Goal: Task Accomplishment & Management: Manage account settings

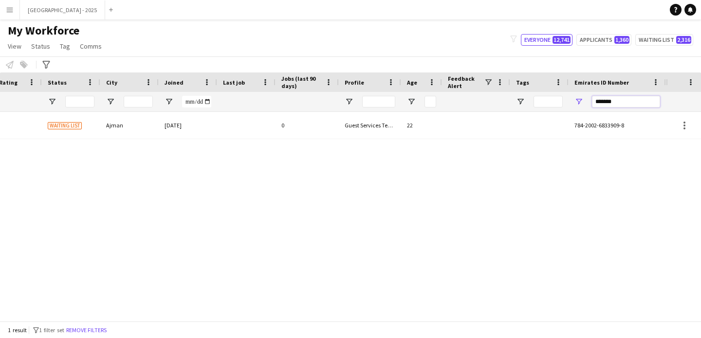
click at [629, 106] on input "*******" at bounding box center [626, 102] width 68 height 12
paste input "Emirates ID Number Filter Input"
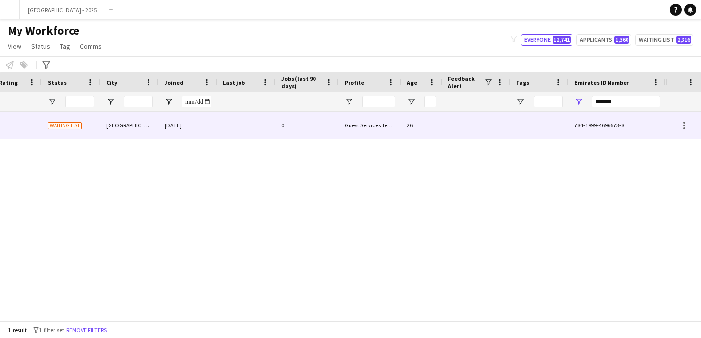
click at [410, 127] on div "26" at bounding box center [421, 125] width 41 height 27
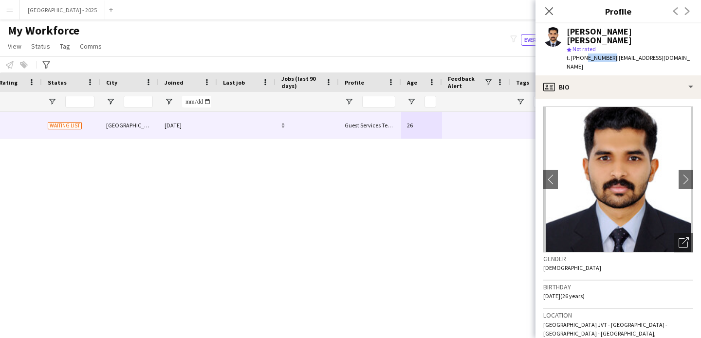
drag, startPoint x: 582, startPoint y: 51, endPoint x: 608, endPoint y: 51, distance: 26.3
click at [608, 54] on span "t. [PHONE_NUMBER]" at bounding box center [592, 57] width 51 height 7
copy span "564690107"
click at [553, 14] on icon "Close pop-in" at bounding box center [548, 10] width 9 height 9
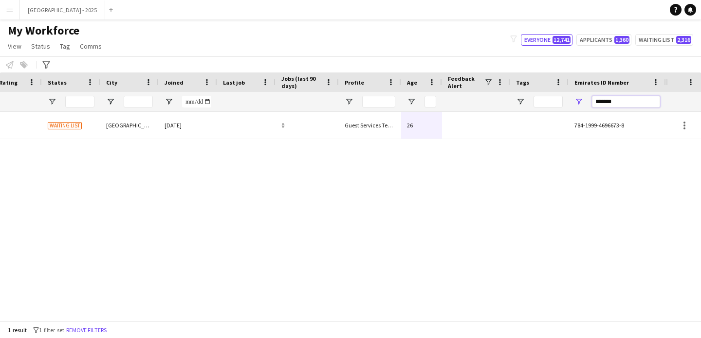
click at [627, 98] on input "*******" at bounding box center [626, 102] width 68 height 12
paste input "Emirates ID Number Filter Input"
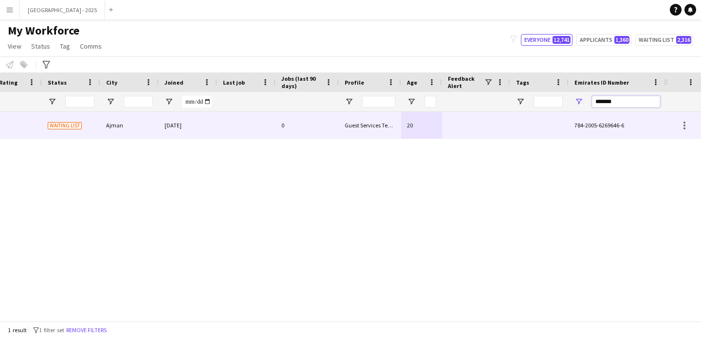
type input "*******"
click at [435, 119] on div "20" at bounding box center [421, 125] width 41 height 27
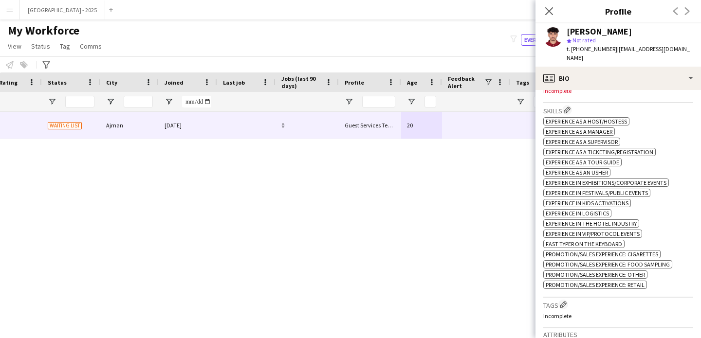
scroll to position [263, 0]
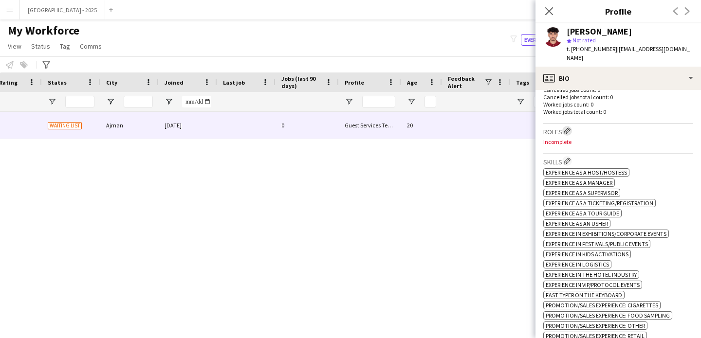
click at [570, 128] on app-icon "Edit crew company roles" at bounding box center [567, 131] width 7 height 7
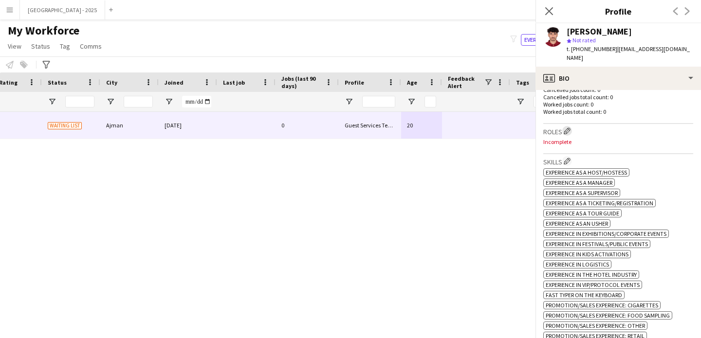
click at [570, 128] on app-icon "Edit crew company roles" at bounding box center [567, 131] width 7 height 7
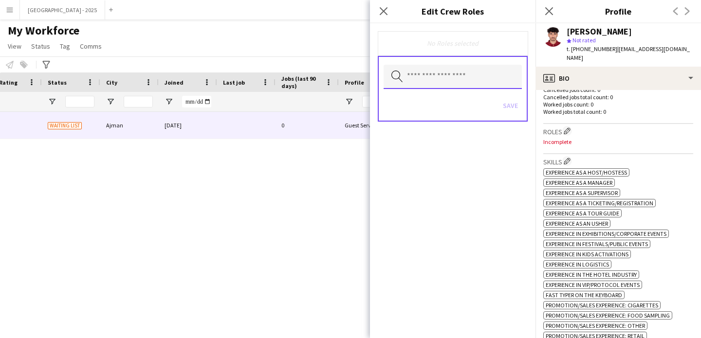
click at [460, 77] on input "text" at bounding box center [453, 77] width 138 height 24
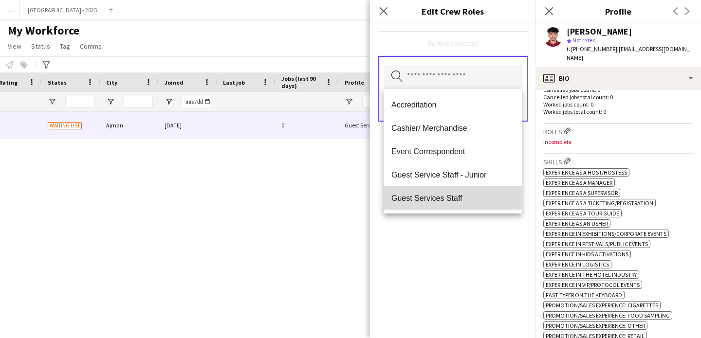
click at [456, 193] on mat-option "Guest Services Staff" at bounding box center [453, 197] width 138 height 23
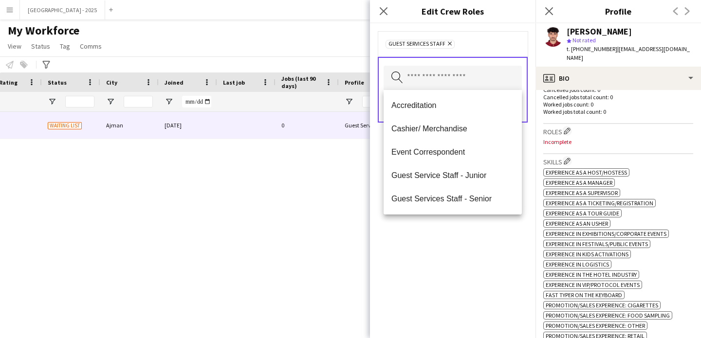
drag, startPoint x: 461, startPoint y: 231, endPoint x: 490, endPoint y: 171, distance: 66.6
click at [461, 231] on div "Guest Services Staff Remove Search by role type Save" at bounding box center [452, 180] width 165 height 315
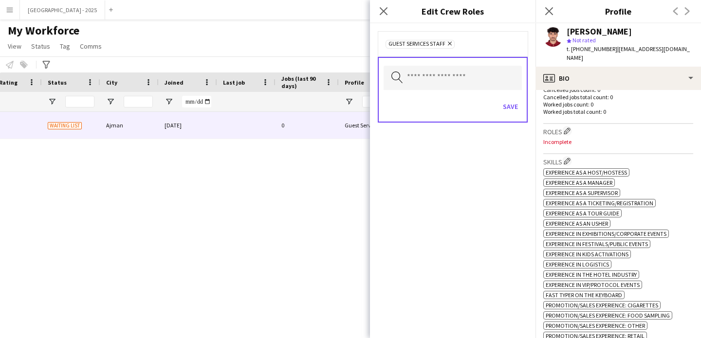
click at [515, 97] on div "Save" at bounding box center [453, 108] width 138 height 28
click at [513, 104] on button "Save" at bounding box center [510, 107] width 23 height 16
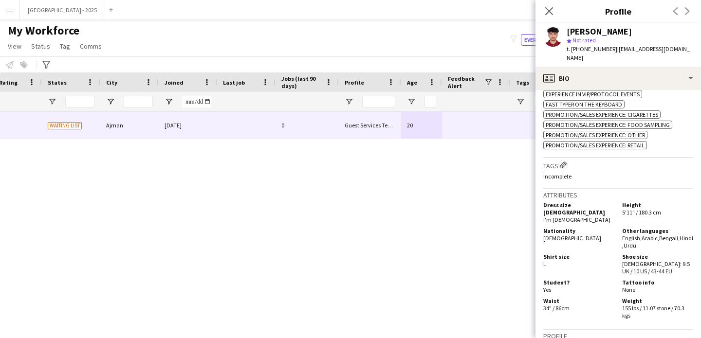
scroll to position [454, 0]
click at [561, 158] on div "Tags Edit crew company tags Incomplete" at bounding box center [618, 173] width 150 height 30
click at [562, 164] on app-icon "Edit crew company tags" at bounding box center [563, 165] width 7 height 7
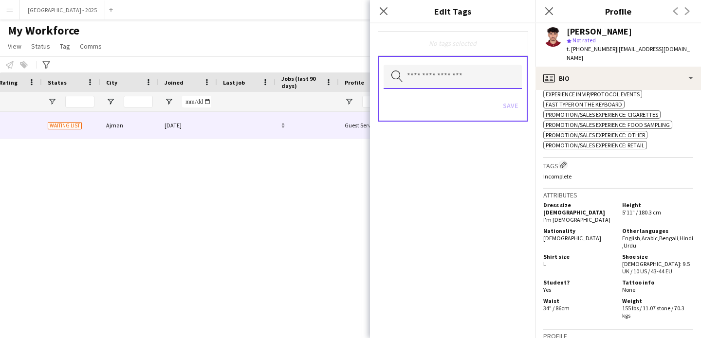
click at [458, 87] on input "text" at bounding box center [453, 77] width 138 height 24
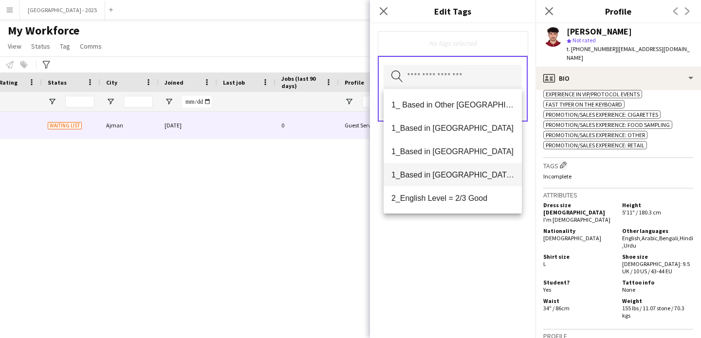
click at [450, 171] on span "1_Based in [GEOGRAPHIC_DATA]/[GEOGRAPHIC_DATA]/Ajman" at bounding box center [452, 174] width 123 height 9
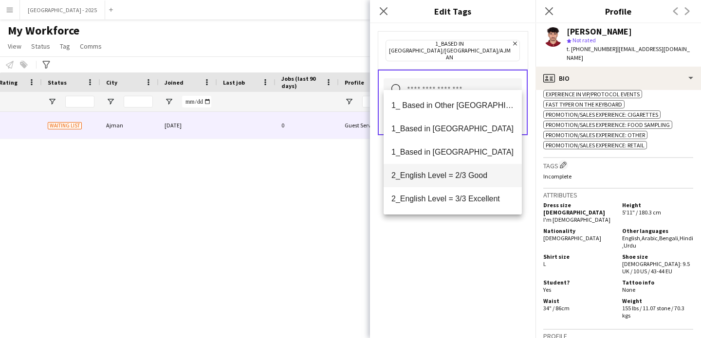
click at [462, 177] on span "2_English Level = 2/3 Good" at bounding box center [452, 175] width 123 height 9
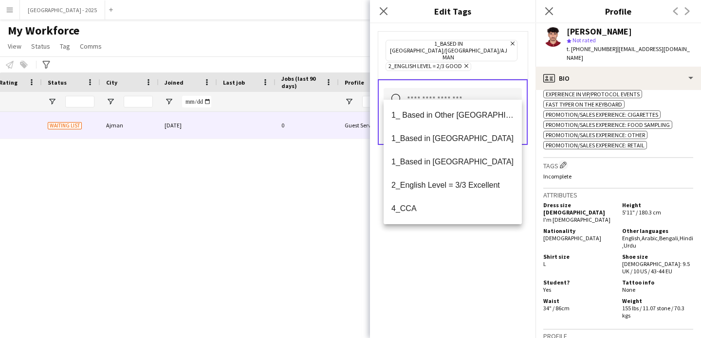
click at [477, 272] on div "1_Based in [GEOGRAPHIC_DATA]/[GEOGRAPHIC_DATA]/Ajman Remove 2_English Level = 2…" at bounding box center [452, 180] width 165 height 315
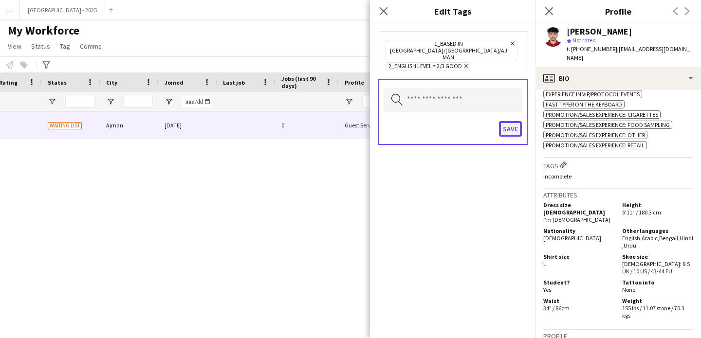
click at [514, 121] on button "Save" at bounding box center [510, 129] width 23 height 16
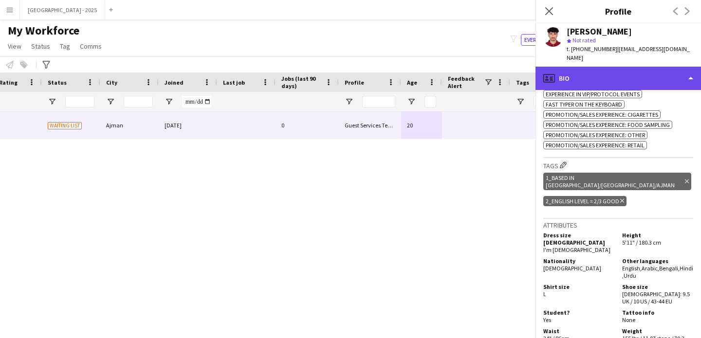
click at [589, 69] on div "profile Bio" at bounding box center [617, 78] width 165 height 23
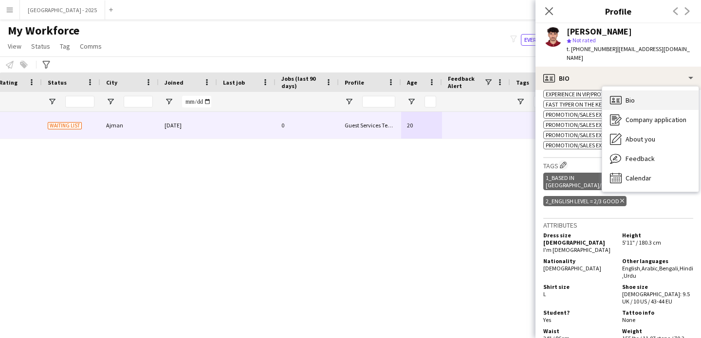
click at [629, 96] on div "Bio Bio" at bounding box center [650, 100] width 96 height 19
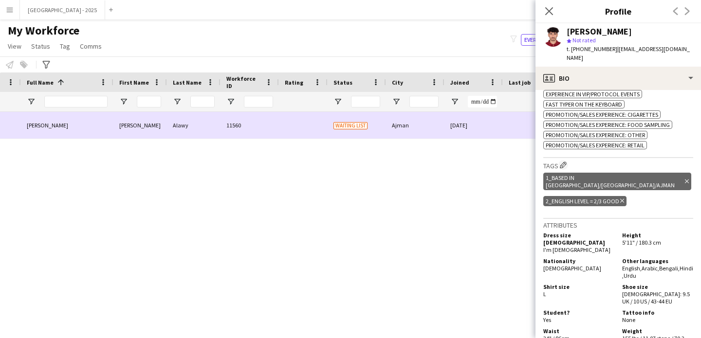
scroll to position [0, 0]
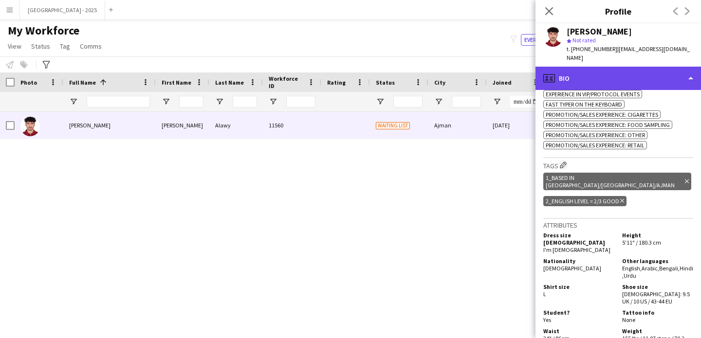
click at [603, 73] on div "profile Bio" at bounding box center [617, 78] width 165 height 23
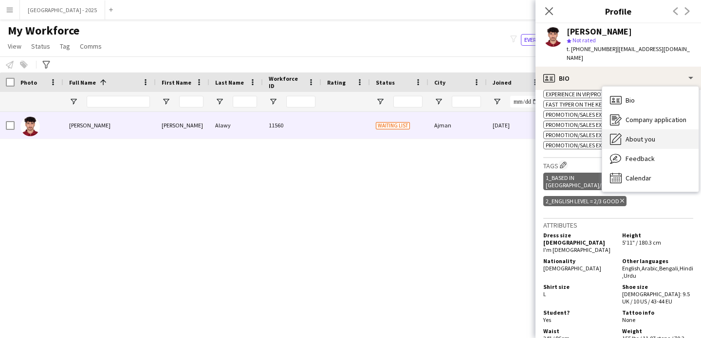
click at [622, 129] on div "About you About you" at bounding box center [650, 138] width 96 height 19
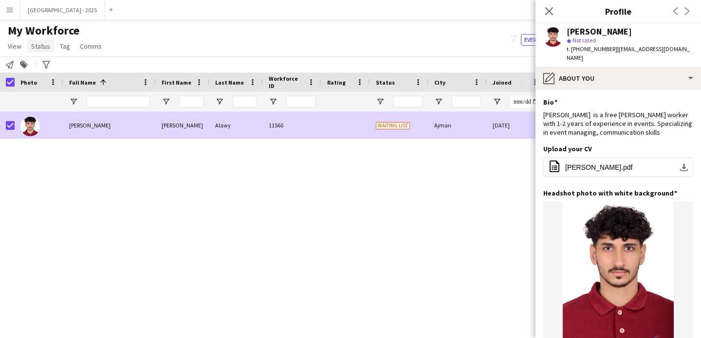
click at [38, 45] on span "Status" at bounding box center [40, 46] width 19 height 9
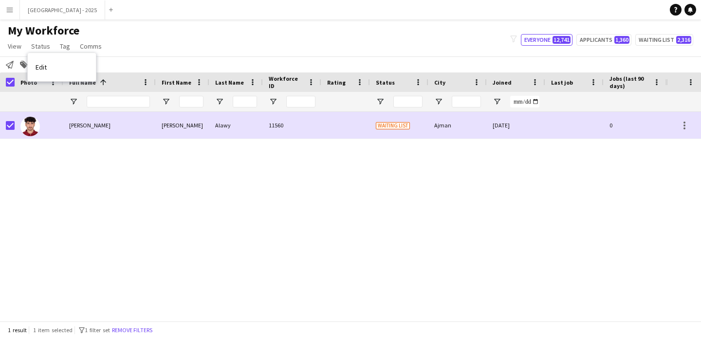
click at [53, 67] on link "Edit" at bounding box center [62, 67] width 68 height 20
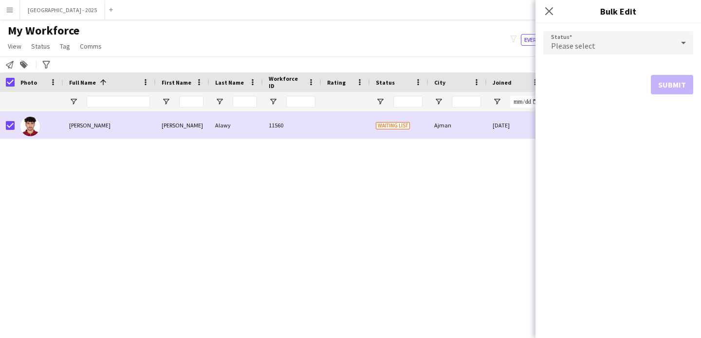
click at [632, 32] on div "Please select" at bounding box center [608, 42] width 130 height 23
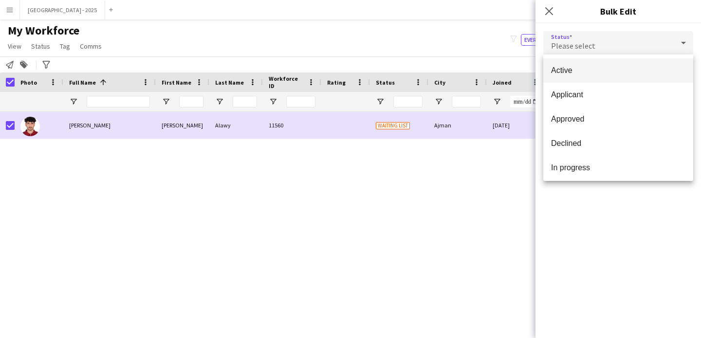
click at [582, 65] on mat-option "Active" at bounding box center [618, 70] width 150 height 24
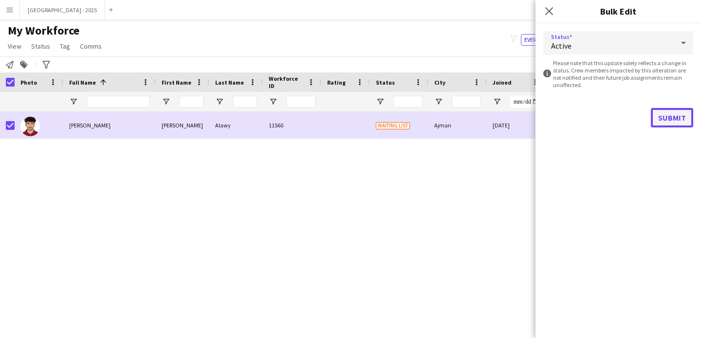
click at [680, 117] on button "Submit" at bounding box center [672, 117] width 42 height 19
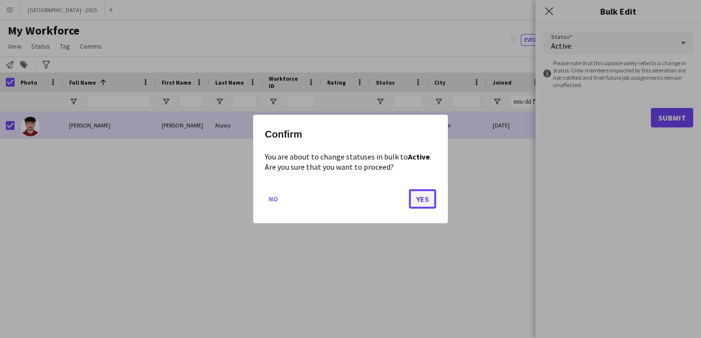
click at [423, 204] on button "Yes" at bounding box center [422, 198] width 27 height 19
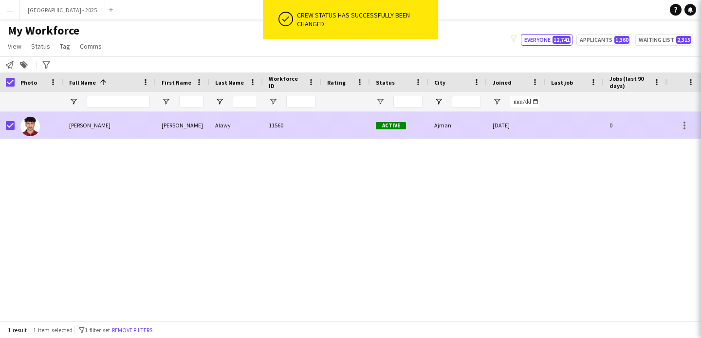
click at [30, 128] on img at bounding box center [29, 126] width 19 height 19
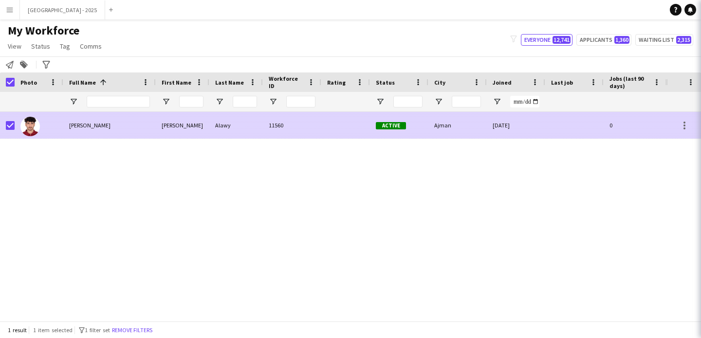
click at [4, 128] on div at bounding box center [7, 125] width 15 height 27
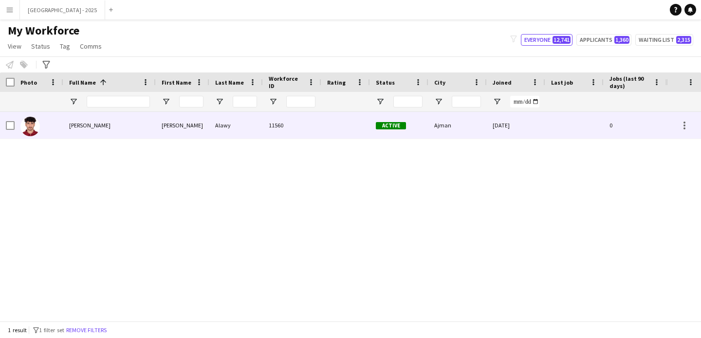
click at [60, 119] on div at bounding box center [39, 125] width 49 height 27
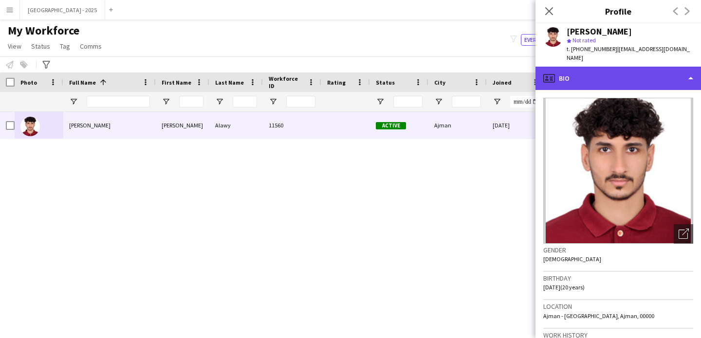
click at [645, 67] on div "profile Bio" at bounding box center [617, 78] width 165 height 23
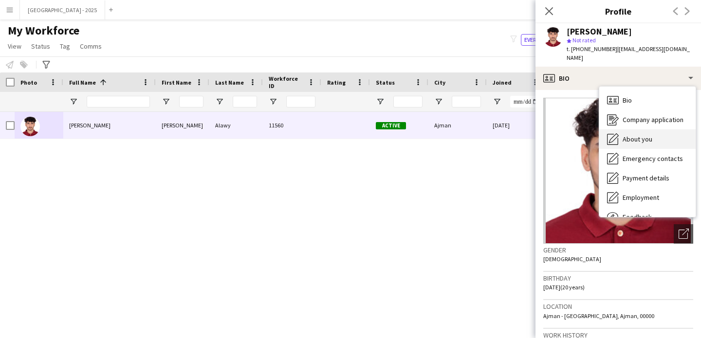
click at [675, 136] on div "About you About you" at bounding box center [647, 138] width 96 height 19
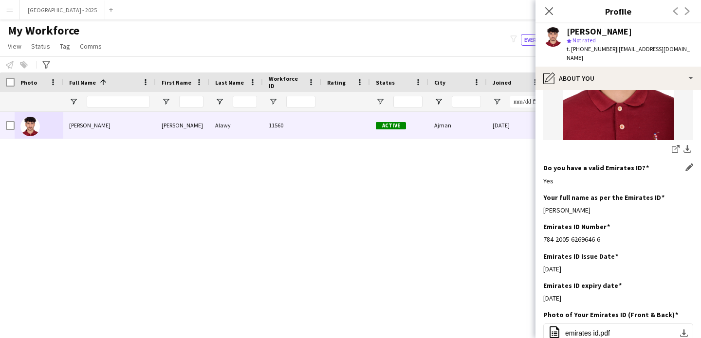
scroll to position [224, 0]
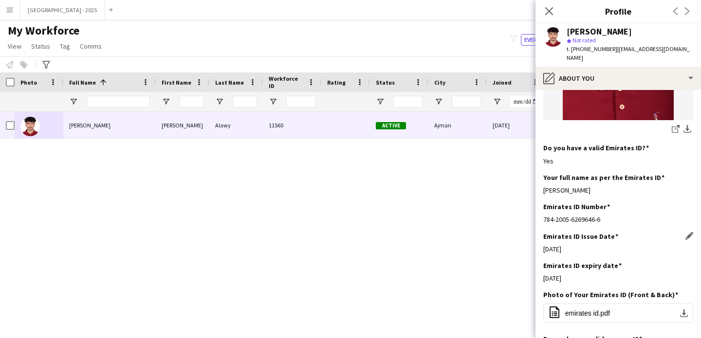
drag, startPoint x: 550, startPoint y: 237, endPoint x: 640, endPoint y: 241, distance: 90.1
click at [634, 245] on div "[DATE]" at bounding box center [618, 249] width 150 height 9
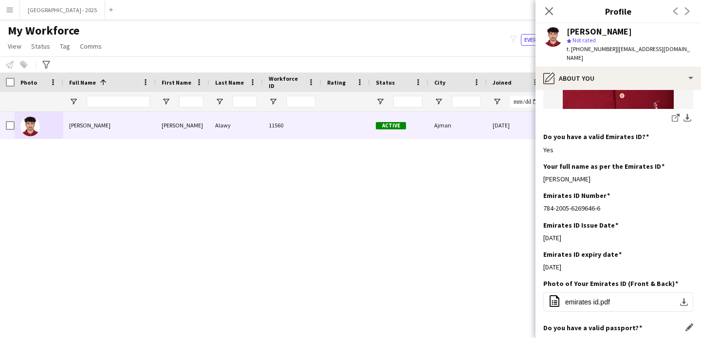
scroll to position [244, 0]
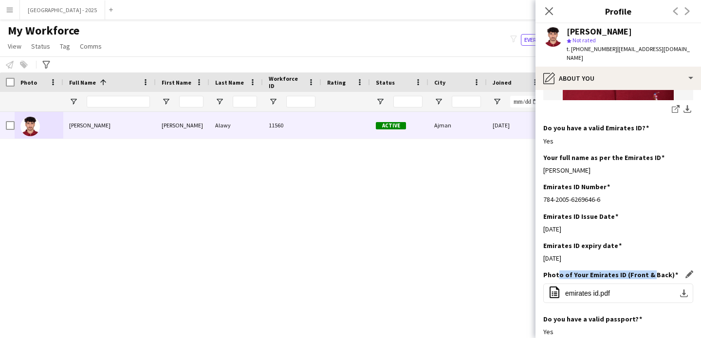
drag, startPoint x: 558, startPoint y: 267, endPoint x: 648, endPoint y: 266, distance: 90.1
click at [648, 271] on h3 "Photo of Your Emirates ID (Front & Back)" at bounding box center [610, 275] width 135 height 9
drag, startPoint x: 547, startPoint y: 266, endPoint x: 615, endPoint y: 265, distance: 68.1
click at [614, 271] on h3 "Photo of Your Emirates ID (Front & Back)" at bounding box center [610, 275] width 135 height 9
click at [612, 271] on h3 "Photo of Your Emirates ID (Front & Back)" at bounding box center [610, 275] width 135 height 9
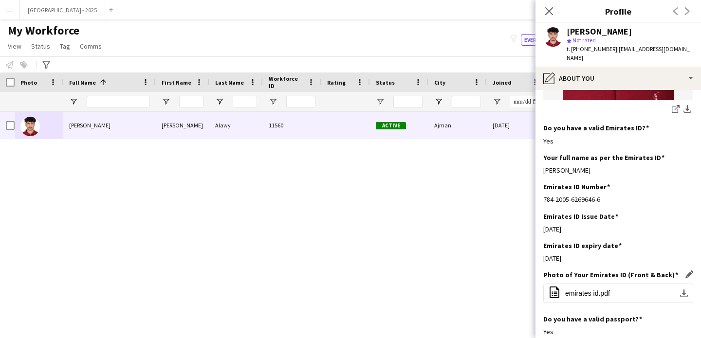
click at [624, 271] on h3 "Photo of Your Emirates ID (Front & Back)" at bounding box center [610, 275] width 135 height 9
drag, startPoint x: 624, startPoint y: 266, endPoint x: 596, endPoint y: 266, distance: 27.3
click at [596, 271] on h3 "Photo of Your Emirates ID (Front & Back)" at bounding box center [610, 275] width 135 height 9
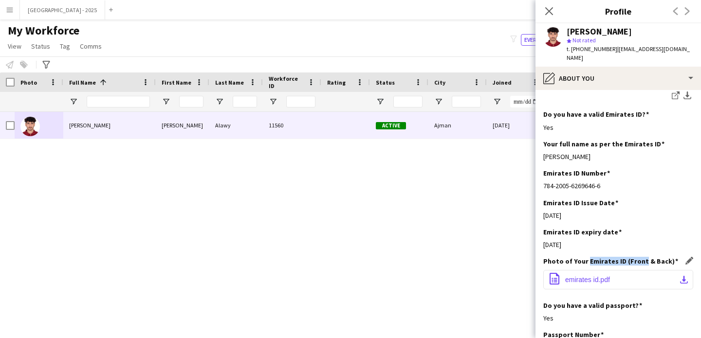
scroll to position [258, 0]
drag, startPoint x: 561, startPoint y: 225, endPoint x: 630, endPoint y: 225, distance: 69.1
click at [625, 227] on div "Emirates ID expiry date Edit this field" at bounding box center [618, 231] width 150 height 9
drag, startPoint x: 572, startPoint y: 195, endPoint x: 655, endPoint y: 196, distance: 83.2
click at [623, 198] on div "Emirates ID Issue Date Edit this field" at bounding box center [618, 202] width 150 height 9
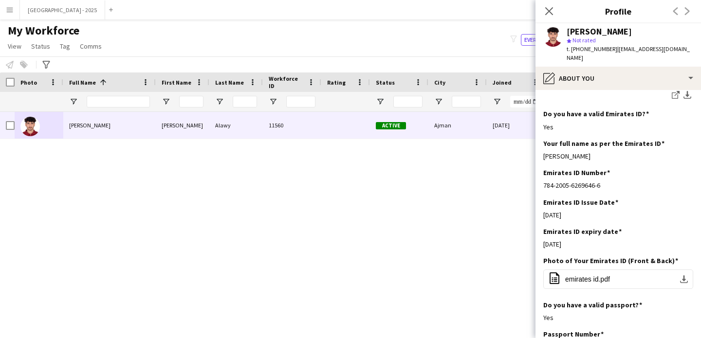
drag, startPoint x: 529, startPoint y: 203, endPoint x: 502, endPoint y: 206, distance: 27.4
click at [508, 205] on body "Menu Boards Boards Boards All jobs Status Workforce Workforce My Workforce Recr…" at bounding box center [350, 169] width 701 height 338
click at [622, 213] on div "Emirates ID Issue Date Edit this field [DATE]" at bounding box center [618, 212] width 150 height 29
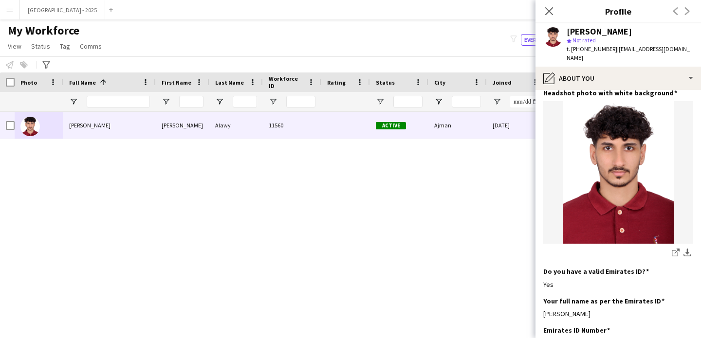
scroll to position [80, 0]
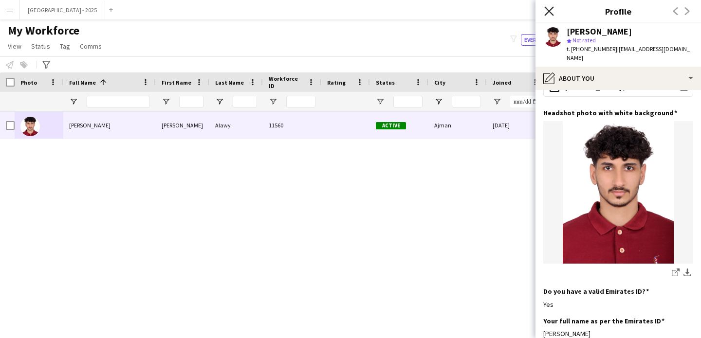
click at [547, 9] on icon at bounding box center [548, 10] width 9 height 9
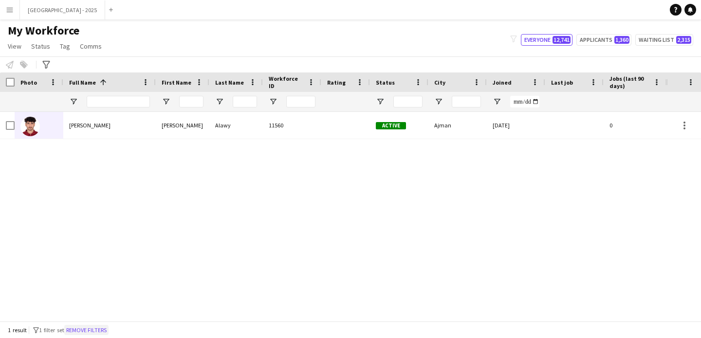
click at [101, 327] on button "Remove filters" at bounding box center [86, 330] width 44 height 11
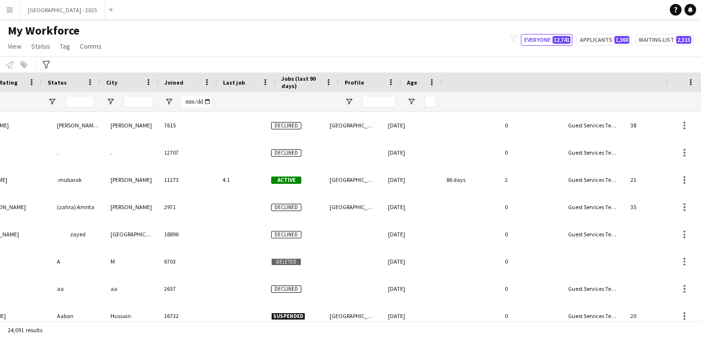
scroll to position [0, 328]
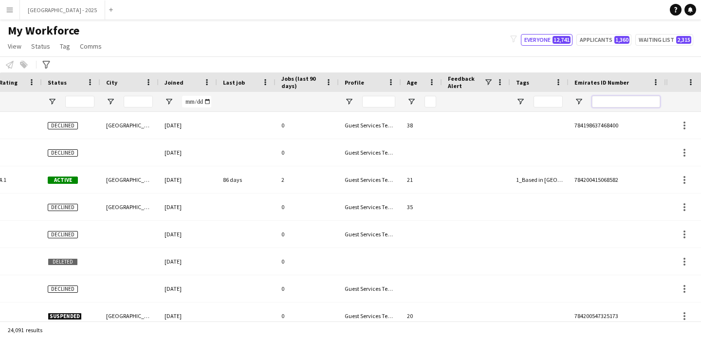
click at [643, 104] on input "Emirates ID Number Filter Input" at bounding box center [626, 102] width 68 height 12
paste input "*******"
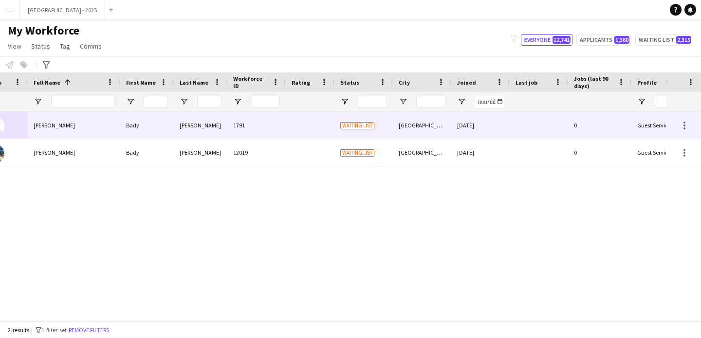
scroll to position [0, 0]
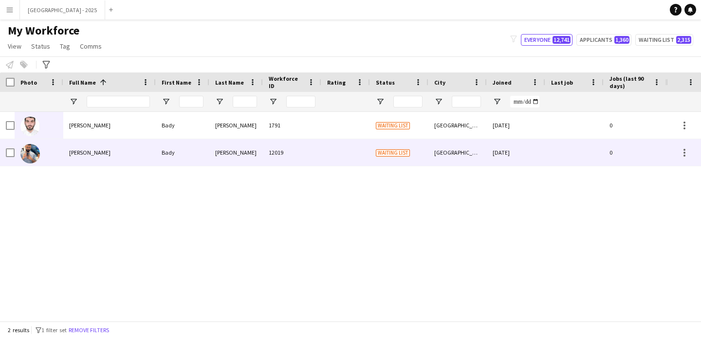
type input "*******"
click at [308, 141] on div "12019" at bounding box center [292, 152] width 58 height 27
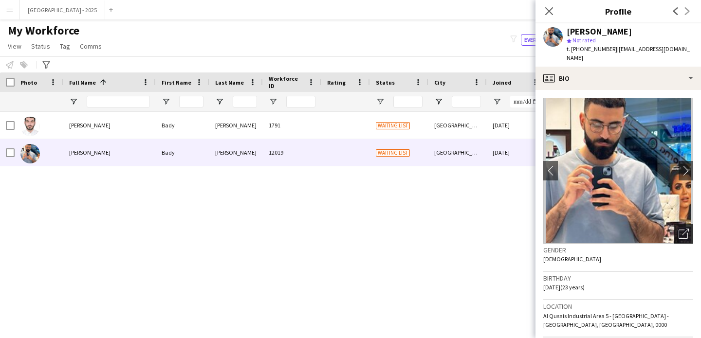
click at [679, 229] on icon "Open photos pop-in" at bounding box center [684, 234] width 10 height 10
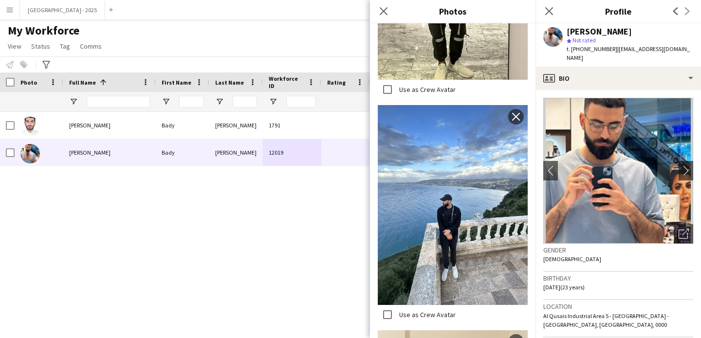
scroll to position [991, 0]
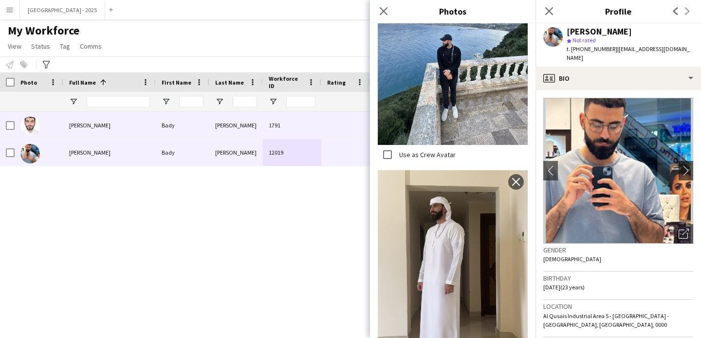
click at [349, 118] on div at bounding box center [345, 125] width 49 height 27
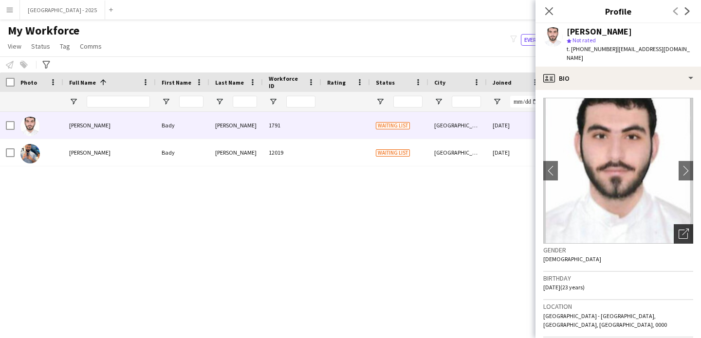
click at [674, 224] on div "Open photos pop-in" at bounding box center [683, 233] width 19 height 19
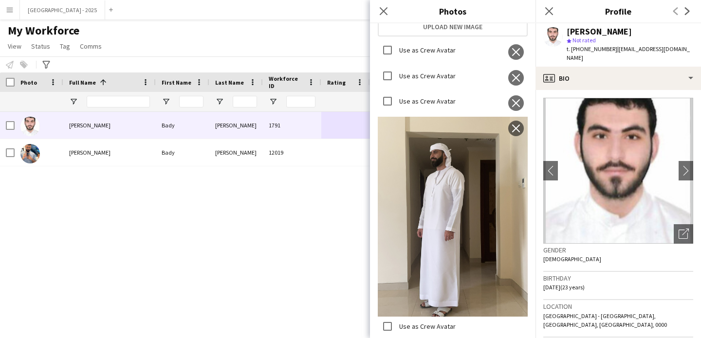
scroll to position [732, 0]
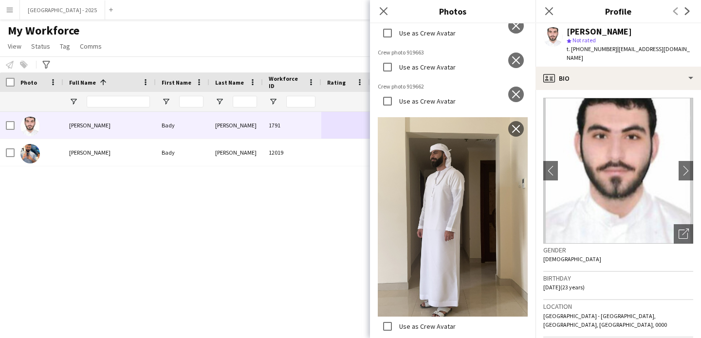
click at [642, 254] on div "Gender [DEMOGRAPHIC_DATA]" at bounding box center [618, 258] width 150 height 28
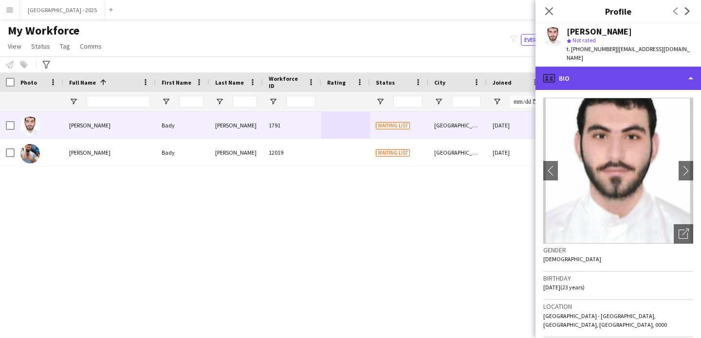
click at [622, 73] on div "profile Bio" at bounding box center [617, 78] width 165 height 23
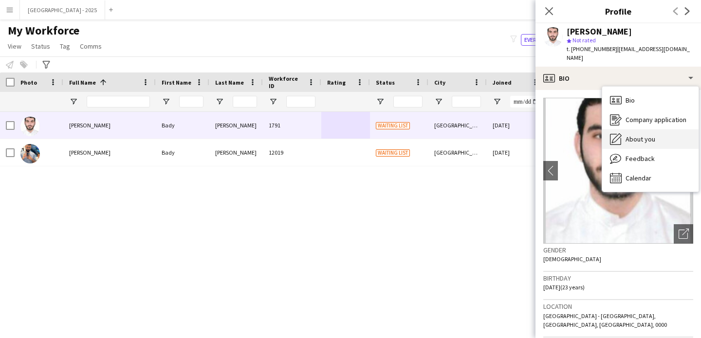
click at [650, 129] on div "About you About you" at bounding box center [650, 138] width 96 height 19
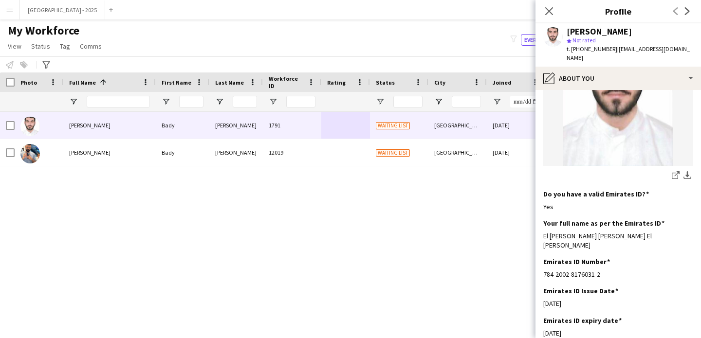
scroll to position [281, 0]
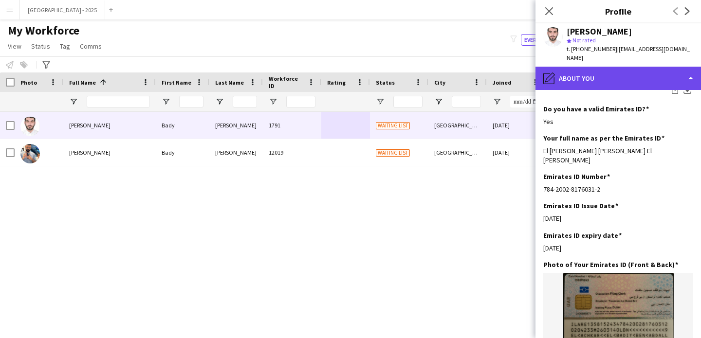
click at [630, 73] on div "pencil4 About you" at bounding box center [617, 78] width 165 height 23
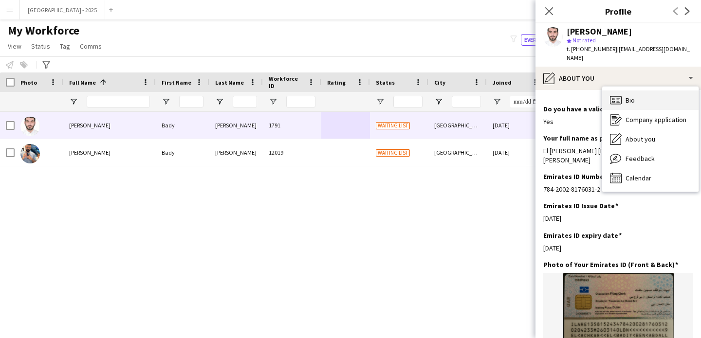
click at [652, 92] on div "Bio Bio" at bounding box center [650, 100] width 96 height 19
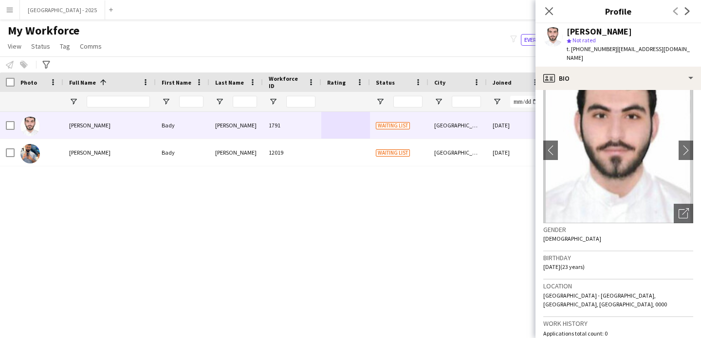
scroll to position [0, 0]
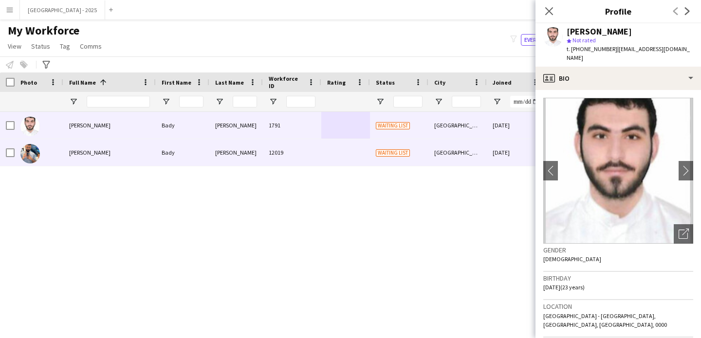
click at [498, 147] on div "[DATE]" at bounding box center [516, 152] width 58 height 27
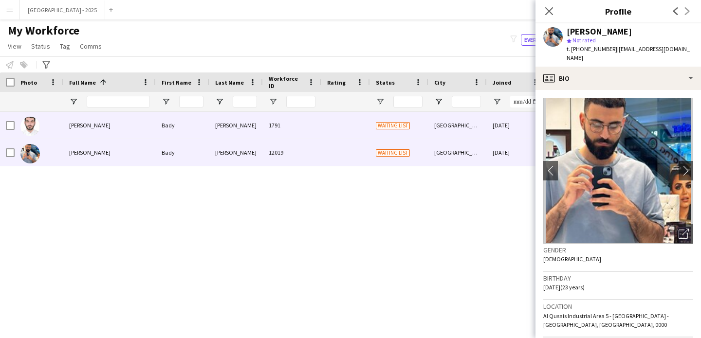
click at [501, 130] on div "[DATE]" at bounding box center [516, 125] width 58 height 27
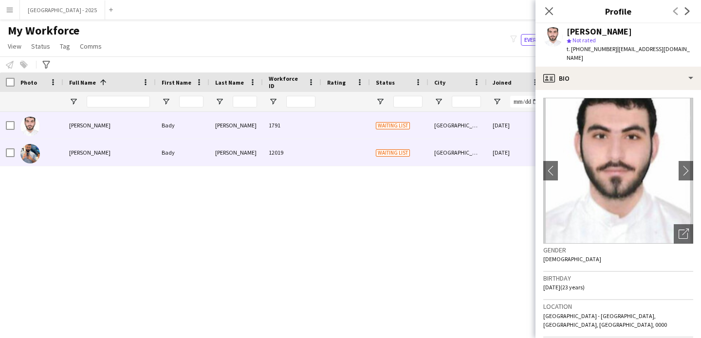
click at [500, 151] on div "[DATE]" at bounding box center [516, 152] width 58 height 27
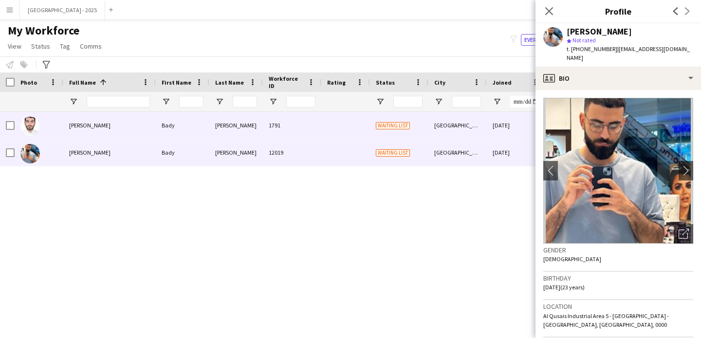
click at [330, 129] on div at bounding box center [345, 125] width 49 height 27
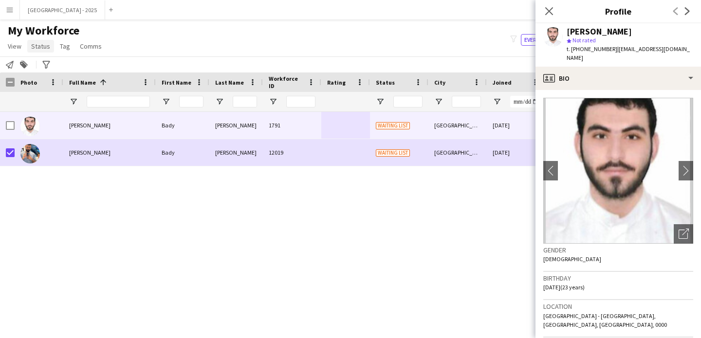
click at [30, 51] on link "Status" at bounding box center [40, 46] width 27 height 13
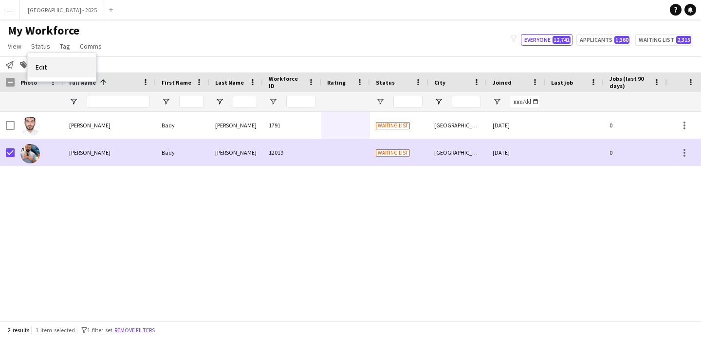
click at [62, 68] on link "Edit" at bounding box center [62, 67] width 68 height 20
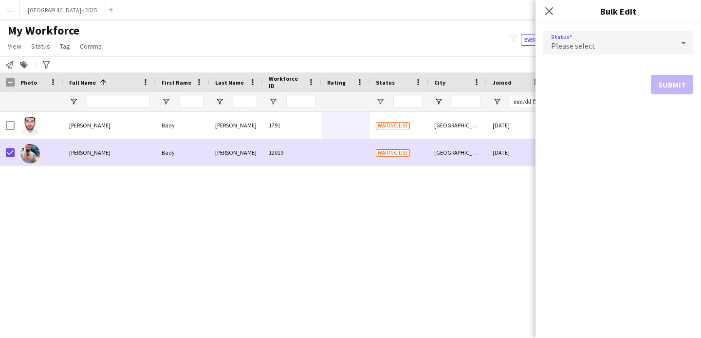
click at [570, 44] on span "Please select" at bounding box center [573, 46] width 44 height 10
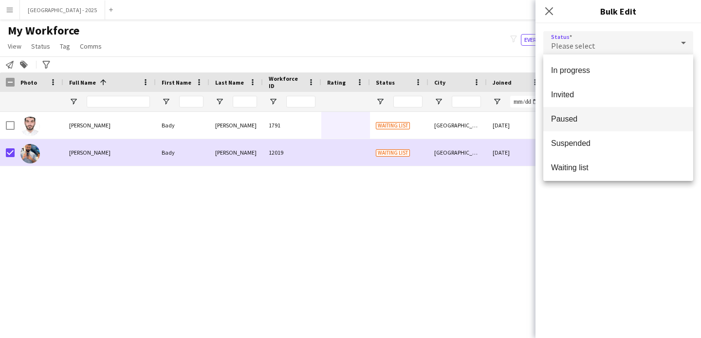
scroll to position [100, 0]
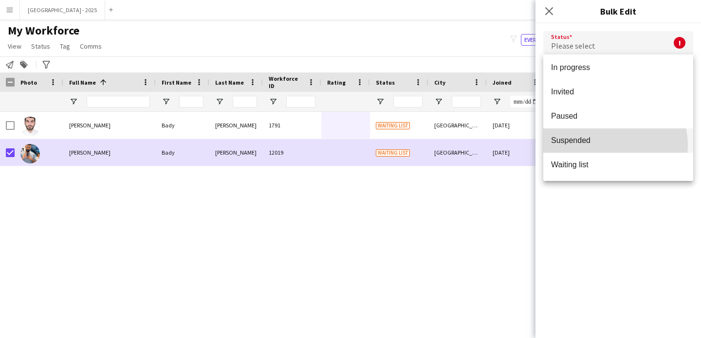
click at [605, 146] on mat-option "Suspended" at bounding box center [618, 140] width 150 height 24
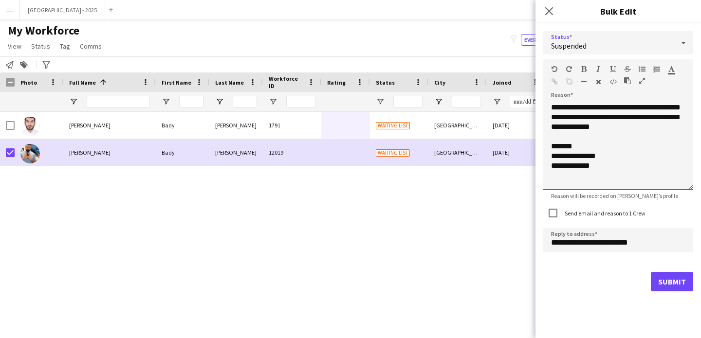
click at [656, 123] on div "**********" at bounding box center [618, 147] width 150 height 88
click at [613, 217] on div "Send email and reason to 1 Crew" at bounding box center [594, 212] width 102 height 19
click at [612, 213] on label "Send email and reason to 1 Crew" at bounding box center [604, 213] width 83 height 7
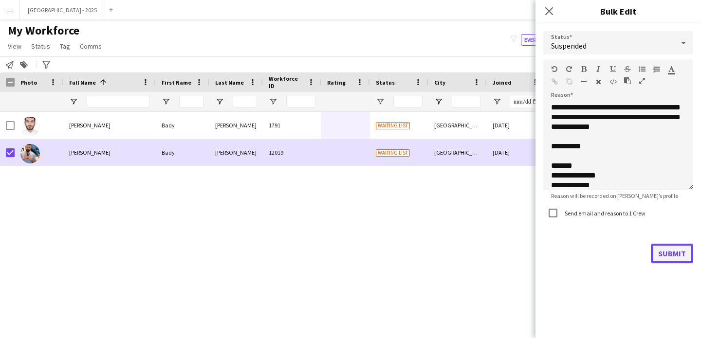
click at [670, 252] on button "Submit" at bounding box center [672, 253] width 42 height 19
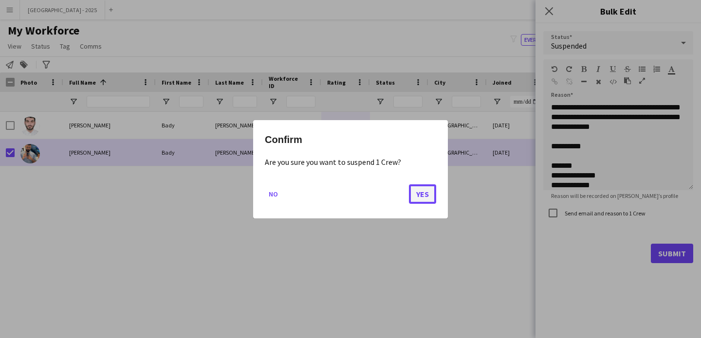
click at [426, 195] on button "Yes" at bounding box center [422, 193] width 27 height 19
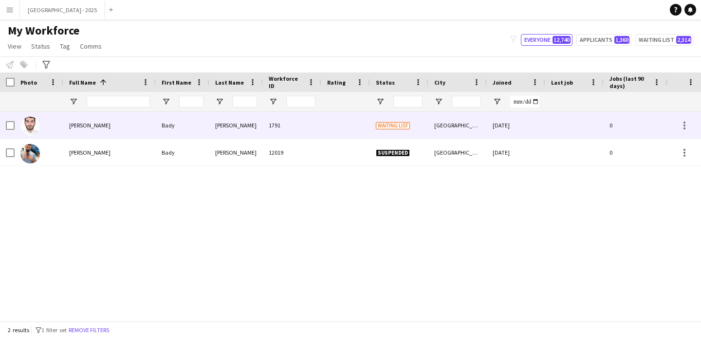
drag, startPoint x: 65, startPoint y: 126, endPoint x: 293, endPoint y: 106, distance: 229.2
click at [65, 126] on div "[PERSON_NAME]" at bounding box center [109, 125] width 92 height 27
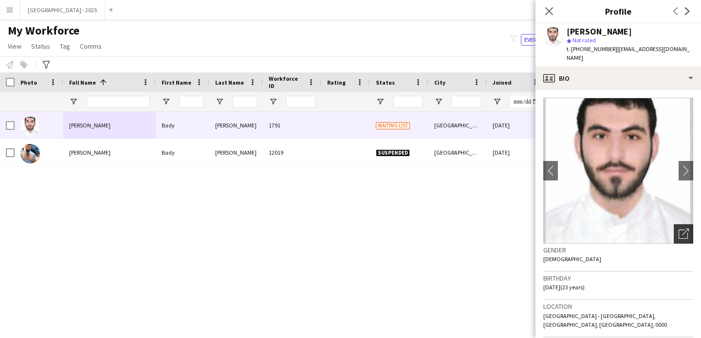
click at [680, 229] on icon "Open photos pop-in" at bounding box center [684, 234] width 10 height 10
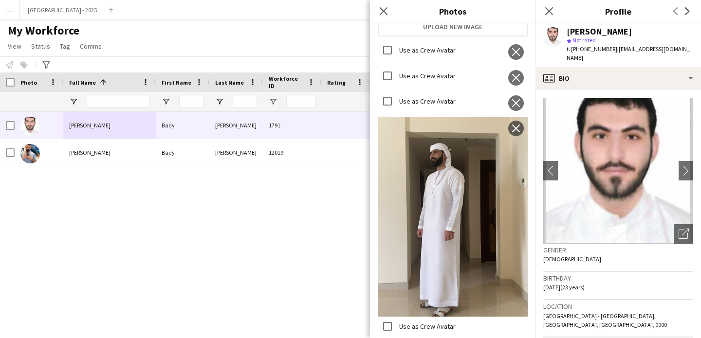
scroll to position [515, 0]
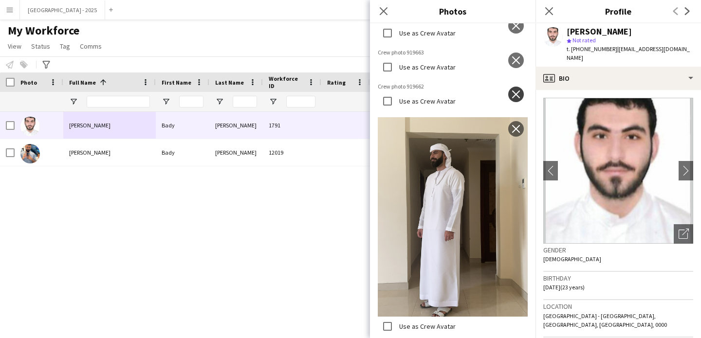
click at [512, 98] on app-icon "close" at bounding box center [516, 95] width 10 height 8
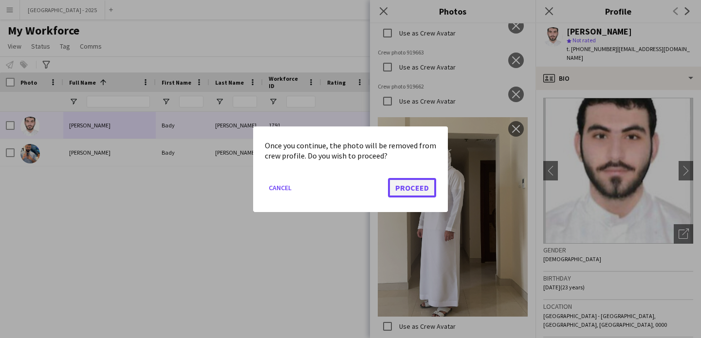
click at [409, 181] on button "Proceed" at bounding box center [412, 187] width 48 height 19
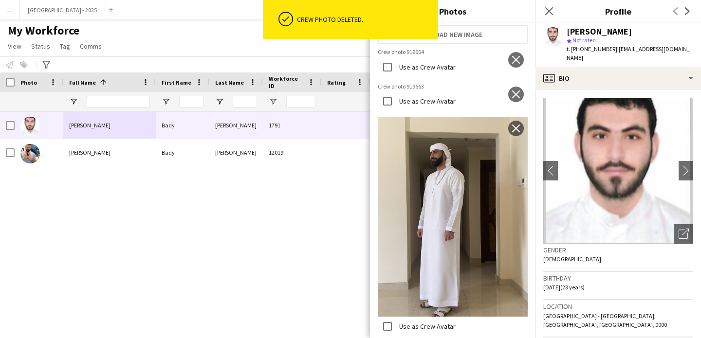
scroll to position [325, 0]
click at [511, 98] on app-icon "close" at bounding box center [516, 95] width 10 height 8
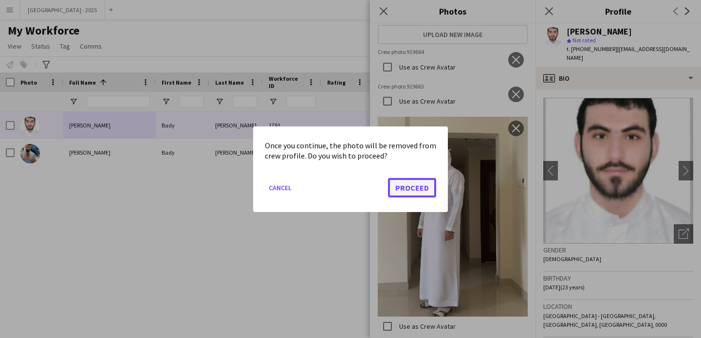
click at [398, 188] on button "Proceed" at bounding box center [412, 187] width 48 height 19
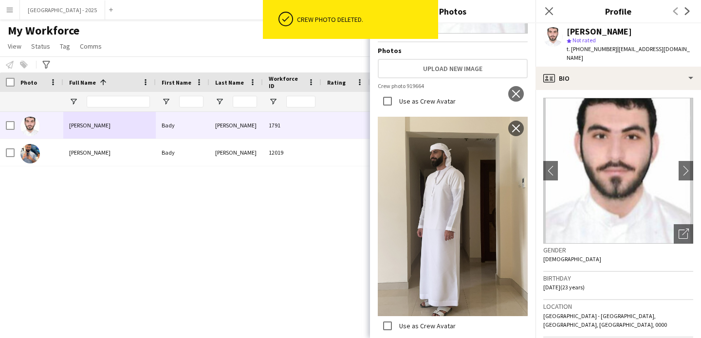
scroll to position [138, 0]
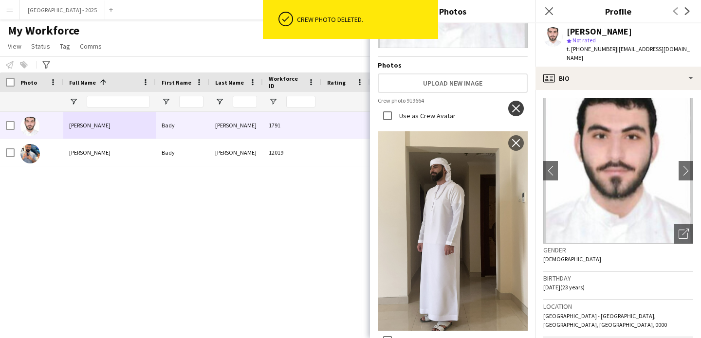
click at [511, 105] on app-icon "close" at bounding box center [516, 109] width 10 height 8
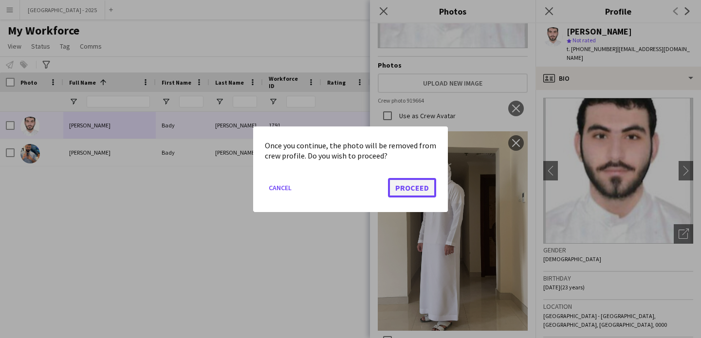
click at [408, 186] on button "Proceed" at bounding box center [412, 187] width 48 height 19
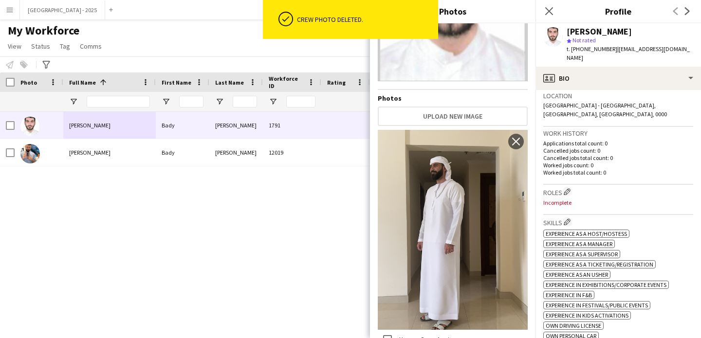
scroll to position [278, 0]
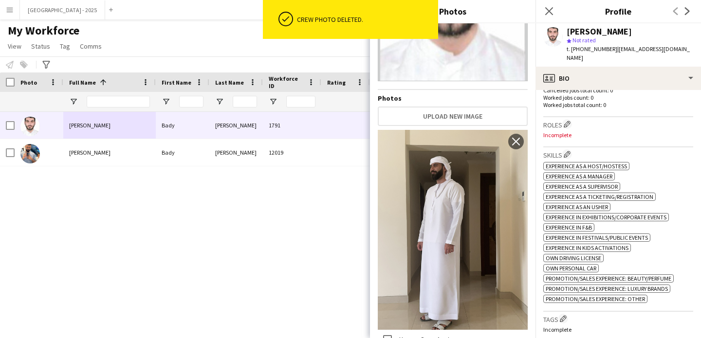
click at [566, 99] on div "Work history Applications total count: 0 Cancelled jobs count: 0 Cancelled jobs…" at bounding box center [618, 88] width 150 height 58
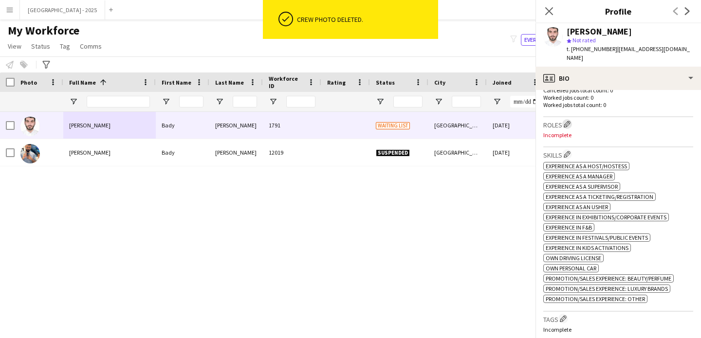
click at [566, 121] on app-icon "Edit crew company roles" at bounding box center [567, 124] width 7 height 7
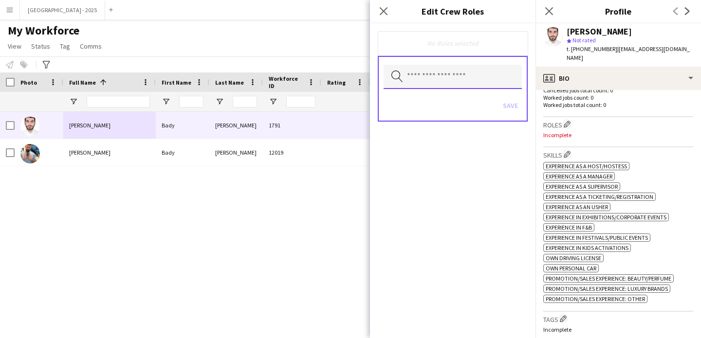
click at [438, 84] on input "text" at bounding box center [453, 77] width 138 height 24
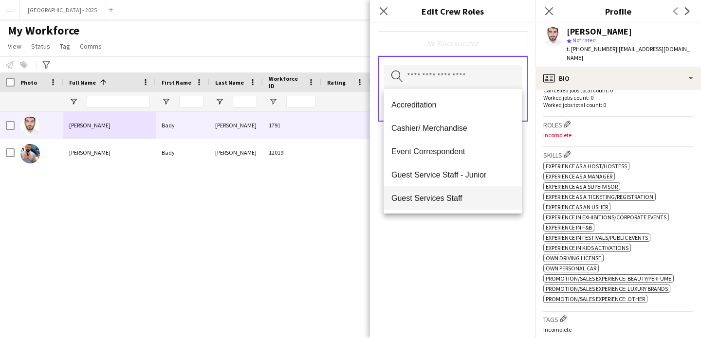
click at [452, 196] on span "Guest Services Staff" at bounding box center [452, 198] width 123 height 9
click at [452, 196] on span "Guest Services Staff - Senior" at bounding box center [452, 198] width 123 height 9
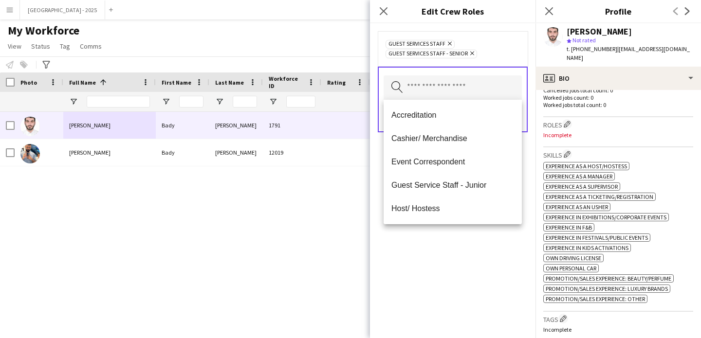
click at [452, 231] on div "Guest Services Staff Remove Guest Services Staff - Senior Remove Search by role…" at bounding box center [452, 180] width 165 height 315
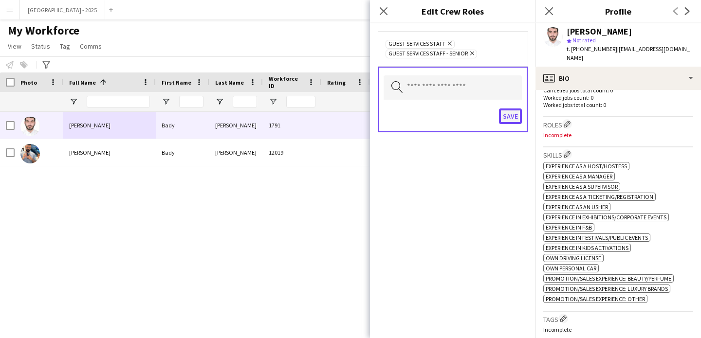
click at [516, 118] on button "Save" at bounding box center [510, 117] width 23 height 16
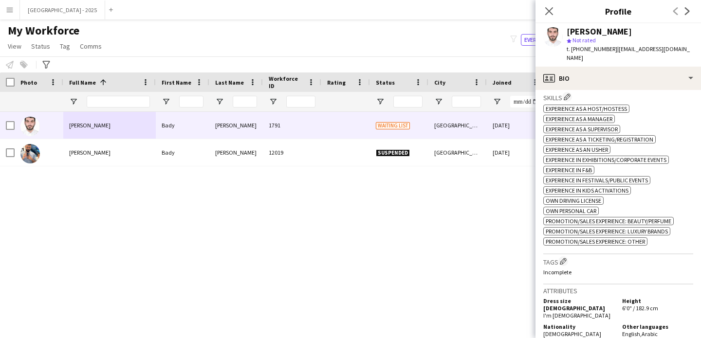
scroll to position [371, 0]
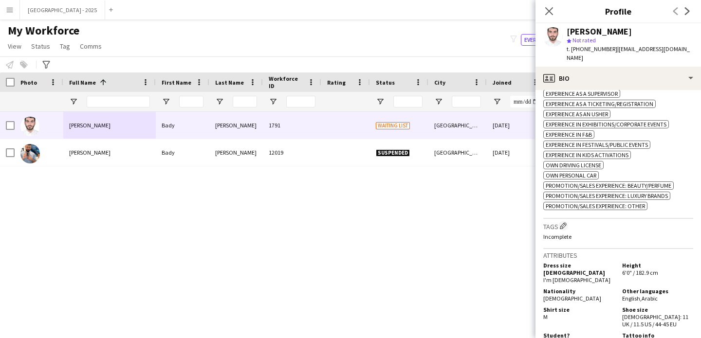
click at [567, 220] on div "Tags Edit crew company tags Incomplete" at bounding box center [618, 234] width 150 height 30
click at [567, 222] on app-icon "Edit crew company tags" at bounding box center [563, 225] width 7 height 7
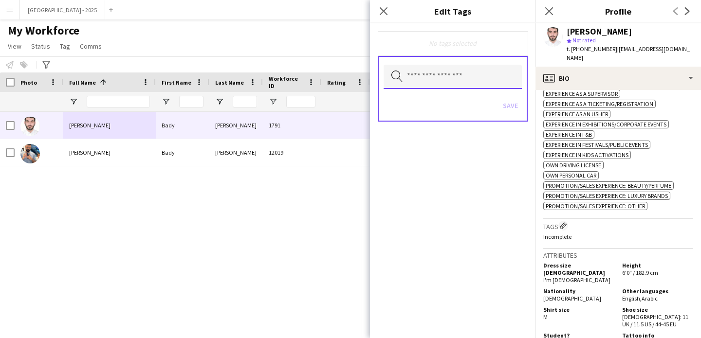
click at [439, 66] on input "text" at bounding box center [453, 77] width 138 height 24
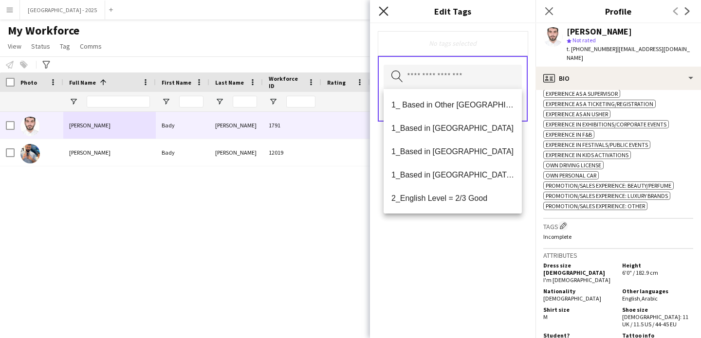
click at [383, 15] on icon "Close pop-in" at bounding box center [383, 10] width 9 height 9
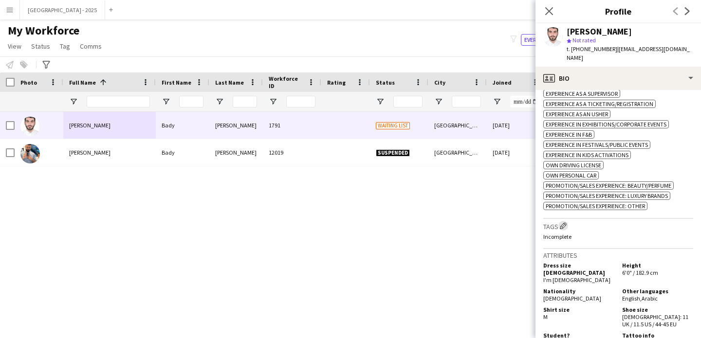
click at [565, 222] on app-icon "Edit crew company tags" at bounding box center [563, 225] width 7 height 7
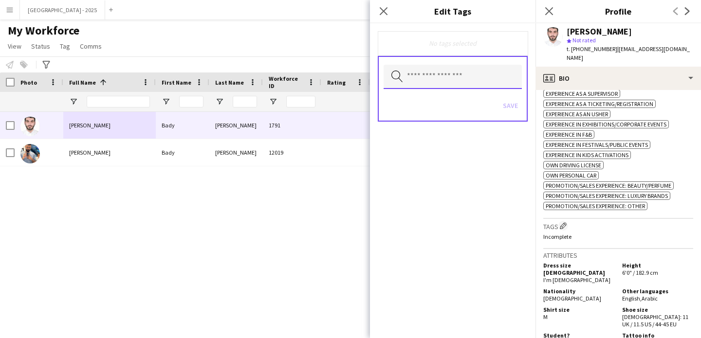
click at [426, 71] on input "text" at bounding box center [453, 77] width 138 height 24
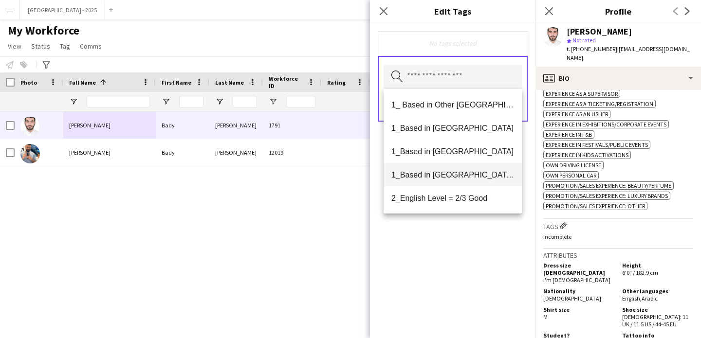
click at [469, 182] on mat-option "1_Based in [GEOGRAPHIC_DATA]/[GEOGRAPHIC_DATA]/Ajman" at bounding box center [453, 174] width 138 height 23
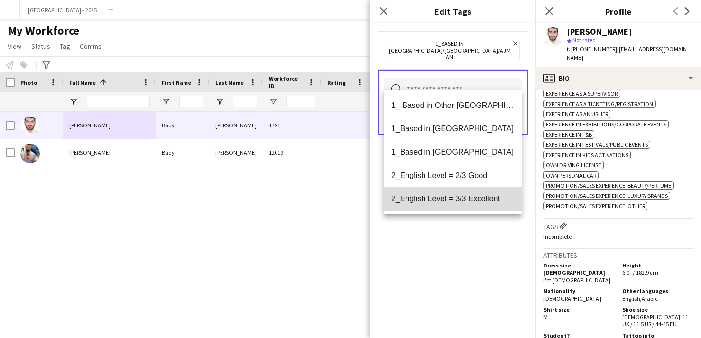
click at [469, 204] on mat-option "2_English Level = 3/3 Excellent" at bounding box center [453, 198] width 138 height 23
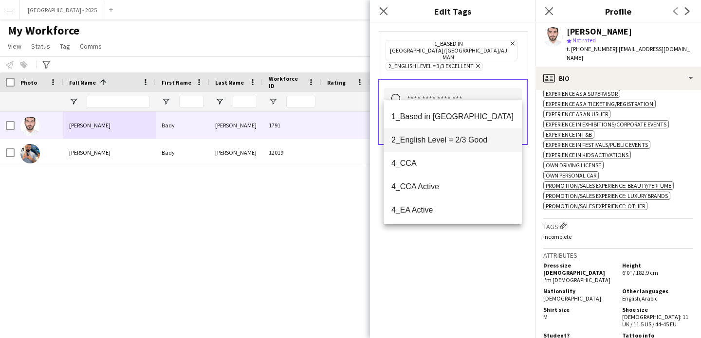
scroll to position [88, 0]
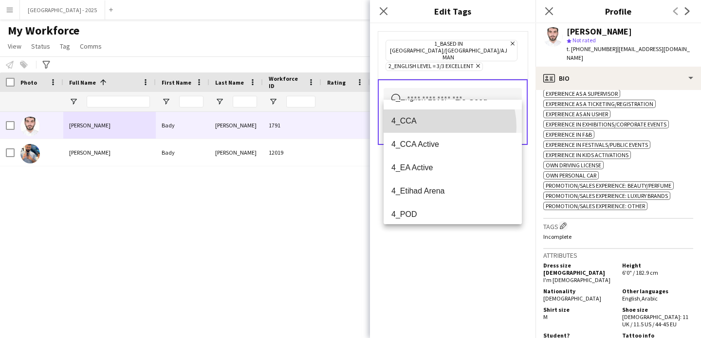
click at [432, 127] on mat-option "4_CCA" at bounding box center [453, 121] width 138 height 23
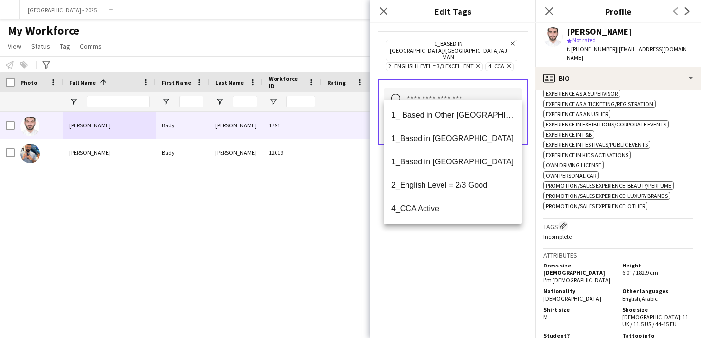
click at [445, 247] on div "1_Based in [GEOGRAPHIC_DATA]/[GEOGRAPHIC_DATA]/Ajman Remove 2_English Level = 3…" at bounding box center [452, 180] width 165 height 315
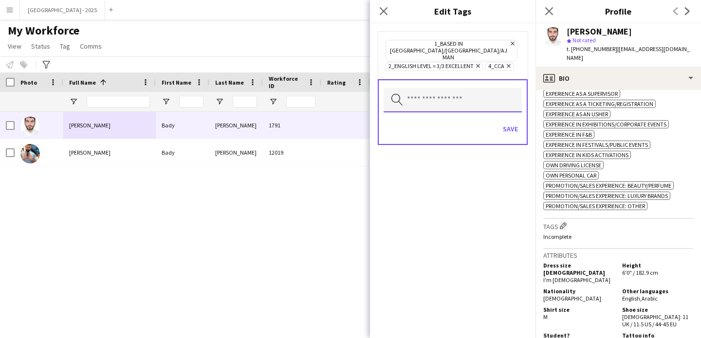
click at [507, 97] on input "text" at bounding box center [453, 100] width 138 height 24
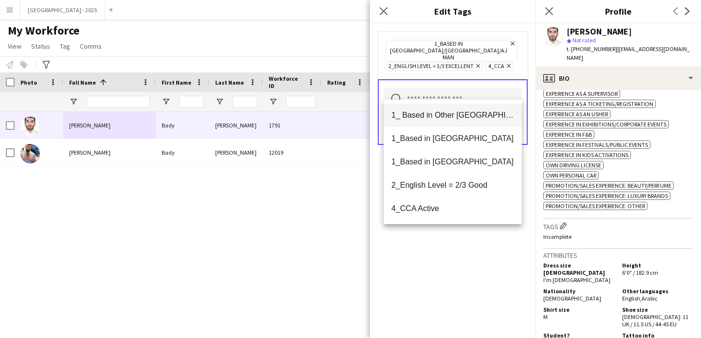
click at [508, 109] on mat-option "1_ Based in Other [GEOGRAPHIC_DATA]" at bounding box center [453, 115] width 138 height 23
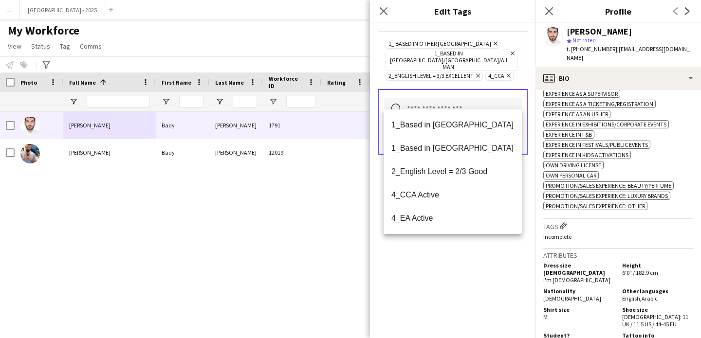
click at [491, 42] on icon "Remove" at bounding box center [494, 43] width 6 height 6
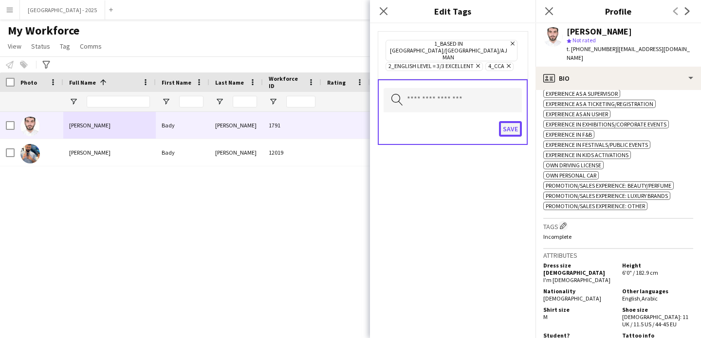
click at [508, 122] on button "Save" at bounding box center [510, 129] width 23 height 16
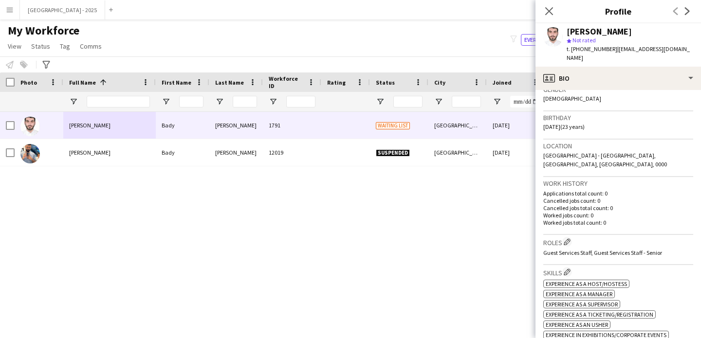
scroll to position [0, 0]
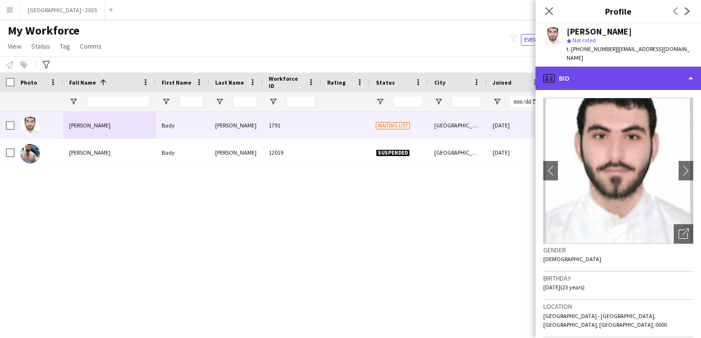
click at [622, 77] on div "profile Bio" at bounding box center [617, 78] width 165 height 23
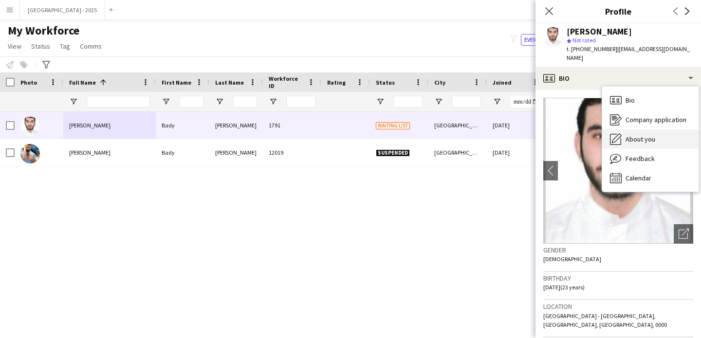
click at [652, 135] on span "About you" at bounding box center [640, 139] width 30 height 9
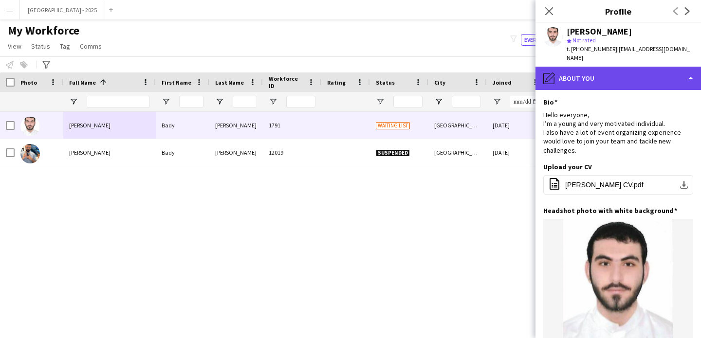
click at [601, 67] on div "pencil4 About you" at bounding box center [617, 78] width 165 height 23
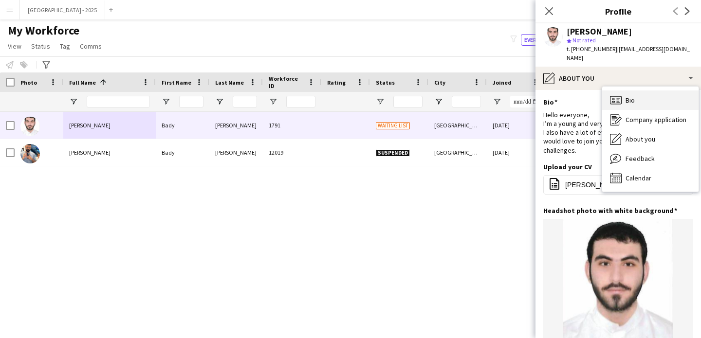
click at [622, 91] on div "Bio Bio" at bounding box center [650, 100] width 96 height 19
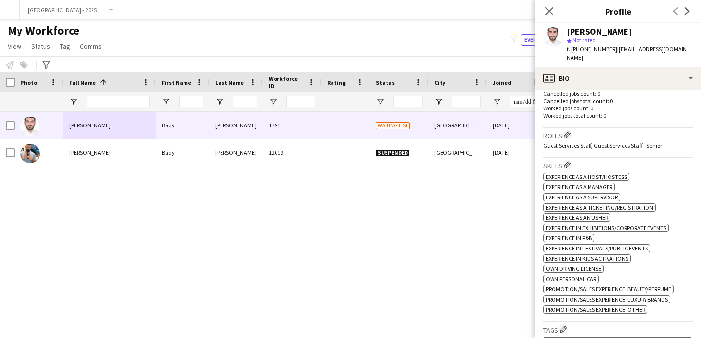
scroll to position [75, 0]
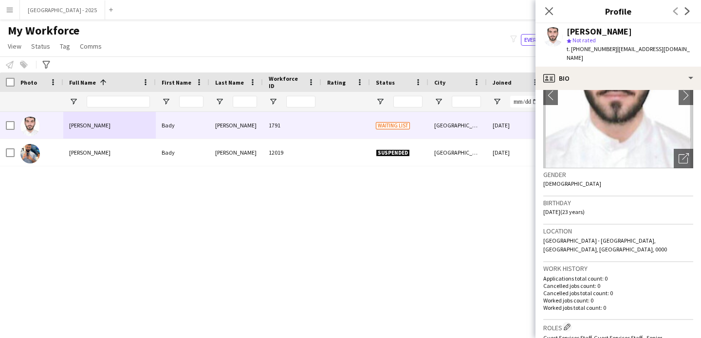
click at [550, 180] on span "[DEMOGRAPHIC_DATA]" at bounding box center [572, 183] width 58 height 7
drag, startPoint x: 544, startPoint y: 204, endPoint x: 586, endPoint y: 208, distance: 42.0
click at [586, 208] on div "Birthday [DEMOGRAPHIC_DATA] (23 years)" at bounding box center [618, 211] width 150 height 28
click at [605, 208] on div "Birthday [DEMOGRAPHIC_DATA] (23 years)" at bounding box center [618, 211] width 150 height 28
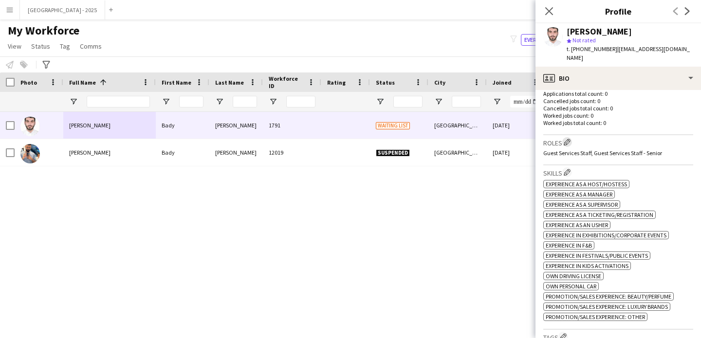
scroll to position [222, 0]
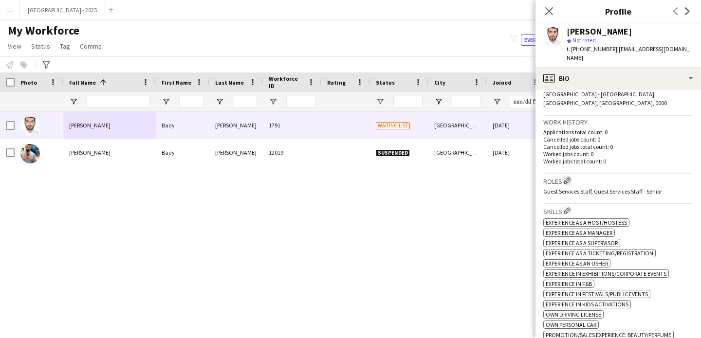
click at [568, 177] on app-icon "Edit crew company roles" at bounding box center [567, 180] width 7 height 7
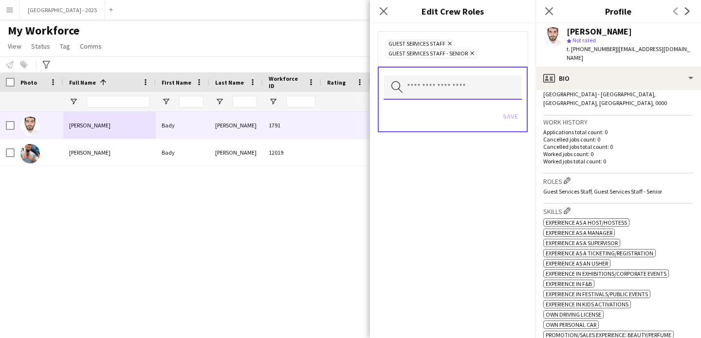
click at [460, 87] on input "text" at bounding box center [453, 87] width 138 height 24
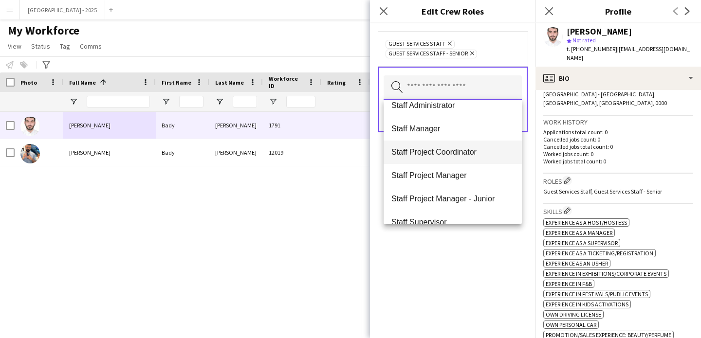
scroll to position [350, 0]
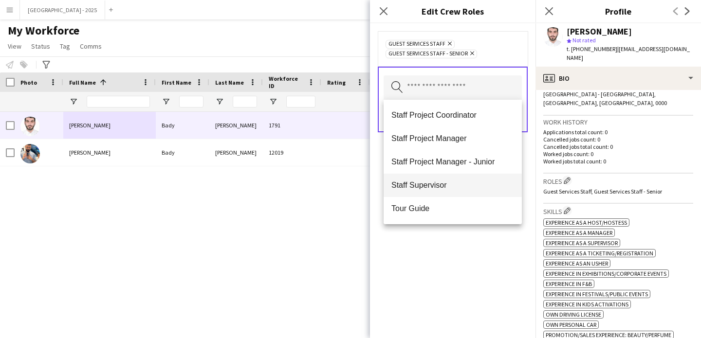
click at [452, 183] on span "Staff Supervisor" at bounding box center [452, 185] width 123 height 9
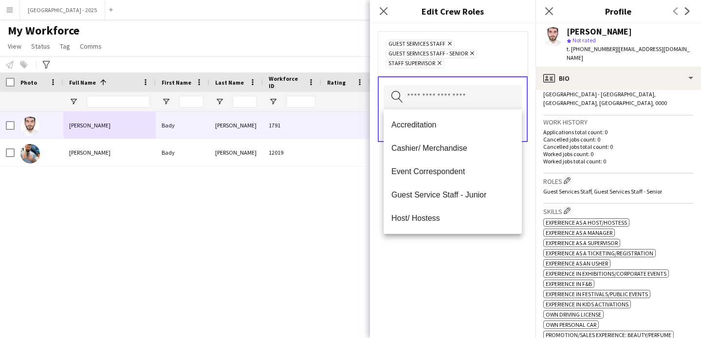
click at [459, 249] on div "Guest Services Staff Remove Guest Services Staff - Senior Remove Staff Supervis…" at bounding box center [452, 180] width 165 height 315
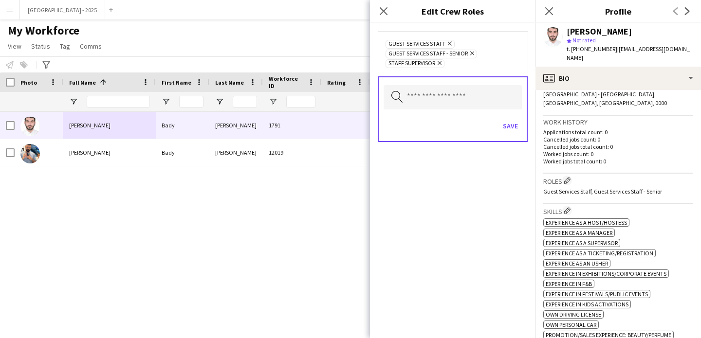
click at [510, 114] on div "Save" at bounding box center [453, 127] width 138 height 28
click at [510, 120] on button "Save" at bounding box center [510, 126] width 23 height 16
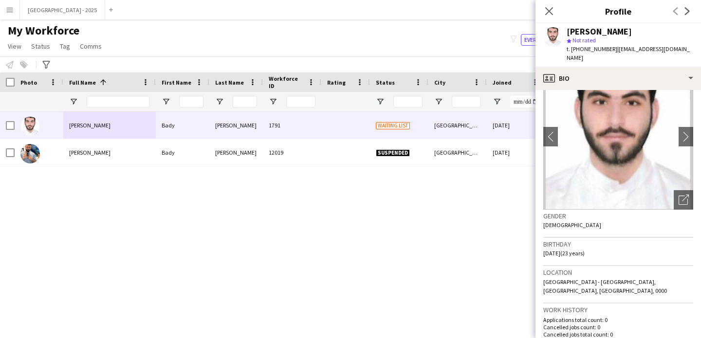
scroll to position [0, 0]
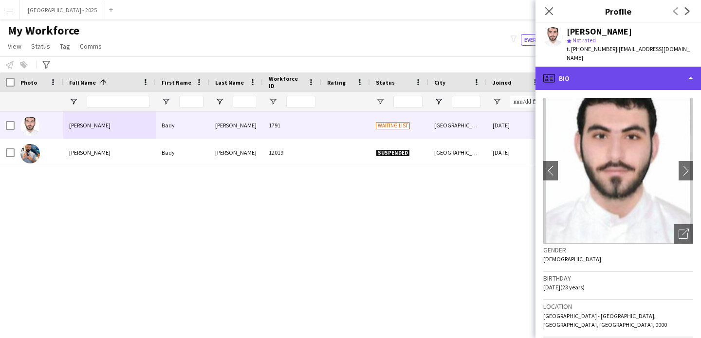
click at [554, 74] on icon at bounding box center [549, 78] width 12 height 8
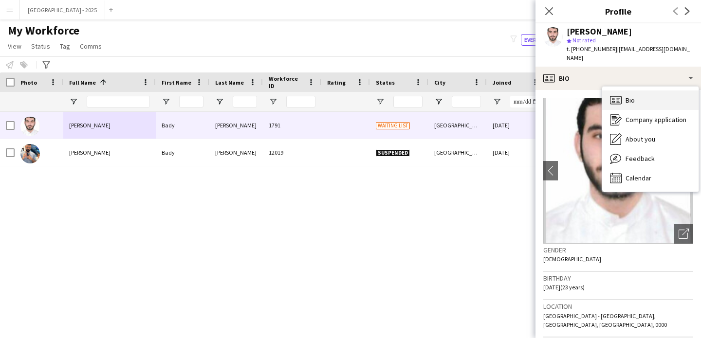
click at [614, 101] on icon at bounding box center [613, 102] width 3 height 2
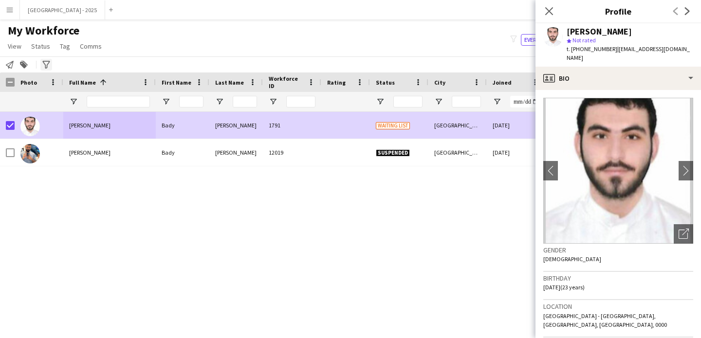
drag, startPoint x: 37, startPoint y: 51, endPoint x: 49, endPoint y: 66, distance: 19.4
click at [37, 51] on link "Status" at bounding box center [40, 46] width 27 height 13
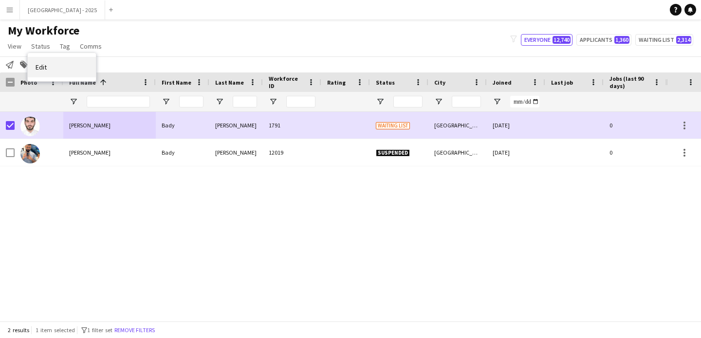
click at [63, 68] on link "Edit" at bounding box center [62, 67] width 68 height 20
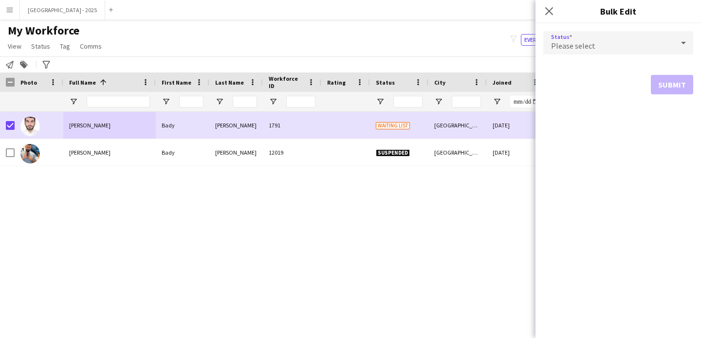
click at [561, 44] on span "Please select" at bounding box center [573, 46] width 44 height 10
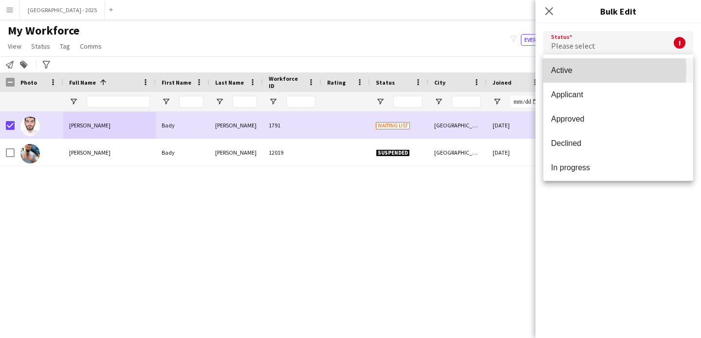
click at [572, 70] on span "Active" at bounding box center [618, 70] width 134 height 9
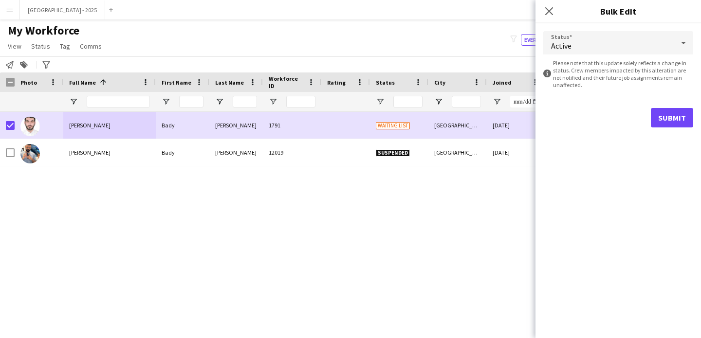
click at [688, 128] on form "Status Active information-circle Please note that this update solely reflects a…" at bounding box center [618, 79] width 150 height 112
click at [684, 125] on button "Submit" at bounding box center [672, 117] width 42 height 19
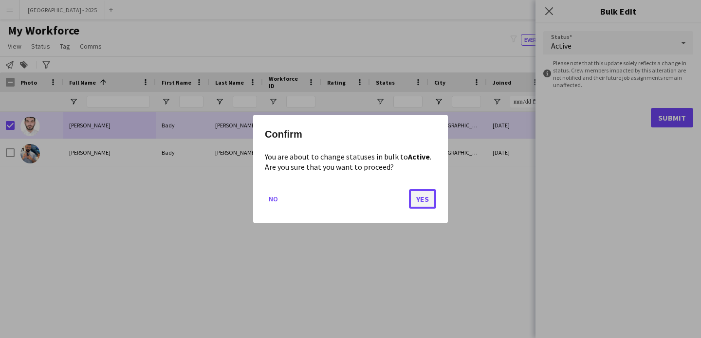
click at [424, 194] on button "Yes" at bounding box center [422, 198] width 27 height 19
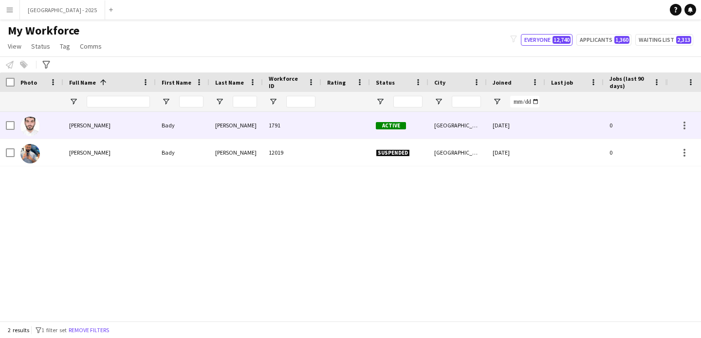
click at [168, 132] on div "Bady" at bounding box center [183, 125] width 54 height 27
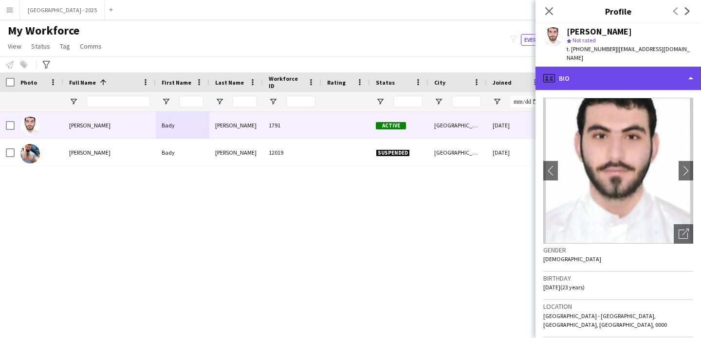
click at [636, 73] on div "profile Bio" at bounding box center [617, 78] width 165 height 23
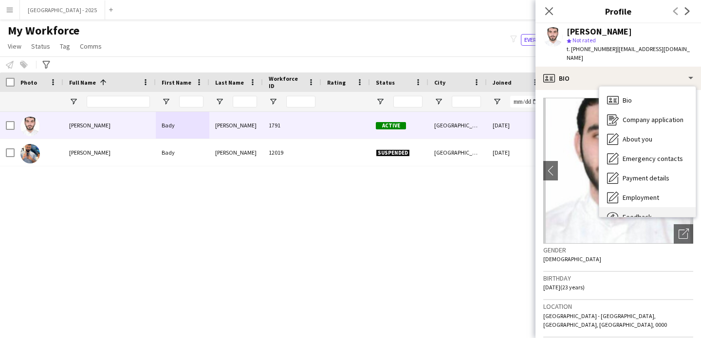
click at [639, 207] on div "Feedback Feedback" at bounding box center [647, 216] width 96 height 19
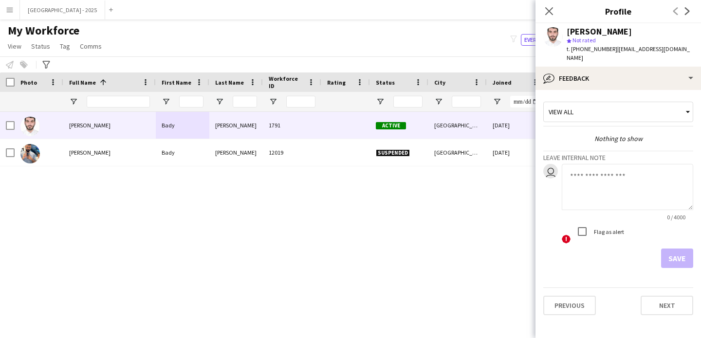
click at [591, 172] on textarea at bounding box center [627, 187] width 131 height 46
type textarea "**********"
click at [675, 255] on button "Save" at bounding box center [677, 258] width 32 height 19
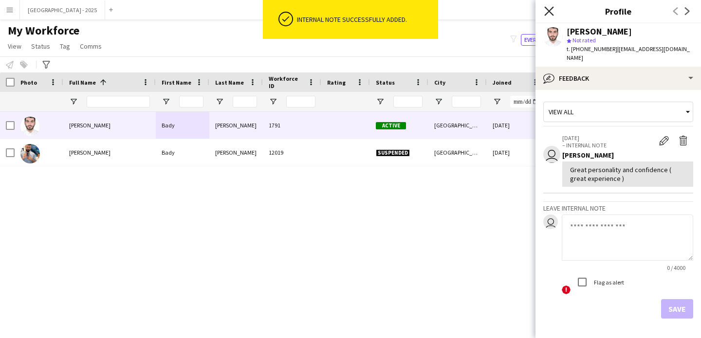
click at [553, 11] on icon "Close pop-in" at bounding box center [548, 10] width 9 height 9
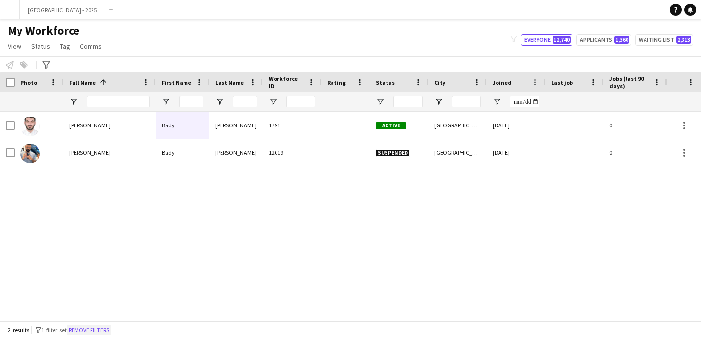
click at [102, 329] on button "Remove filters" at bounding box center [89, 330] width 44 height 11
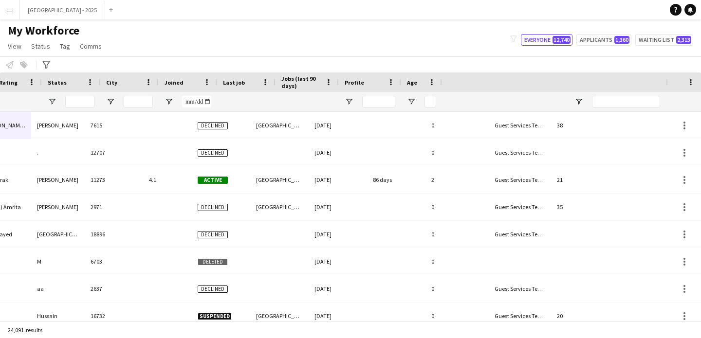
scroll to position [0, 328]
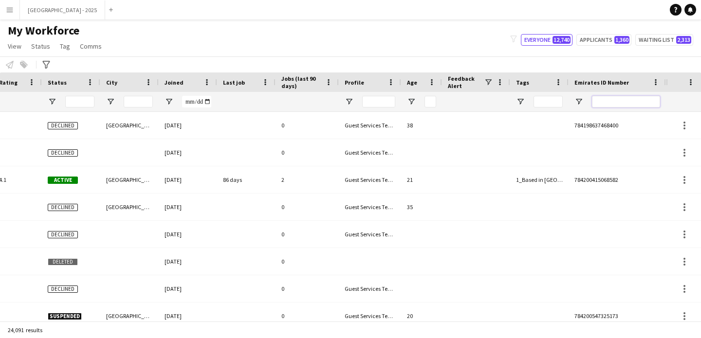
click at [629, 100] on input "Emirates ID Number Filter Input" at bounding box center [626, 102] width 68 height 12
paste input "*******"
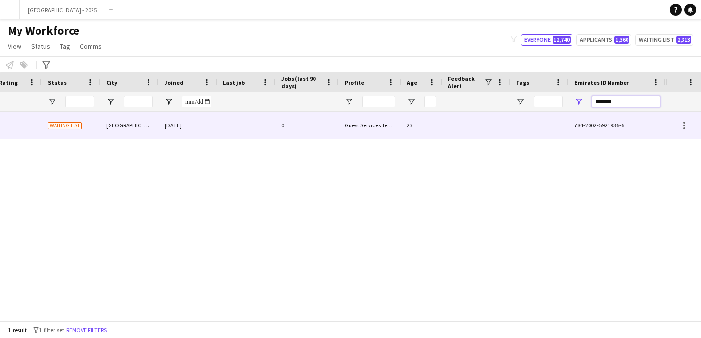
type input "*******"
click at [240, 129] on div at bounding box center [246, 125] width 58 height 27
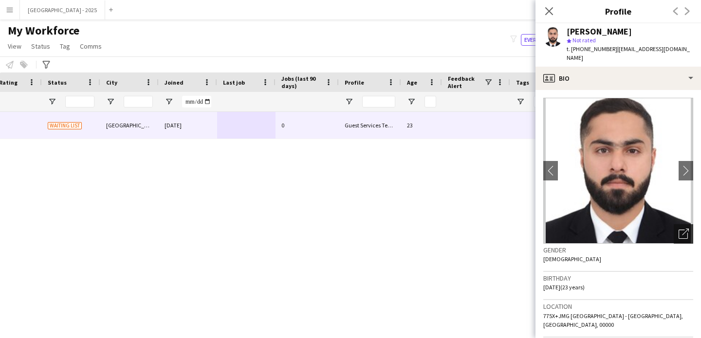
click at [680, 229] on icon "Open photos pop-in" at bounding box center [684, 234] width 10 height 10
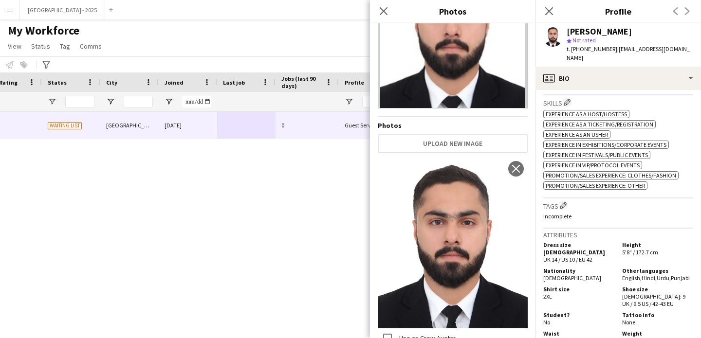
scroll to position [412, 0]
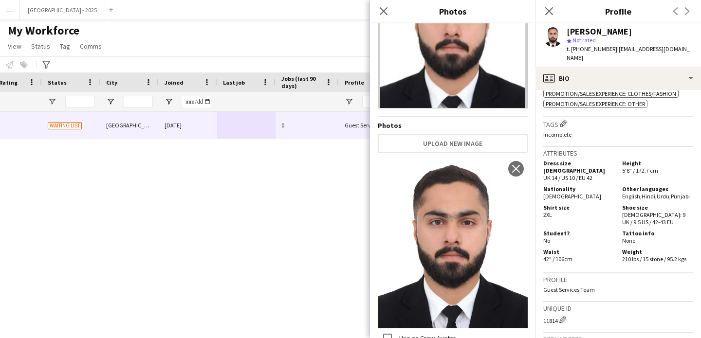
click at [597, 209] on div "Shirt size 2XL" at bounding box center [580, 215] width 75 height 22
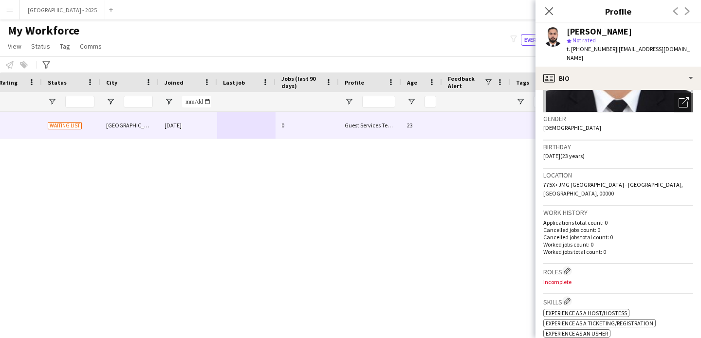
scroll to position [131, 0]
click at [570, 268] on app-icon "Edit crew company roles" at bounding box center [567, 271] width 7 height 7
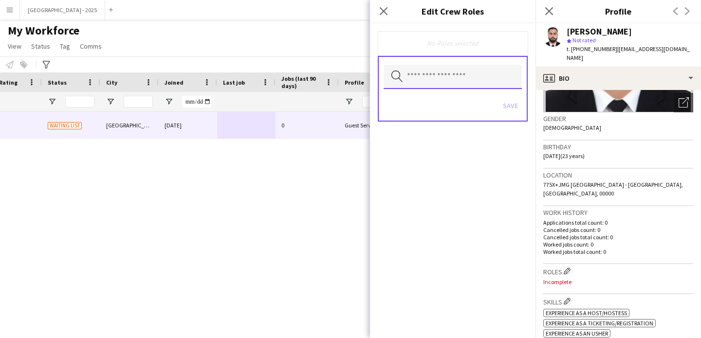
click at [457, 86] on input "text" at bounding box center [453, 77] width 138 height 24
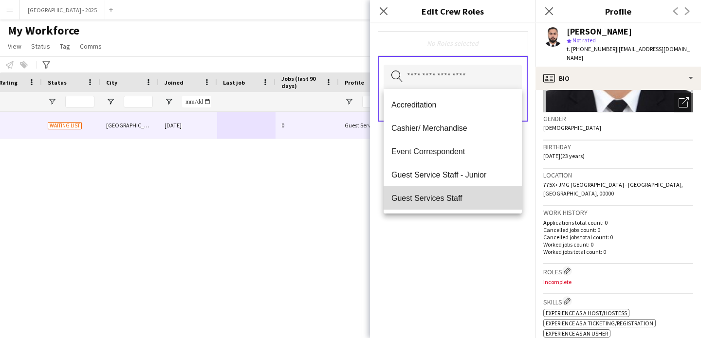
click at [457, 195] on span "Guest Services Staff" at bounding box center [452, 198] width 123 height 9
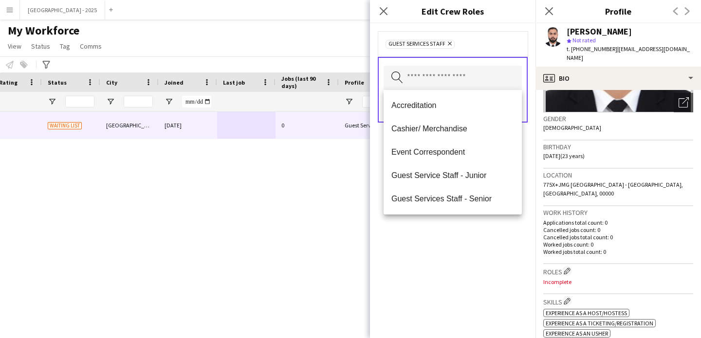
click at [473, 239] on div "Guest Services Staff Remove Search by role type Save" at bounding box center [452, 180] width 165 height 315
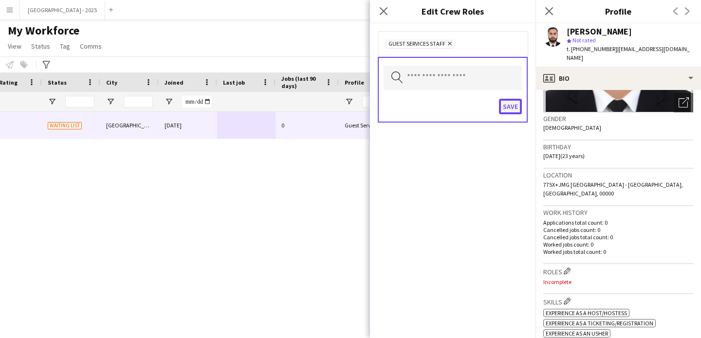
click at [508, 109] on button "Save" at bounding box center [510, 107] width 23 height 16
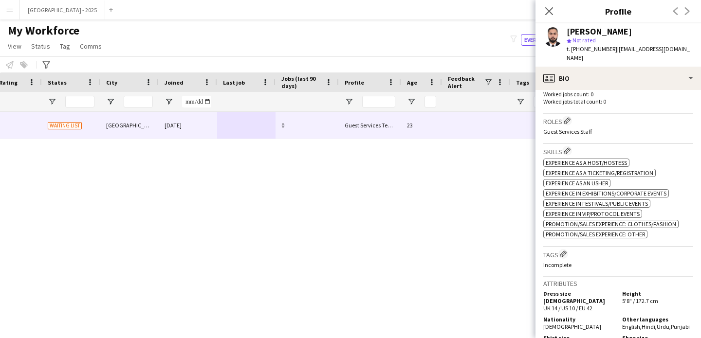
scroll to position [305, 0]
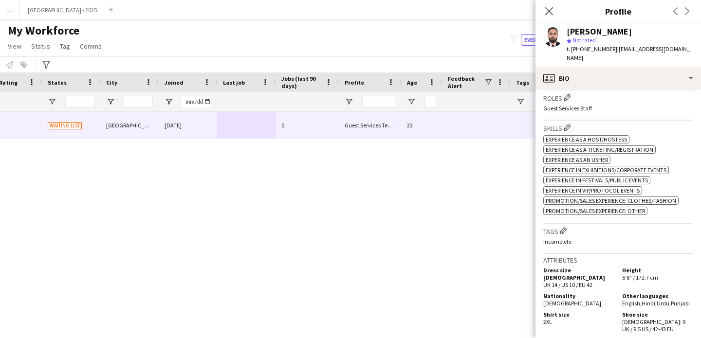
click at [563, 224] on div "Tags Edit crew company tags Incomplete" at bounding box center [618, 239] width 150 height 30
click at [565, 227] on app-icon "Edit crew company tags" at bounding box center [563, 230] width 7 height 7
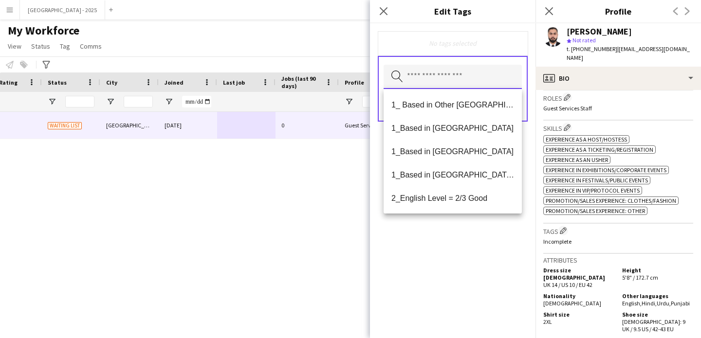
click at [433, 89] on input "text" at bounding box center [453, 77] width 138 height 24
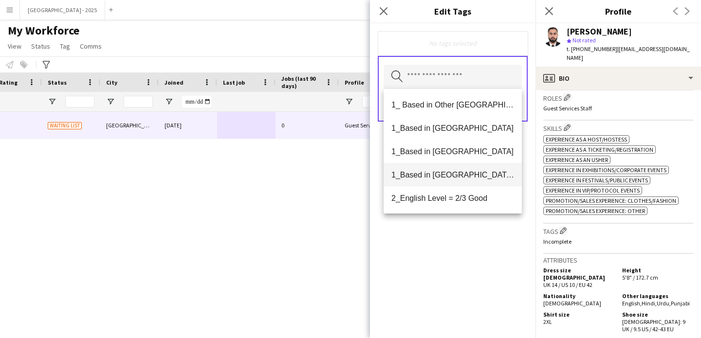
click at [452, 172] on span "1_Based in [GEOGRAPHIC_DATA]/[GEOGRAPHIC_DATA]/Ajman" at bounding box center [452, 174] width 123 height 9
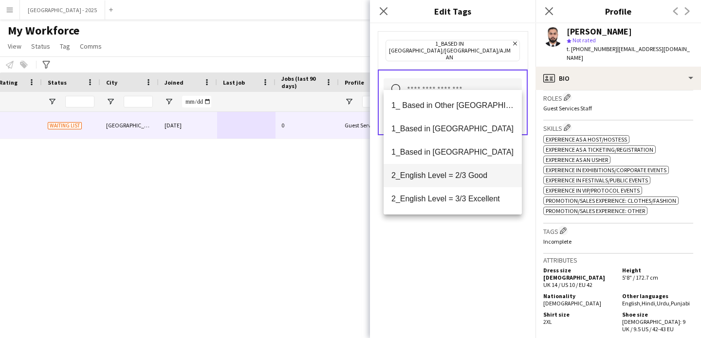
click at [458, 183] on mat-option "2_English Level = 2/3 Good" at bounding box center [453, 175] width 138 height 23
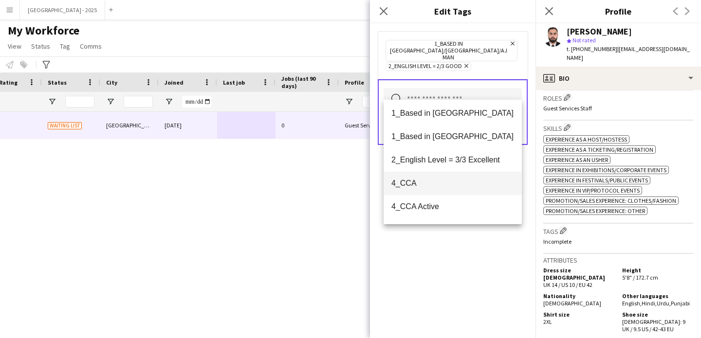
scroll to position [80, 0]
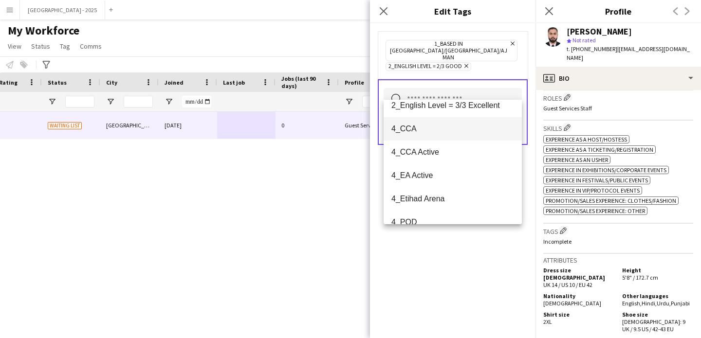
click at [456, 140] on mat-option "4_CCA" at bounding box center [453, 128] width 138 height 23
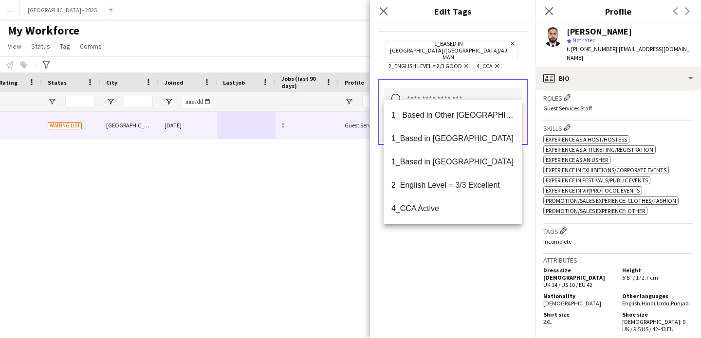
click at [457, 240] on div "1_Based in [GEOGRAPHIC_DATA]/[GEOGRAPHIC_DATA]/Ajman Remove 2_English Level = 2…" at bounding box center [452, 180] width 165 height 315
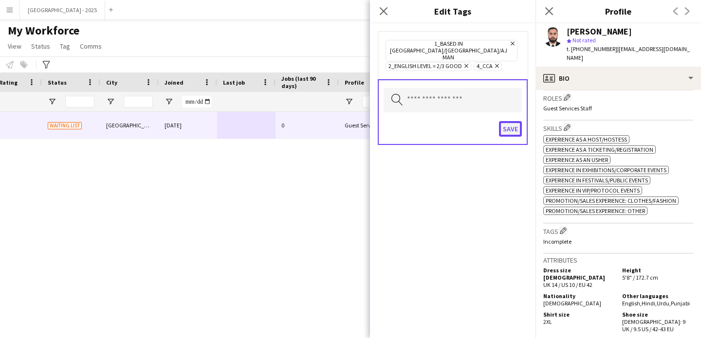
click at [513, 121] on button "Save" at bounding box center [510, 129] width 23 height 16
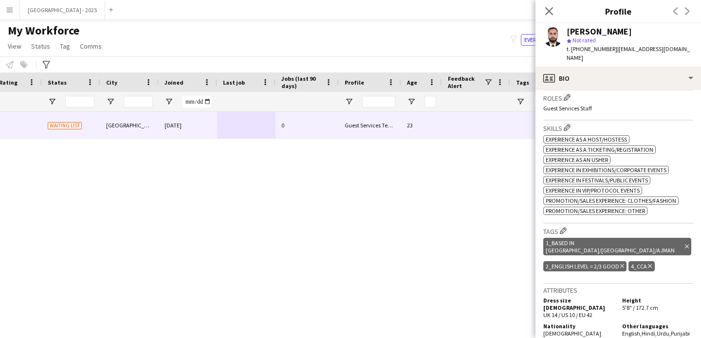
scroll to position [0, 0]
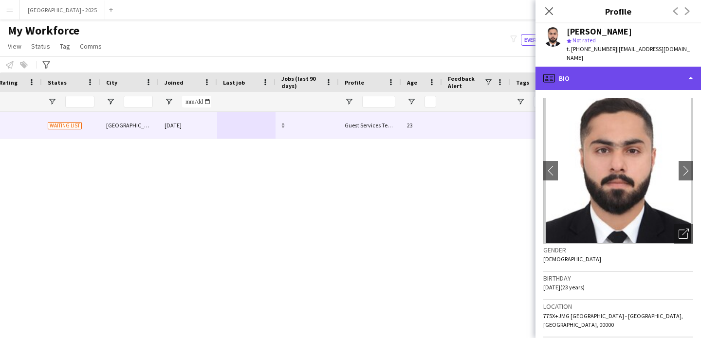
click at [591, 71] on div "profile Bio" at bounding box center [617, 78] width 165 height 23
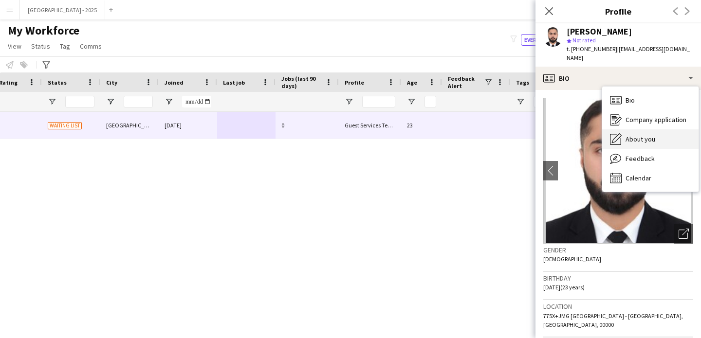
click at [668, 129] on div "About you About you" at bounding box center [650, 138] width 96 height 19
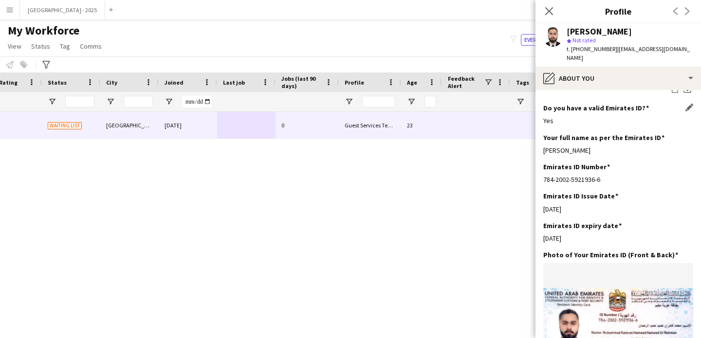
scroll to position [273, 0]
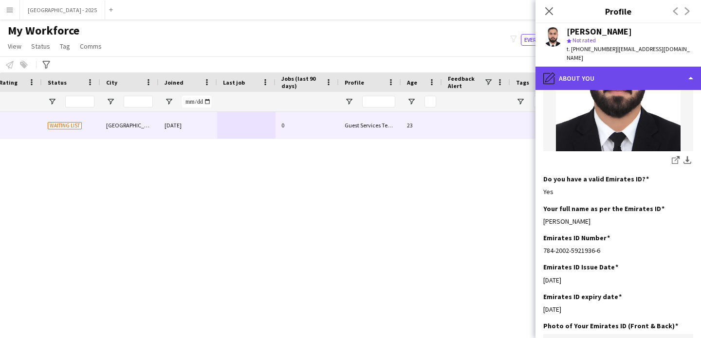
click at [581, 77] on div "pencil4 About you" at bounding box center [617, 78] width 165 height 23
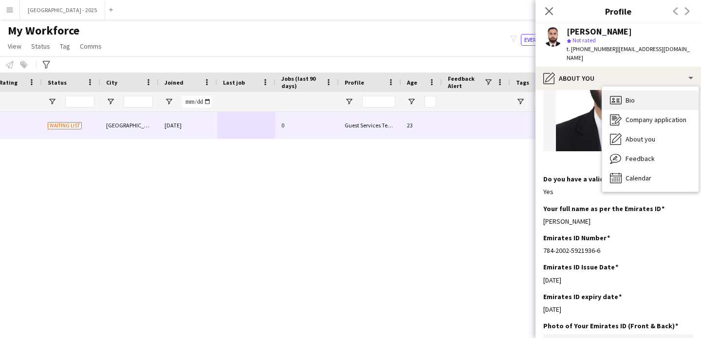
click at [621, 91] on div "Bio Bio" at bounding box center [650, 100] width 96 height 19
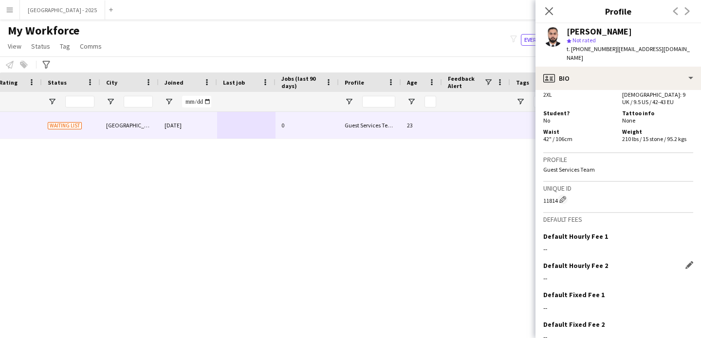
scroll to position [588, 0]
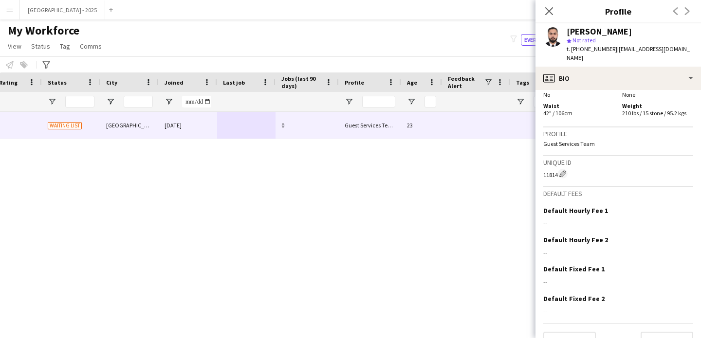
click at [604, 46] on span "t. [PHONE_NUMBER]" at bounding box center [592, 48] width 51 height 7
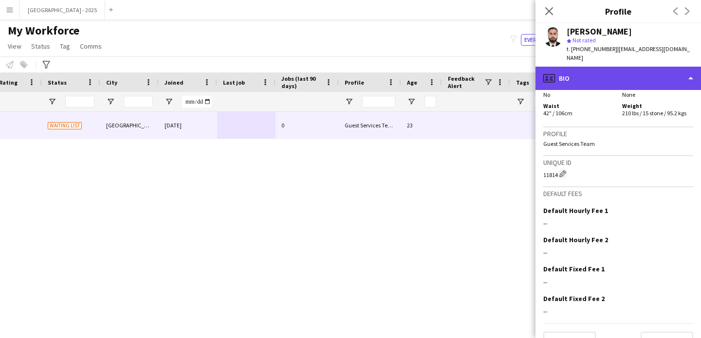
click at [599, 67] on div "profile Bio" at bounding box center [617, 78] width 165 height 23
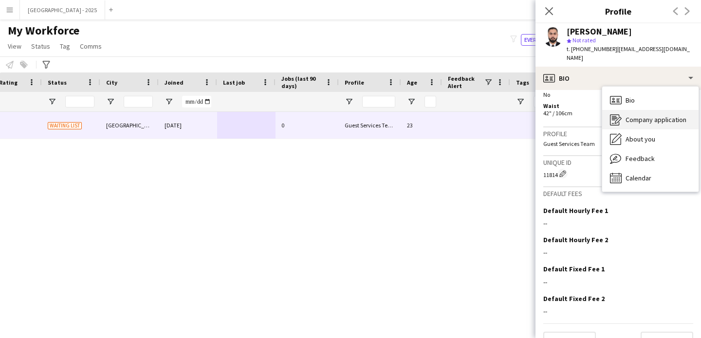
click at [623, 116] on div "Company application Company application" at bounding box center [650, 119] width 96 height 19
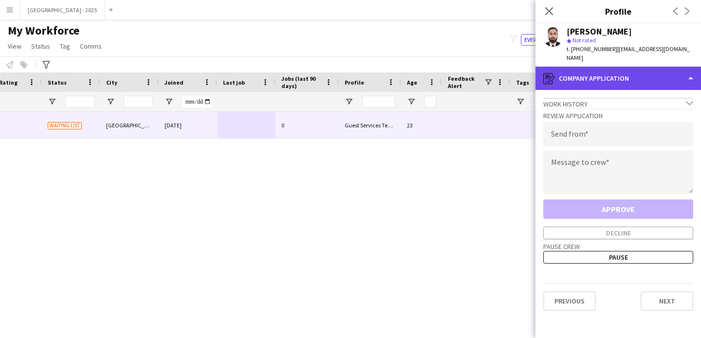
click at [621, 71] on div "register Company application" at bounding box center [617, 78] width 165 height 23
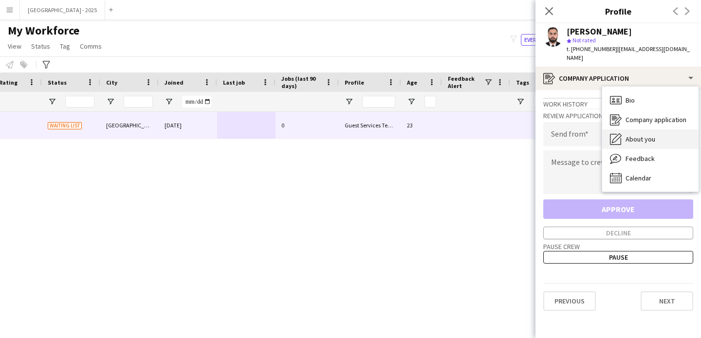
click at [641, 135] on div "About you About you" at bounding box center [650, 138] width 96 height 19
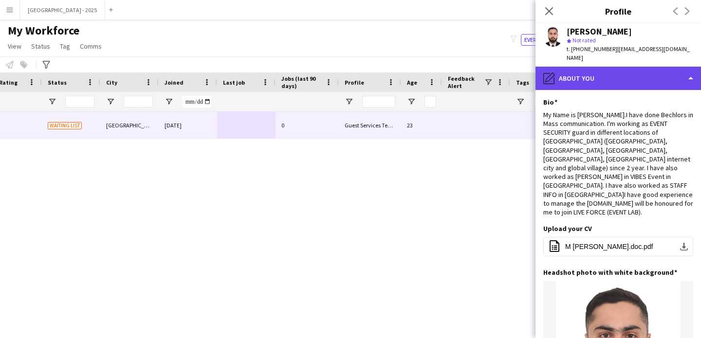
click at [593, 80] on div "pencil4 About you" at bounding box center [617, 78] width 165 height 23
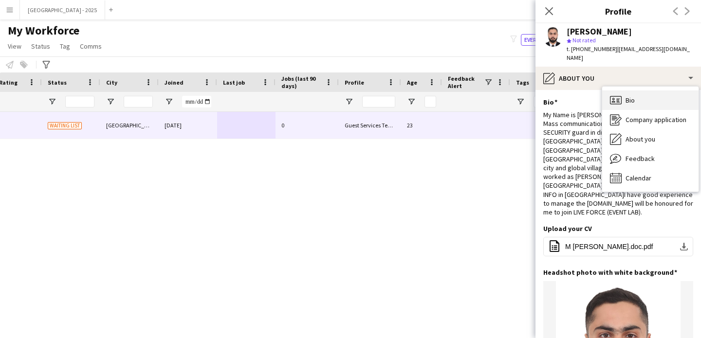
click at [614, 98] on icon at bounding box center [613, 99] width 2 height 2
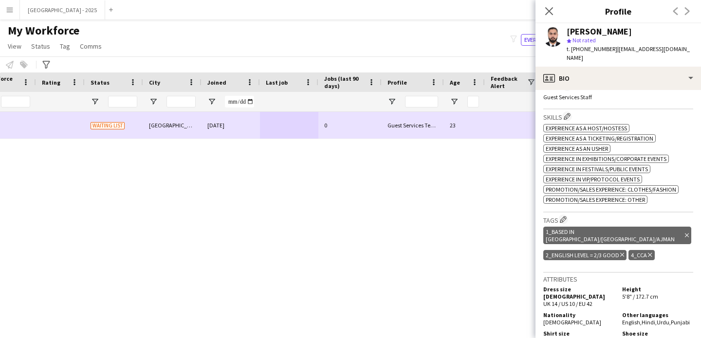
scroll to position [0, 235]
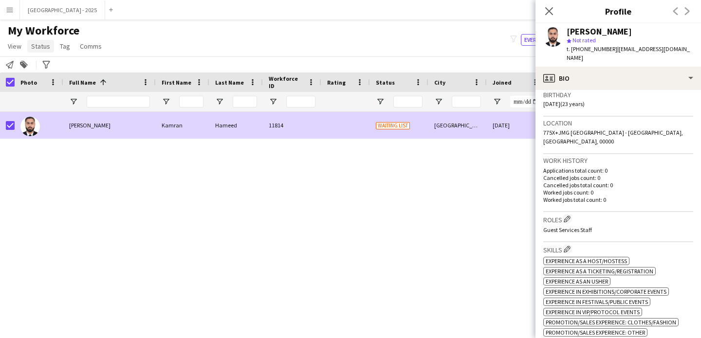
click at [36, 42] on span "Status" at bounding box center [40, 46] width 19 height 9
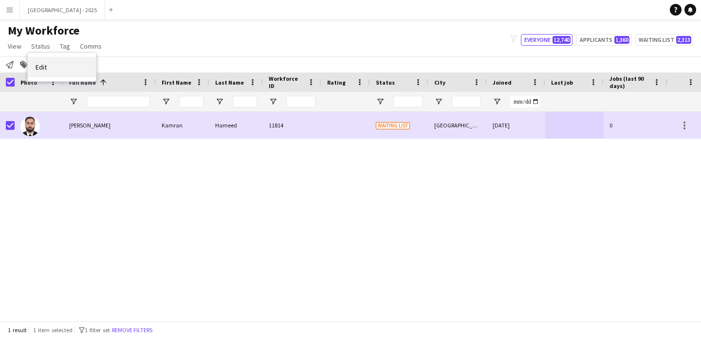
click at [85, 72] on link "Edit" at bounding box center [62, 67] width 68 height 20
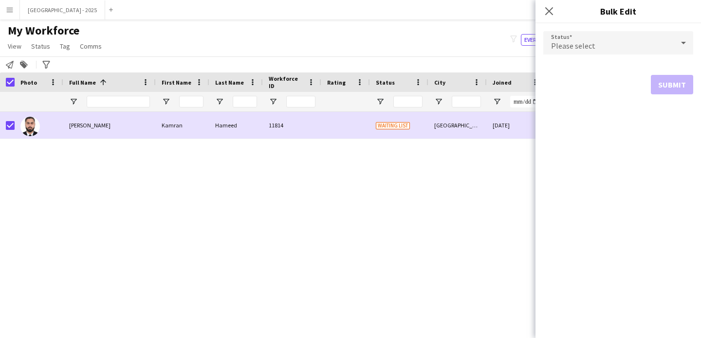
click at [598, 44] on div "Please select" at bounding box center [608, 42] width 130 height 23
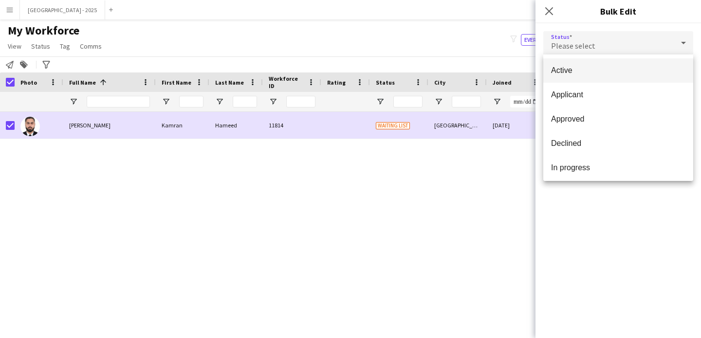
click at [586, 75] on mat-option "Active" at bounding box center [618, 70] width 150 height 24
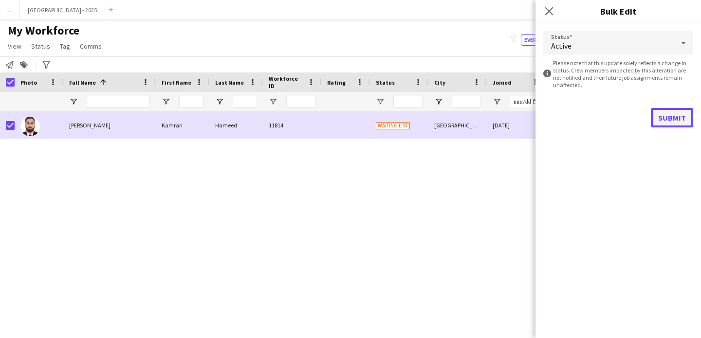
click at [667, 110] on button "Submit" at bounding box center [672, 117] width 42 height 19
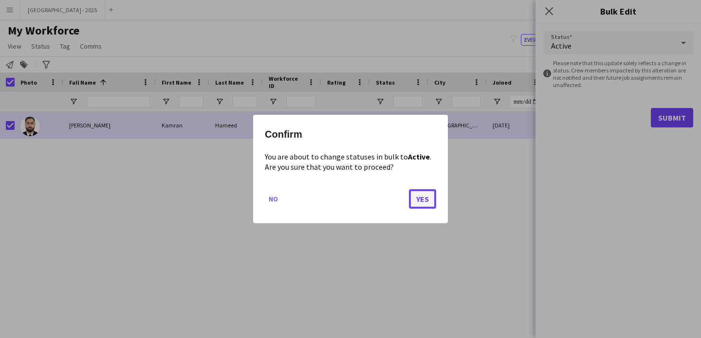
click at [414, 189] on button "Yes" at bounding box center [422, 198] width 27 height 19
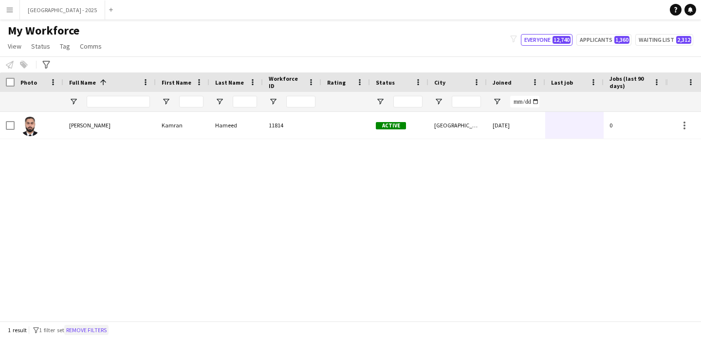
click at [95, 333] on button "Remove filters" at bounding box center [86, 330] width 44 height 11
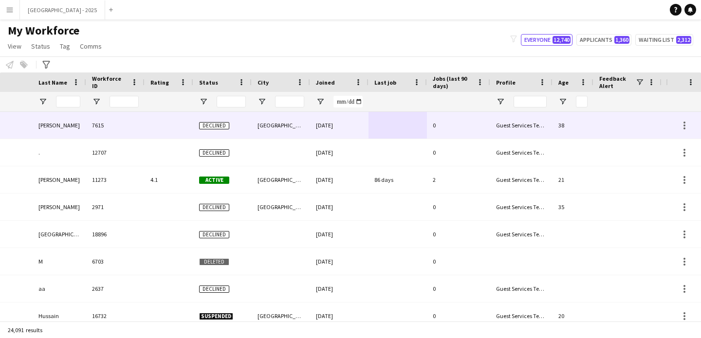
scroll to position [0, 328]
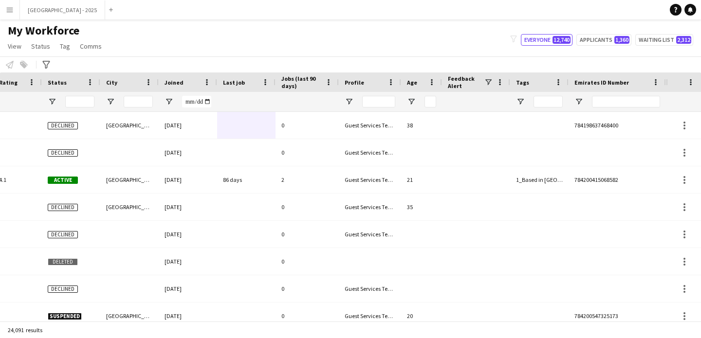
click at [661, 104] on div at bounding box center [617, 101] width 97 height 19
click at [645, 97] on input "Emirates ID Number Filter Input" at bounding box center [626, 102] width 68 height 12
paste input "*******"
type input "*******"
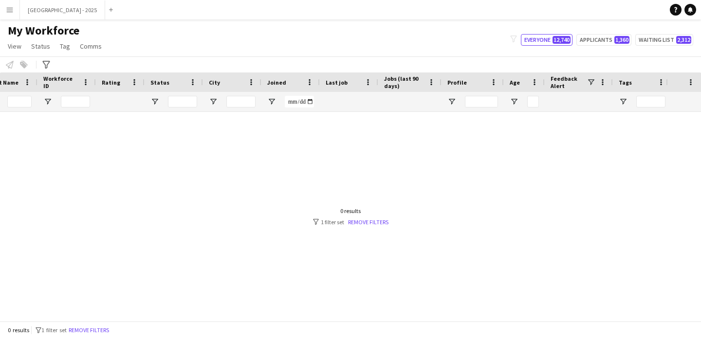
scroll to position [0, 129]
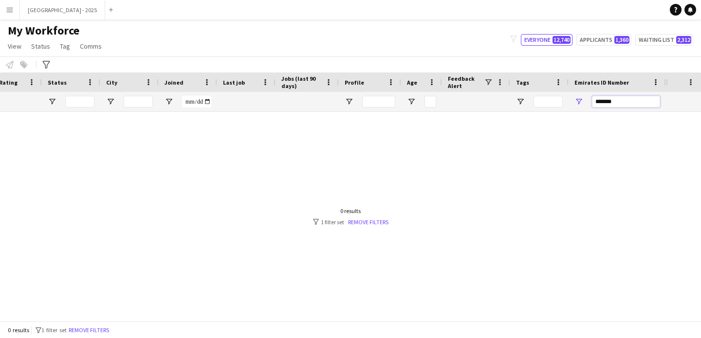
click at [613, 96] on input "*******" at bounding box center [626, 102] width 68 height 12
click at [615, 98] on input "*******" at bounding box center [626, 102] width 68 height 12
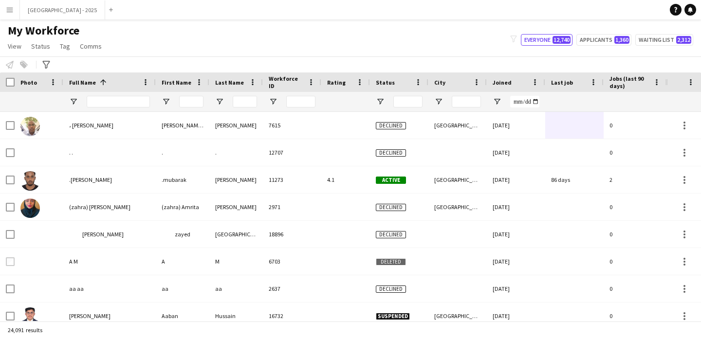
click at [153, 95] on div at bounding box center [109, 101] width 92 height 19
click at [131, 98] on input "Full Name Filter Input" at bounding box center [118, 102] width 63 height 12
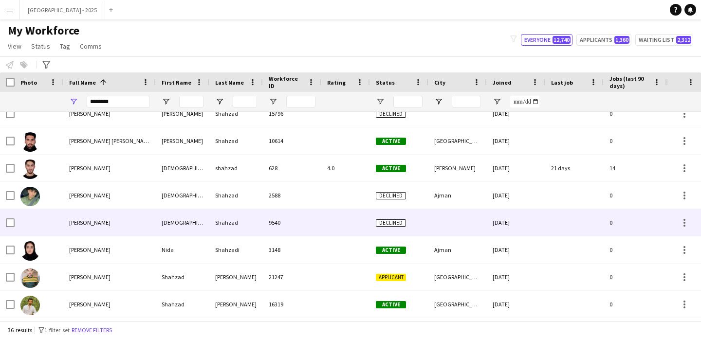
click at [144, 217] on div "[PERSON_NAME]" at bounding box center [109, 222] width 92 height 27
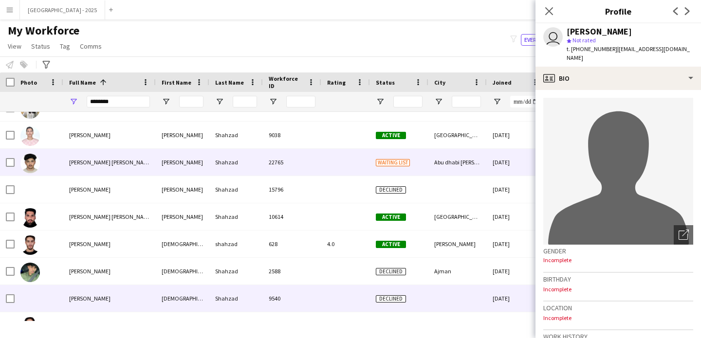
click at [131, 155] on div "[PERSON_NAME] [PERSON_NAME]" at bounding box center [109, 162] width 92 height 27
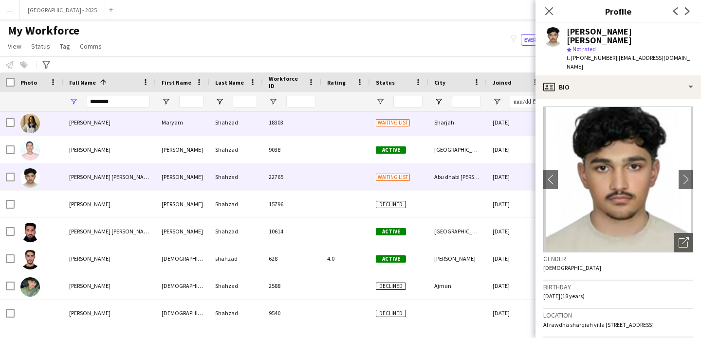
click at [141, 133] on div "[PERSON_NAME]" at bounding box center [109, 122] width 92 height 27
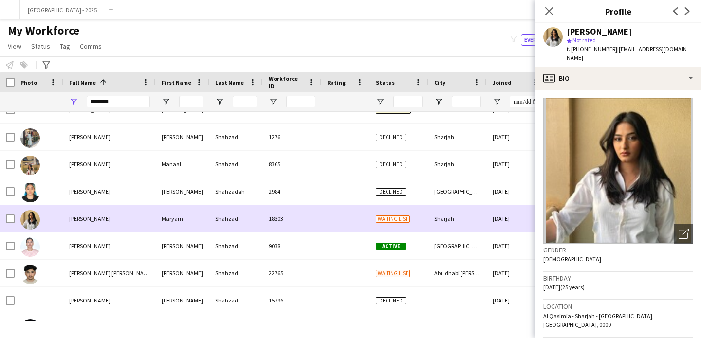
scroll to position [173, 0]
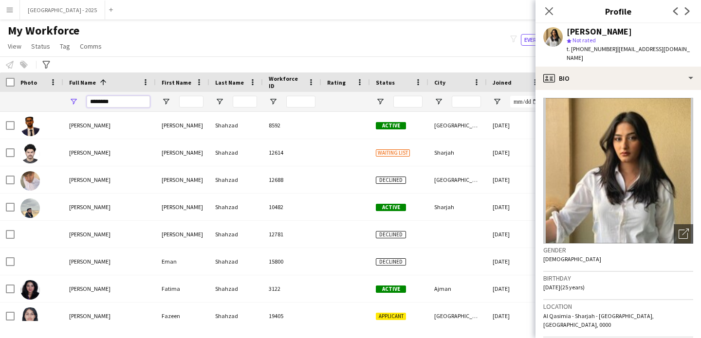
click at [92, 102] on input "*******" at bounding box center [118, 102] width 63 height 12
click at [90, 102] on input "*******" at bounding box center [118, 102] width 63 height 12
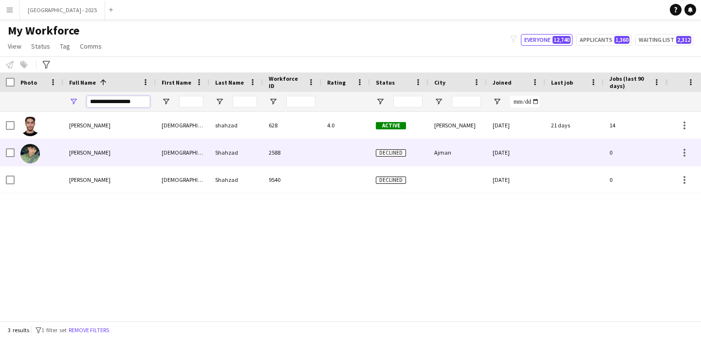
type input "**********"
click at [107, 152] on span "[PERSON_NAME]" at bounding box center [89, 152] width 41 height 7
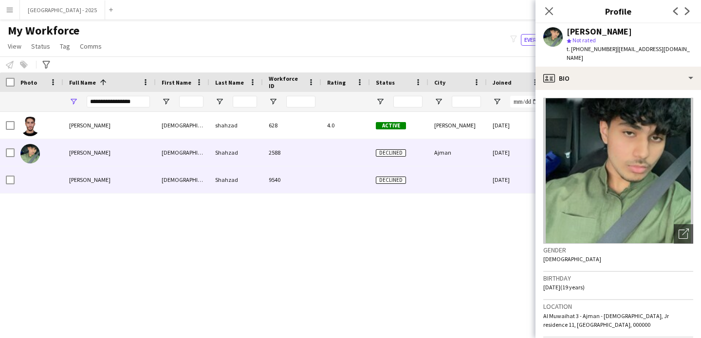
click at [129, 181] on div "[PERSON_NAME]" at bounding box center [109, 179] width 92 height 27
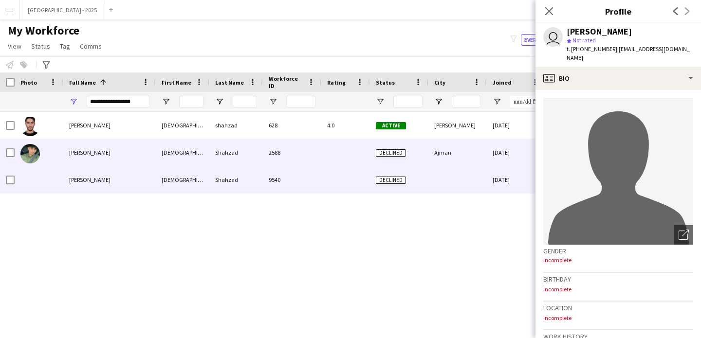
click at [144, 165] on div "[PERSON_NAME]" at bounding box center [109, 152] width 92 height 27
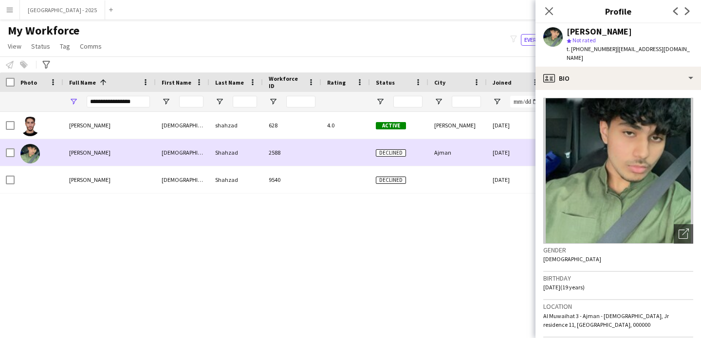
click at [154, 142] on div "[PERSON_NAME]" at bounding box center [109, 152] width 92 height 27
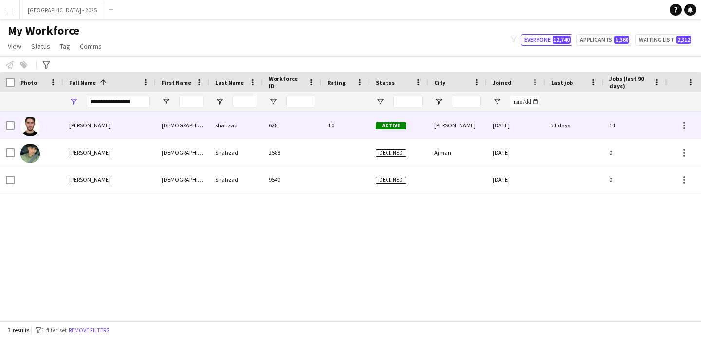
click at [159, 130] on div "[DEMOGRAPHIC_DATA]" at bounding box center [183, 125] width 54 height 27
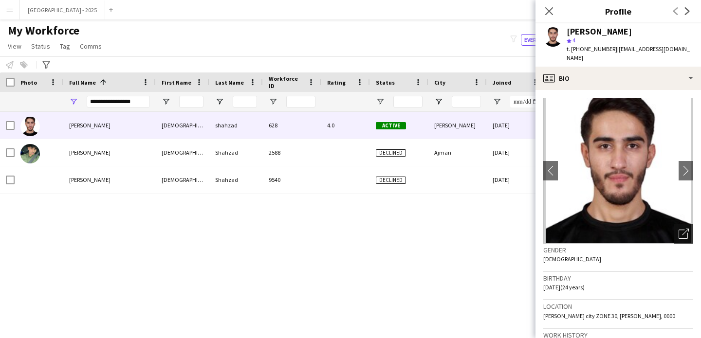
click at [680, 229] on icon "Open photos pop-in" at bounding box center [684, 234] width 10 height 10
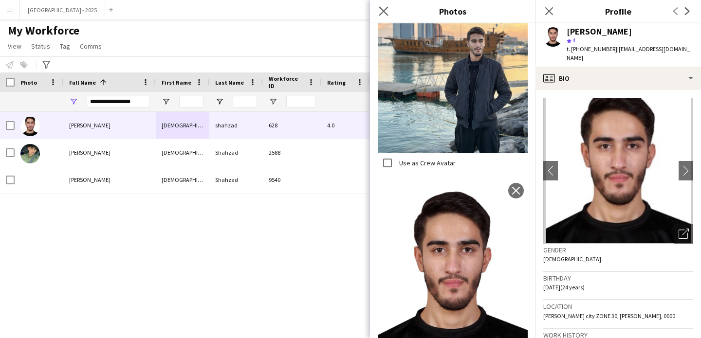
click at [380, 6] on app-icon "Close pop-in" at bounding box center [384, 11] width 14 height 14
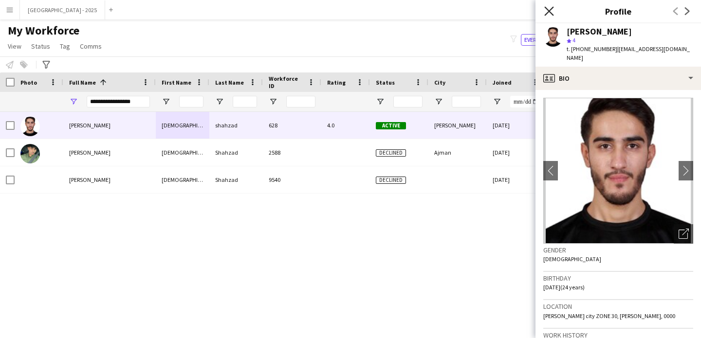
click at [550, 11] on icon at bounding box center [548, 10] width 9 height 9
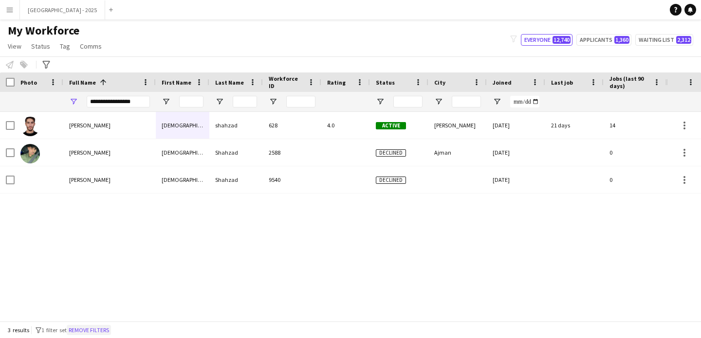
click at [93, 328] on button "Remove filters" at bounding box center [89, 330] width 44 height 11
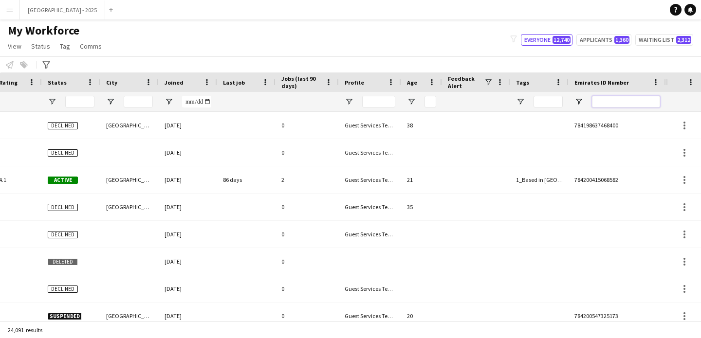
click at [618, 99] on input "Emirates ID Number Filter Input" at bounding box center [626, 102] width 68 height 12
paste input "*******"
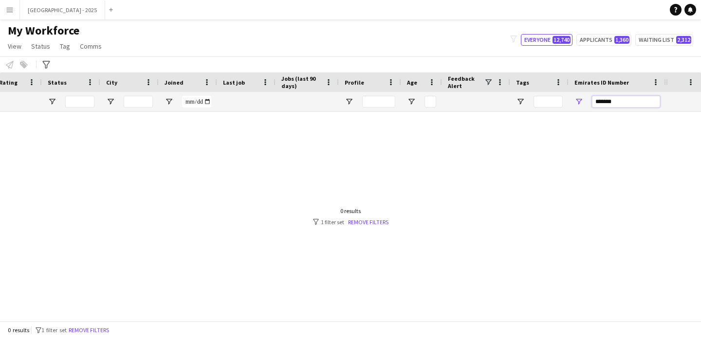
click at [622, 105] on input "*******" at bounding box center [626, 102] width 68 height 12
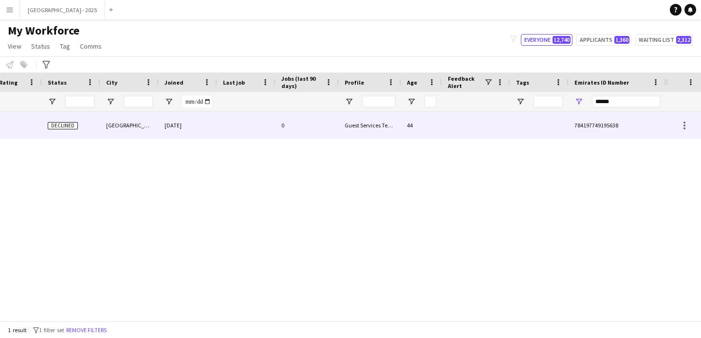
click at [386, 130] on div "Guest Services Team" at bounding box center [370, 125] width 62 height 27
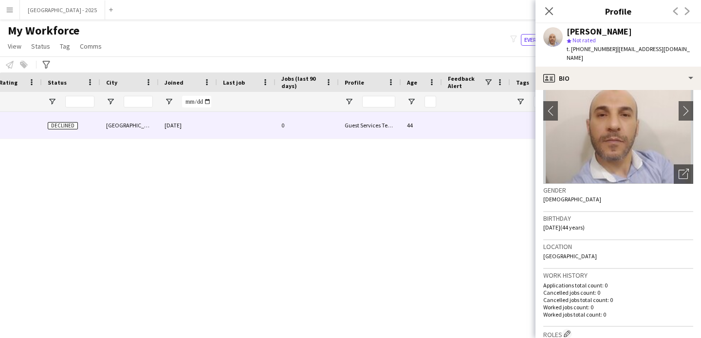
scroll to position [85, 0]
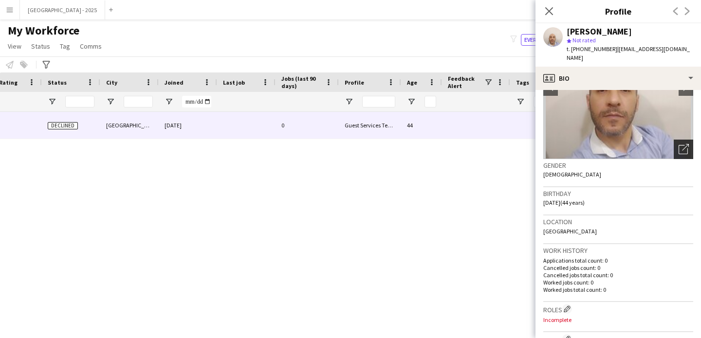
click at [679, 144] on icon "Open photos pop-in" at bounding box center [684, 149] width 10 height 10
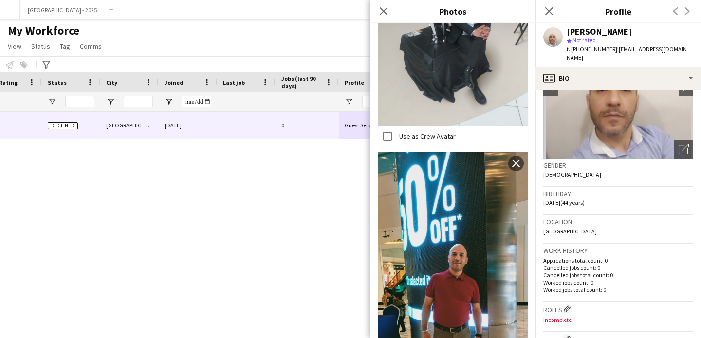
scroll to position [761, 0]
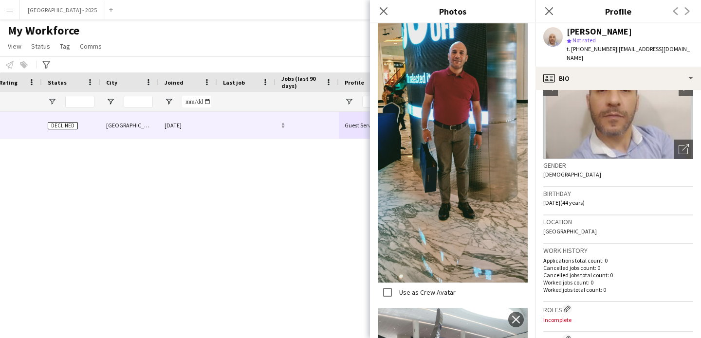
click at [545, 9] on icon "Close pop-in" at bounding box center [549, 11] width 8 height 8
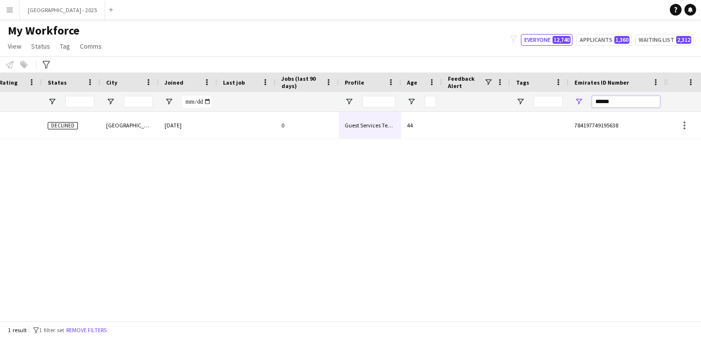
click at [598, 101] on input "******" at bounding box center [626, 102] width 68 height 12
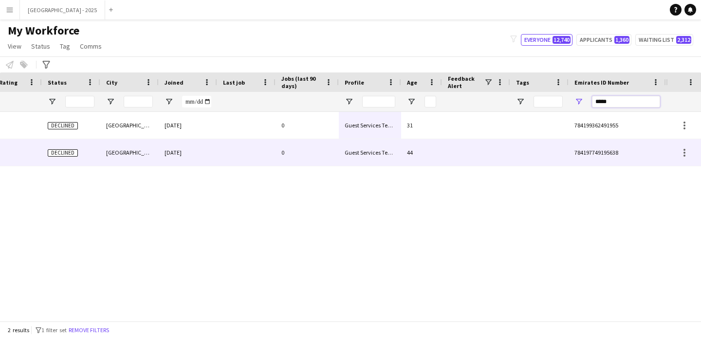
scroll to position [0, 0]
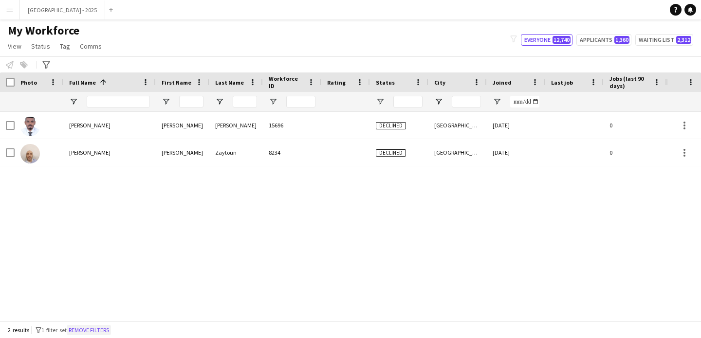
type input "*****"
click at [111, 332] on button "Remove filters" at bounding box center [89, 330] width 44 height 11
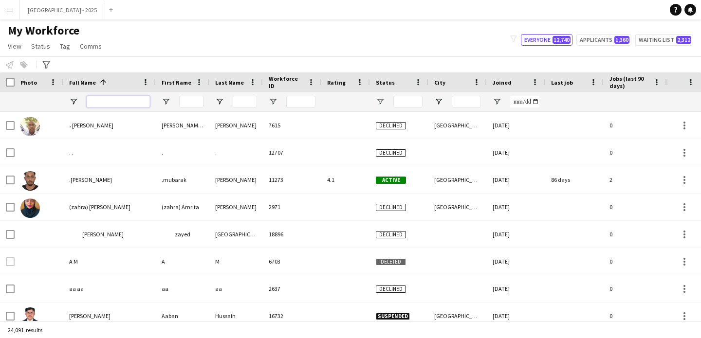
click at [133, 103] on input "Full Name Filter Input" at bounding box center [118, 102] width 63 height 12
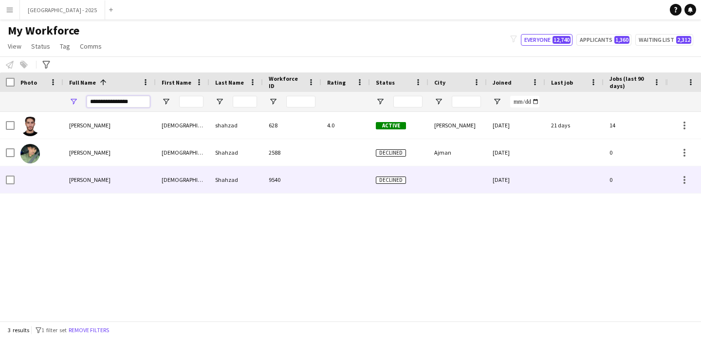
type input "**********"
click at [118, 168] on div "[PERSON_NAME]" at bounding box center [109, 179] width 92 height 27
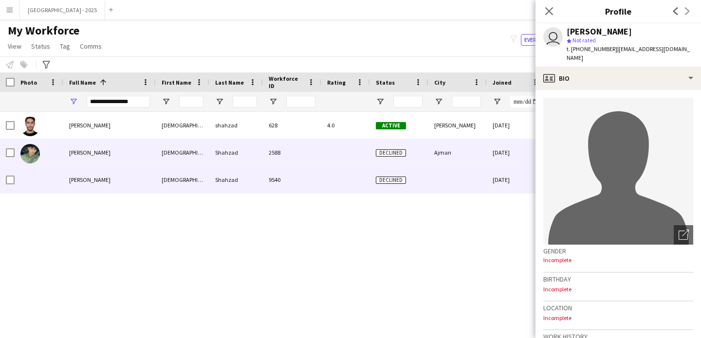
click at [455, 146] on div "Ajman" at bounding box center [457, 152] width 58 height 27
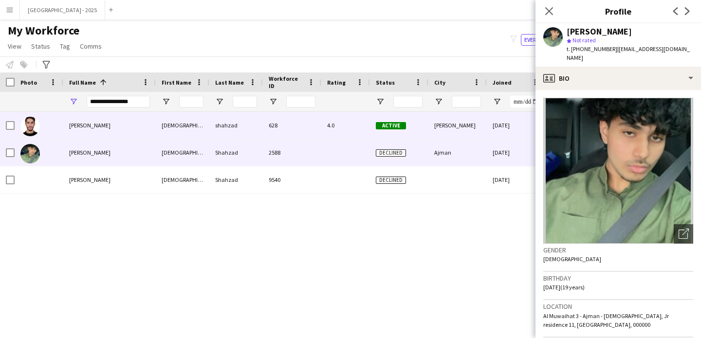
click at [466, 130] on div "[PERSON_NAME]" at bounding box center [457, 125] width 58 height 27
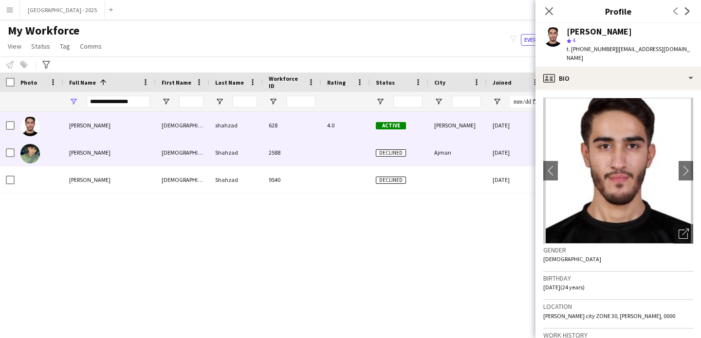
click at [464, 142] on div "Ajman" at bounding box center [457, 152] width 58 height 27
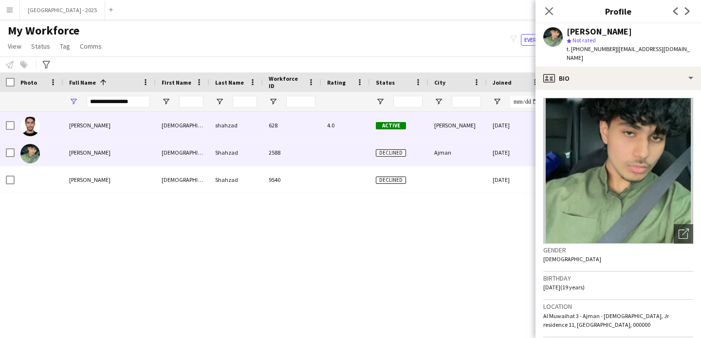
click at [464, 128] on div "[PERSON_NAME]" at bounding box center [457, 125] width 58 height 27
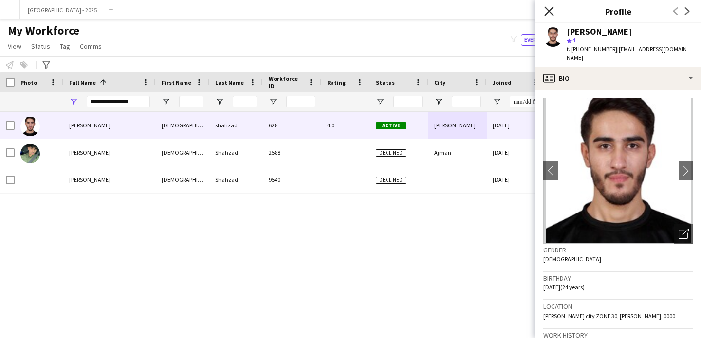
click at [545, 10] on icon "Close pop-in" at bounding box center [548, 10] width 9 height 9
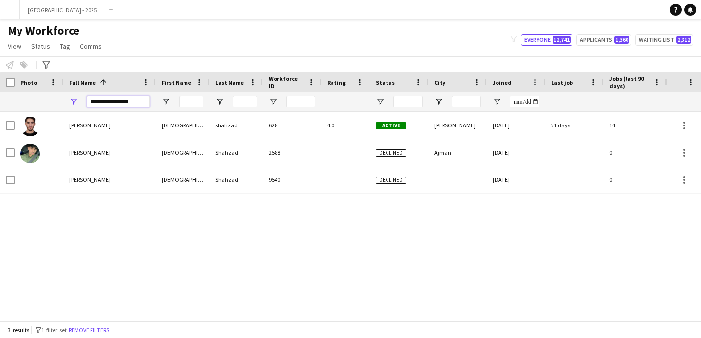
click at [128, 103] on input "**********" at bounding box center [118, 102] width 63 height 12
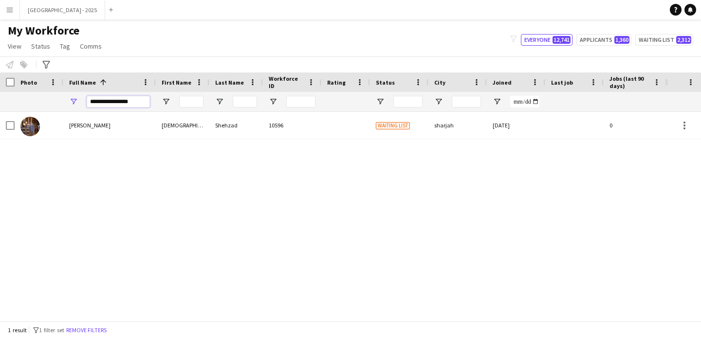
type input "**********"
click at [149, 124] on div "Muhammad Shehzad" at bounding box center [109, 125] width 92 height 27
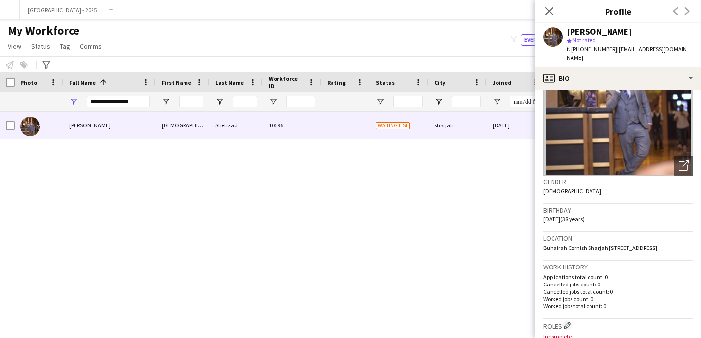
scroll to position [69, 0]
click at [550, 16] on app-icon "Close pop-in" at bounding box center [549, 11] width 14 height 14
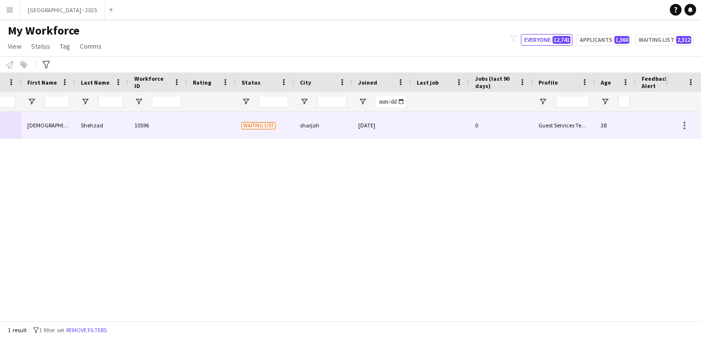
scroll to position [0, 328]
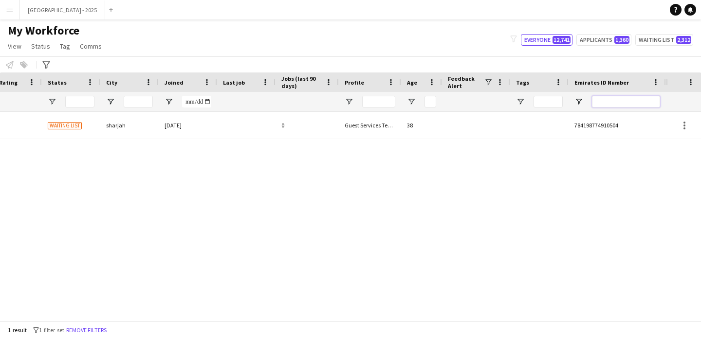
click at [656, 102] on input "Emirates ID Number Filter Input" at bounding box center [626, 102] width 68 height 12
paste input "*******"
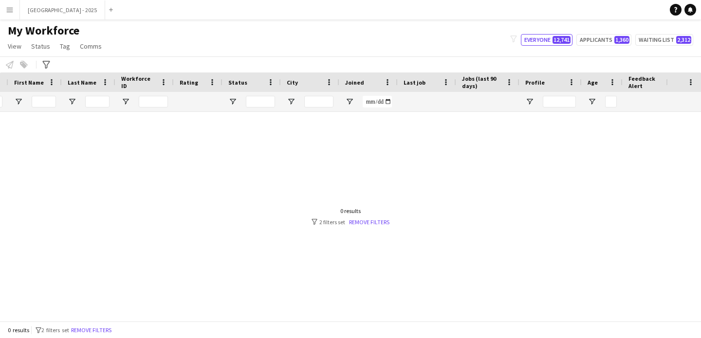
scroll to position [0, 0]
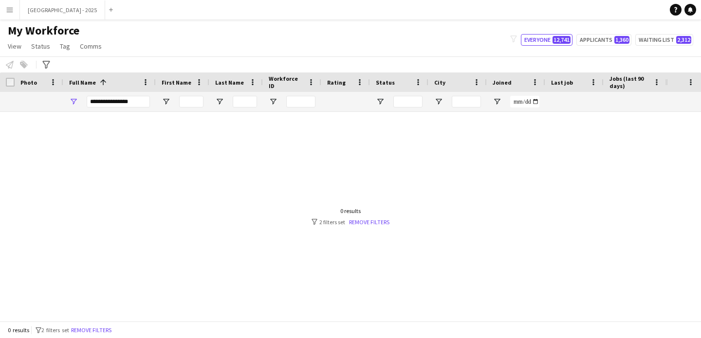
type input "*******"
click at [102, 104] on input "**********" at bounding box center [118, 102] width 63 height 12
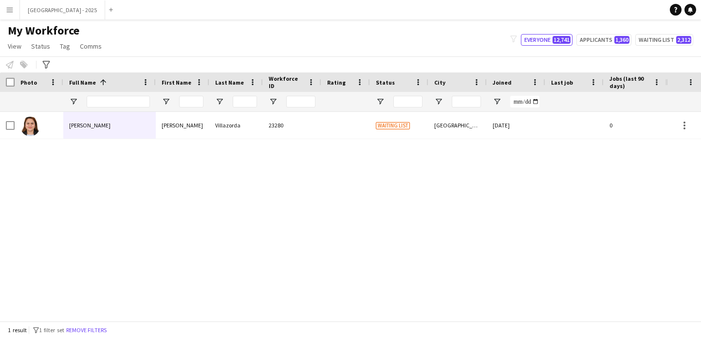
click at [436, 121] on div "[GEOGRAPHIC_DATA]" at bounding box center [457, 125] width 58 height 27
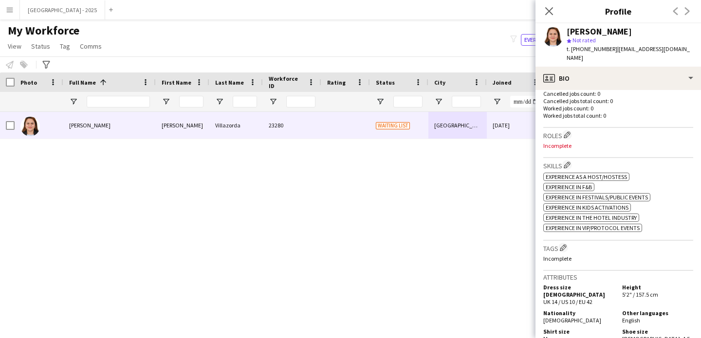
scroll to position [267, 0]
click at [567, 132] on app-icon "Edit crew company roles" at bounding box center [567, 135] width 7 height 7
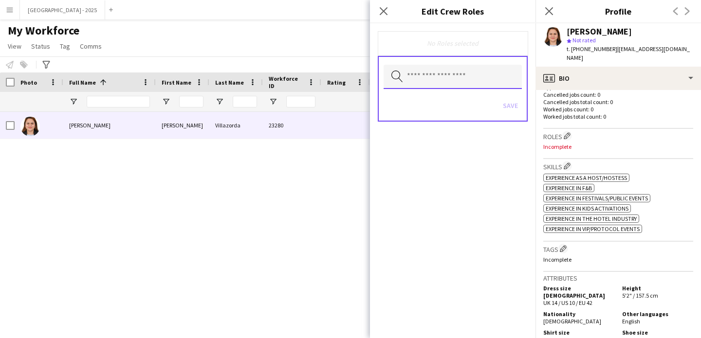
click at [464, 85] on input "text" at bounding box center [453, 77] width 138 height 24
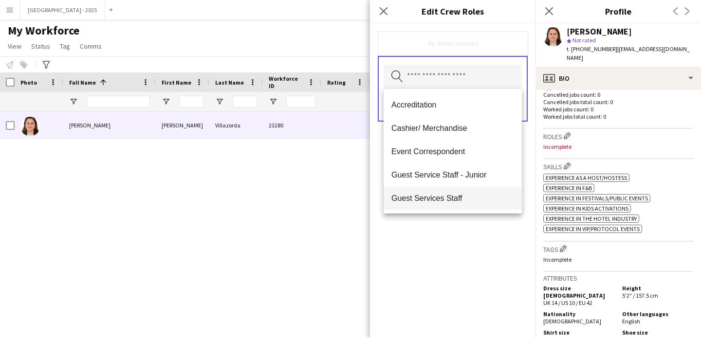
click at [459, 194] on span "Guest Services Staff" at bounding box center [452, 198] width 123 height 9
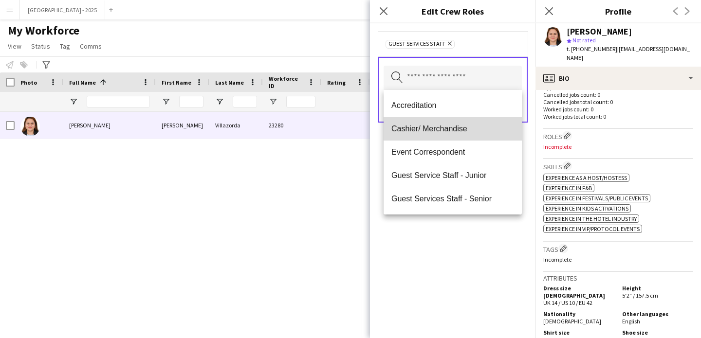
click at [454, 126] on span "Cashier/ Merchandise" at bounding box center [452, 128] width 123 height 9
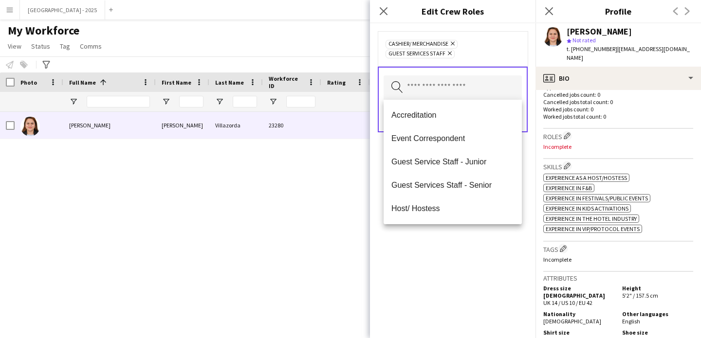
click at [473, 246] on div "Cashier/ Merchandise Remove Guest Services Staff Remove Search by role type Save" at bounding box center [452, 180] width 165 height 315
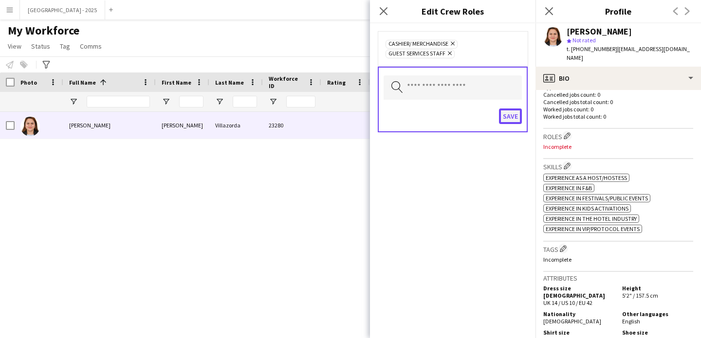
click at [502, 116] on button "Save" at bounding box center [510, 117] width 23 height 16
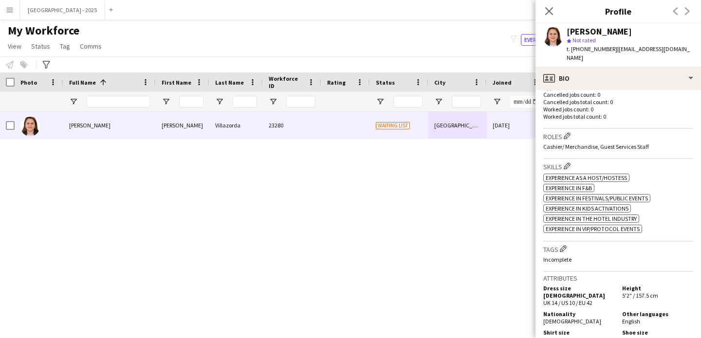
click at [562, 234] on div "Skills Edit crew company skills ok-circled2 background Layer 1 cross-circle-red…" at bounding box center [618, 200] width 150 height 82
click at [564, 244] on button "Edit crew company tags" at bounding box center [563, 249] width 10 height 10
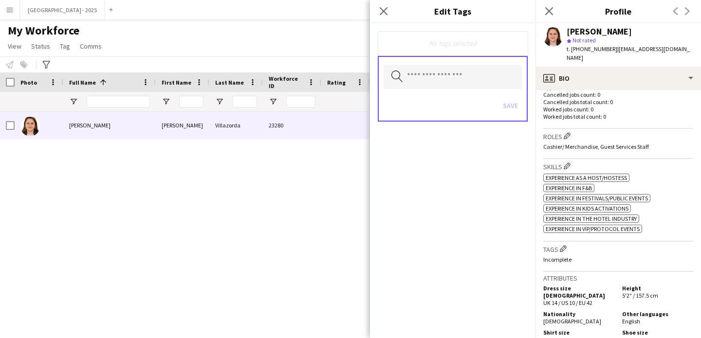
click at [453, 61] on div "Search by tag name Save" at bounding box center [453, 89] width 150 height 66
click at [449, 77] on input "text" at bounding box center [453, 77] width 138 height 24
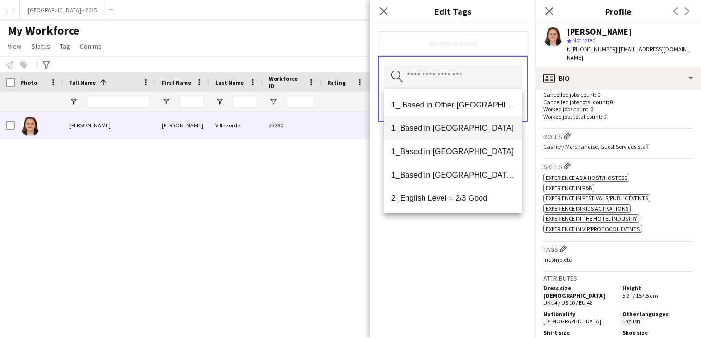
click at [459, 135] on mat-option "1_Based in [GEOGRAPHIC_DATA]" at bounding box center [453, 127] width 138 height 23
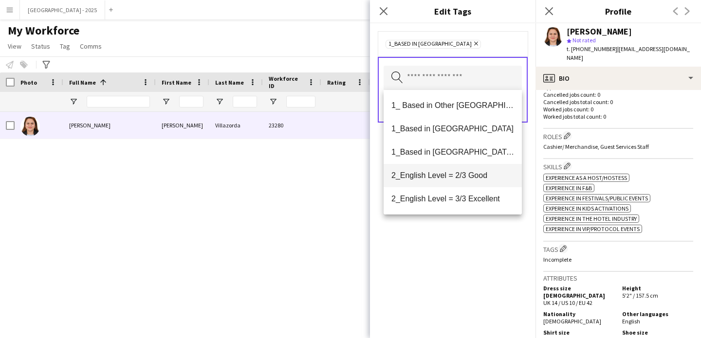
click at [468, 179] on span "2_English Level = 2/3 Good" at bounding box center [452, 175] width 123 height 9
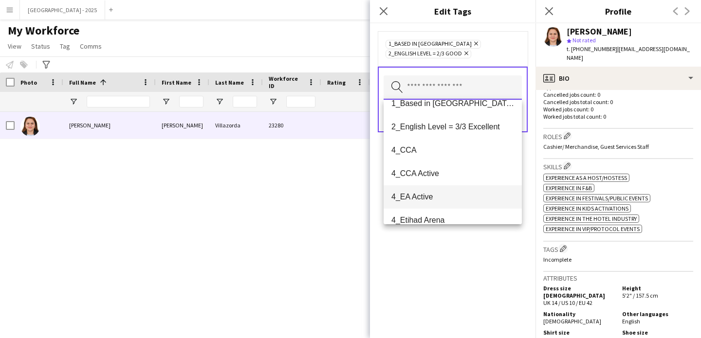
scroll to position [78, 0]
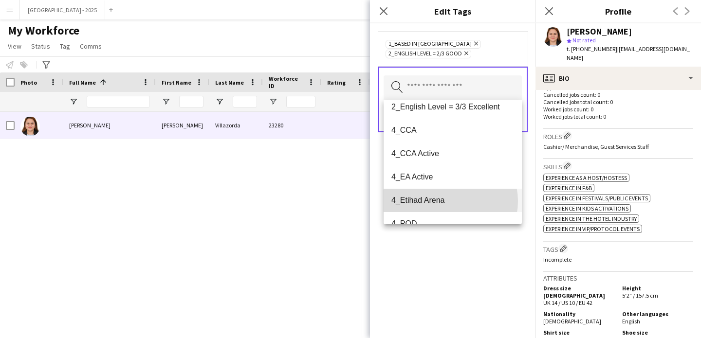
click at [450, 201] on span "4_Etihad Arena" at bounding box center [452, 200] width 123 height 9
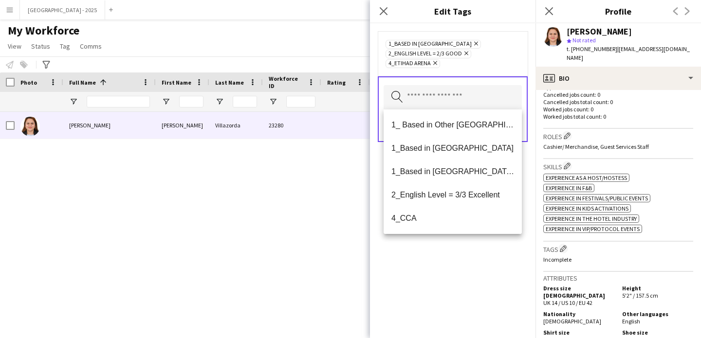
click at [464, 256] on div "1_Based in Abu Dhabi Remove 2_English Level = 2/3 Good Remove 4_Etihad Arena Re…" at bounding box center [452, 180] width 165 height 315
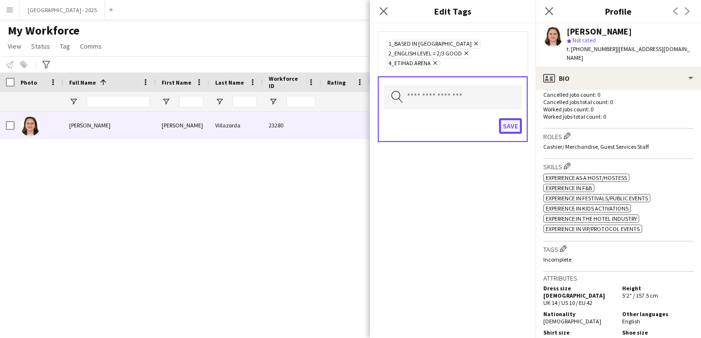
click at [508, 120] on button "Save" at bounding box center [510, 126] width 23 height 16
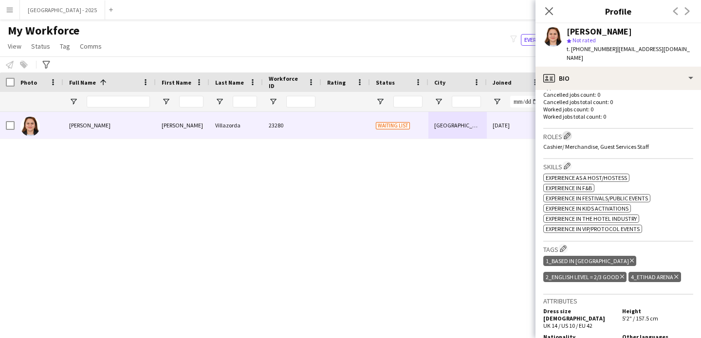
click at [568, 132] on app-icon "Edit crew company roles" at bounding box center [567, 135] width 7 height 7
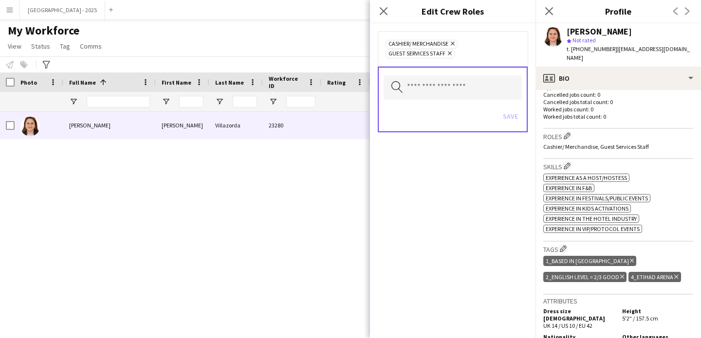
click at [452, 45] on icon "Remove" at bounding box center [451, 43] width 6 height 6
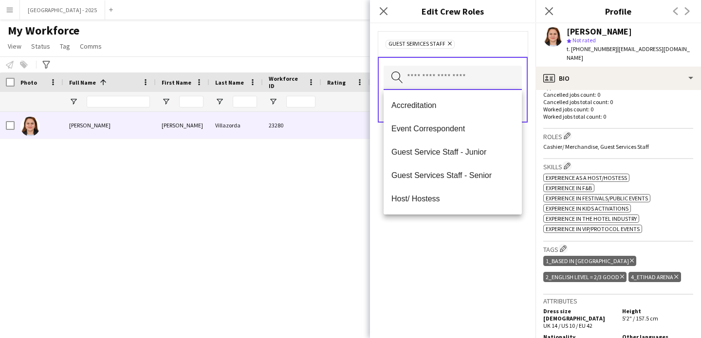
click at [461, 75] on input "text" at bounding box center [453, 78] width 138 height 24
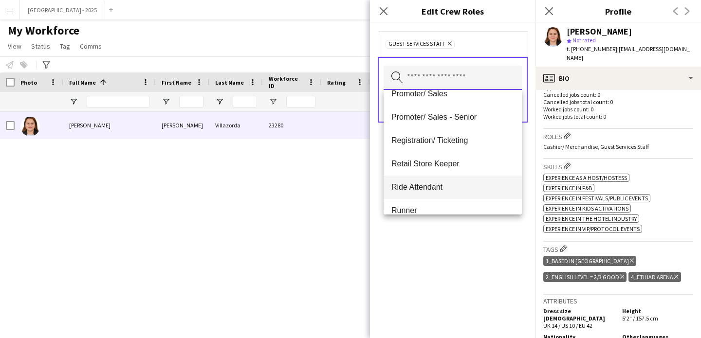
scroll to position [192, 0]
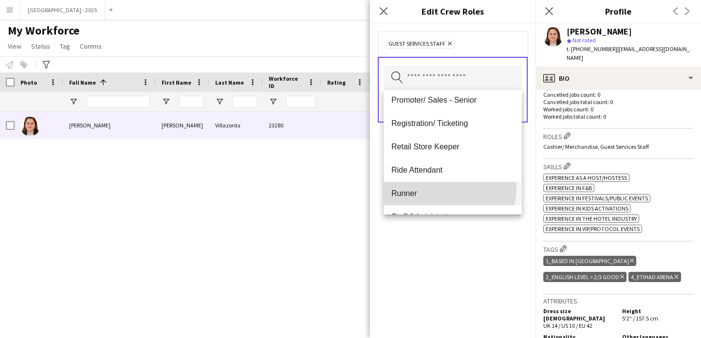
click at [446, 188] on mat-option "Runner" at bounding box center [453, 193] width 138 height 23
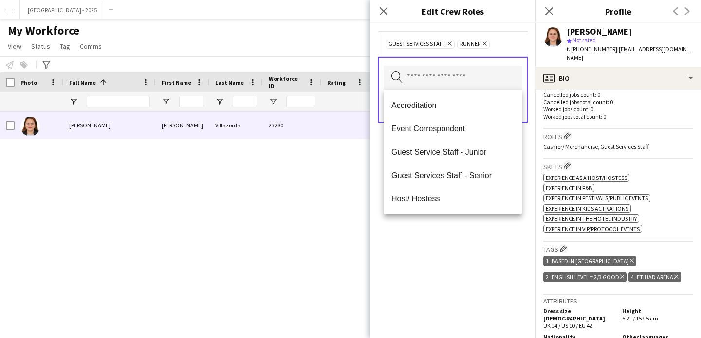
drag, startPoint x: 464, startPoint y: 252, endPoint x: 510, endPoint y: 131, distance: 129.4
click at [464, 252] on div "Guest Services Staff Remove Runner Remove Search by role type Save" at bounding box center [452, 180] width 165 height 315
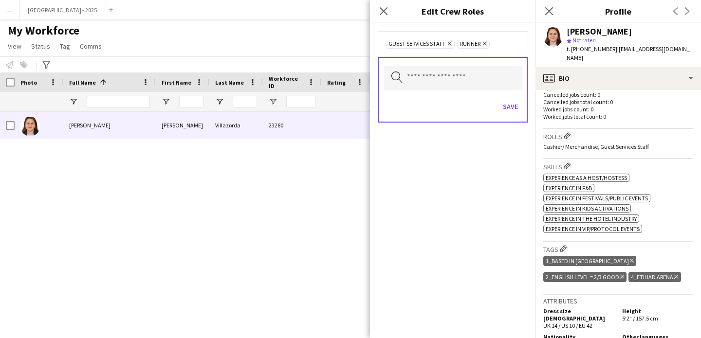
click at [522, 95] on div "Search by role type Save" at bounding box center [453, 90] width 150 height 66
click at [515, 105] on button "Save" at bounding box center [510, 107] width 23 height 16
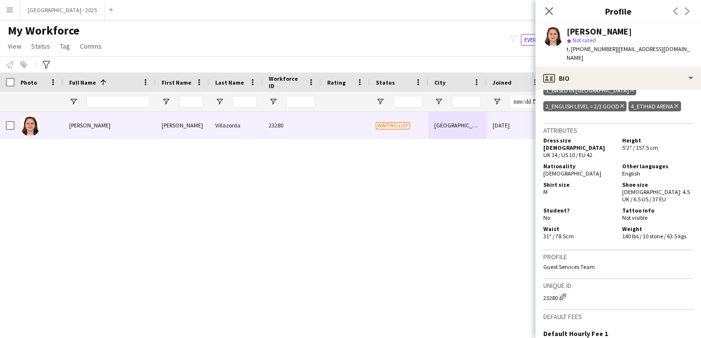
scroll to position [0, 0]
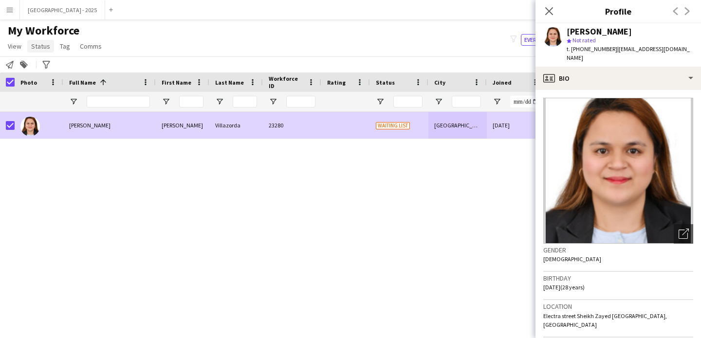
click at [33, 43] on span "Status" at bounding box center [40, 46] width 19 height 9
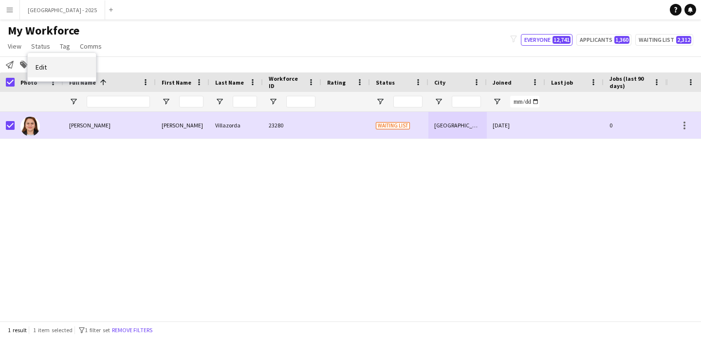
click at [59, 66] on link "Edit" at bounding box center [62, 67] width 68 height 20
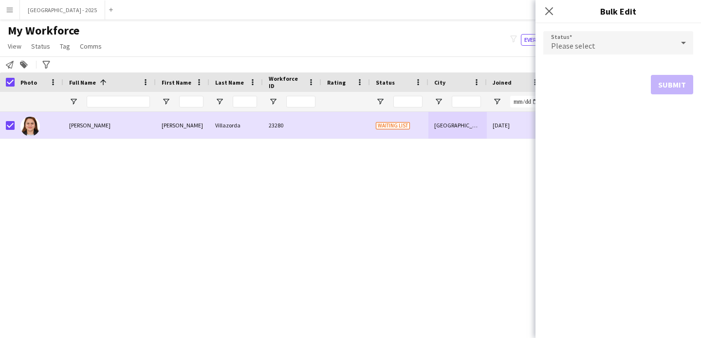
click at [593, 44] on div "Please select" at bounding box center [608, 42] width 130 height 23
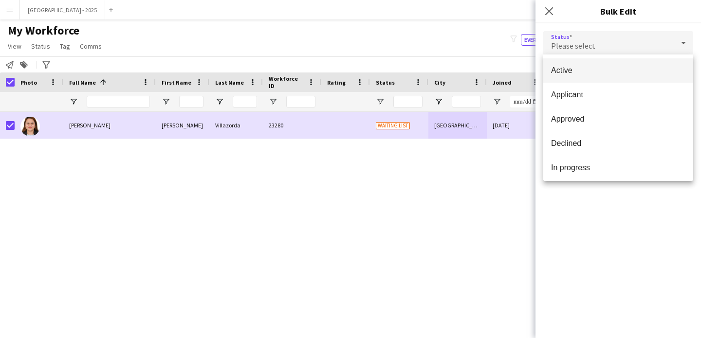
click at [589, 74] on span "Active" at bounding box center [618, 70] width 134 height 9
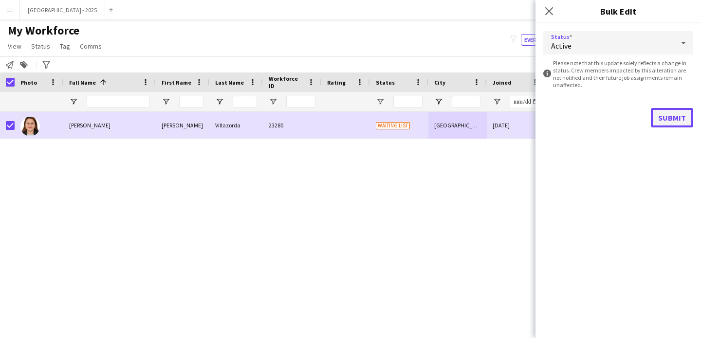
click at [677, 115] on button "Submit" at bounding box center [672, 117] width 42 height 19
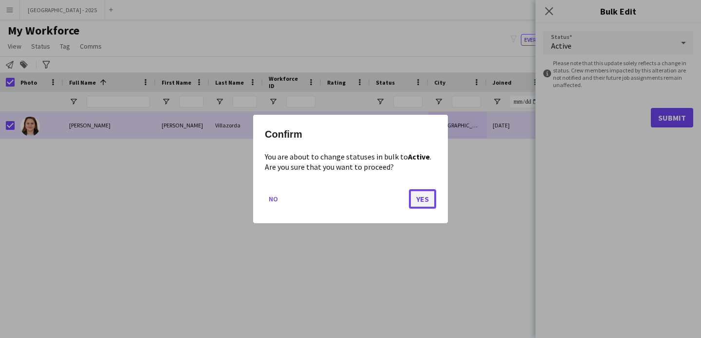
click at [422, 201] on button "Yes" at bounding box center [422, 198] width 27 height 19
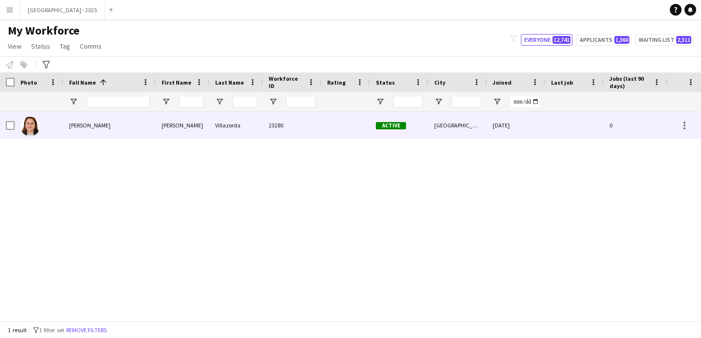
click at [28, 125] on img at bounding box center [29, 126] width 19 height 19
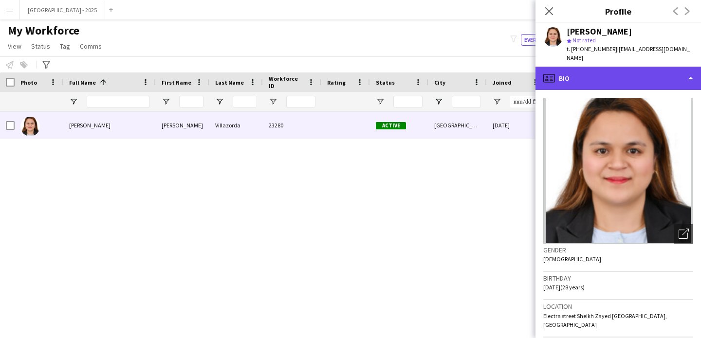
click at [586, 74] on div "profile Bio" at bounding box center [617, 78] width 165 height 23
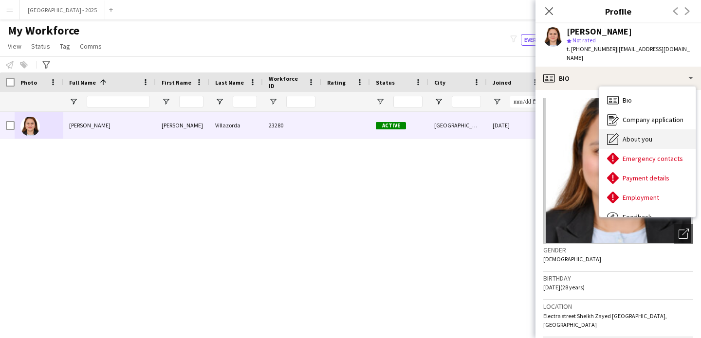
click at [630, 135] on span "About you" at bounding box center [638, 139] width 30 height 9
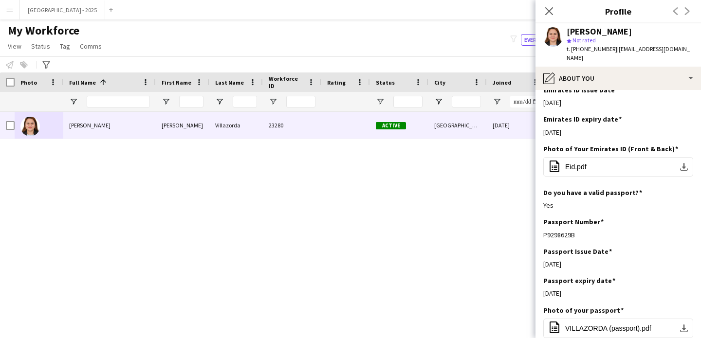
scroll to position [474, 0]
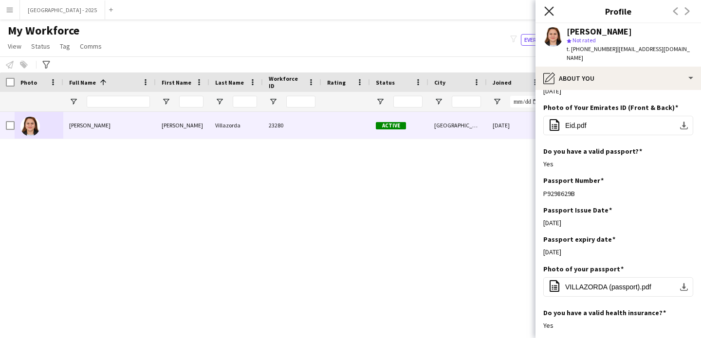
click at [549, 15] on icon "Close pop-in" at bounding box center [548, 10] width 9 height 9
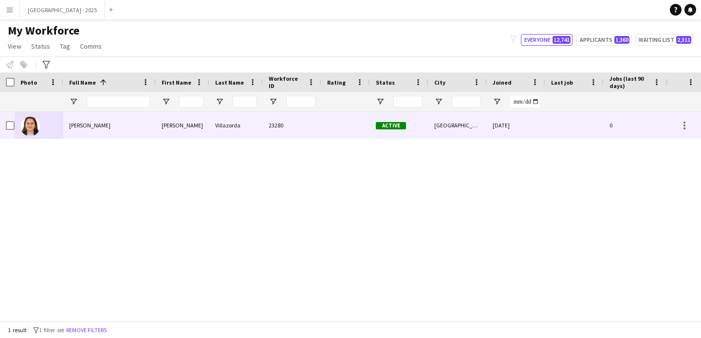
click at [376, 111] on div at bounding box center [399, 101] width 58 height 19
click at [376, 115] on div "Active" at bounding box center [399, 125] width 58 height 27
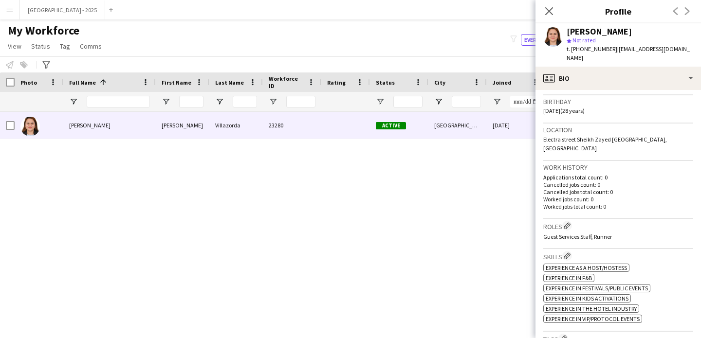
scroll to position [0, 0]
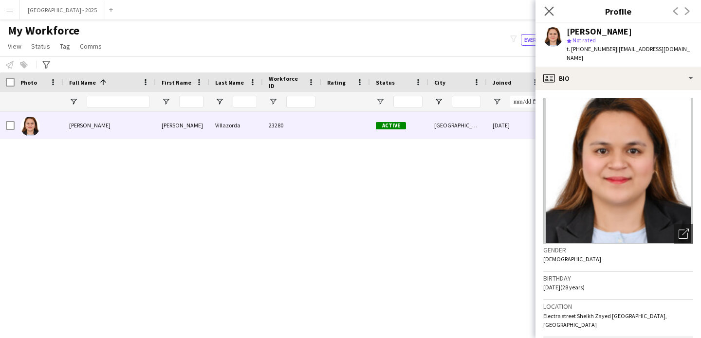
click at [551, 16] on app-icon "Close pop-in" at bounding box center [549, 11] width 14 height 14
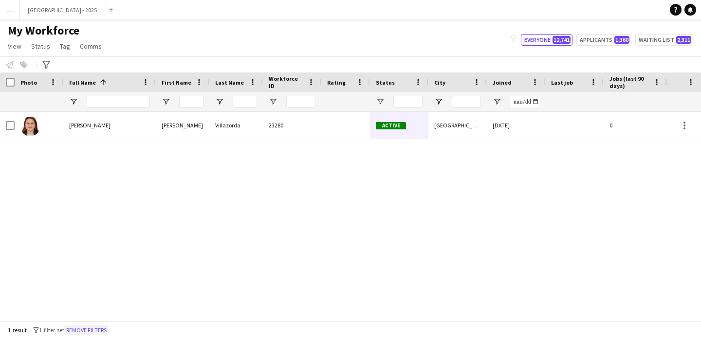
click at [97, 328] on button "Remove filters" at bounding box center [86, 330] width 44 height 11
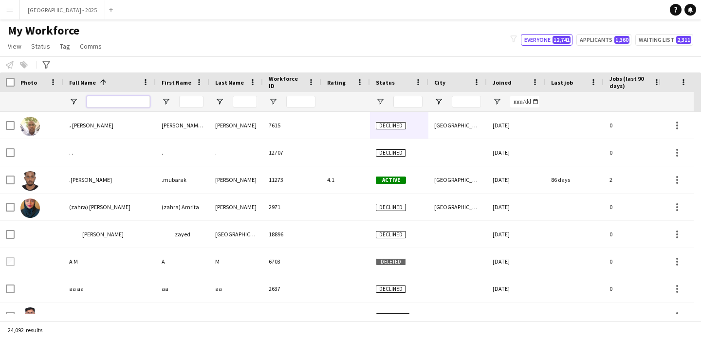
click at [122, 106] on input "Full Name Filter Input" at bounding box center [118, 102] width 63 height 12
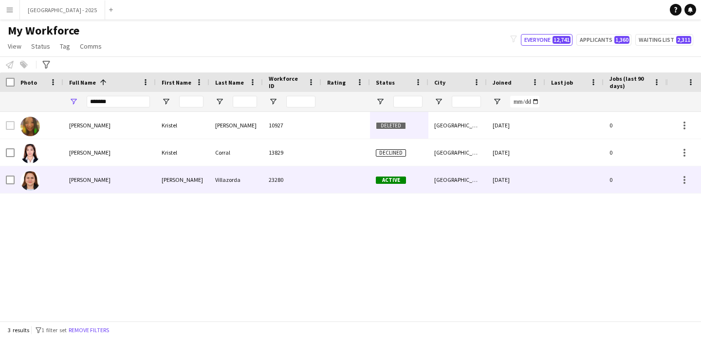
click at [96, 168] on div "Kristel Mae Villazorda" at bounding box center [109, 179] width 92 height 27
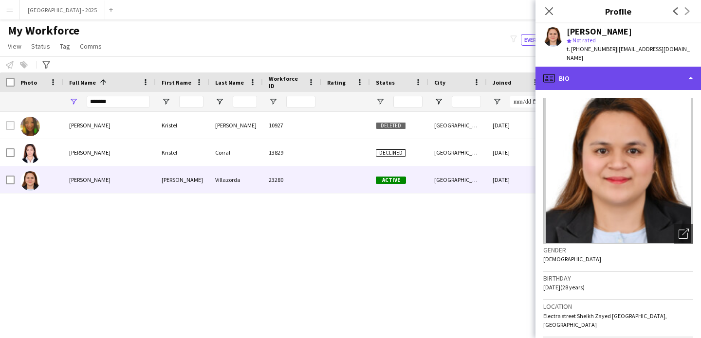
click at [593, 67] on div "profile Bio" at bounding box center [617, 78] width 165 height 23
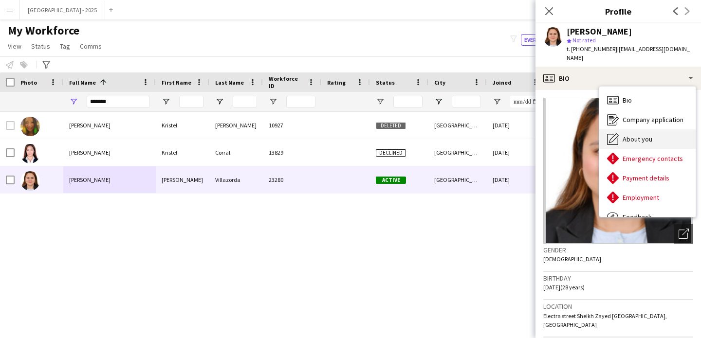
click at [634, 135] on span "About you" at bounding box center [638, 139] width 30 height 9
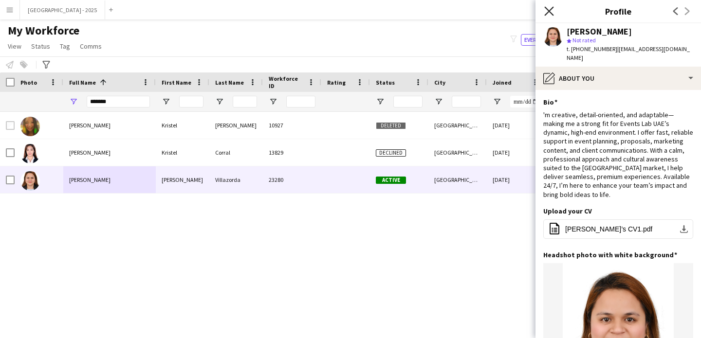
click at [548, 7] on icon "Close pop-in" at bounding box center [548, 10] width 9 height 9
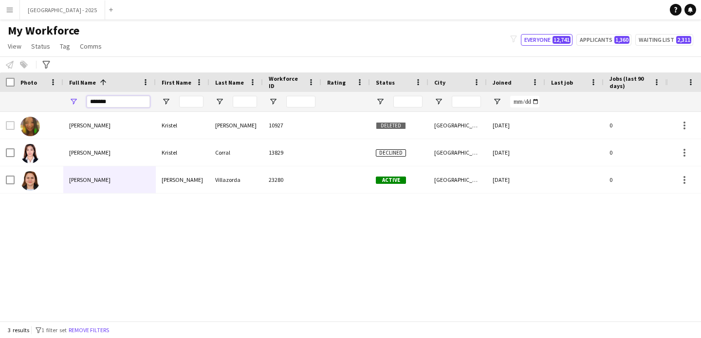
click at [117, 104] on input "*******" at bounding box center [118, 102] width 63 height 12
paste input "*********"
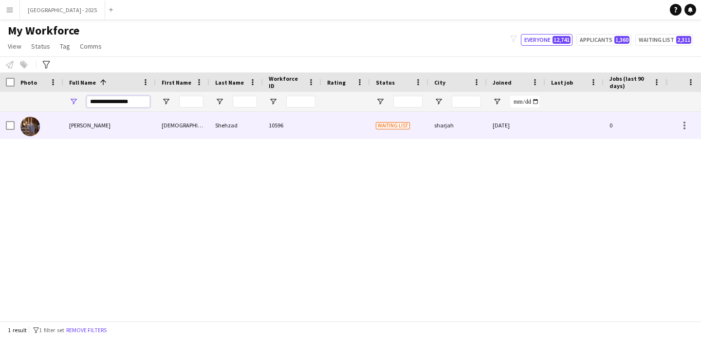
type input "**********"
click at [131, 124] on div "Muhammad Shehzad" at bounding box center [109, 125] width 92 height 27
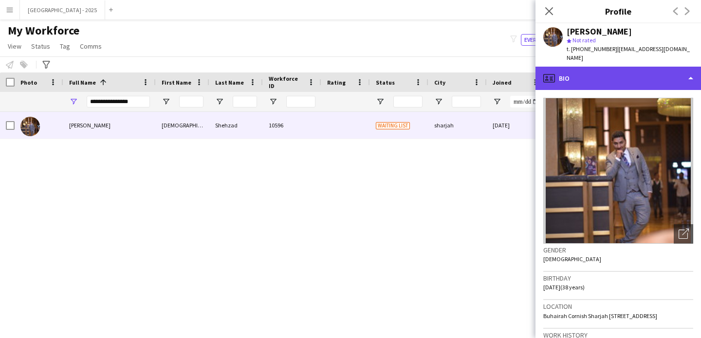
click at [606, 67] on div "profile Bio" at bounding box center [617, 78] width 165 height 23
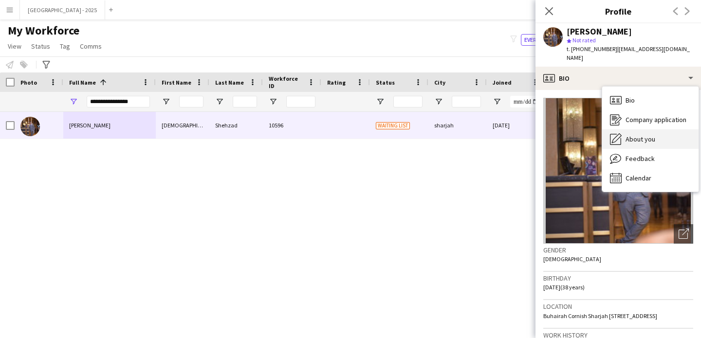
click at [639, 137] on div "About you About you" at bounding box center [650, 138] width 96 height 19
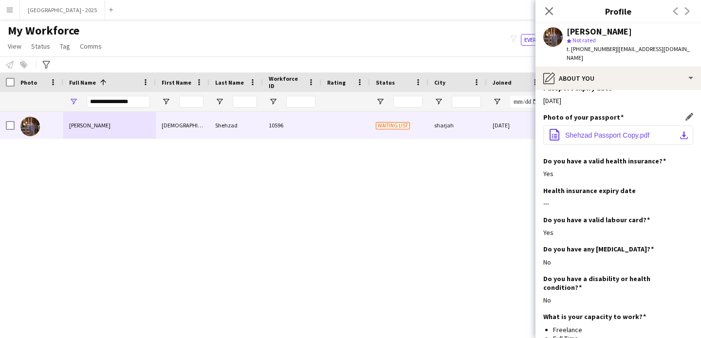
scroll to position [742, 0]
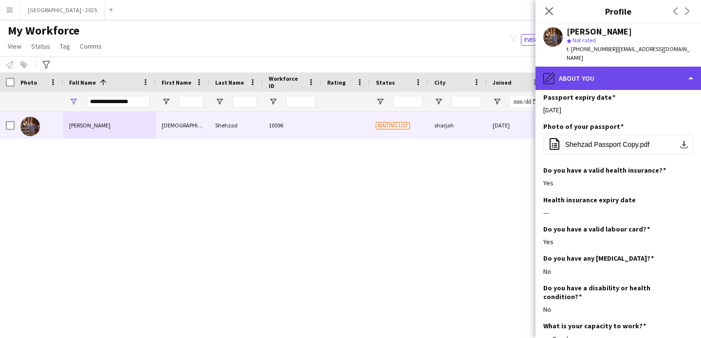
click at [624, 78] on div "pencil4 About you" at bounding box center [617, 78] width 165 height 23
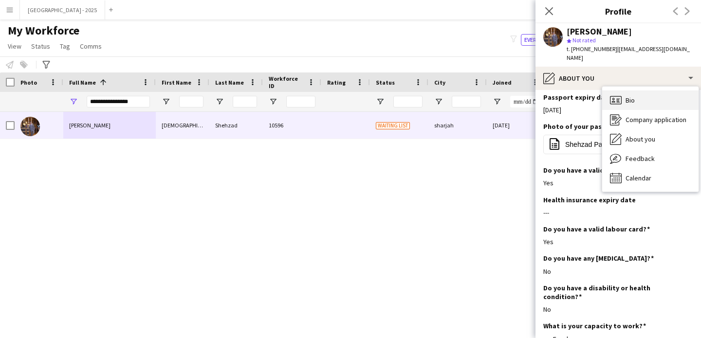
click at [652, 93] on div "Bio Bio" at bounding box center [650, 100] width 96 height 19
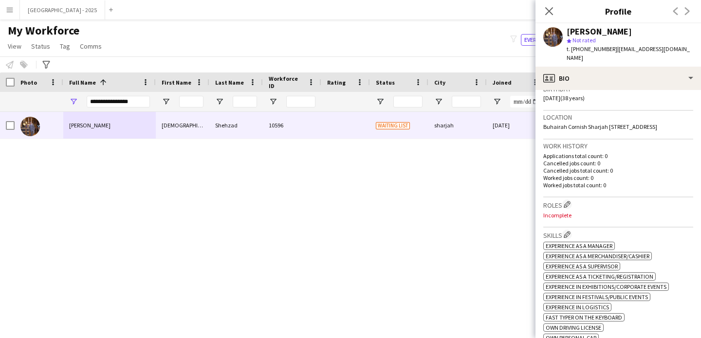
scroll to position [208, 0]
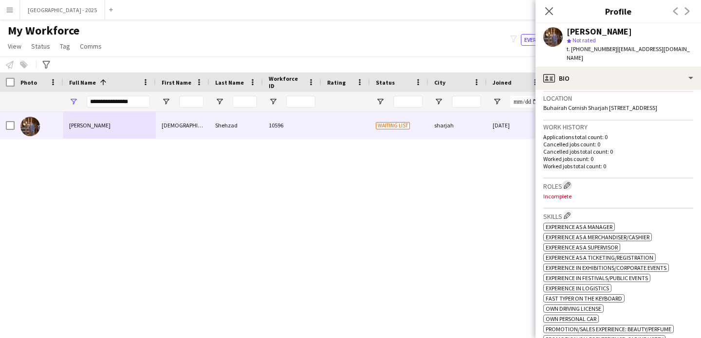
click at [569, 183] on app-icon "Edit crew company roles" at bounding box center [567, 185] width 7 height 7
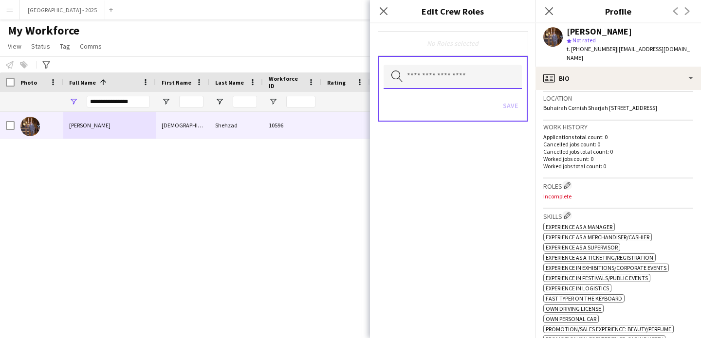
click at [419, 82] on input "text" at bounding box center [453, 77] width 138 height 24
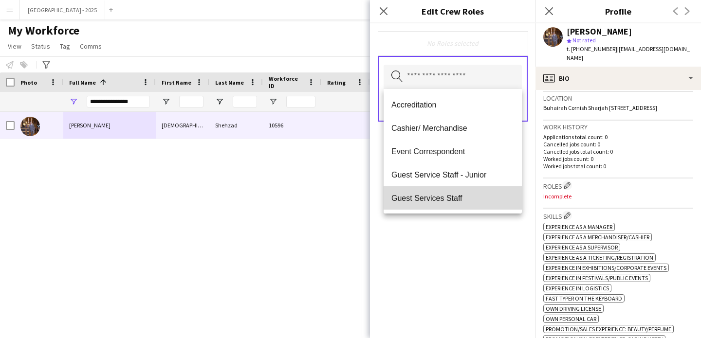
click at [459, 195] on span "Guest Services Staff" at bounding box center [452, 198] width 123 height 9
click at [459, 198] on span "Guest Services Staff - Senior" at bounding box center [452, 198] width 123 height 9
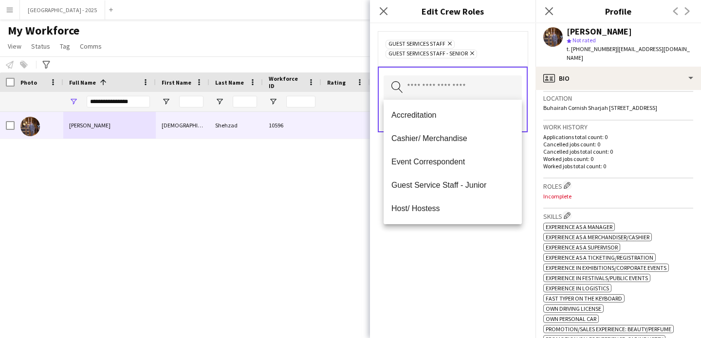
drag, startPoint x: 459, startPoint y: 255, endPoint x: 494, endPoint y: 158, distance: 102.8
click at [459, 255] on div "Guest Services Staff Remove Guest Services Staff - Senior Remove Search by role…" at bounding box center [452, 180] width 165 height 315
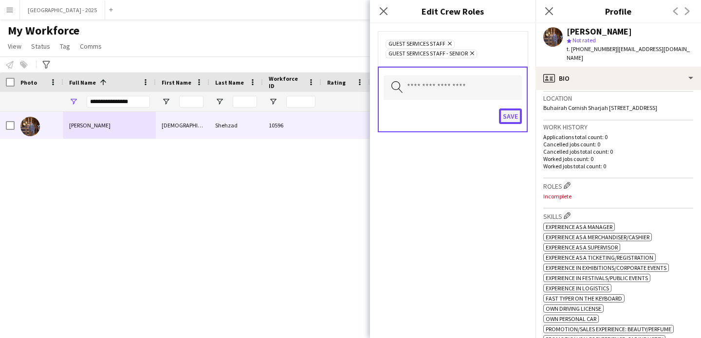
click at [511, 115] on button "Save" at bounding box center [510, 117] width 23 height 16
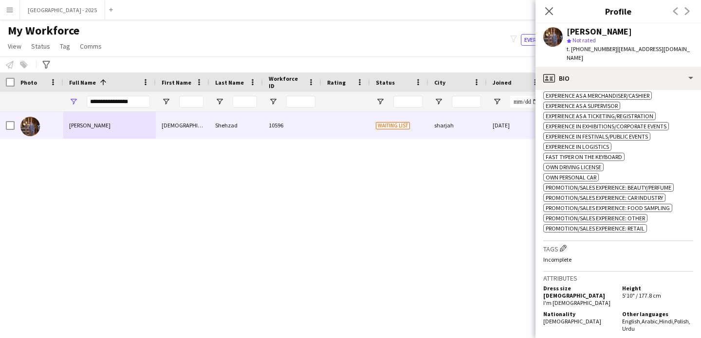
scroll to position [441, 0]
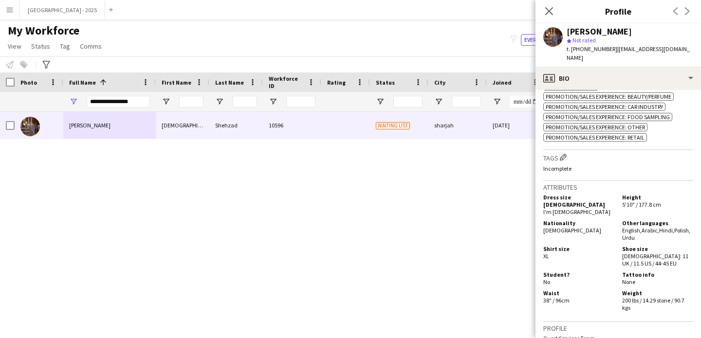
click at [564, 159] on div "Tags Edit crew company tags Incomplete" at bounding box center [618, 165] width 150 height 30
click at [564, 161] on app-icon "Edit crew company tags" at bounding box center [563, 157] width 7 height 7
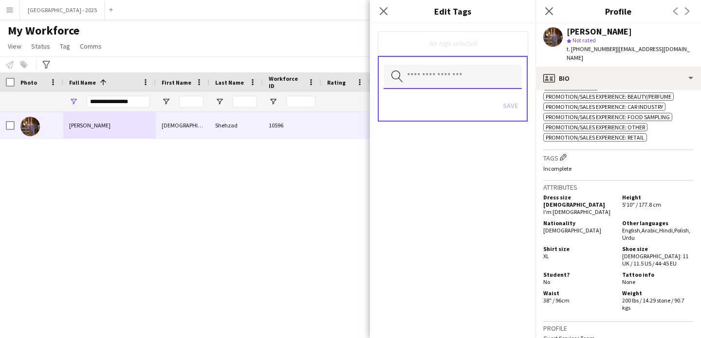
click at [421, 81] on input "text" at bounding box center [453, 77] width 138 height 24
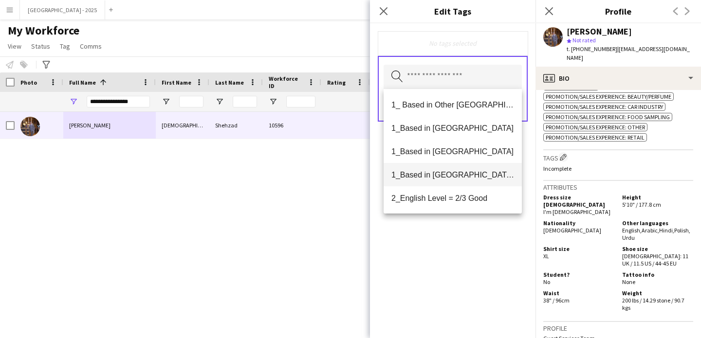
click at [473, 175] on span "1_Based in [GEOGRAPHIC_DATA]/[GEOGRAPHIC_DATA]/Ajman" at bounding box center [452, 174] width 123 height 9
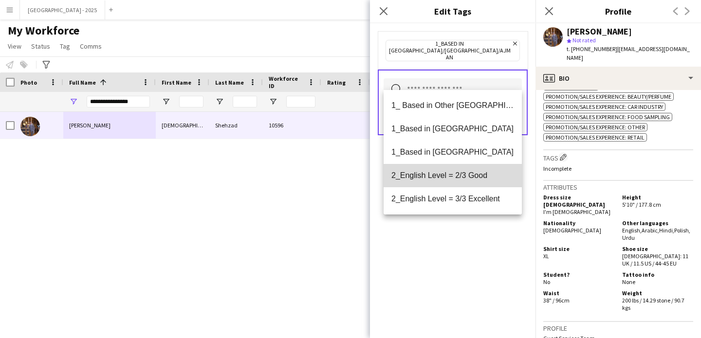
click at [478, 186] on mat-option "2_English Level = 2/3 Good" at bounding box center [453, 175] width 138 height 23
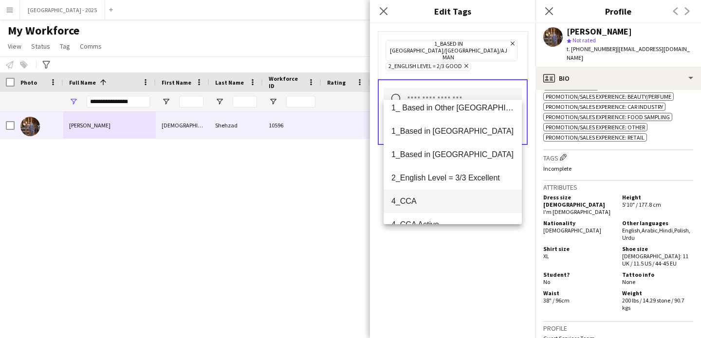
scroll to position [17, 0]
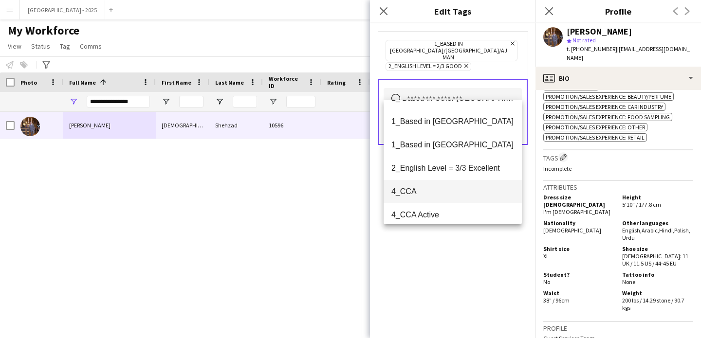
click at [472, 202] on mat-option "4_CCA" at bounding box center [453, 191] width 138 height 23
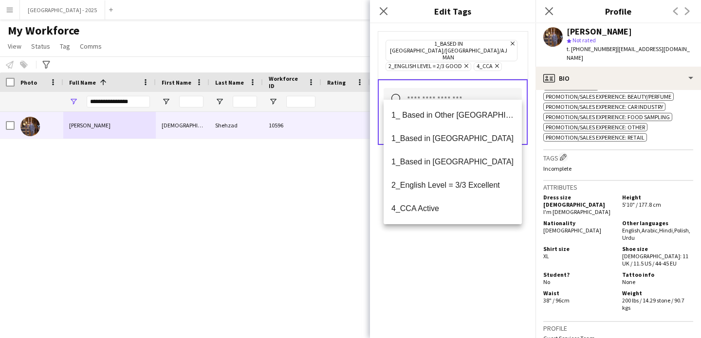
click at [473, 262] on div "1_Based in [GEOGRAPHIC_DATA]/[GEOGRAPHIC_DATA]/Ajman Remove 2_English Level = 2…" at bounding box center [452, 180] width 165 height 315
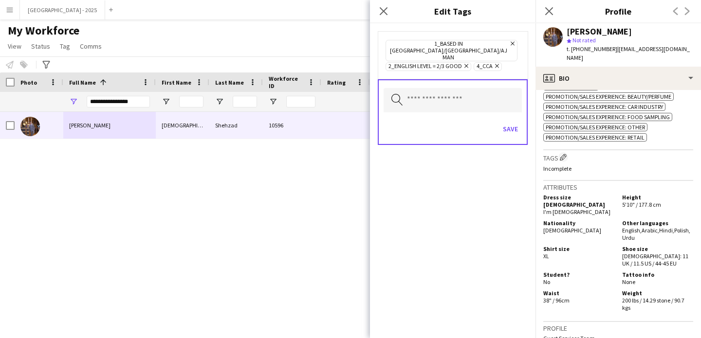
click at [507, 116] on div "Save" at bounding box center [453, 130] width 138 height 28
click at [509, 121] on button "Save" at bounding box center [510, 129] width 23 height 16
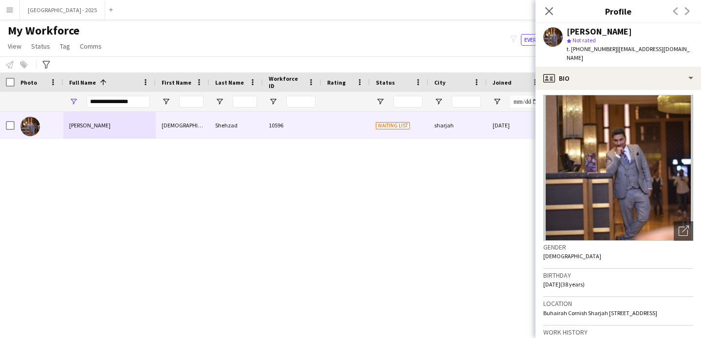
scroll to position [0, 0]
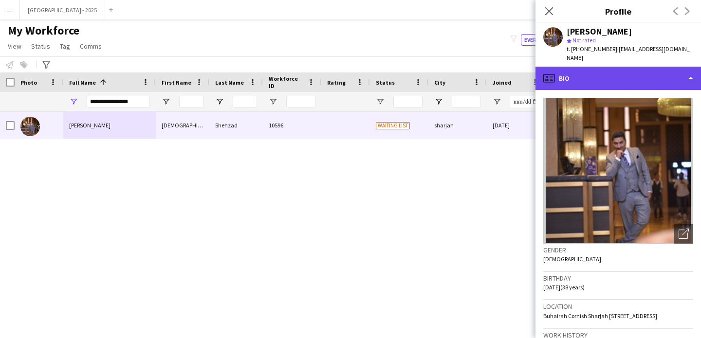
click at [620, 67] on div "profile Bio" at bounding box center [617, 78] width 165 height 23
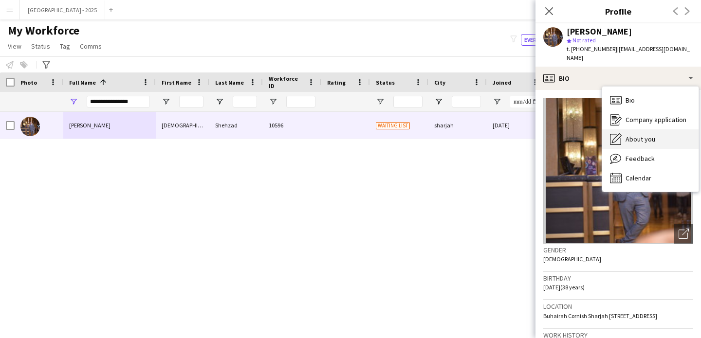
click at [640, 129] on div "About you About you" at bounding box center [650, 138] width 96 height 19
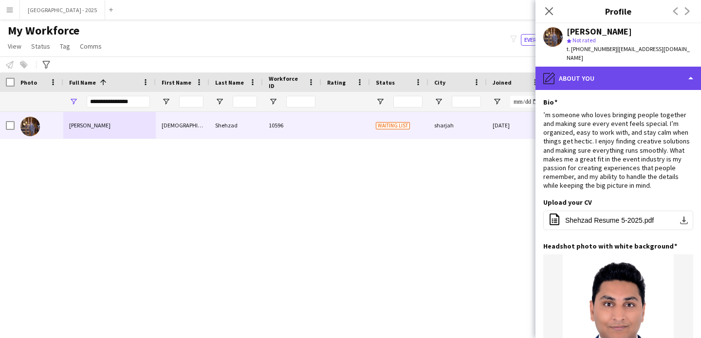
click at [590, 79] on div "pencil4 About you" at bounding box center [617, 78] width 165 height 23
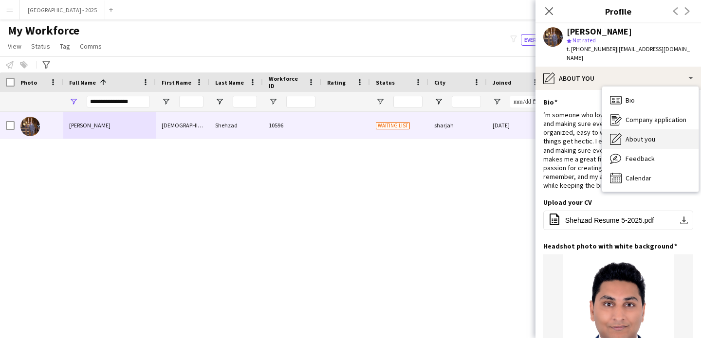
click at [633, 135] on div "About you About you" at bounding box center [650, 138] width 96 height 19
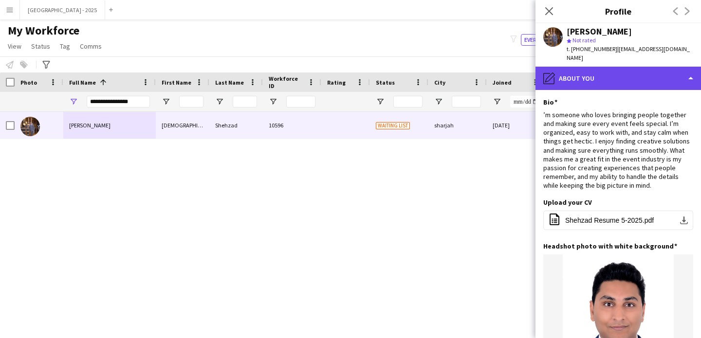
click at [611, 67] on div "pencil4 About you" at bounding box center [617, 78] width 165 height 23
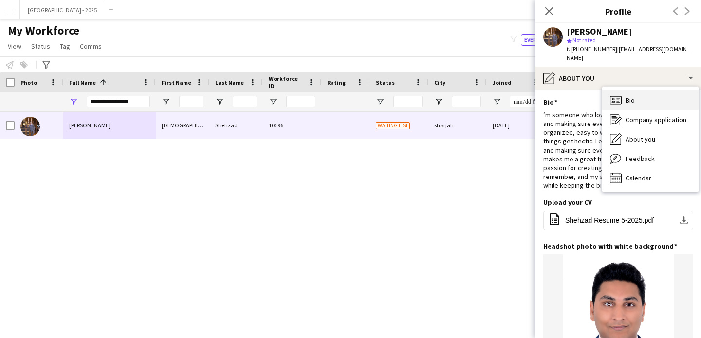
click at [633, 96] on span "Bio" at bounding box center [629, 100] width 9 height 9
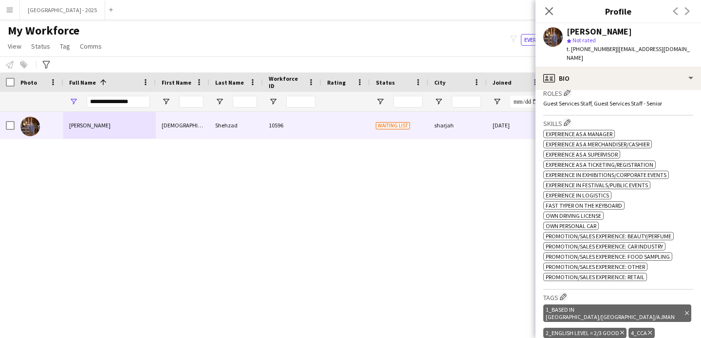
scroll to position [491, 0]
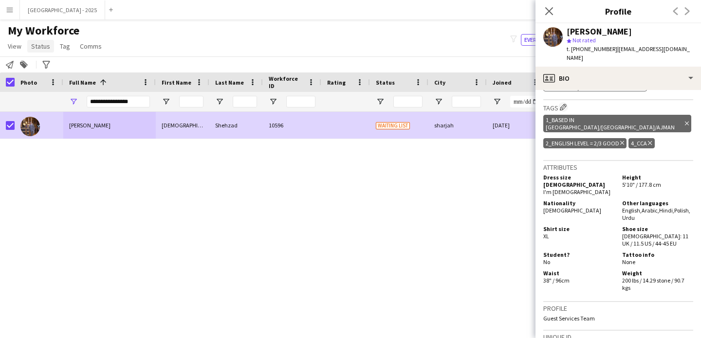
click at [31, 46] on span "Status" at bounding box center [40, 46] width 19 height 9
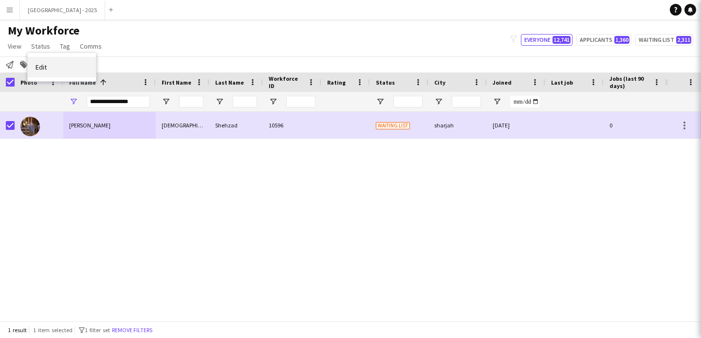
click at [52, 61] on link "Edit" at bounding box center [62, 67] width 68 height 20
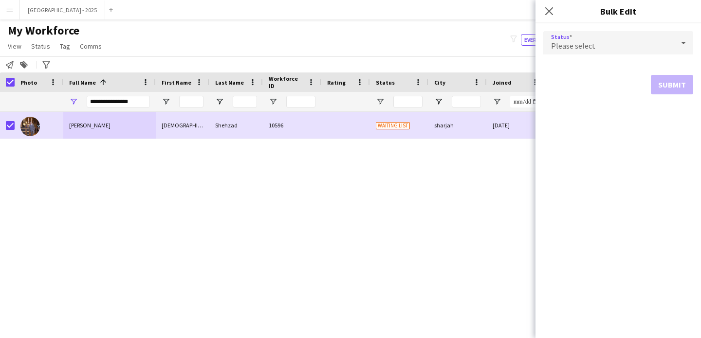
click at [571, 37] on div "Please select" at bounding box center [608, 42] width 130 height 23
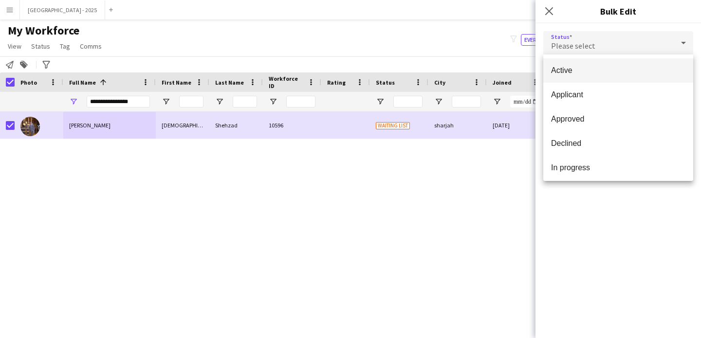
click at [582, 64] on mat-option "Active" at bounding box center [618, 70] width 150 height 24
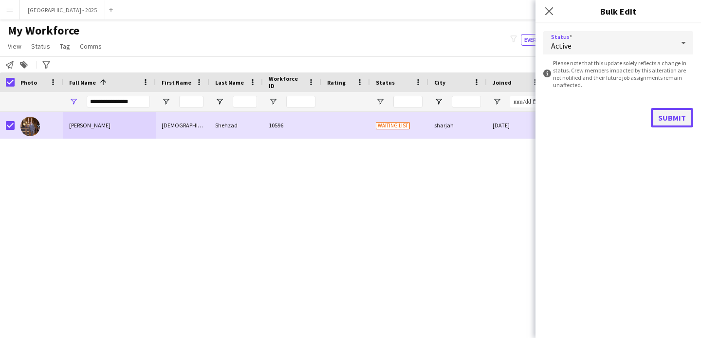
click at [673, 124] on button "Submit" at bounding box center [672, 117] width 42 height 19
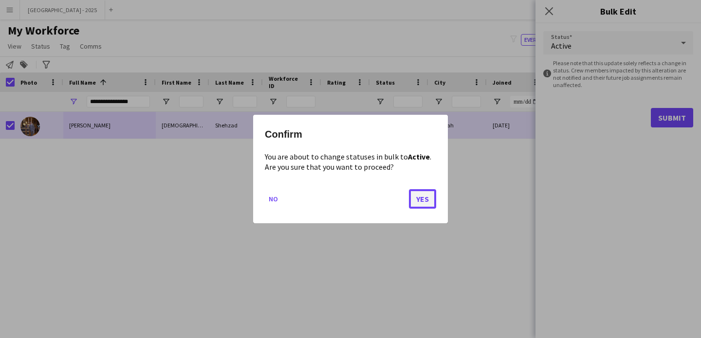
click at [434, 203] on button "Yes" at bounding box center [422, 198] width 27 height 19
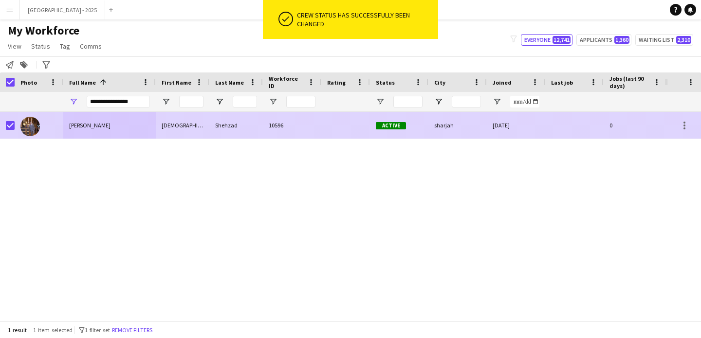
click at [58, 127] on div at bounding box center [39, 125] width 49 height 27
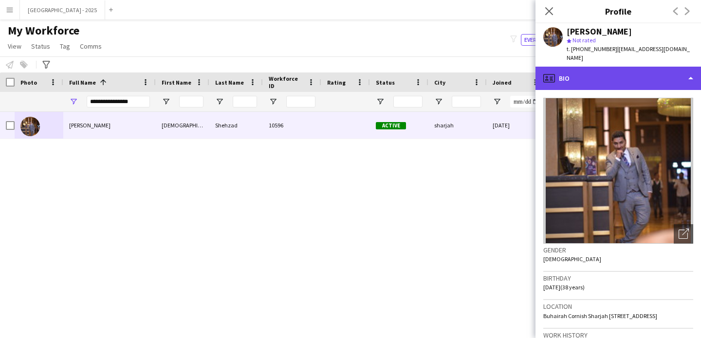
click at [637, 73] on div "profile Bio" at bounding box center [617, 78] width 165 height 23
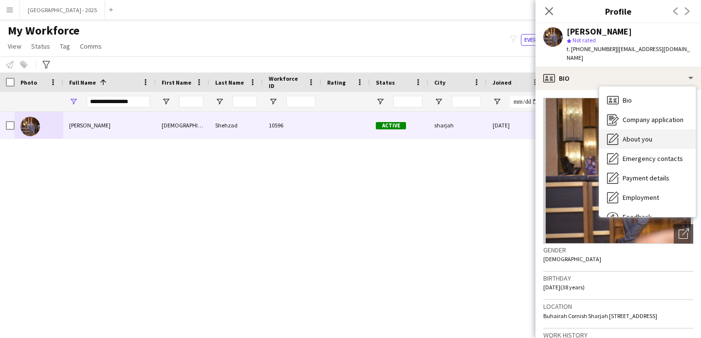
click at [666, 130] on div "About you About you" at bounding box center [647, 138] width 96 height 19
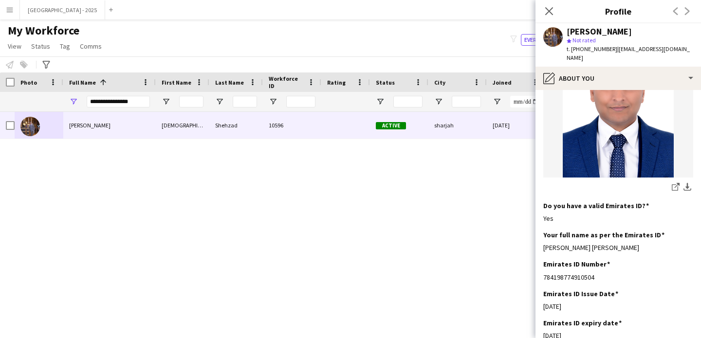
scroll to position [82, 0]
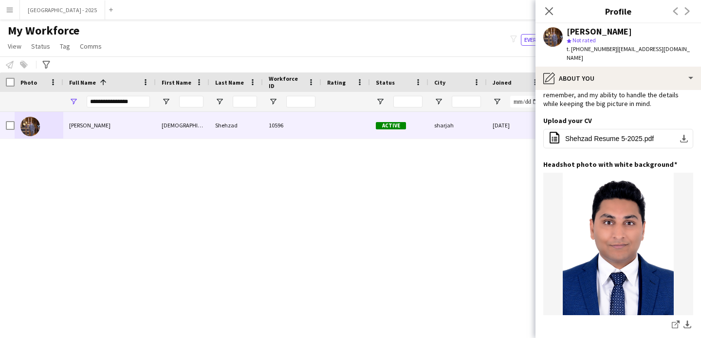
click at [554, 10] on app-icon "Close pop-in" at bounding box center [549, 11] width 12 height 12
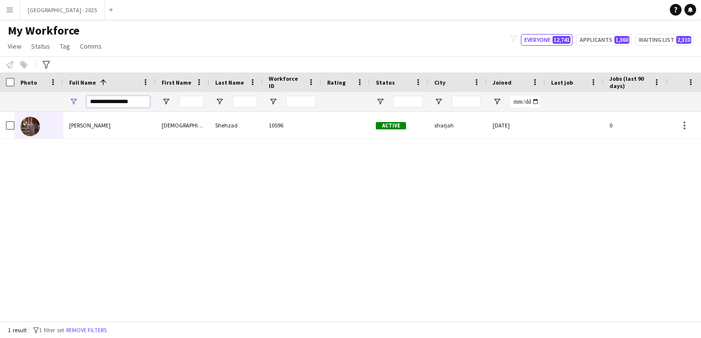
click at [145, 101] on input "**********" at bounding box center [118, 102] width 63 height 12
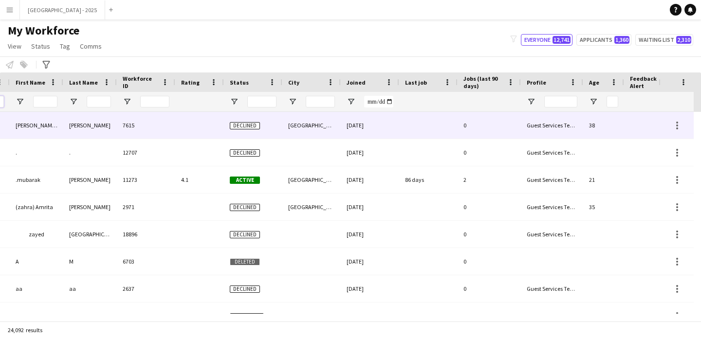
scroll to position [0, 335]
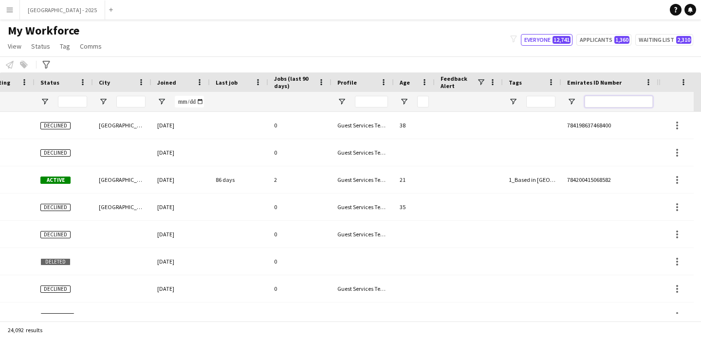
click at [631, 102] on input "Emirates ID Number Filter Input" at bounding box center [619, 102] width 68 height 12
paste input "*******"
type input "*******"
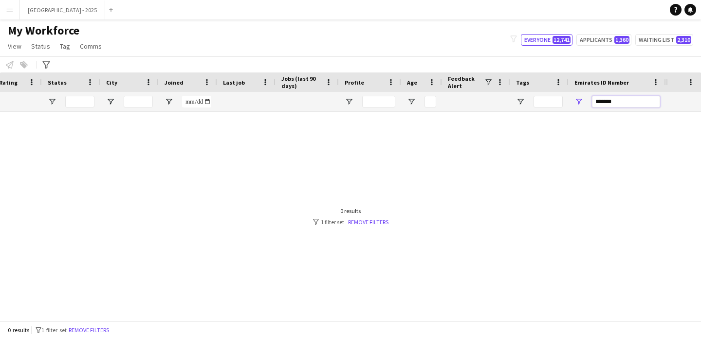
scroll to position [0, 328]
click at [614, 99] on input "*******" at bounding box center [626, 102] width 68 height 12
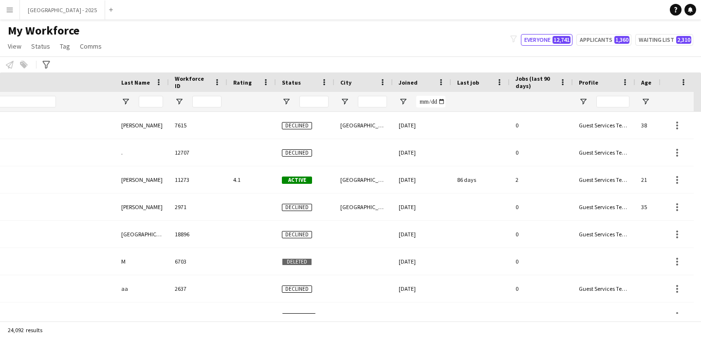
scroll to position [0, 0]
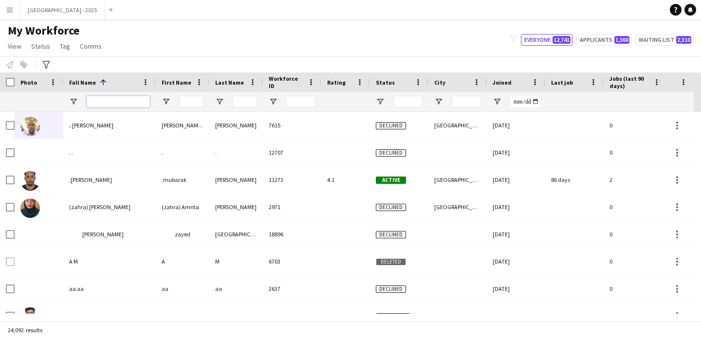
click at [116, 100] on input "Full Name Filter Input" at bounding box center [118, 102] width 63 height 12
paste input "**********"
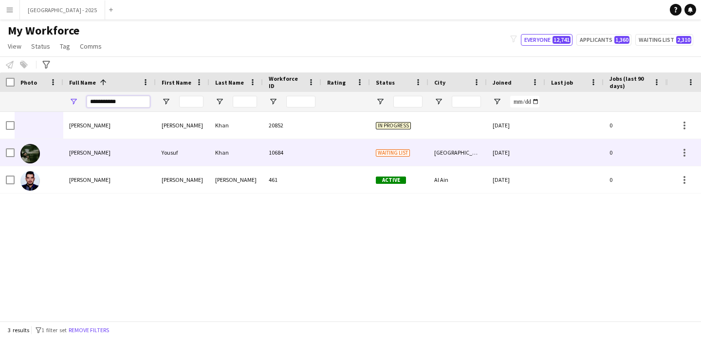
type input "**********"
click at [133, 157] on div "Yousuf Khan" at bounding box center [109, 152] width 92 height 27
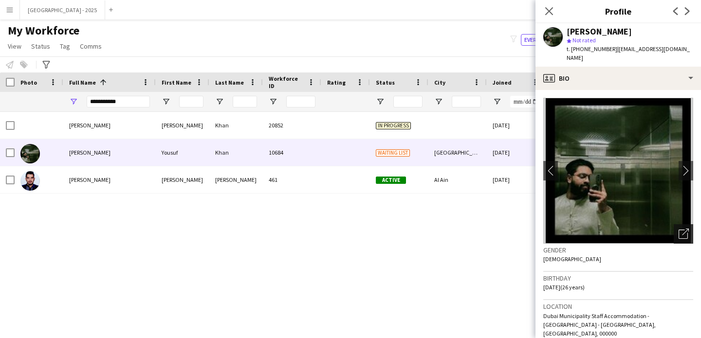
click at [681, 224] on div "Open photos pop-in" at bounding box center [683, 233] width 19 height 19
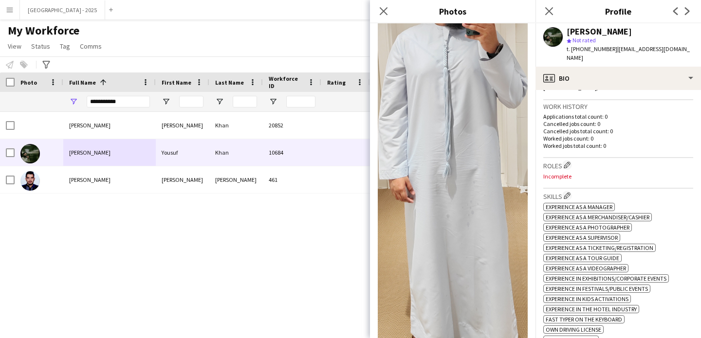
scroll to position [287, 0]
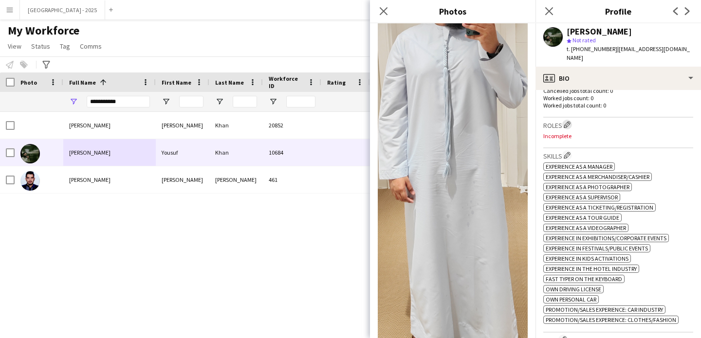
click at [570, 121] on app-icon "Edit crew company roles" at bounding box center [567, 124] width 7 height 7
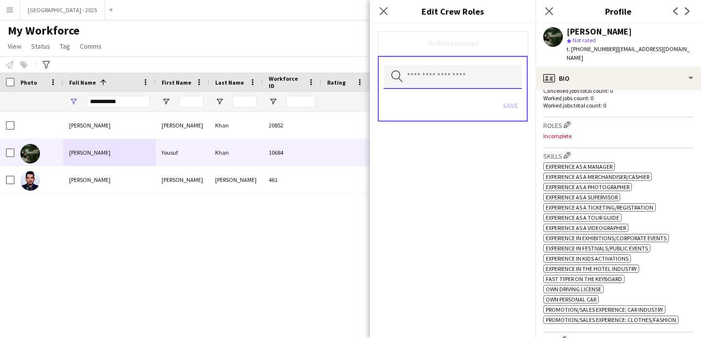
click at [461, 79] on input "text" at bounding box center [453, 77] width 138 height 24
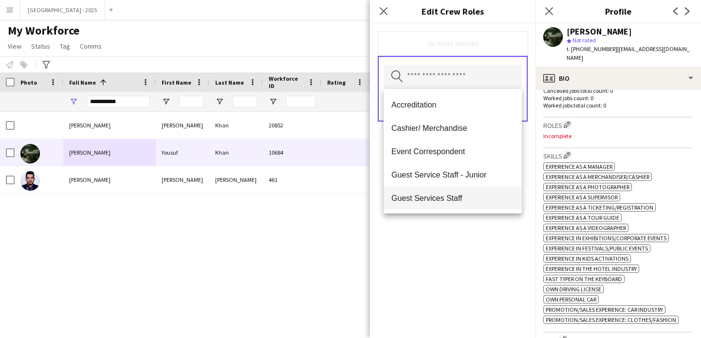
click at [445, 204] on mat-option "Guest Services Staff" at bounding box center [453, 197] width 138 height 23
click at [446, 204] on mat-option "Guest Services Staff - Senior" at bounding box center [453, 198] width 138 height 23
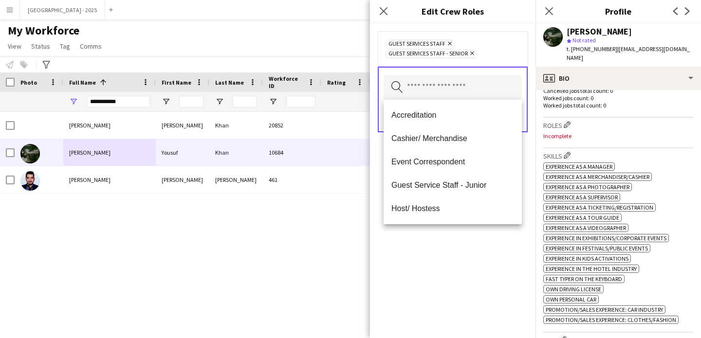
click at [459, 229] on div "Guest Services Staff Remove Guest Services Staff - Senior Remove Search by role…" at bounding box center [452, 180] width 165 height 315
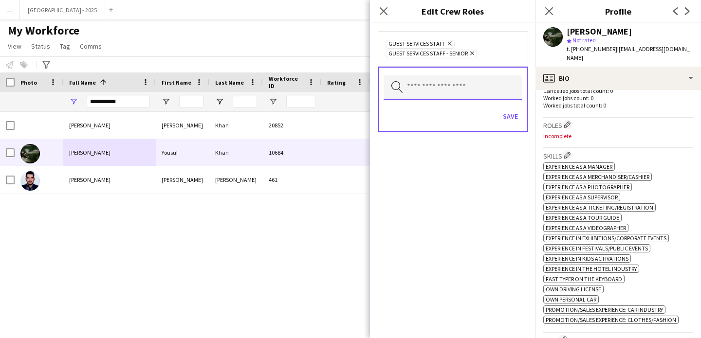
click at [514, 92] on input "text" at bounding box center [453, 87] width 138 height 24
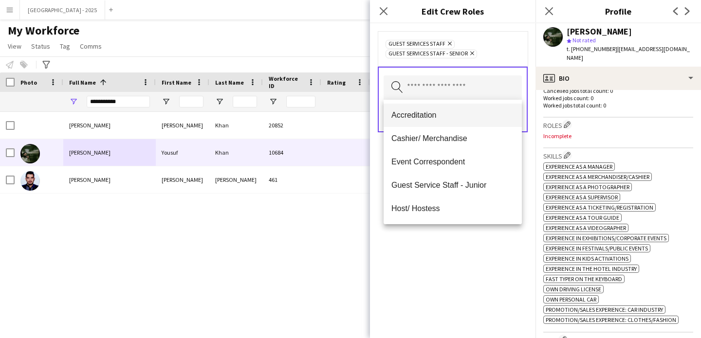
click at [513, 117] on mat-option "Accreditation" at bounding box center [453, 115] width 138 height 23
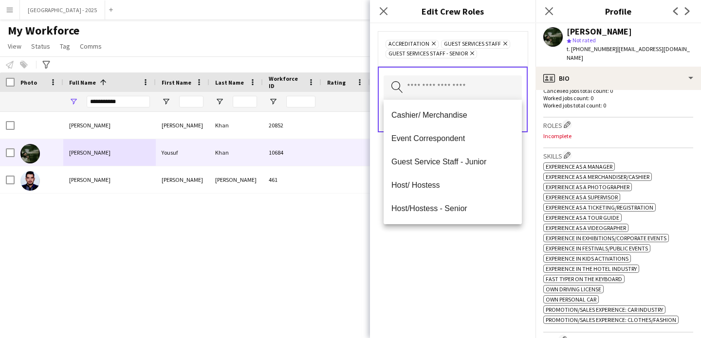
click at [431, 43] on icon "Remove" at bounding box center [432, 43] width 6 height 6
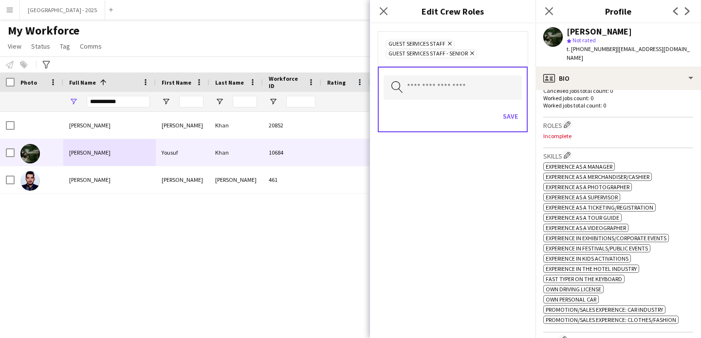
click at [512, 125] on div "Save" at bounding box center [453, 118] width 138 height 28
click at [514, 118] on button "Save" at bounding box center [510, 117] width 23 height 16
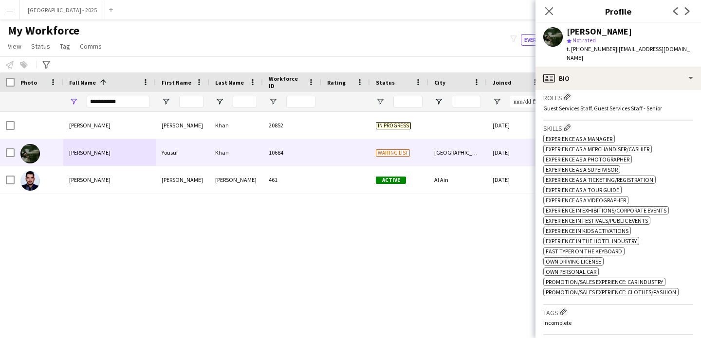
scroll to position [454, 0]
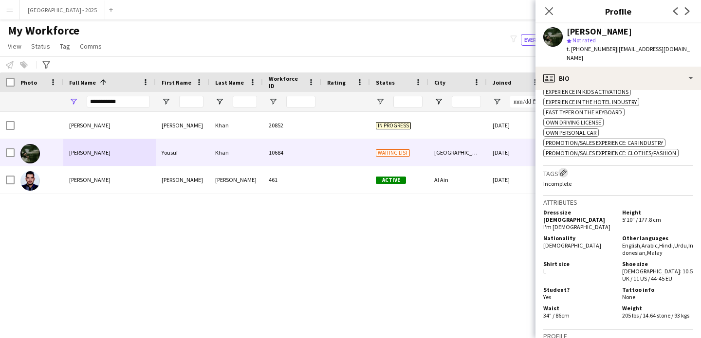
click at [563, 168] on button "Edit crew company tags" at bounding box center [563, 173] width 10 height 10
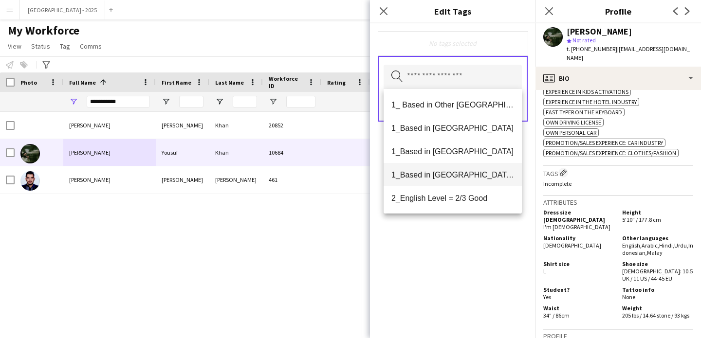
click at [471, 175] on span "1_Based in [GEOGRAPHIC_DATA]/[GEOGRAPHIC_DATA]/Ajman" at bounding box center [452, 174] width 123 height 9
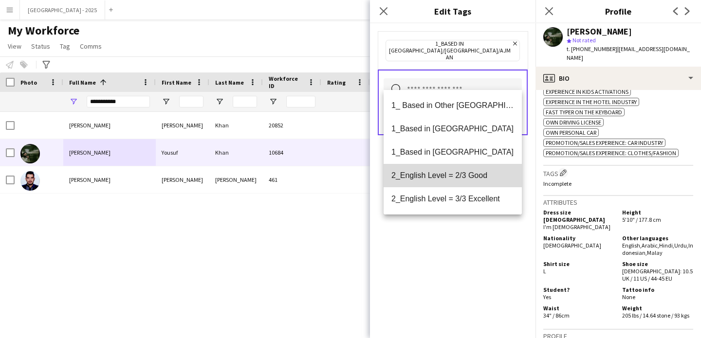
click at [476, 184] on mat-option "2_English Level = 2/3 Good" at bounding box center [453, 175] width 138 height 23
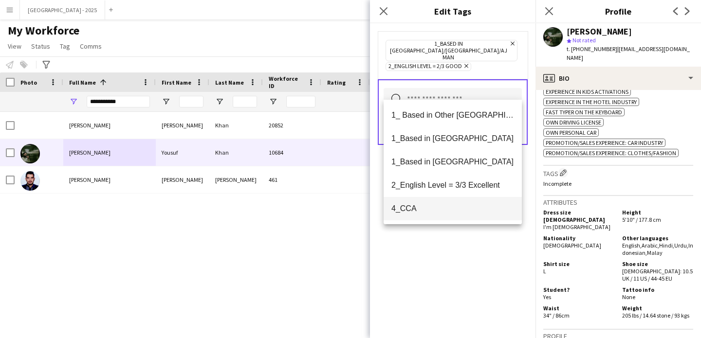
click at [460, 210] on span "4_CCA" at bounding box center [452, 208] width 123 height 9
click at [474, 250] on div "1_Based in [GEOGRAPHIC_DATA]/[GEOGRAPHIC_DATA]/Ajman Remove 2_English Level = 2…" at bounding box center [452, 180] width 165 height 315
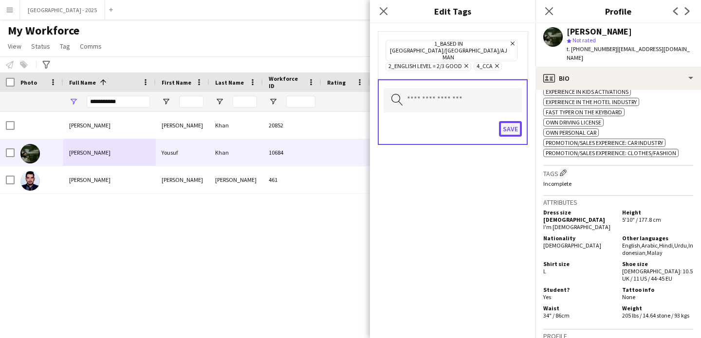
click at [513, 121] on button "Save" at bounding box center [510, 129] width 23 height 16
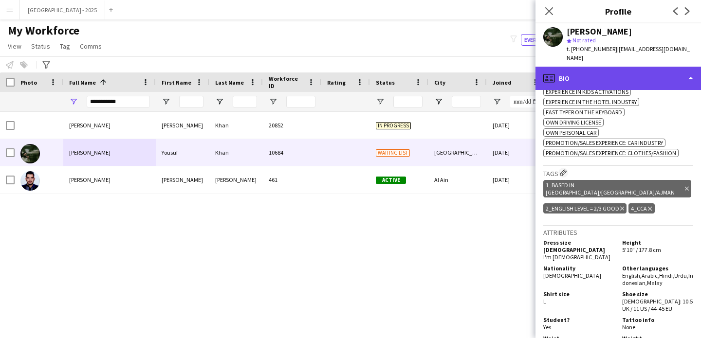
click at [597, 73] on div "profile Bio" at bounding box center [617, 78] width 165 height 23
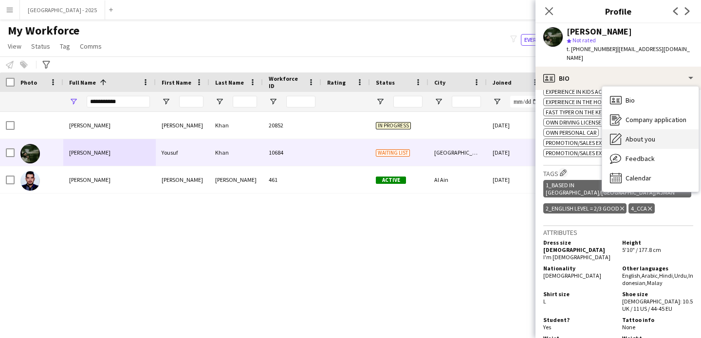
click at [637, 135] on span "About you" at bounding box center [640, 139] width 30 height 9
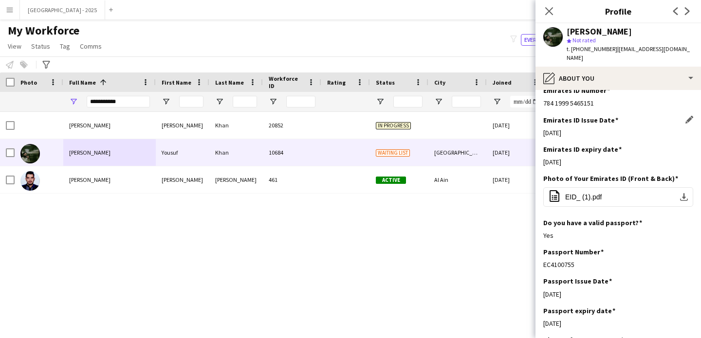
scroll to position [587, 0]
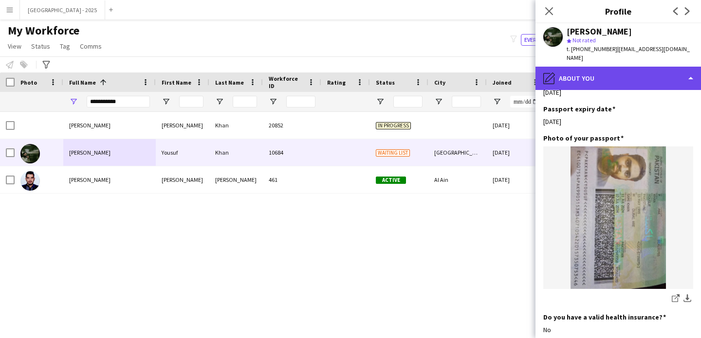
click at [559, 76] on div "pencil4 About you" at bounding box center [617, 78] width 165 height 23
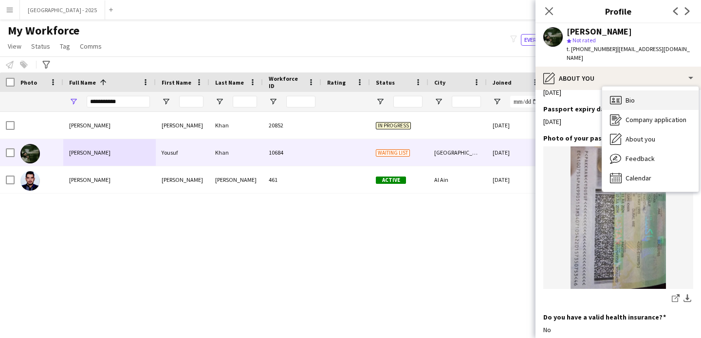
click at [621, 94] on icon "Bio" at bounding box center [616, 100] width 12 height 12
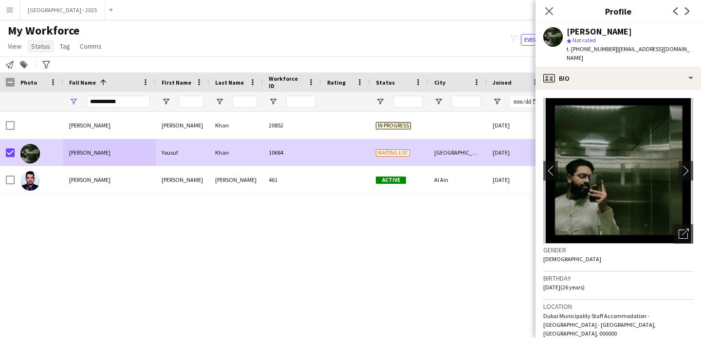
click at [37, 50] on span "Status" at bounding box center [40, 46] width 19 height 9
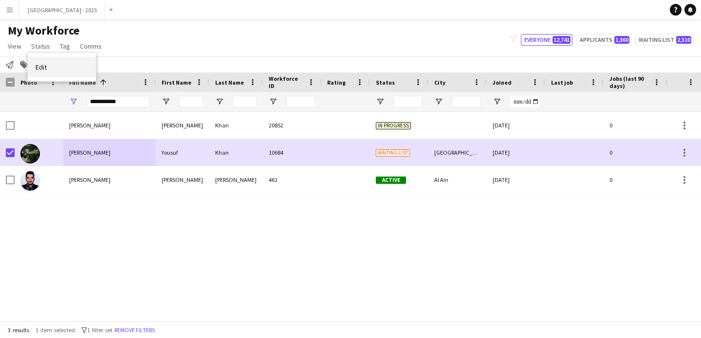
click at [58, 60] on link "Edit" at bounding box center [62, 67] width 68 height 20
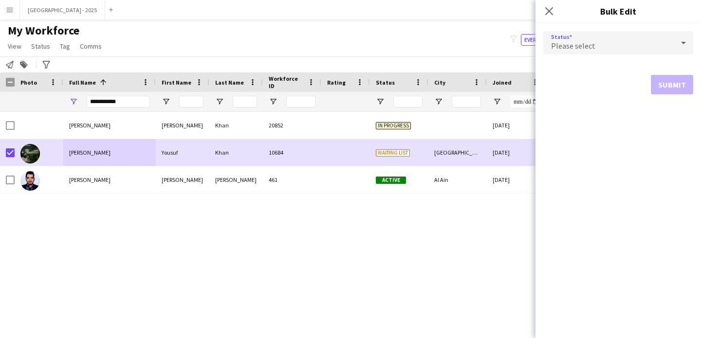
click at [653, 44] on div "Please select" at bounding box center [608, 42] width 130 height 23
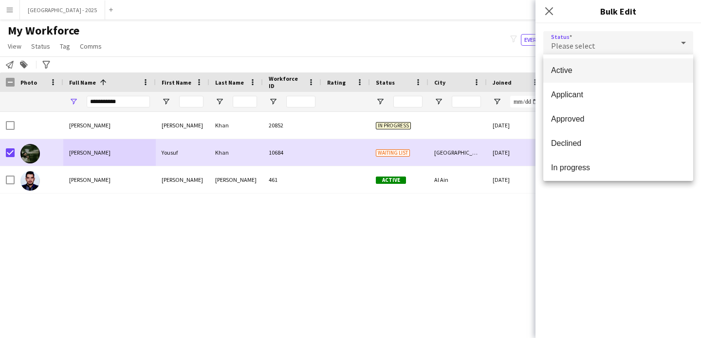
click at [635, 74] on span "Active" at bounding box center [618, 70] width 134 height 9
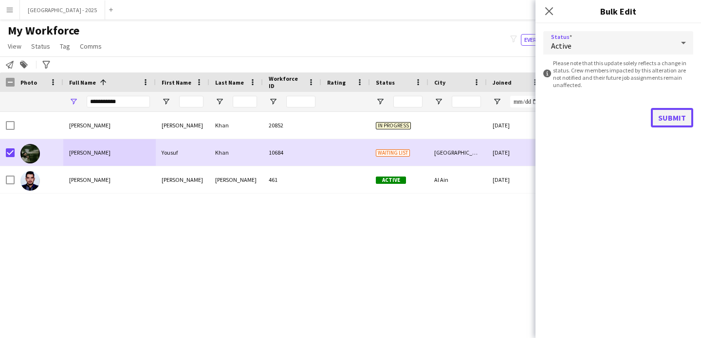
click at [678, 110] on button "Submit" at bounding box center [672, 117] width 42 height 19
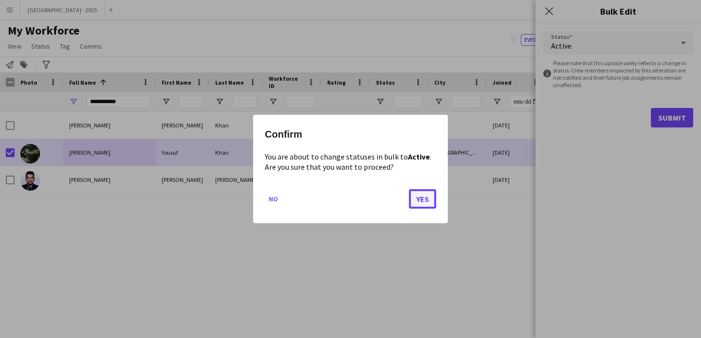
click at [434, 196] on button "Yes" at bounding box center [422, 198] width 27 height 19
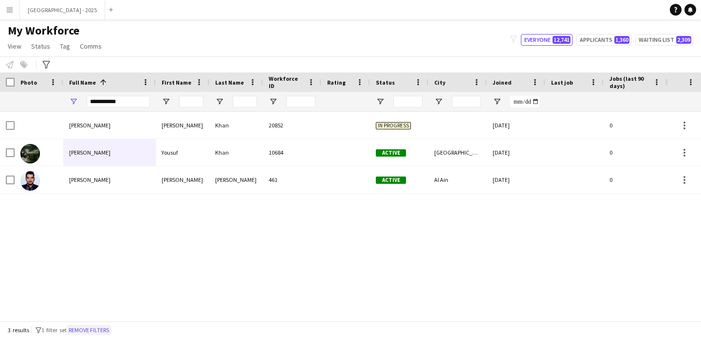
click at [100, 326] on button "Remove filters" at bounding box center [89, 330] width 44 height 11
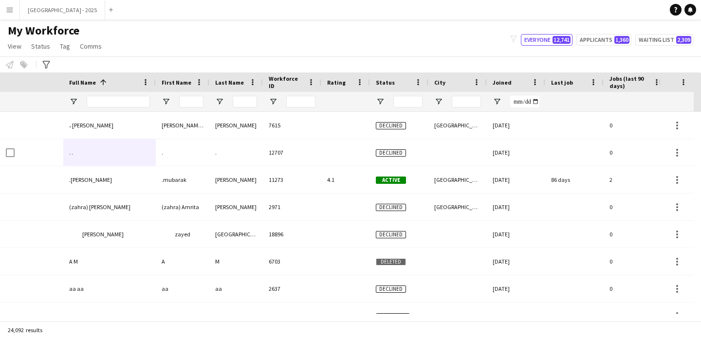
scroll to position [0, 335]
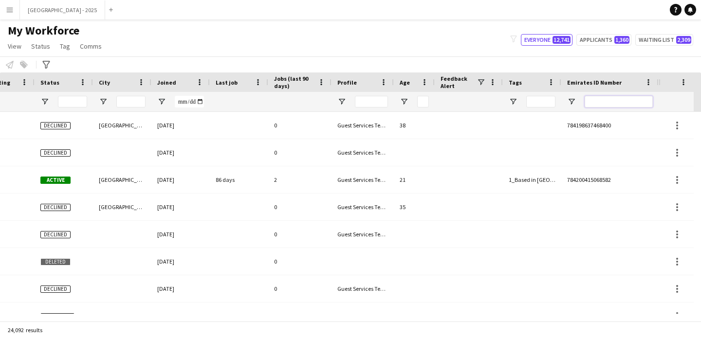
click at [592, 102] on input "Emirates ID Number Filter Input" at bounding box center [619, 102] width 68 height 12
paste input "*******"
type input "*******"
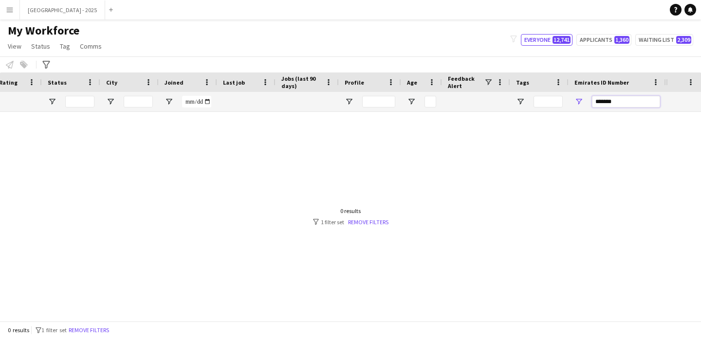
scroll to position [0, 328]
click at [604, 100] on input "*******" at bounding box center [626, 102] width 68 height 12
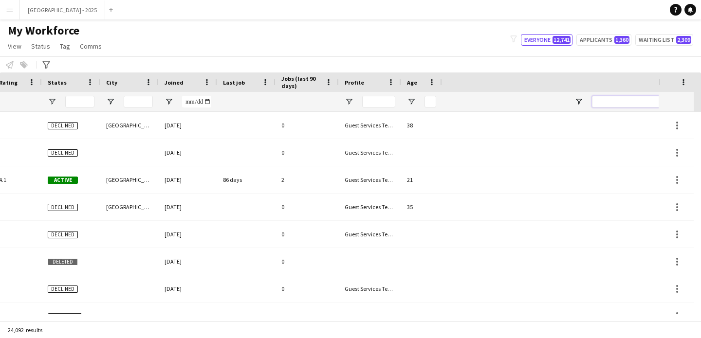
scroll to position [0, 0]
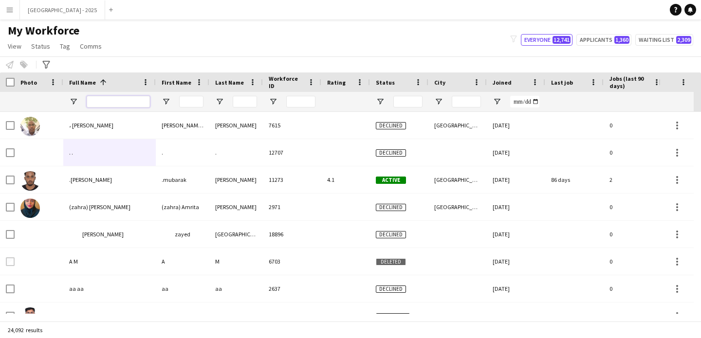
click at [101, 105] on input "Full Name Filter Input" at bounding box center [118, 102] width 63 height 12
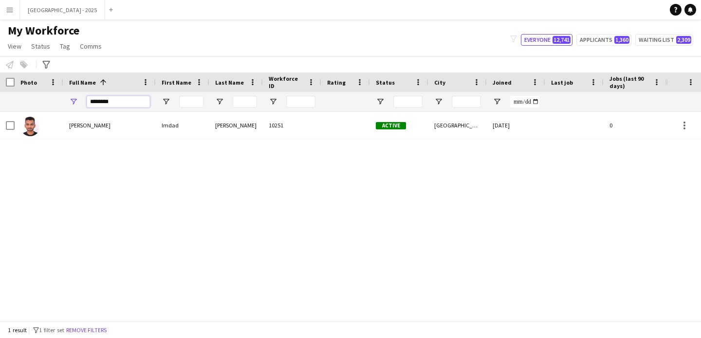
click at [117, 97] on input "********" at bounding box center [118, 102] width 63 height 12
type input "**"
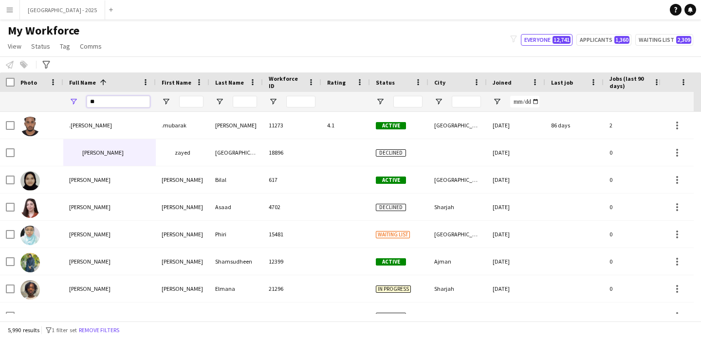
click at [97, 99] on input "**" at bounding box center [118, 102] width 63 height 12
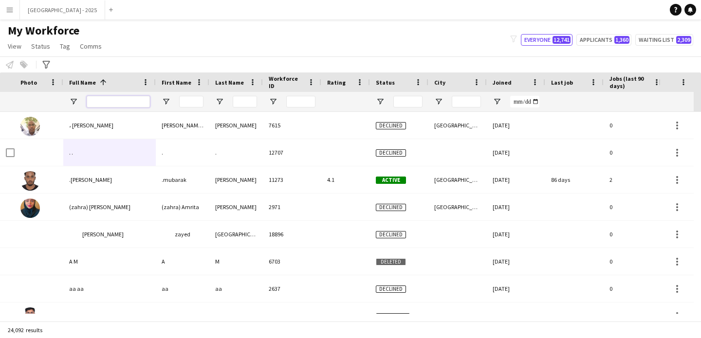
scroll to position [0, 335]
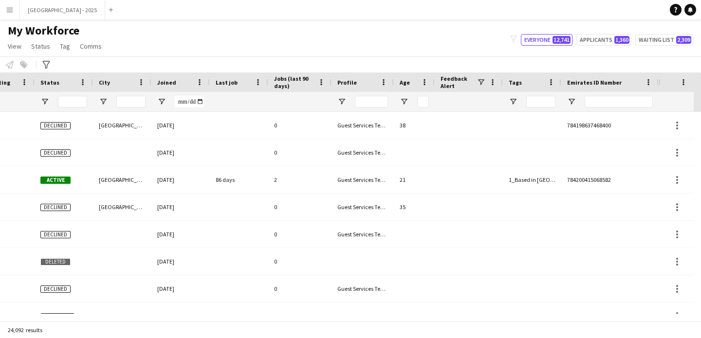
click at [656, 101] on div at bounding box center [609, 101] width 97 height 19
click at [633, 108] on div at bounding box center [619, 101] width 68 height 19
click at [630, 106] on input "Emirates ID Number Filter Input" at bounding box center [619, 102] width 68 height 12
paste input "*******"
type input "*******"
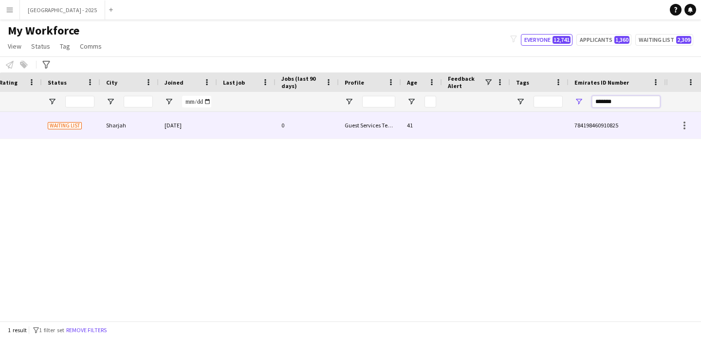
scroll to position [0, 328]
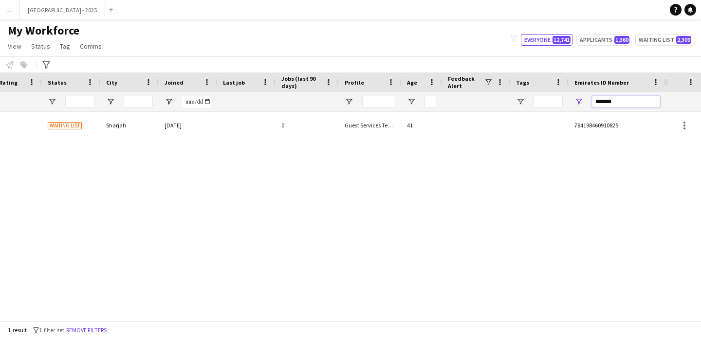
click at [604, 101] on input "*******" at bounding box center [626, 102] width 68 height 12
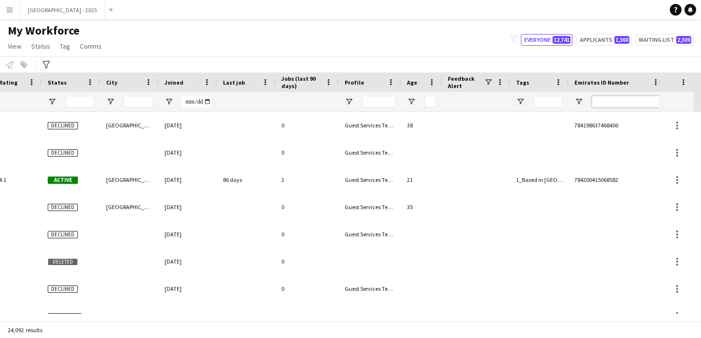
scroll to position [0, 335]
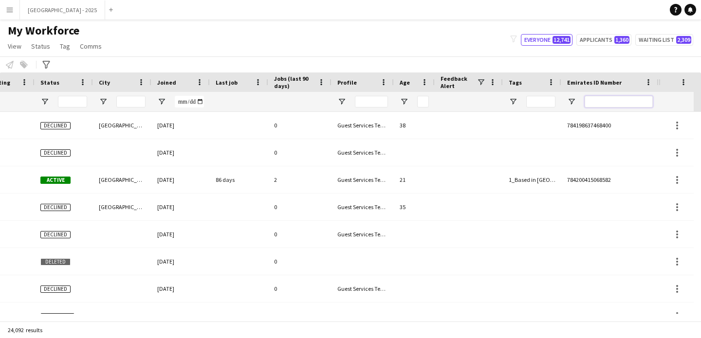
paste input "*******"
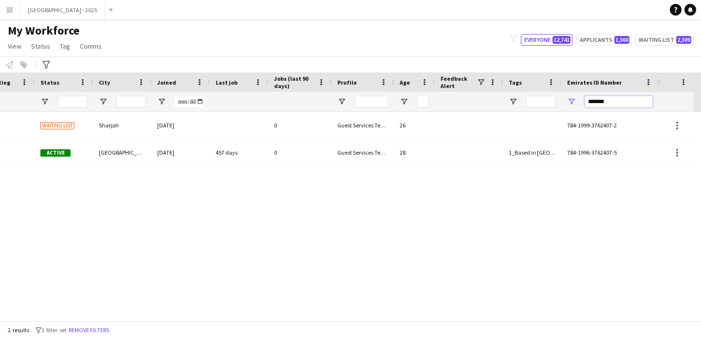
type input "*******"
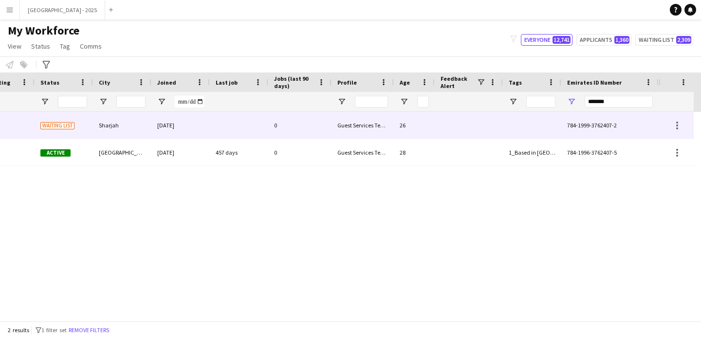
click at [302, 120] on div "0" at bounding box center [299, 125] width 63 height 27
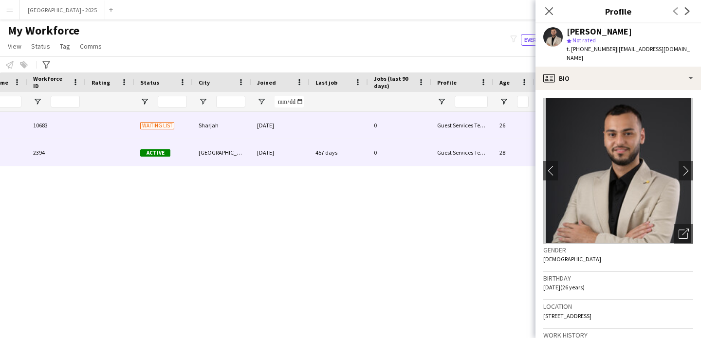
scroll to position [0, 0]
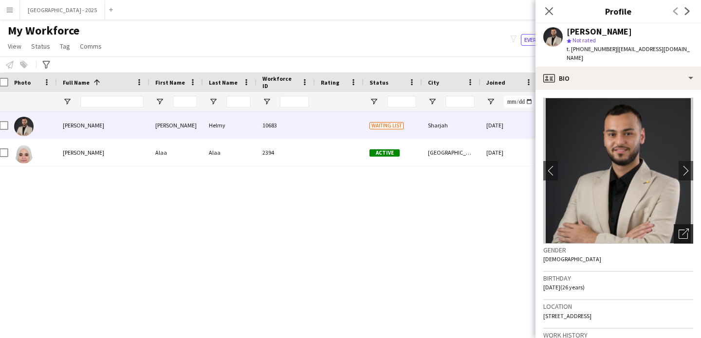
click at [679, 229] on icon "Open photos pop-in" at bounding box center [684, 234] width 10 height 10
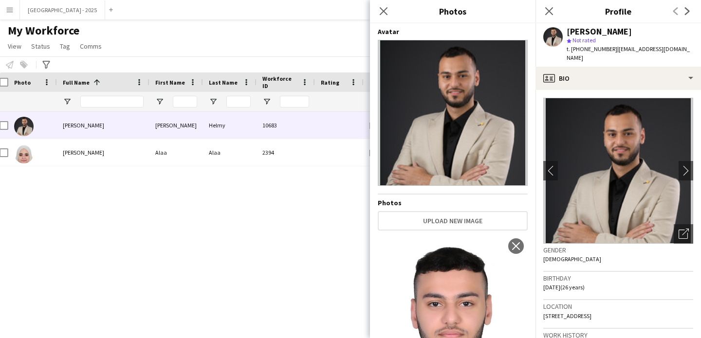
click at [630, 246] on h3 "Gender" at bounding box center [618, 250] width 150 height 9
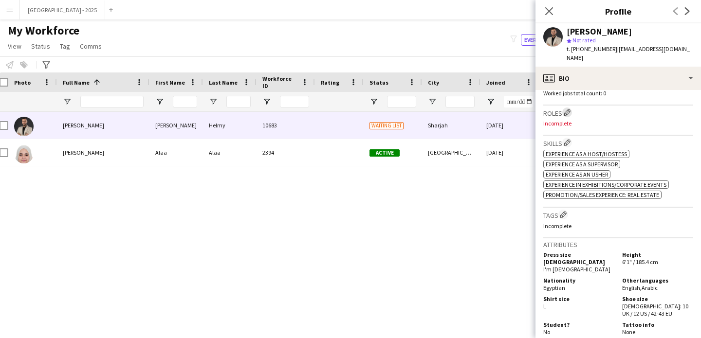
click at [564, 108] on button "Edit crew company roles" at bounding box center [567, 113] width 10 height 10
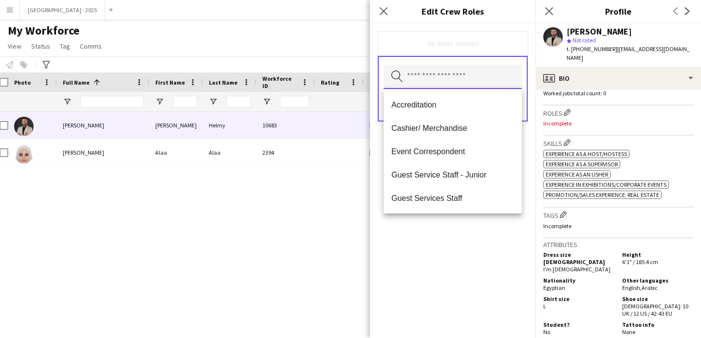
click at [450, 67] on input "text" at bounding box center [453, 77] width 138 height 24
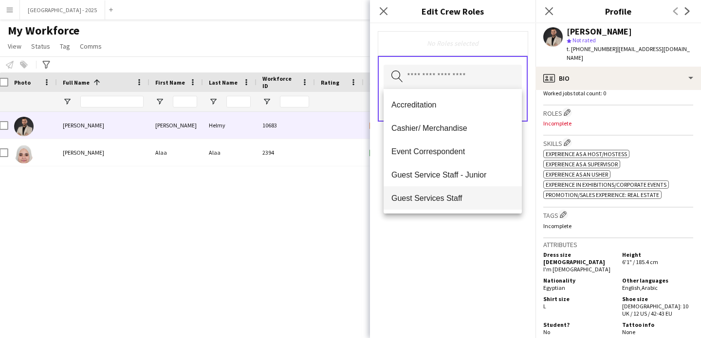
click at [454, 195] on span "Guest Services Staff" at bounding box center [452, 198] width 123 height 9
click at [455, 201] on span "Guest Services Staff - Senior" at bounding box center [452, 198] width 123 height 9
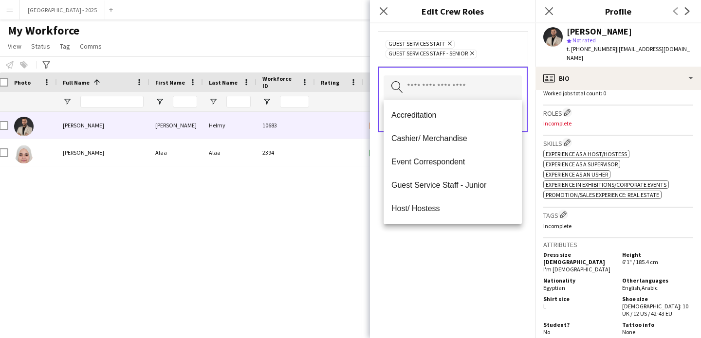
click at [475, 247] on div "Guest Services Staff Remove Guest Services Staff - Senior Remove Search by role…" at bounding box center [452, 180] width 165 height 315
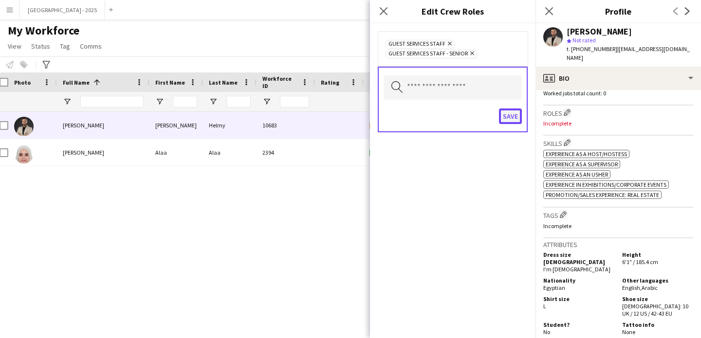
click at [512, 115] on button "Save" at bounding box center [510, 117] width 23 height 16
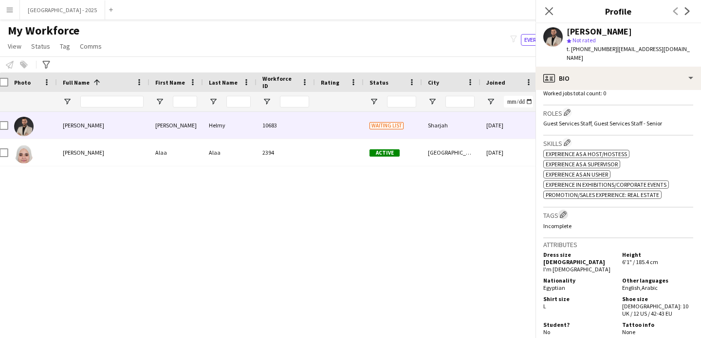
click at [566, 211] on app-icon "Edit crew company tags" at bounding box center [563, 214] width 7 height 7
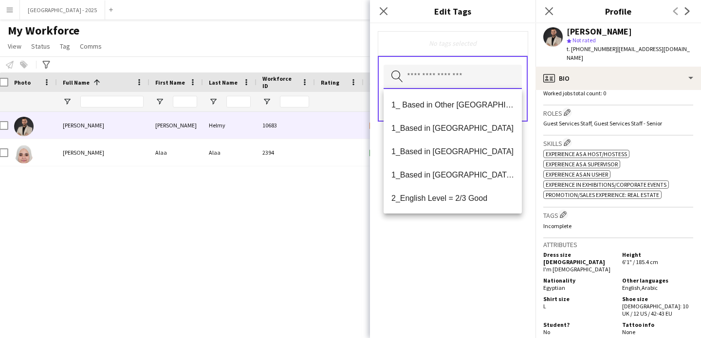
click at [459, 72] on input "text" at bounding box center [453, 77] width 138 height 24
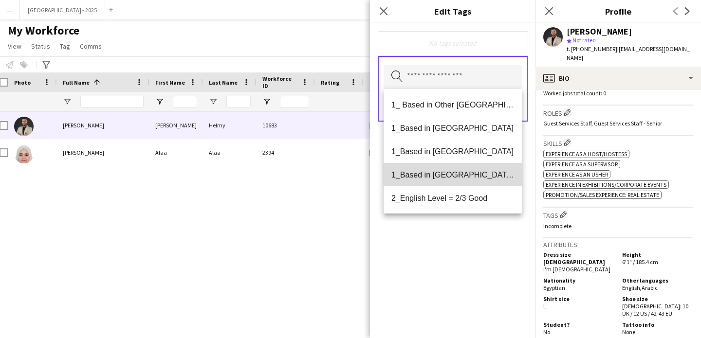
click at [463, 176] on span "1_Based in [GEOGRAPHIC_DATA]/[GEOGRAPHIC_DATA]/Ajman" at bounding box center [452, 174] width 123 height 9
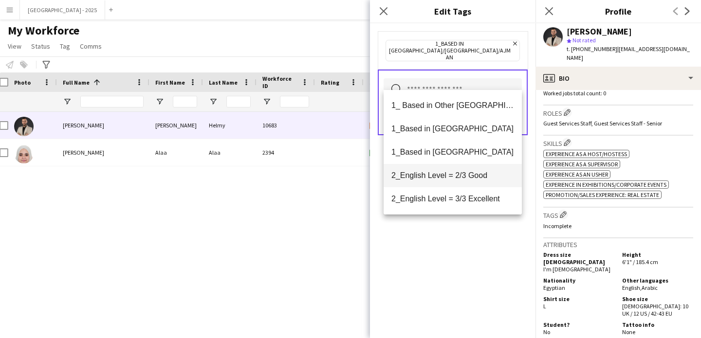
click at [466, 177] on span "2_English Level = 2/3 Good" at bounding box center [452, 175] width 123 height 9
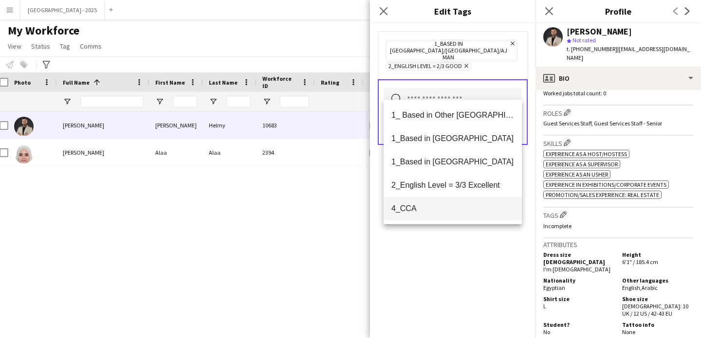
click at [458, 204] on span "4_CCA" at bounding box center [452, 208] width 123 height 9
click at [466, 252] on div "1_Based in [GEOGRAPHIC_DATA]/[GEOGRAPHIC_DATA]/Ajman Remove 2_English Level = 2…" at bounding box center [452, 180] width 165 height 315
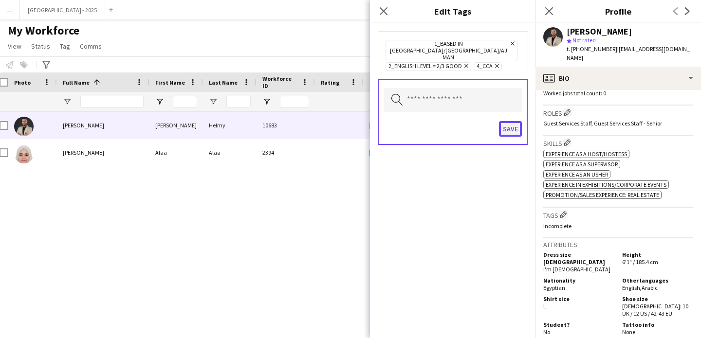
click at [515, 121] on button "Save" at bounding box center [510, 129] width 23 height 16
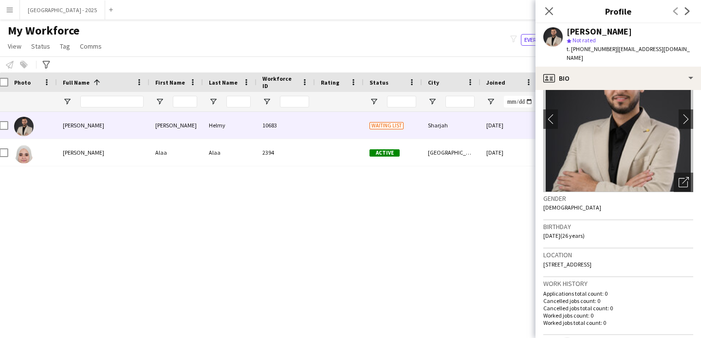
click at [626, 44] on div "star Not rated" at bounding box center [630, 40] width 127 height 9
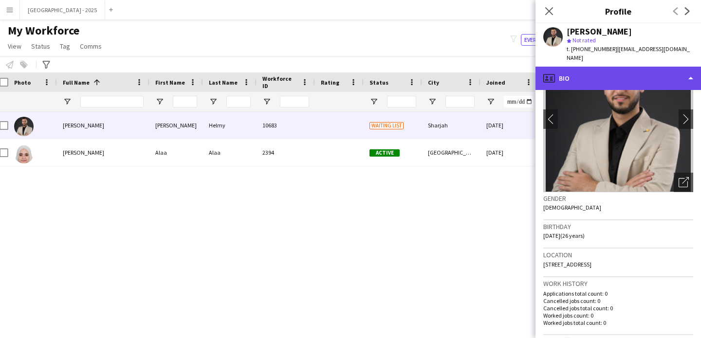
click at [626, 67] on div "profile Bio" at bounding box center [617, 78] width 165 height 23
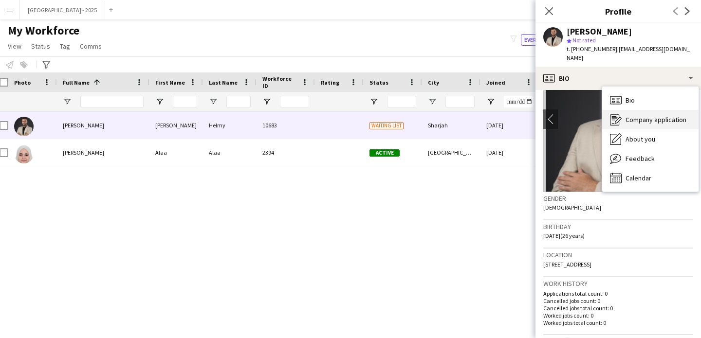
click at [660, 115] on span "Company application" at bounding box center [655, 119] width 61 height 9
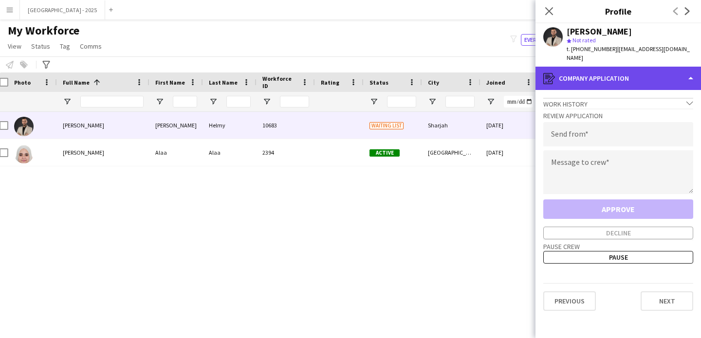
click at [630, 67] on div "register Company application" at bounding box center [617, 78] width 165 height 23
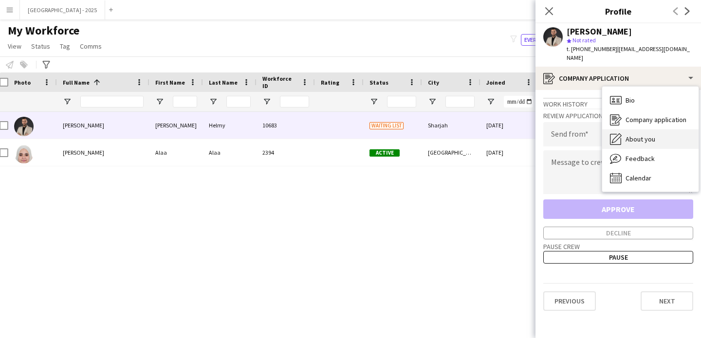
click at [652, 135] on span "About you" at bounding box center [640, 139] width 30 height 9
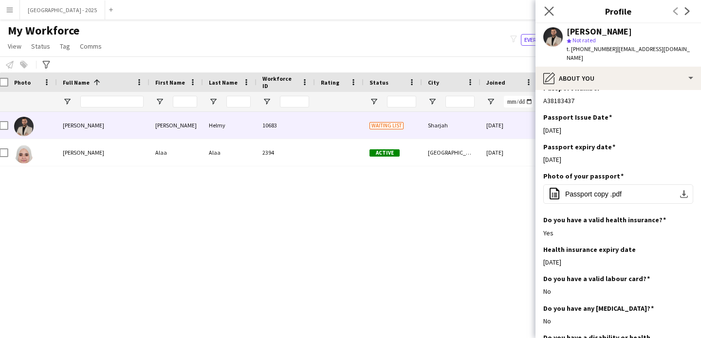
click at [547, 5] on app-icon "Close pop-in" at bounding box center [549, 11] width 14 height 14
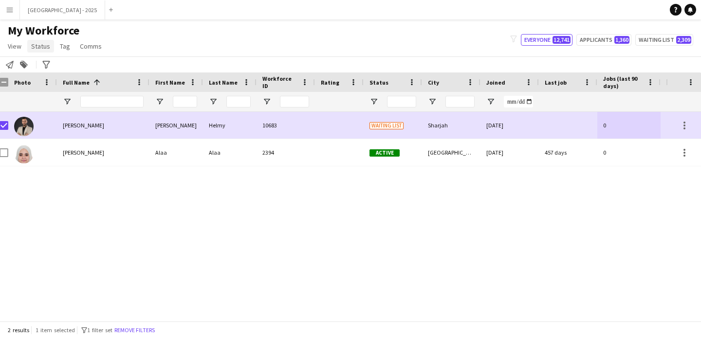
click at [39, 48] on span "Status" at bounding box center [40, 46] width 19 height 9
click at [57, 65] on link "Edit" at bounding box center [62, 67] width 68 height 20
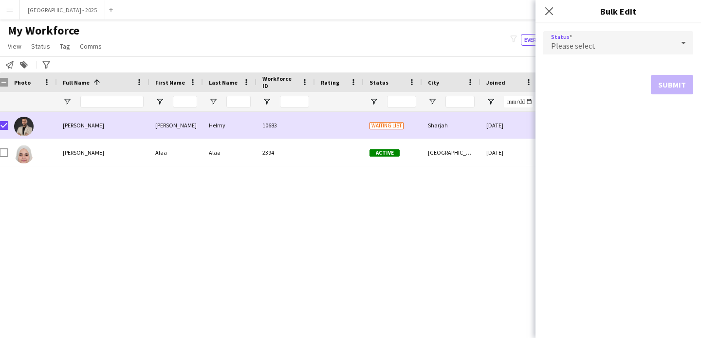
click at [623, 45] on div "Please select" at bounding box center [608, 42] width 130 height 23
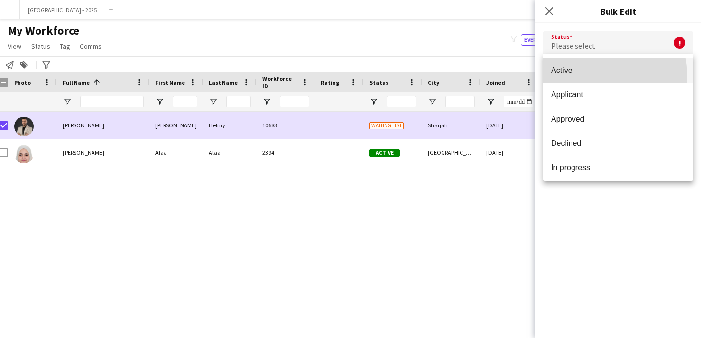
click at [561, 78] on mat-option "Active" at bounding box center [618, 70] width 150 height 24
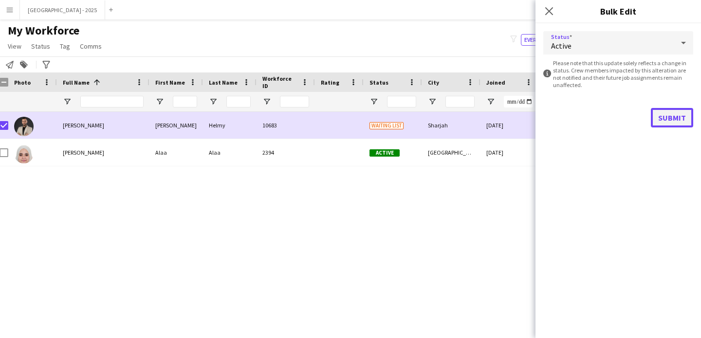
click at [672, 115] on button "Submit" at bounding box center [672, 117] width 42 height 19
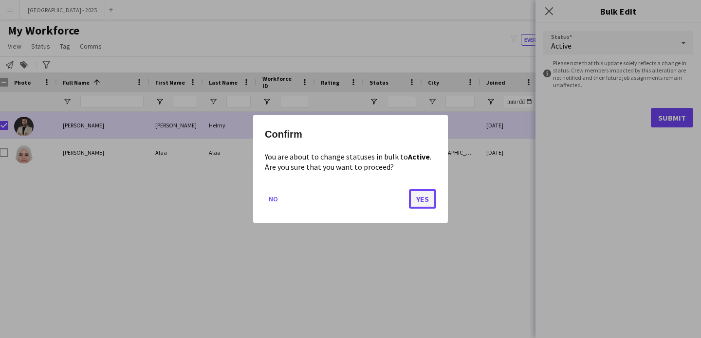
click at [433, 200] on button "Yes" at bounding box center [422, 198] width 27 height 19
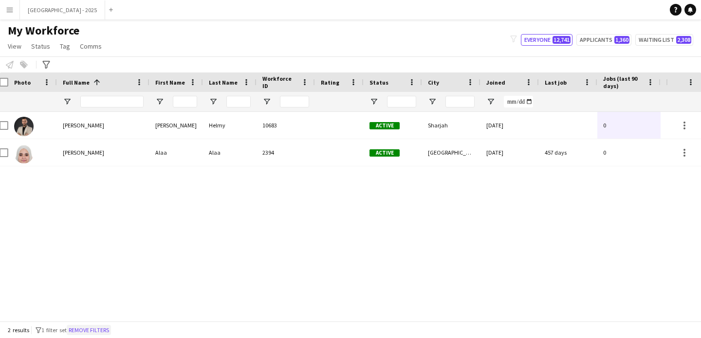
click at [97, 330] on button "Remove filters" at bounding box center [89, 330] width 44 height 11
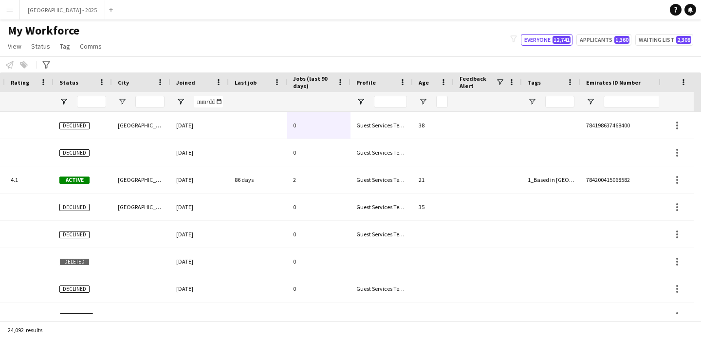
scroll to position [0, 335]
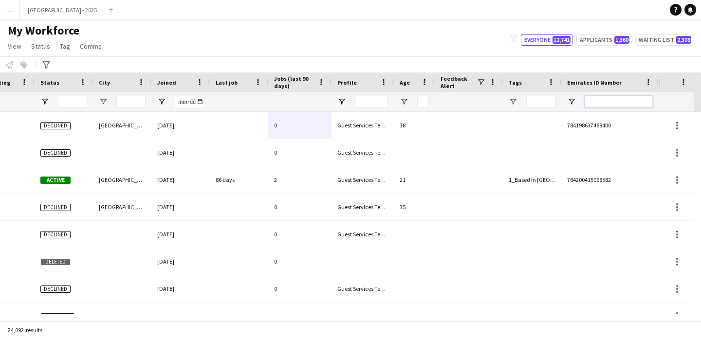
click at [622, 104] on input "Emirates ID Number Filter Input" at bounding box center [619, 102] width 68 height 12
paste input "*******"
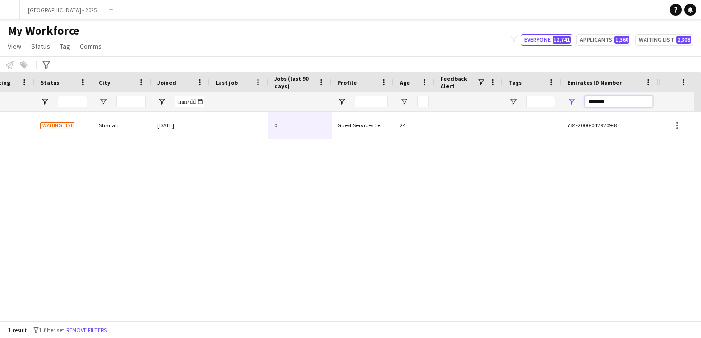
scroll to position [0, 328]
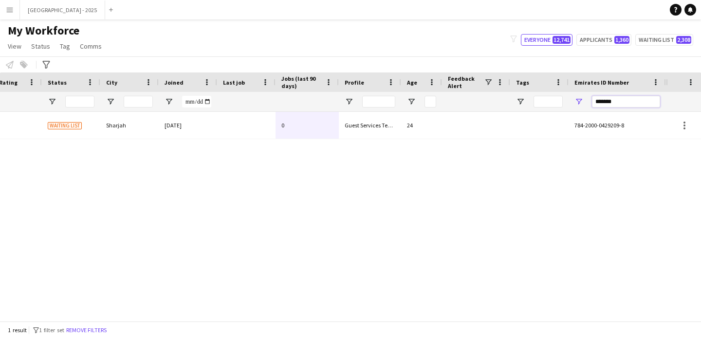
type input "*******"
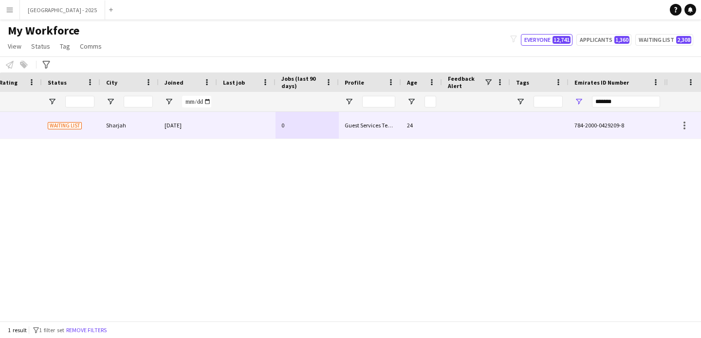
click at [570, 133] on div "784-2000-0429209-8" at bounding box center [617, 125] width 97 height 27
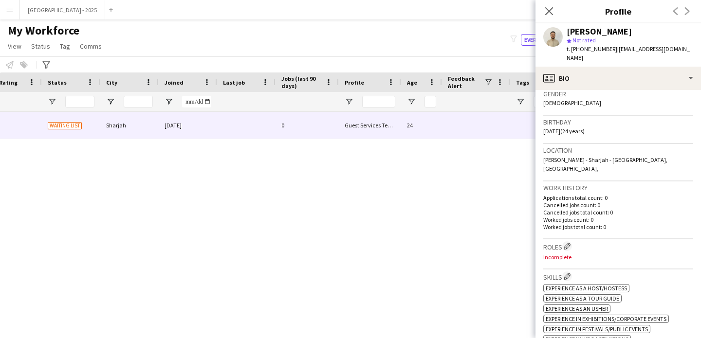
scroll to position [0, 0]
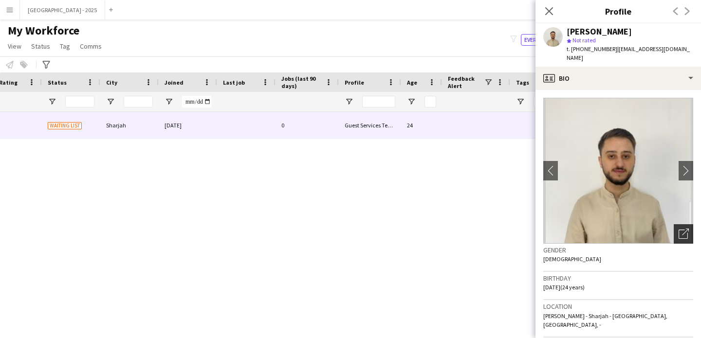
click at [679, 229] on icon "Open photos pop-in" at bounding box center [684, 234] width 10 height 10
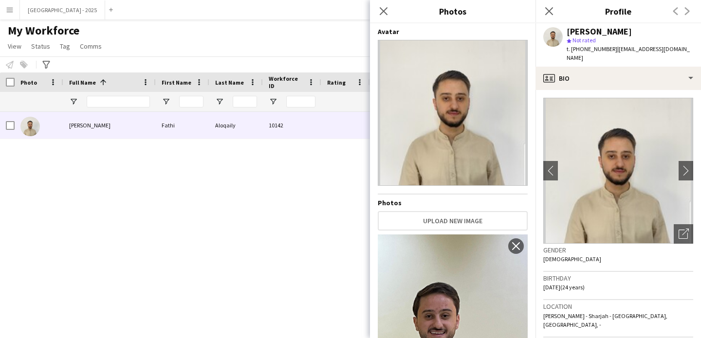
scroll to position [0, 57]
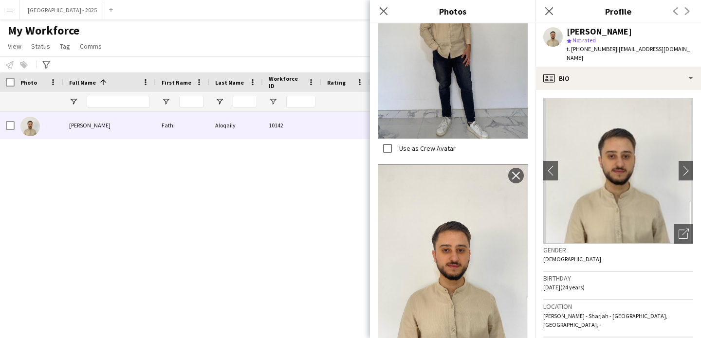
click at [580, 257] on div "Gender [DEMOGRAPHIC_DATA]" at bounding box center [618, 258] width 150 height 28
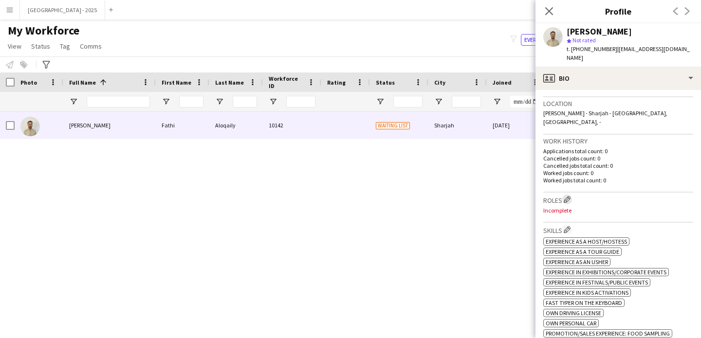
click at [568, 196] on app-icon "Edit crew company roles" at bounding box center [567, 199] width 7 height 7
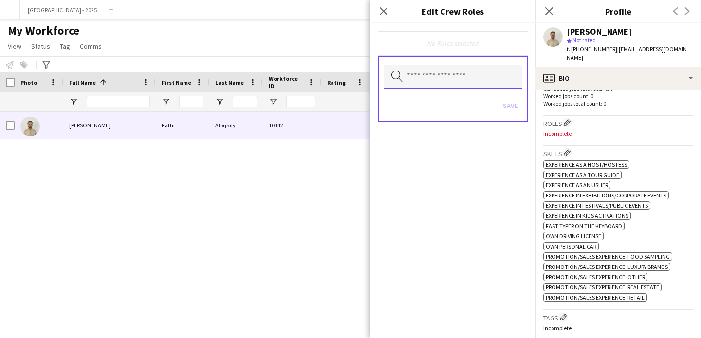
click at [445, 77] on input "text" at bounding box center [453, 77] width 138 height 24
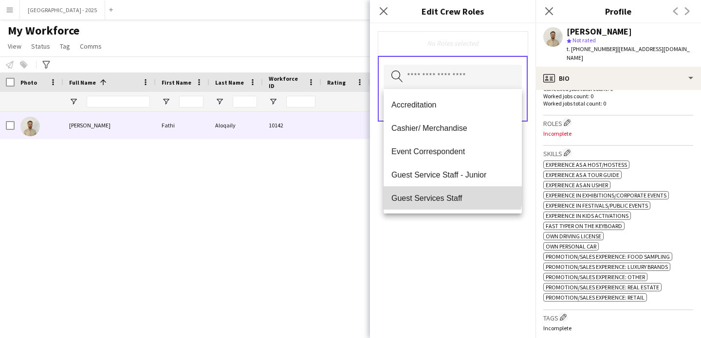
click at [452, 189] on mat-option "Guest Services Staff" at bounding box center [453, 197] width 138 height 23
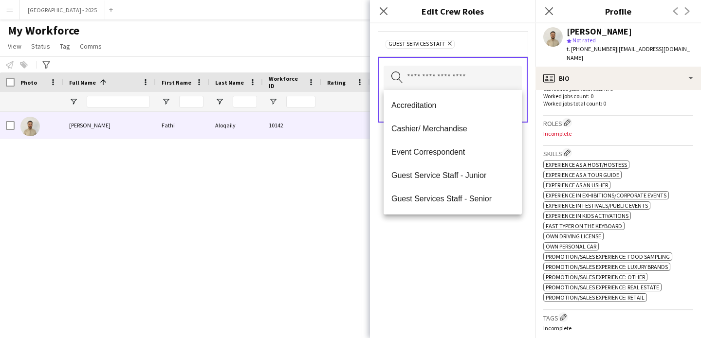
click at [459, 235] on div "Guest Services Staff Remove Search by role type Save" at bounding box center [452, 180] width 165 height 315
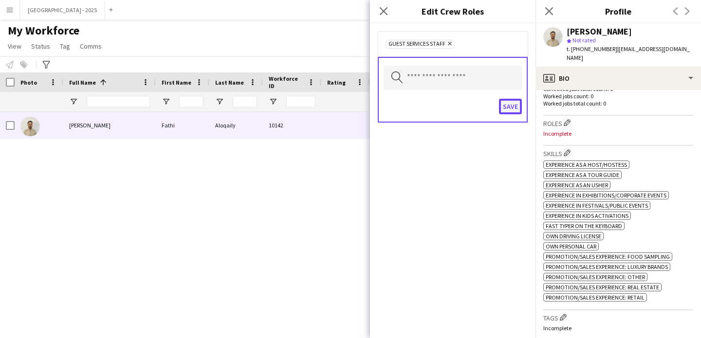
click at [511, 112] on button "Save" at bounding box center [510, 107] width 23 height 16
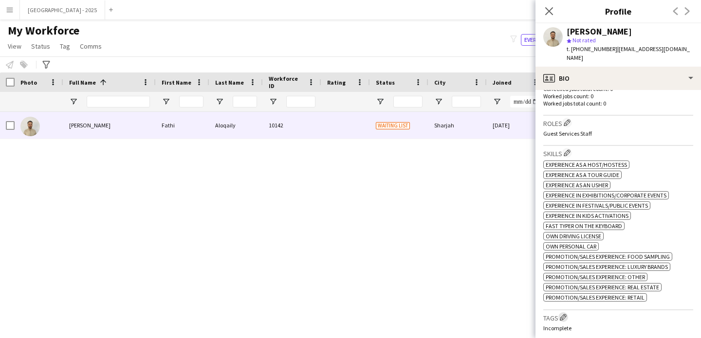
click at [564, 314] on app-icon "Edit crew company tags" at bounding box center [563, 317] width 7 height 7
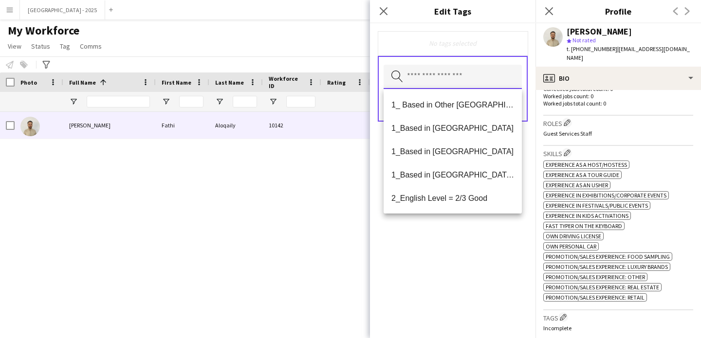
click at [436, 85] on input "text" at bounding box center [453, 77] width 138 height 24
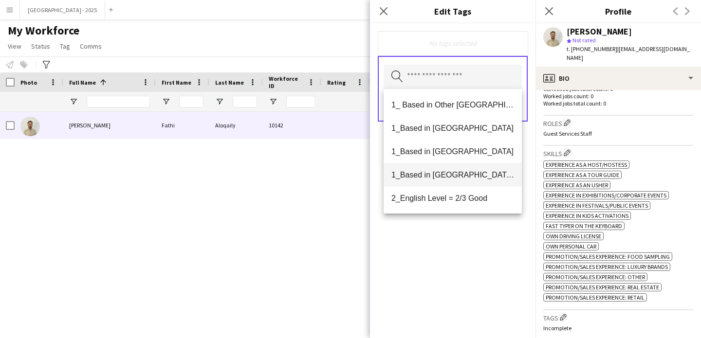
click at [459, 177] on span "1_Based in [GEOGRAPHIC_DATA]/[GEOGRAPHIC_DATA]/Ajman" at bounding box center [452, 174] width 123 height 9
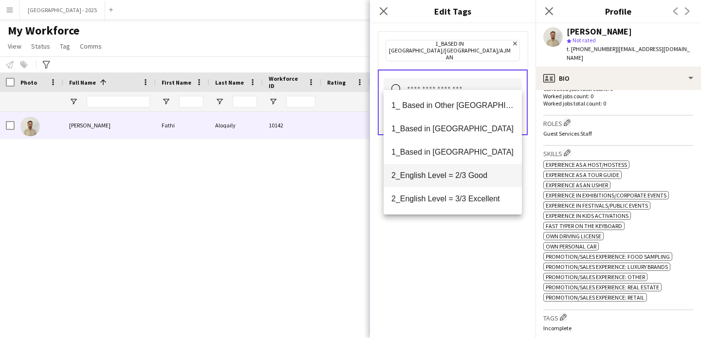
click at [463, 184] on mat-option "2_English Level = 2/3 Good" at bounding box center [453, 175] width 138 height 23
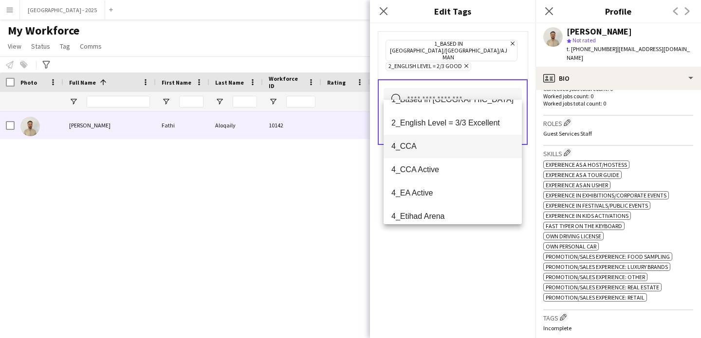
click at [447, 154] on mat-option "4_CCA" at bounding box center [453, 146] width 138 height 23
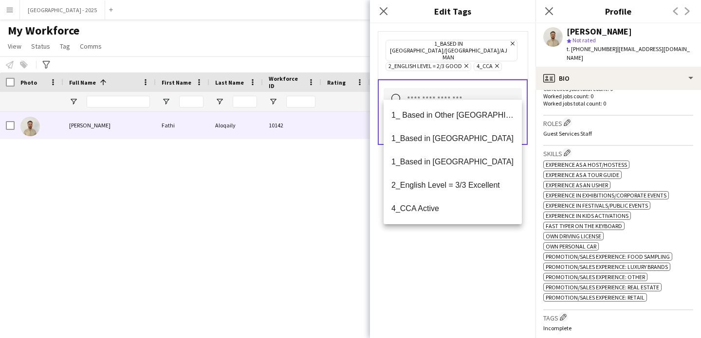
drag, startPoint x: 455, startPoint y: 266, endPoint x: 483, endPoint y: 161, distance: 109.0
click at [454, 266] on div "1_Based in [GEOGRAPHIC_DATA]/[GEOGRAPHIC_DATA]/Ajman Remove 2_English Level = 2…" at bounding box center [452, 180] width 165 height 315
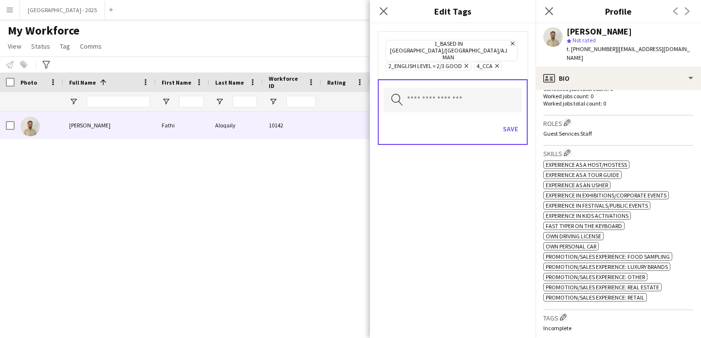
click at [492, 139] on form "1_Based in [GEOGRAPHIC_DATA]/[GEOGRAPHIC_DATA]/Ajman Remove 2_English Level = 2…" at bounding box center [452, 97] width 165 height 149
click at [509, 123] on button "Save" at bounding box center [510, 129] width 23 height 16
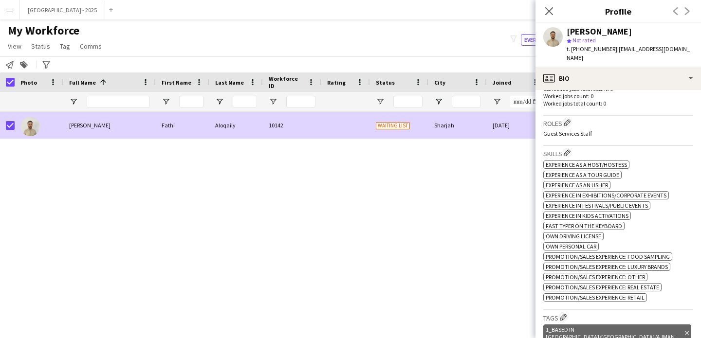
click at [44, 54] on app-page-menu "View Views Default view New view Update view Delete view Edit name Customise vi…" at bounding box center [55, 47] width 111 height 18
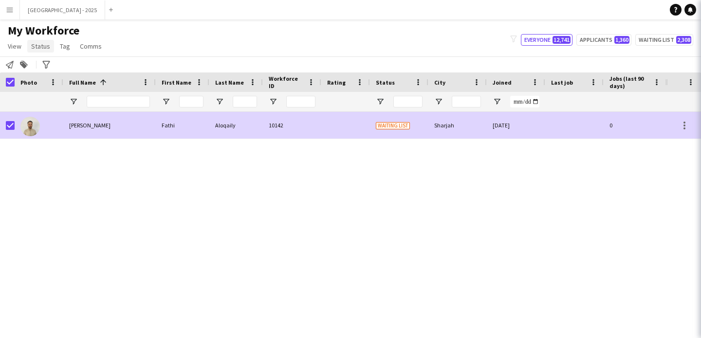
click at [44, 49] on span "Status" at bounding box center [40, 46] width 19 height 9
click at [46, 48] on span "Status" at bounding box center [40, 46] width 19 height 9
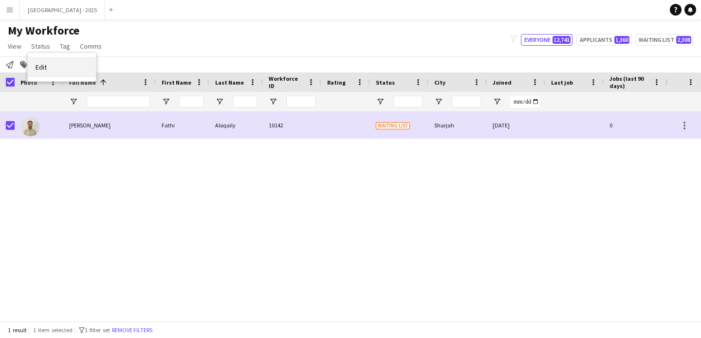
click at [55, 62] on link "Edit" at bounding box center [62, 67] width 68 height 20
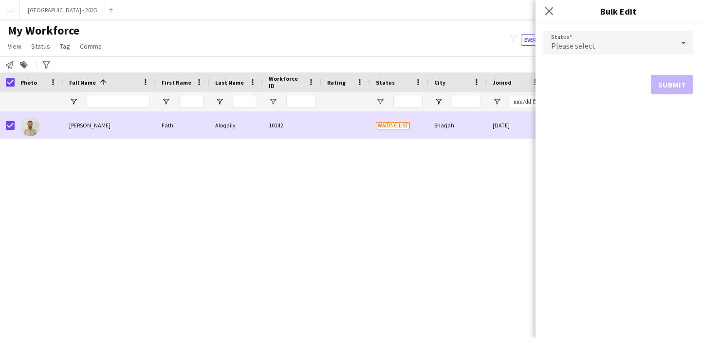
click at [599, 47] on div "Please select" at bounding box center [608, 42] width 130 height 23
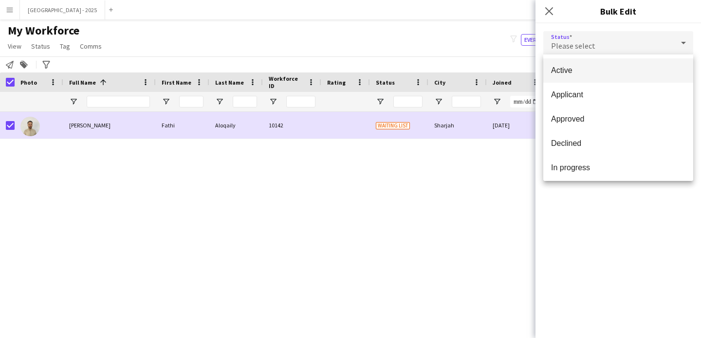
click at [582, 78] on mat-option "Active" at bounding box center [618, 70] width 150 height 24
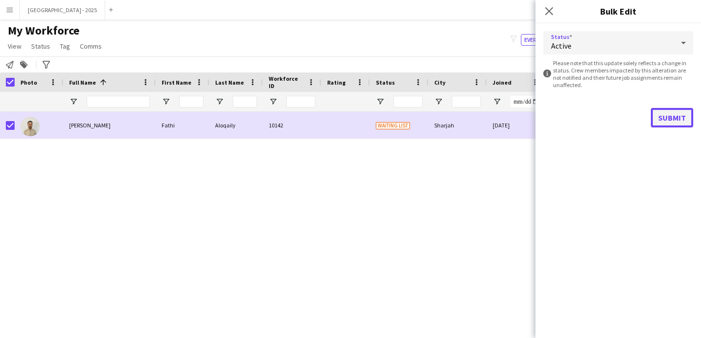
click at [661, 114] on button "Submit" at bounding box center [672, 117] width 42 height 19
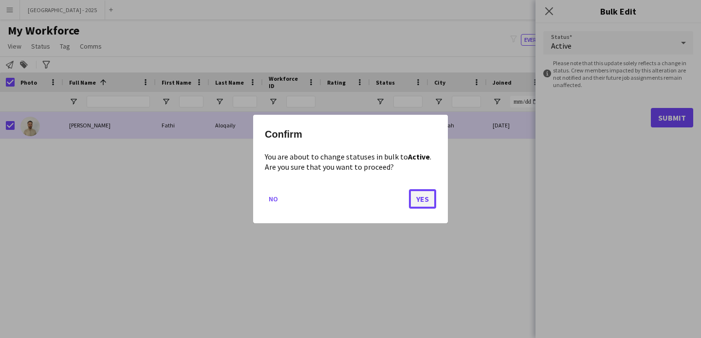
click at [428, 193] on button "Yes" at bounding box center [422, 198] width 27 height 19
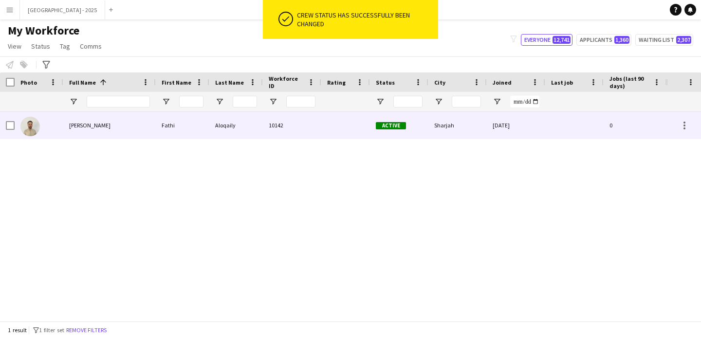
click at [47, 126] on div at bounding box center [39, 125] width 49 height 27
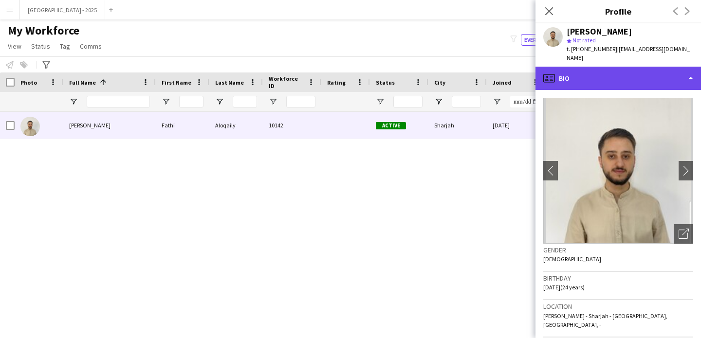
click at [587, 71] on div "profile Bio" at bounding box center [617, 78] width 165 height 23
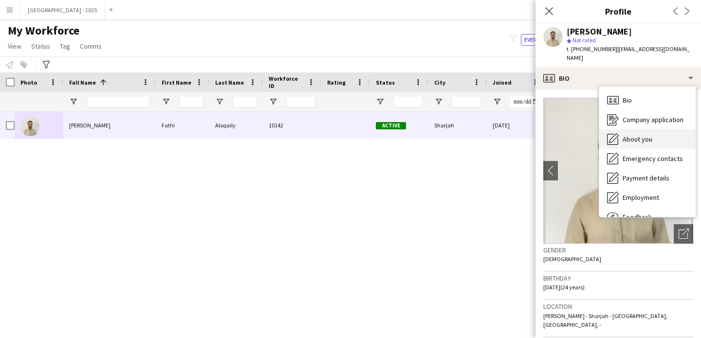
click at [643, 135] on span "About you" at bounding box center [638, 139] width 30 height 9
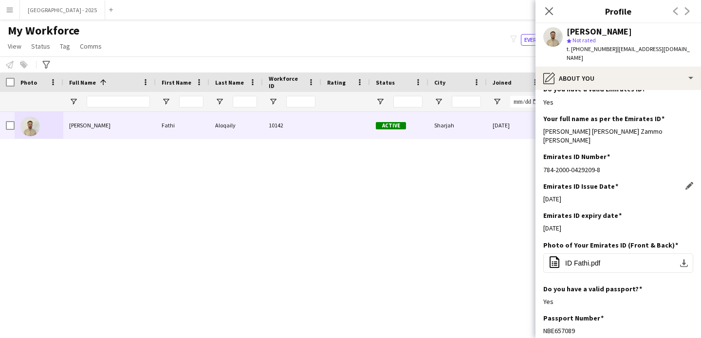
scroll to position [207, 0]
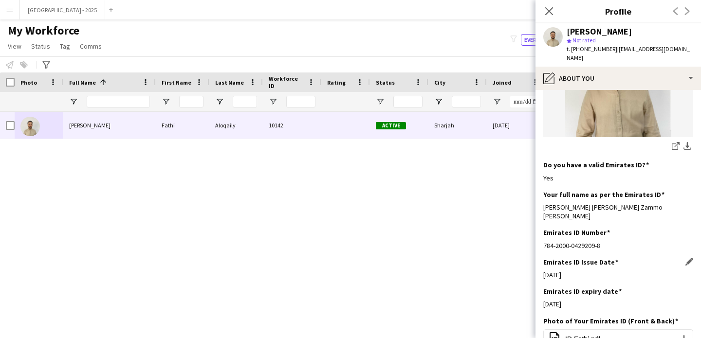
drag, startPoint x: 582, startPoint y: 234, endPoint x: 575, endPoint y: 262, distance: 29.5
click at [571, 262] on app-section-data-types "Bio Edit this field I am Fathi Alloqaily born on (5 of November 2000) I am from…" at bounding box center [617, 214] width 165 height 248
click at [610, 268] on div "Emirates ID Issue Date Edit this field 06-07-2024" at bounding box center [618, 272] width 150 height 29
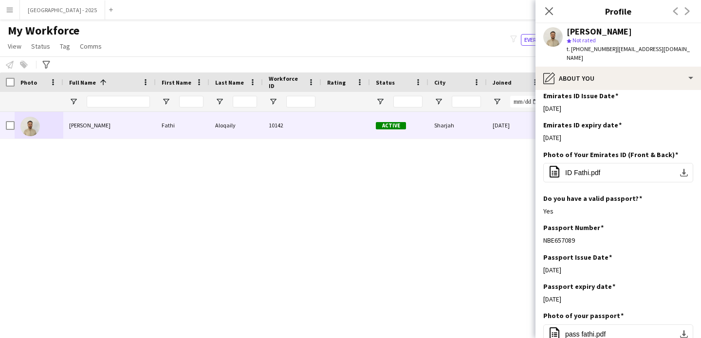
scroll to position [375, 0]
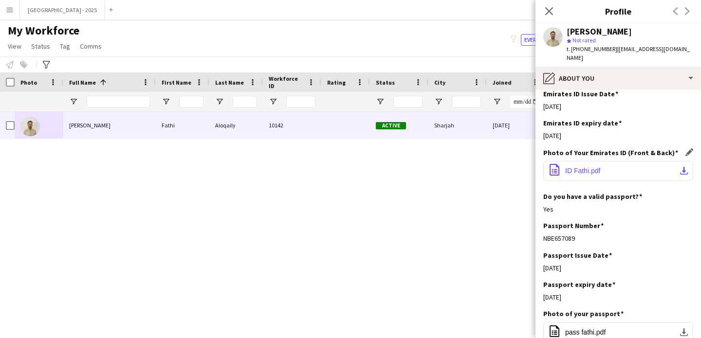
click at [596, 167] on span "ID Fathi.pdf" at bounding box center [582, 171] width 35 height 8
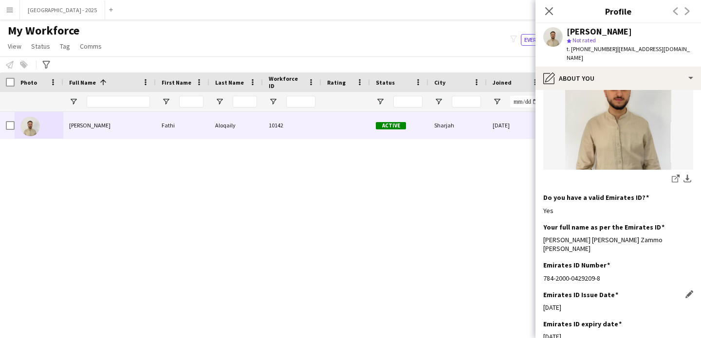
scroll to position [195, 0]
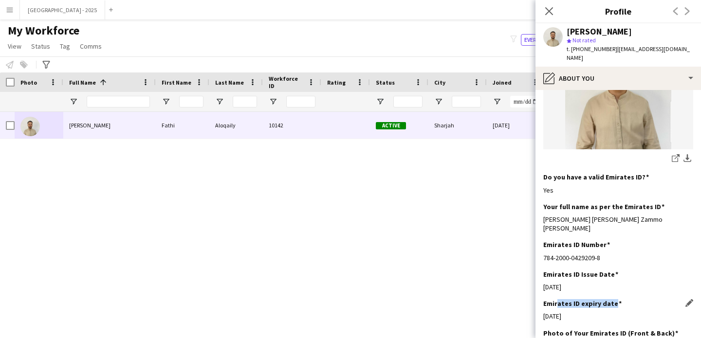
drag, startPoint x: 556, startPoint y: 289, endPoint x: 631, endPoint y: 293, distance: 74.6
click at [631, 299] on div "Emirates ID expiry date Edit this field 05-07-2025" at bounding box center [618, 313] width 150 height 29
drag, startPoint x: 587, startPoint y: 292, endPoint x: 562, endPoint y: 292, distance: 25.3
click at [587, 299] on div "Emirates ID expiry date Edit this field 05-07-2025" at bounding box center [618, 313] width 150 height 29
drag, startPoint x: 558, startPoint y: 286, endPoint x: 598, endPoint y: 287, distance: 39.9
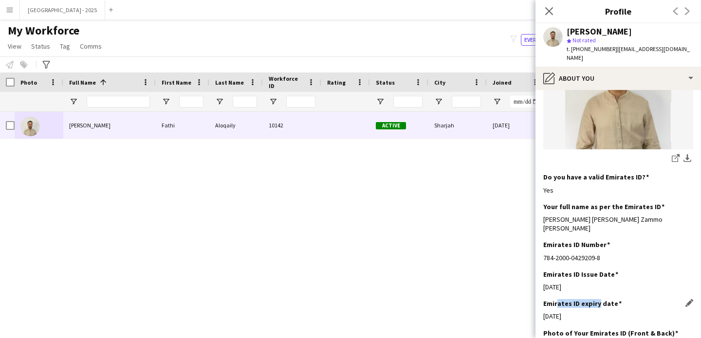
click at [598, 299] on h3 "Emirates ID expiry date" at bounding box center [582, 303] width 78 height 9
click at [556, 299] on h3 "Emirates ID expiry date" at bounding box center [582, 303] width 78 height 9
click at [614, 276] on div "Emirates ID Issue Date Edit this field 06-07-2024" at bounding box center [618, 284] width 150 height 29
drag, startPoint x: 592, startPoint y: 297, endPoint x: 572, endPoint y: 261, distance: 41.2
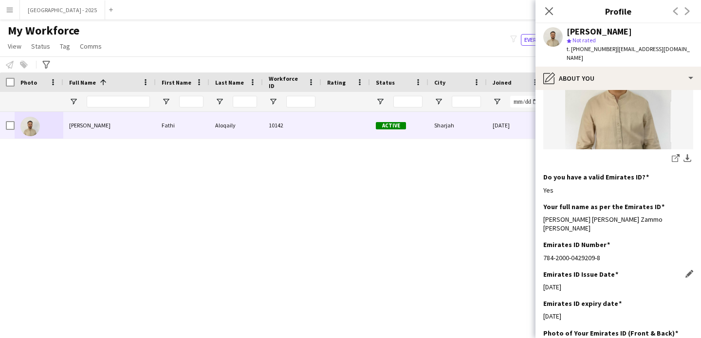
click at [572, 261] on app-section-data-types "Bio Edit this field I am Fathi Alloqaily born on (5 of November 2000) I am from…" at bounding box center [617, 214] width 165 height 248
click at [585, 270] on h3 "Emirates ID Issue Date" at bounding box center [580, 274] width 75 height 9
click at [596, 283] on div "06-07-2024" at bounding box center [618, 287] width 150 height 9
drag, startPoint x: 547, startPoint y: 269, endPoint x: 594, endPoint y: 272, distance: 46.8
click at [594, 283] on div "06-07-2024" at bounding box center [618, 287] width 150 height 9
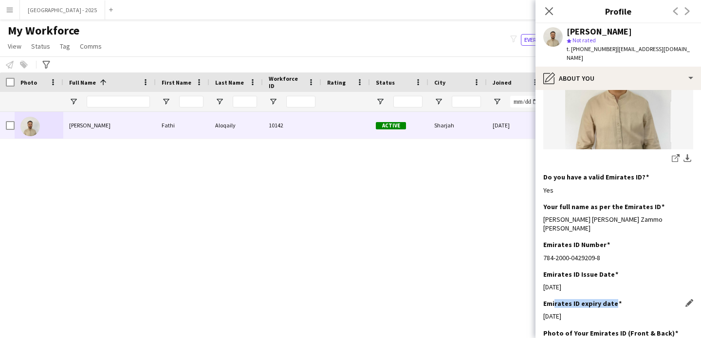
drag, startPoint x: 561, startPoint y: 287, endPoint x: 615, endPoint y: 292, distance: 54.8
click at [615, 299] on div "Emirates ID expiry date Edit this field 05-07-2025" at bounding box center [618, 313] width 150 height 29
click at [585, 240] on h3 "Emirates ID Number" at bounding box center [576, 244] width 67 height 9
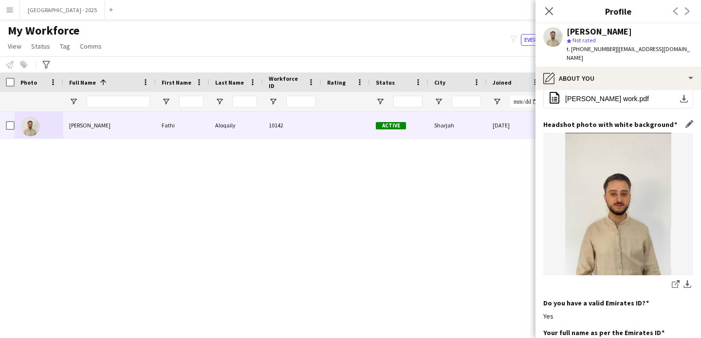
scroll to position [0, 0]
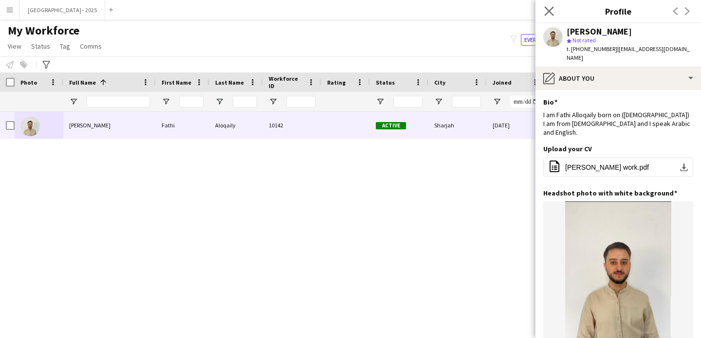
click at [549, 16] on app-icon "Close pop-in" at bounding box center [549, 11] width 14 height 14
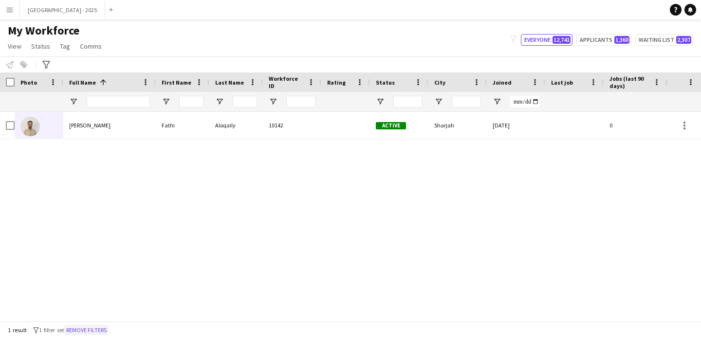
click at [92, 328] on button "Remove filters" at bounding box center [86, 330] width 44 height 11
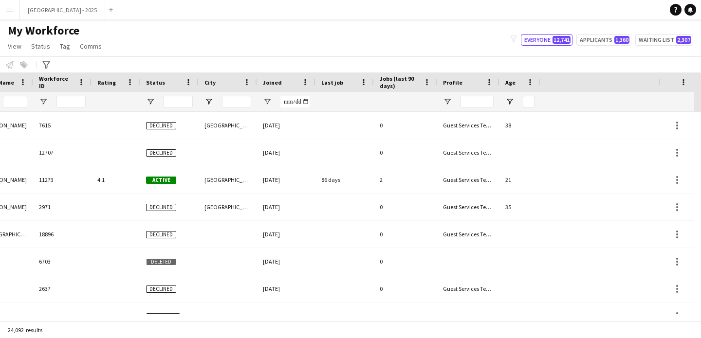
scroll to position [0, 335]
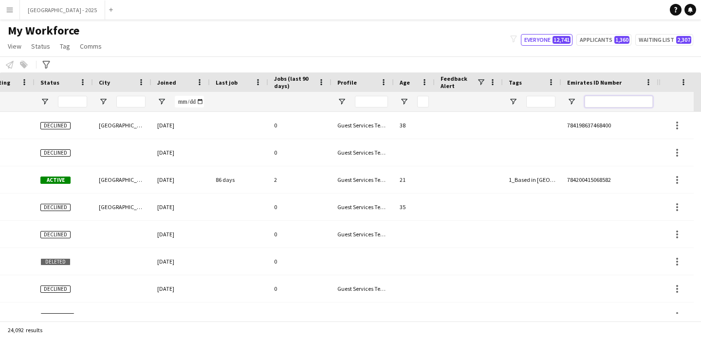
click at [611, 97] on input "Emirates ID Number Filter Input" at bounding box center [619, 102] width 68 height 12
paste input "*******"
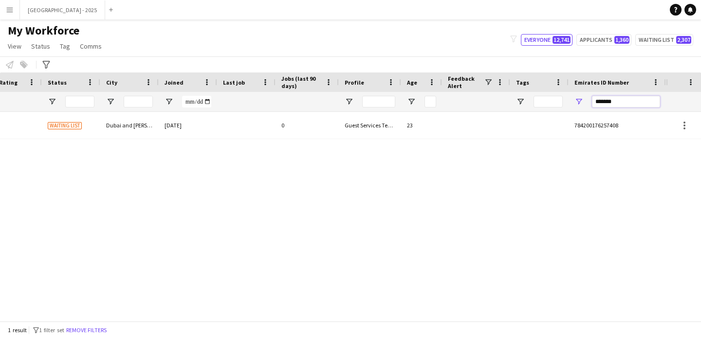
scroll to position [0, 328]
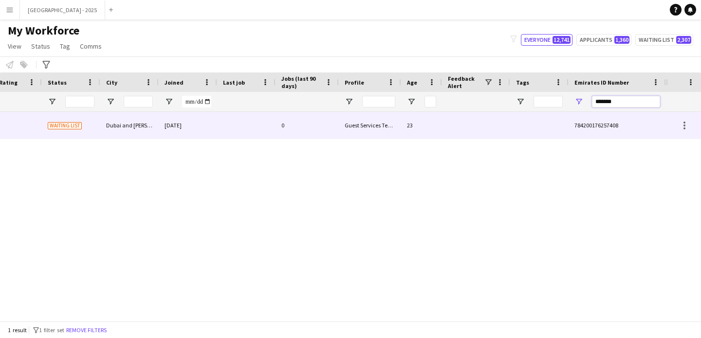
type input "*******"
click at [438, 118] on div "23" at bounding box center [421, 125] width 41 height 27
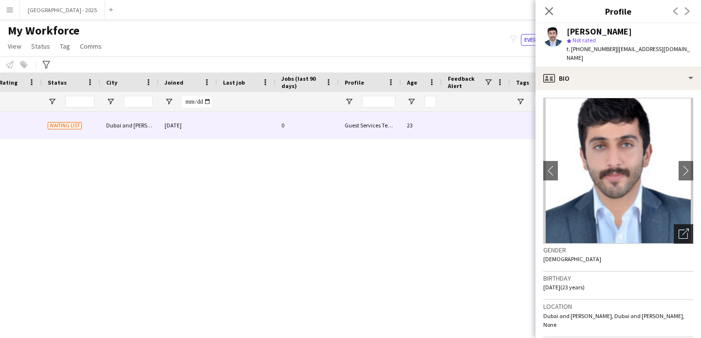
click at [682, 227] on div "Open photos pop-in" at bounding box center [683, 233] width 19 height 19
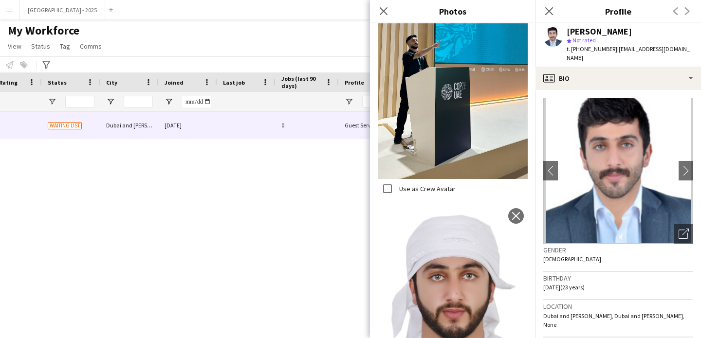
scroll to position [871, 0]
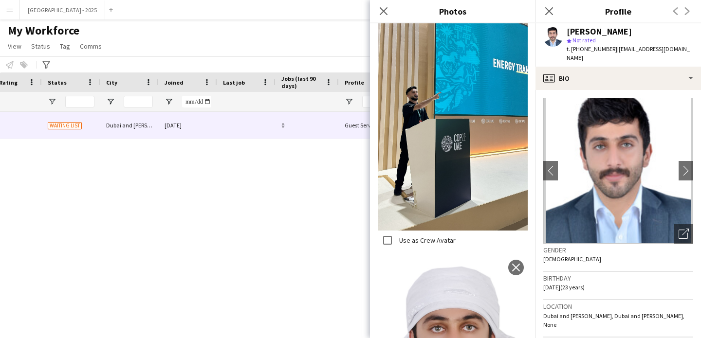
click at [609, 260] on div "Gender [DEMOGRAPHIC_DATA]" at bounding box center [618, 258] width 150 height 28
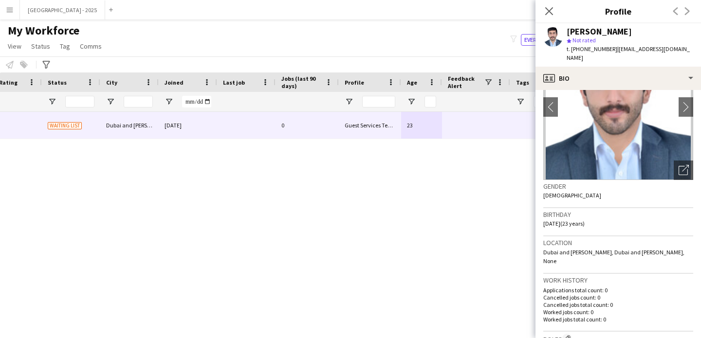
scroll to position [188, 0]
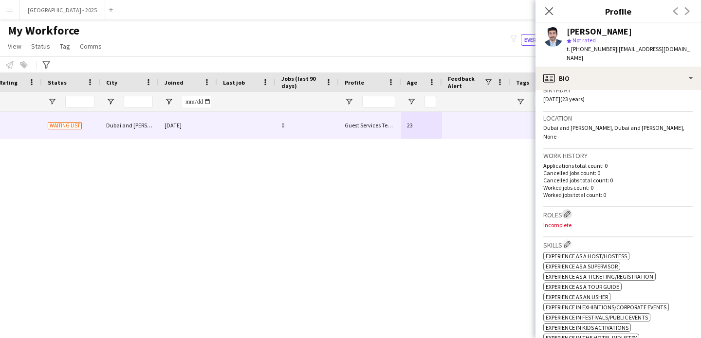
click at [569, 209] on button "Edit crew company roles" at bounding box center [567, 214] width 10 height 10
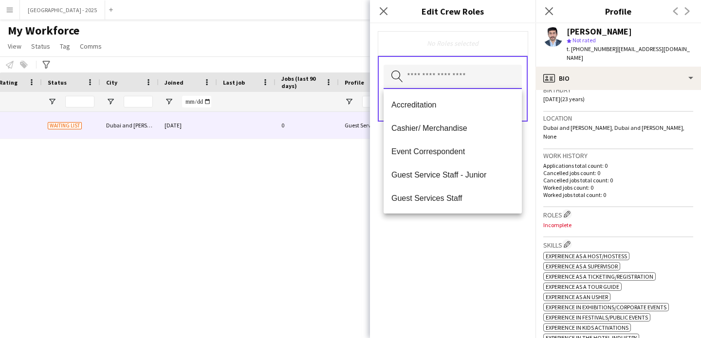
click at [451, 70] on input "text" at bounding box center [453, 77] width 138 height 24
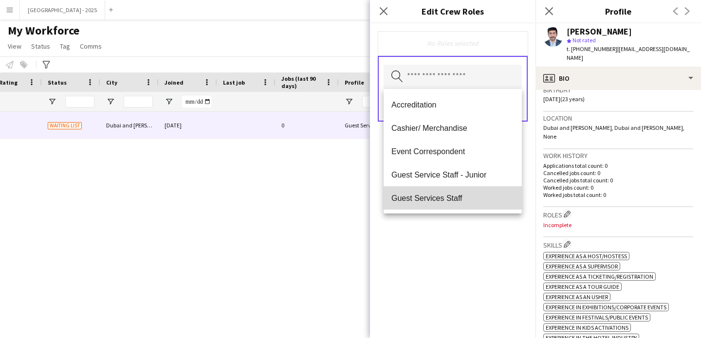
click at [459, 198] on span "Guest Services Staff" at bounding box center [452, 198] width 123 height 9
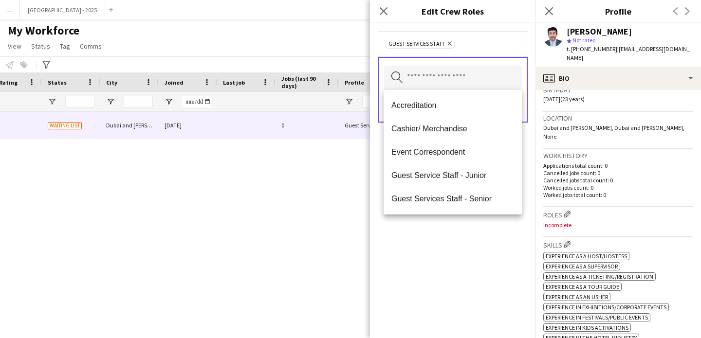
click at [459, 199] on span "Guest Services Staff - Senior" at bounding box center [452, 198] width 123 height 9
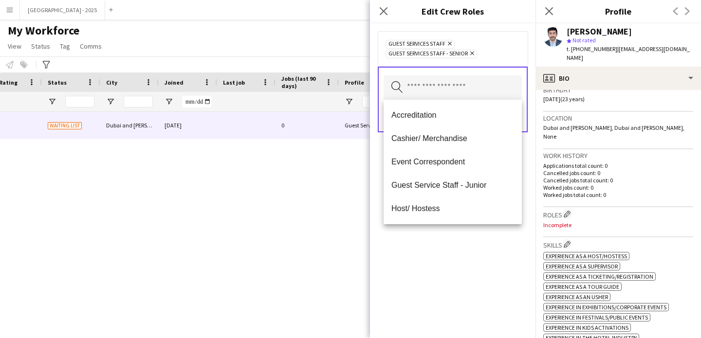
drag, startPoint x: 465, startPoint y: 234, endPoint x: 466, endPoint y: 225, distance: 8.3
click at [465, 234] on div "Guest Services Staff Remove Guest Services Staff - Senior Remove Search by role…" at bounding box center [452, 180] width 165 height 315
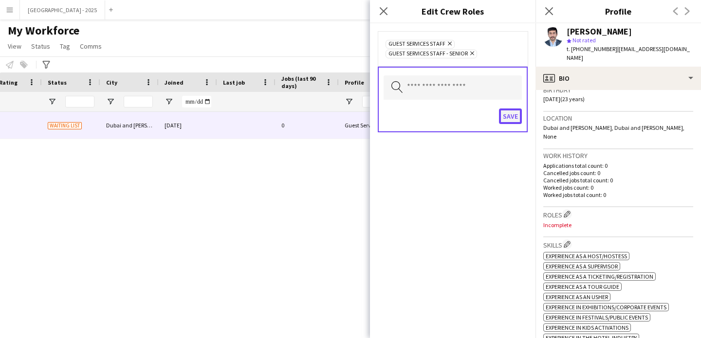
click at [509, 121] on button "Save" at bounding box center [510, 117] width 23 height 16
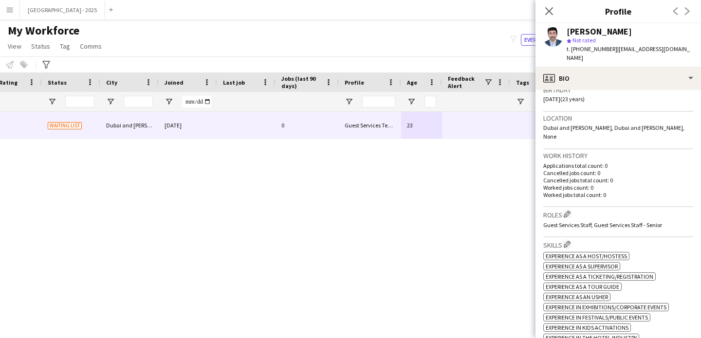
scroll to position [501, 0]
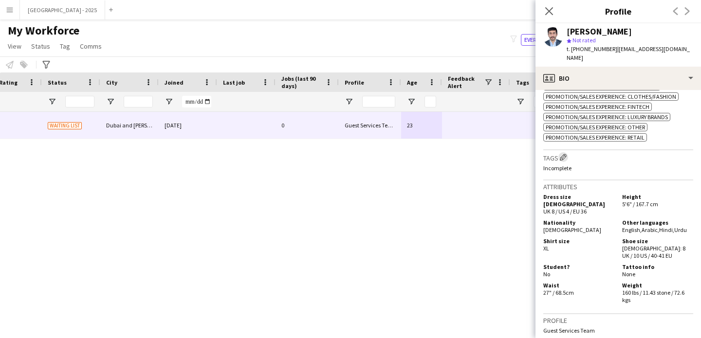
click at [563, 154] on app-icon "Edit crew company tags" at bounding box center [563, 157] width 7 height 7
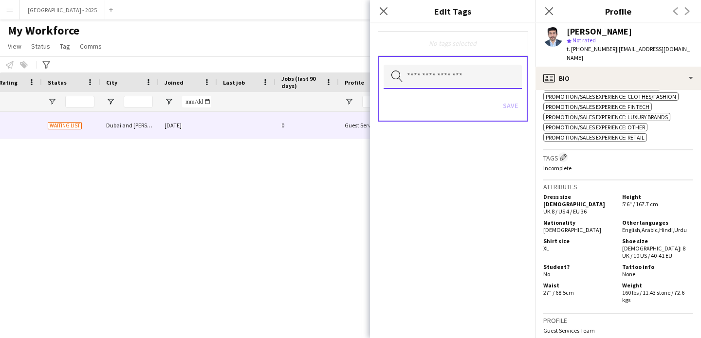
click at [458, 74] on input "text" at bounding box center [453, 77] width 138 height 24
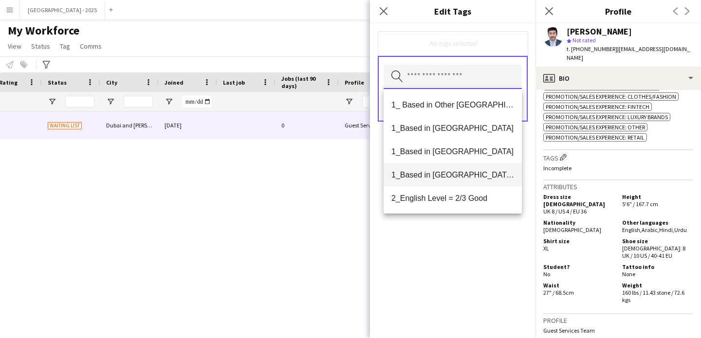
click at [468, 175] on span "1_Based in [GEOGRAPHIC_DATA]/[GEOGRAPHIC_DATA]/Ajman" at bounding box center [452, 174] width 123 height 9
click at [468, 175] on body "Menu Boards Boards Boards All jobs Status Workforce Workforce My Workforce Recr…" at bounding box center [350, 169] width 701 height 338
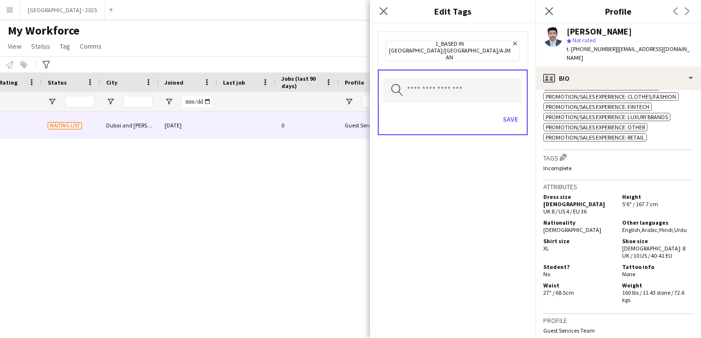
click at [472, 107] on div "Save" at bounding box center [453, 121] width 138 height 28
click at [469, 85] on input "text" at bounding box center [453, 90] width 138 height 24
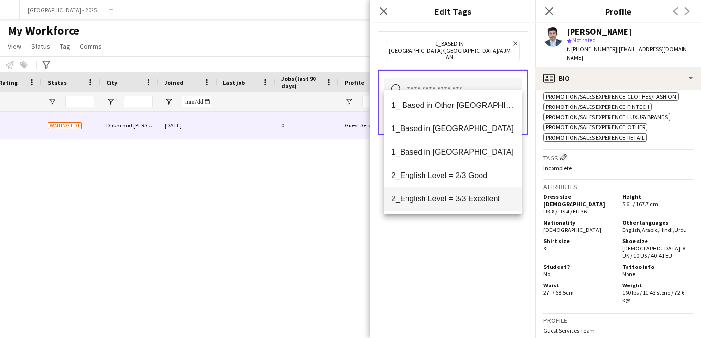
click at [470, 200] on span "2_English Level = 3/3 Excellent" at bounding box center [452, 198] width 123 height 9
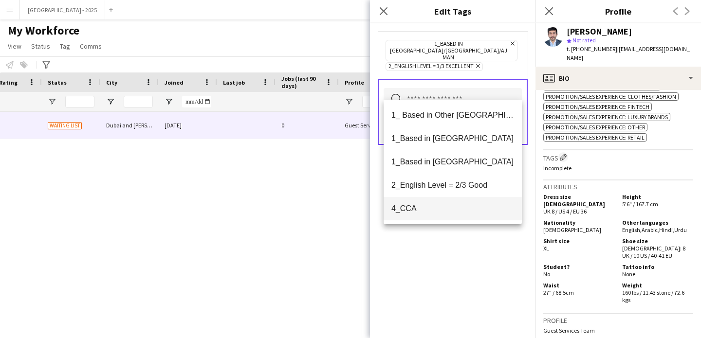
click at [446, 213] on span "4_CCA" at bounding box center [452, 208] width 123 height 9
click at [519, 79] on div "Search by tag name Save" at bounding box center [453, 112] width 150 height 66
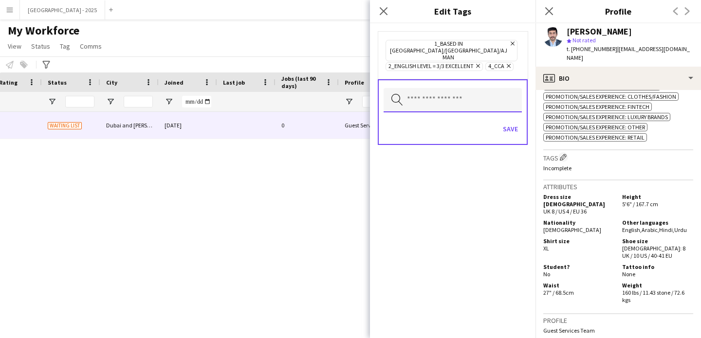
click at [488, 88] on input "text" at bounding box center [453, 100] width 138 height 24
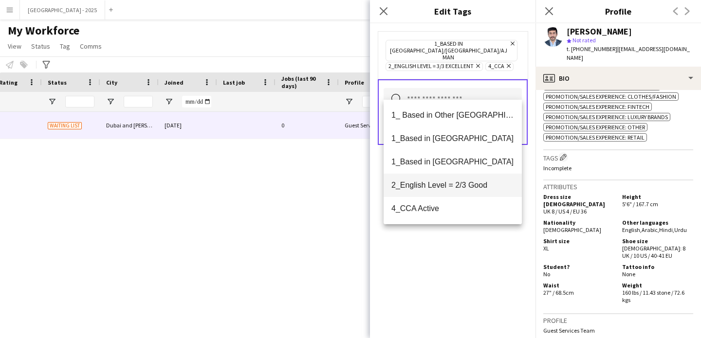
click at [436, 168] on mat-option "1_Based in [GEOGRAPHIC_DATA]" at bounding box center [453, 161] width 138 height 23
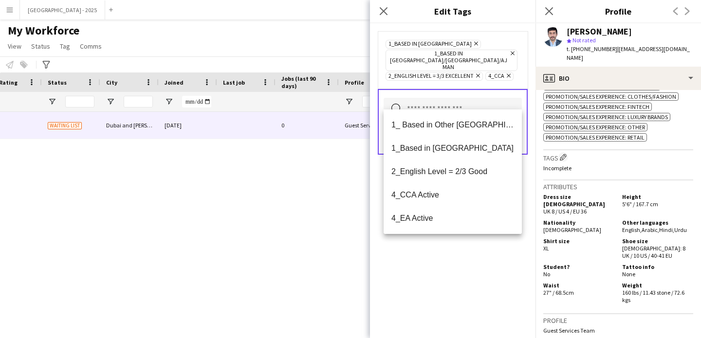
click at [468, 263] on div "1_Based in Al Ain Remove 1_Based in Dubai/Sharjah/Ajman Remove 2_English Level …" at bounding box center [452, 180] width 165 height 315
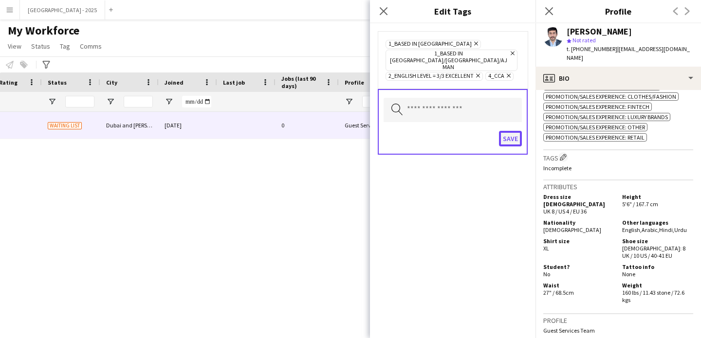
click at [505, 131] on button "Save" at bounding box center [510, 139] width 23 height 16
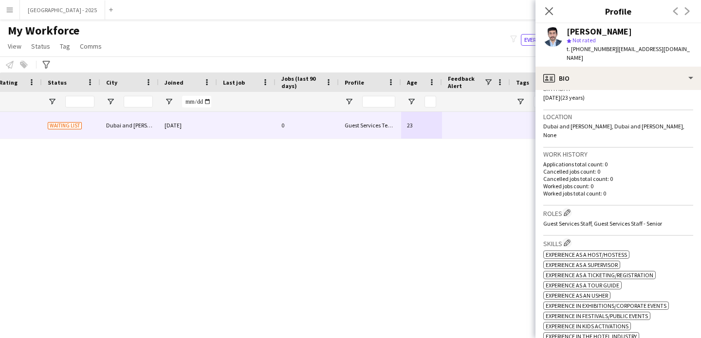
scroll to position [56, 0]
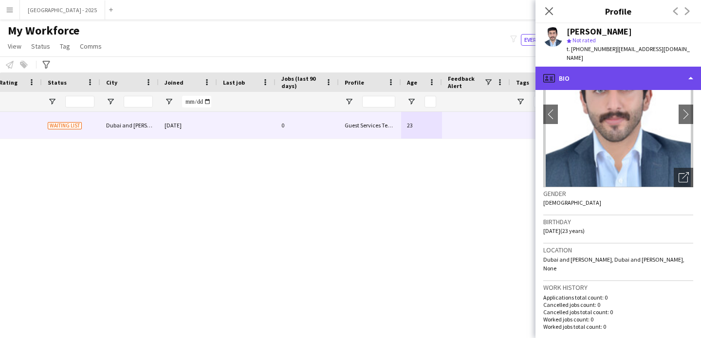
click at [615, 69] on div "profile Bio" at bounding box center [617, 78] width 165 height 23
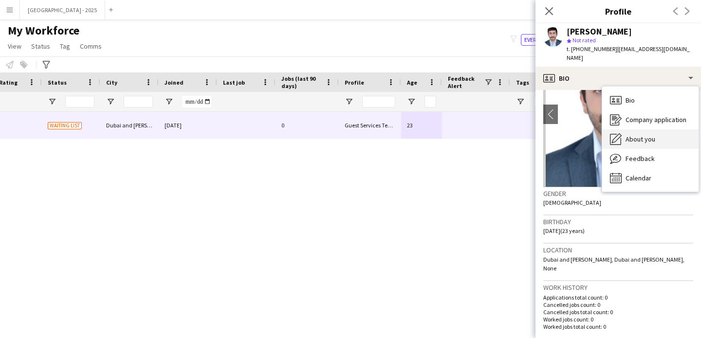
click at [659, 129] on div "About you About you" at bounding box center [650, 138] width 96 height 19
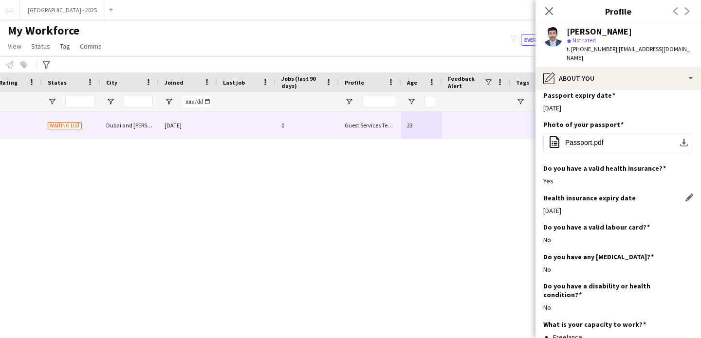
scroll to position [693, 0]
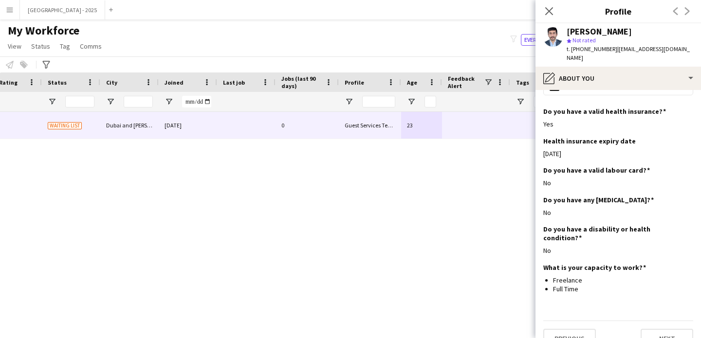
click at [546, 12] on icon "Close pop-in" at bounding box center [549, 11] width 8 height 8
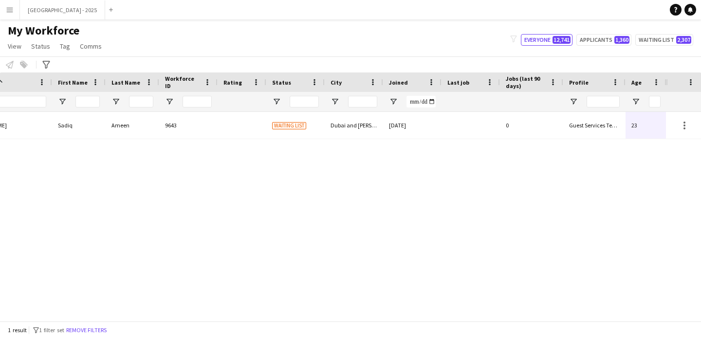
scroll to position [0, 0]
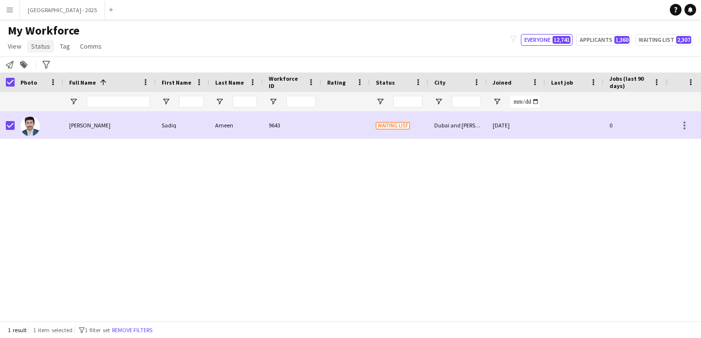
click at [37, 48] on span "Status" at bounding box center [40, 46] width 19 height 9
click at [55, 61] on link "Edit" at bounding box center [62, 67] width 68 height 20
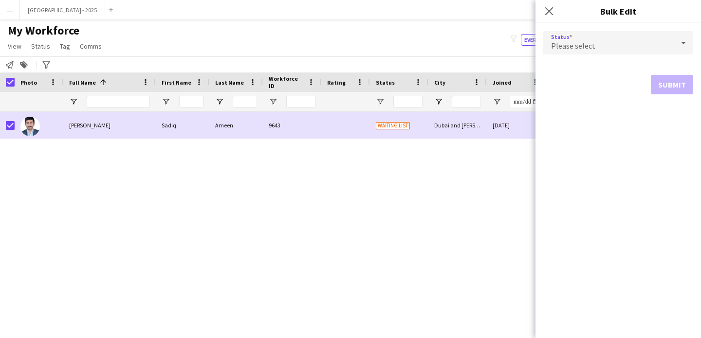
click at [563, 42] on span "Please select" at bounding box center [573, 46] width 44 height 10
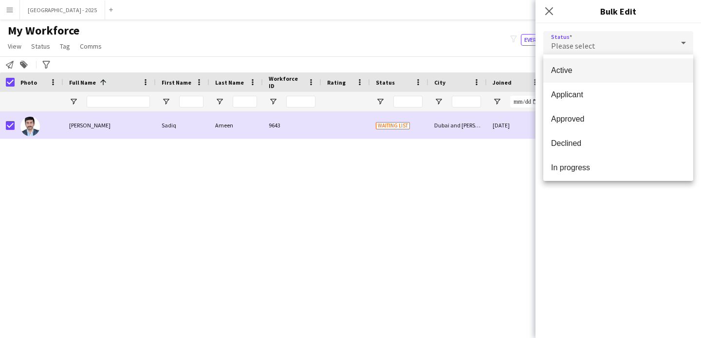
click at [571, 74] on span "Active" at bounding box center [618, 70] width 134 height 9
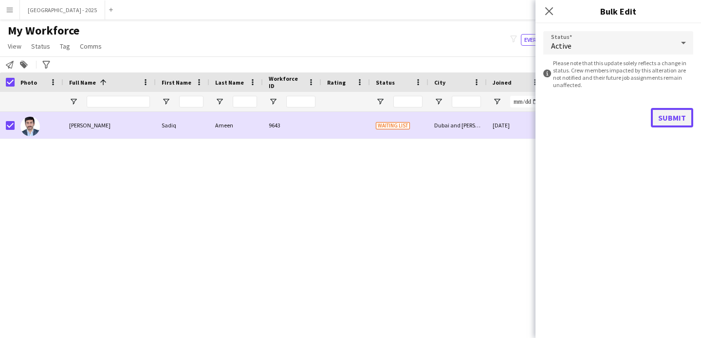
click at [667, 115] on button "Submit" at bounding box center [672, 117] width 42 height 19
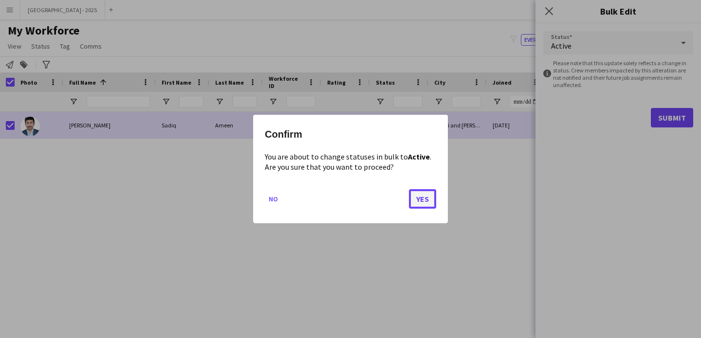
click at [410, 191] on button "Yes" at bounding box center [422, 198] width 27 height 19
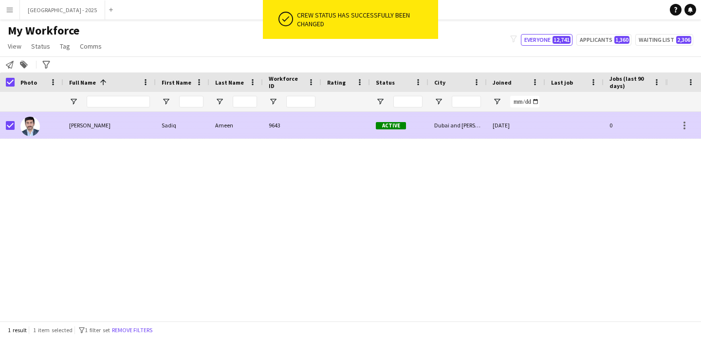
click at [413, 129] on div "Active" at bounding box center [399, 125] width 58 height 27
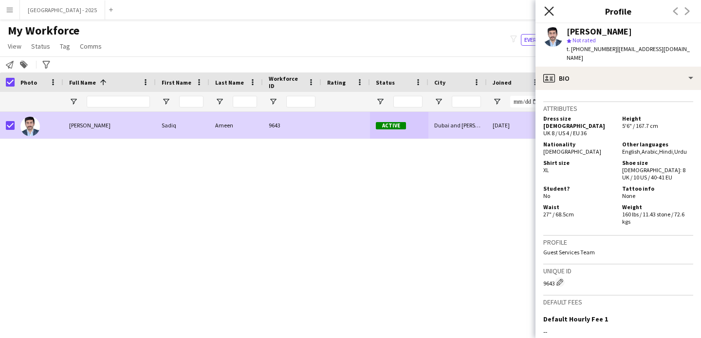
click at [546, 14] on icon at bounding box center [548, 10] width 9 height 9
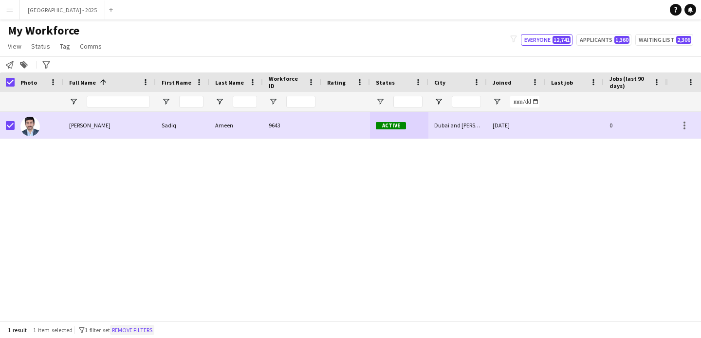
click at [136, 329] on button "Remove filters" at bounding box center [132, 330] width 44 height 11
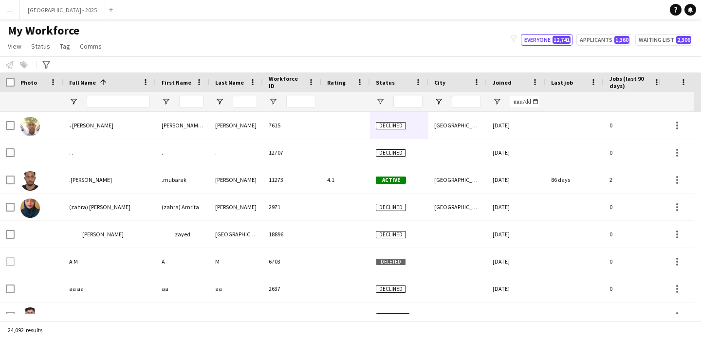
scroll to position [0, 335]
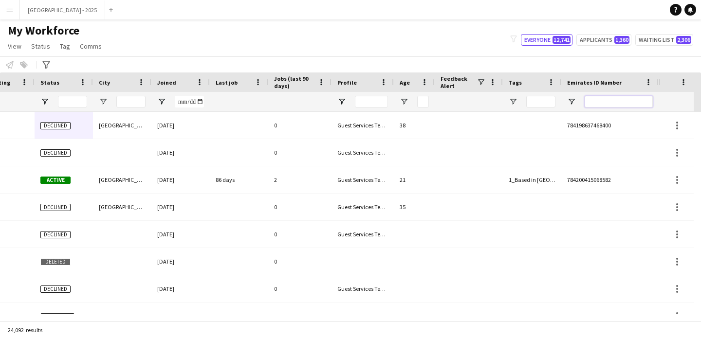
click at [601, 99] on input "Emirates ID Number Filter Input" at bounding box center [619, 102] width 68 height 12
paste input "*******"
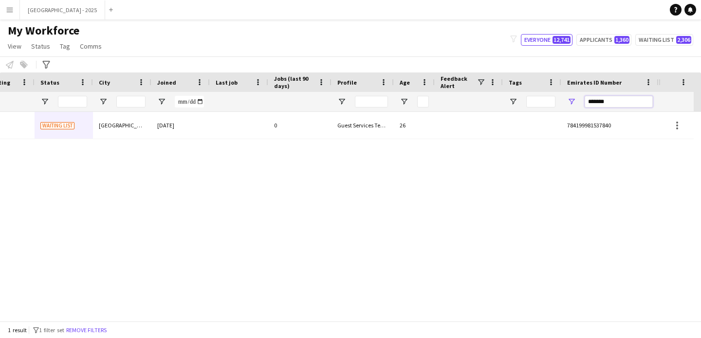
type input "*******"
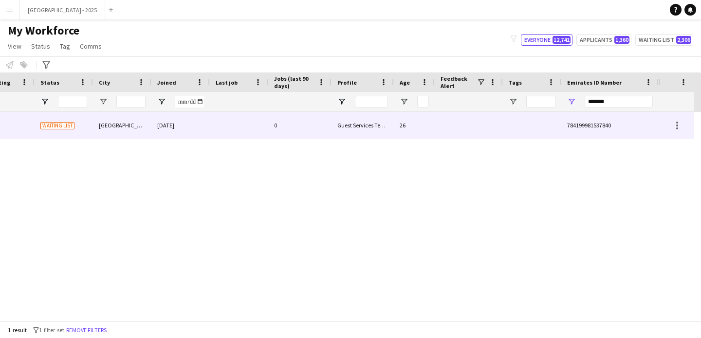
click at [351, 135] on div "Guest Services Team" at bounding box center [362, 125] width 62 height 27
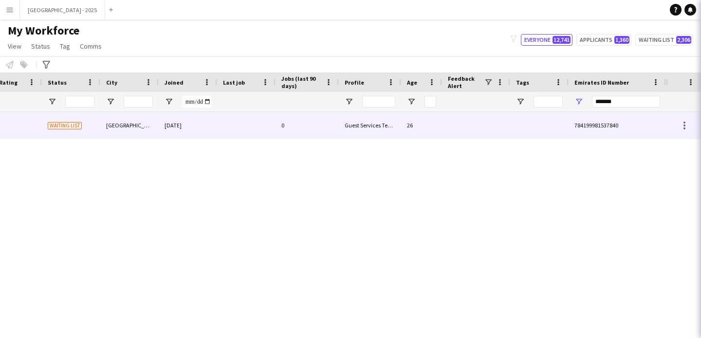
scroll to position [0, 328]
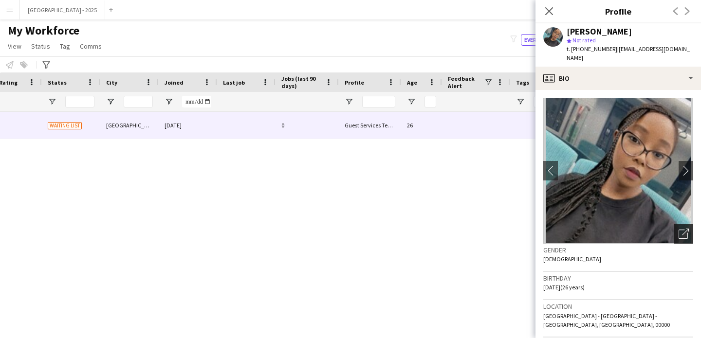
click at [679, 229] on icon "Open photos pop-in" at bounding box center [684, 234] width 10 height 10
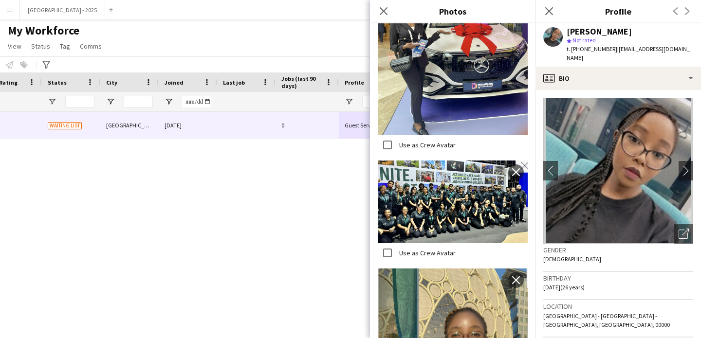
scroll to position [2478, 0]
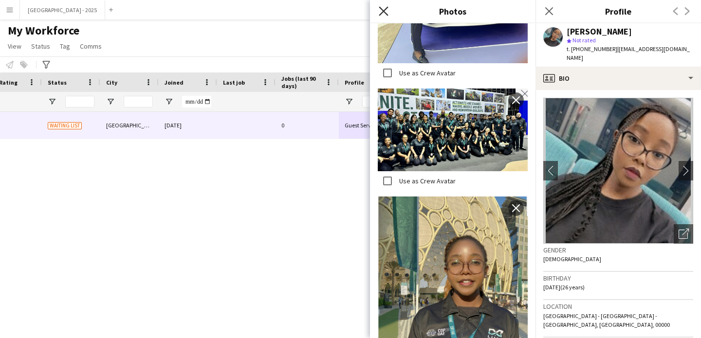
click at [384, 13] on icon "Close pop-in" at bounding box center [383, 10] width 9 height 9
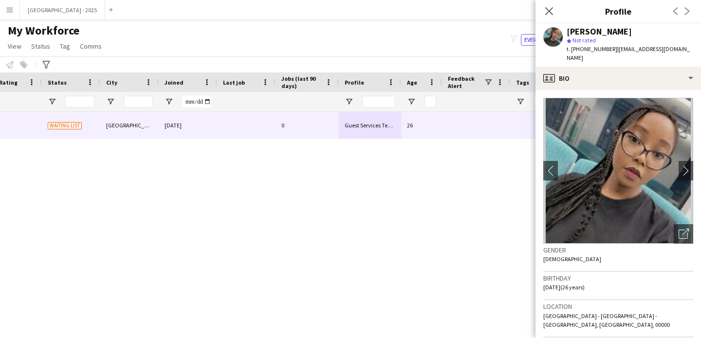
scroll to position [189, 0]
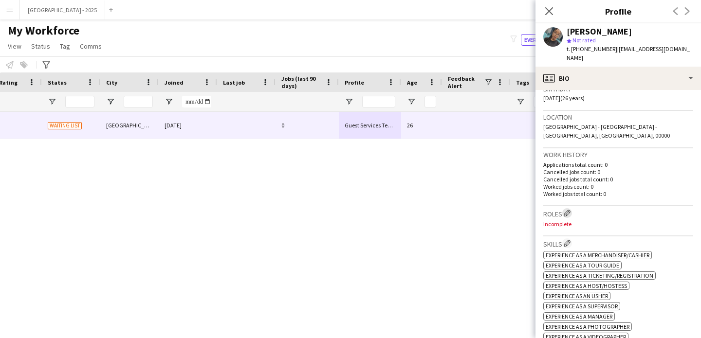
click at [568, 210] on app-icon "Edit crew company roles" at bounding box center [567, 213] width 7 height 7
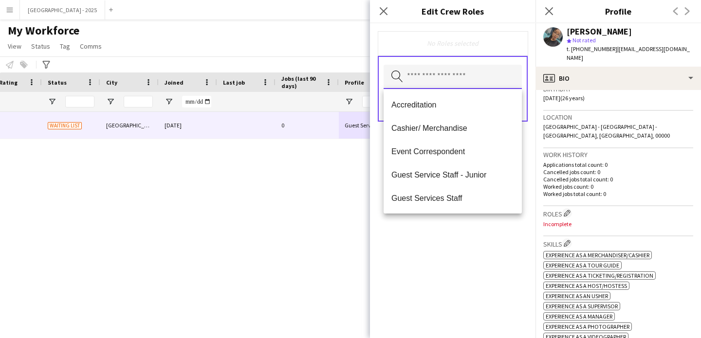
click at [457, 82] on input "text" at bounding box center [453, 77] width 138 height 24
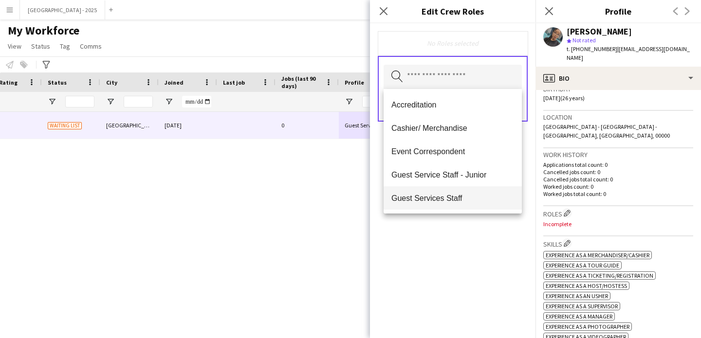
click at [468, 194] on span "Guest Services Staff" at bounding box center [452, 198] width 123 height 9
click at [468, 196] on span "Guest Services Staff - Senior" at bounding box center [452, 198] width 123 height 9
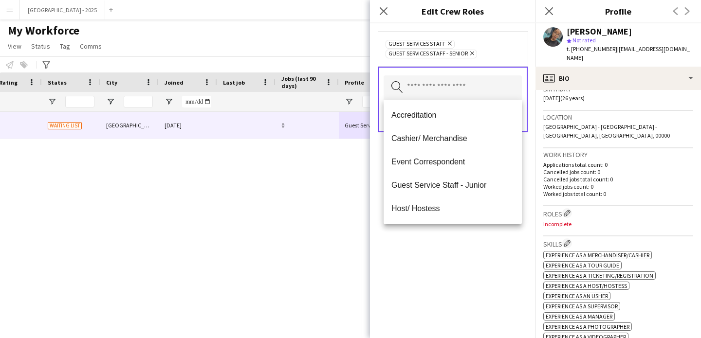
drag, startPoint x: 490, startPoint y: 230, endPoint x: 495, endPoint y: 219, distance: 12.0
click at [490, 229] on div "Guest Services Staff Remove Guest Services Staff - Senior Remove Search by role…" at bounding box center [452, 180] width 165 height 315
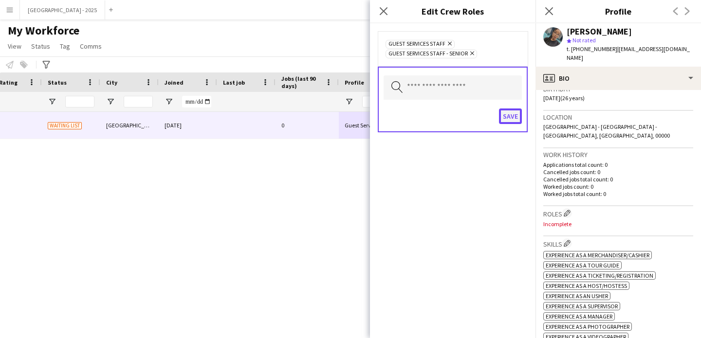
click at [520, 117] on button "Save" at bounding box center [510, 117] width 23 height 16
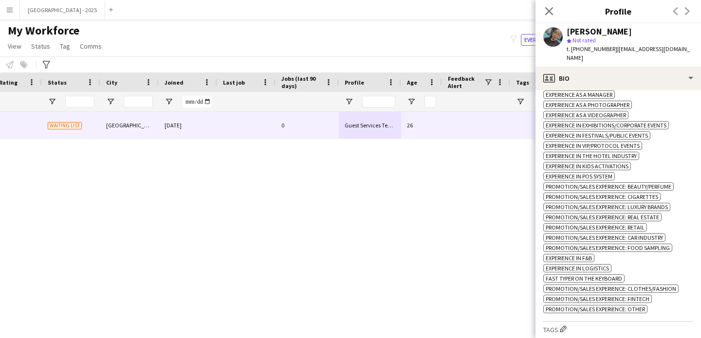
scroll to position [453, 0]
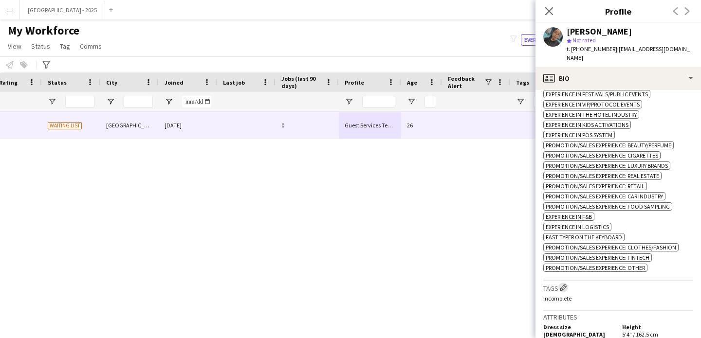
click at [562, 291] on app-icon "Edit crew company tags" at bounding box center [563, 287] width 7 height 7
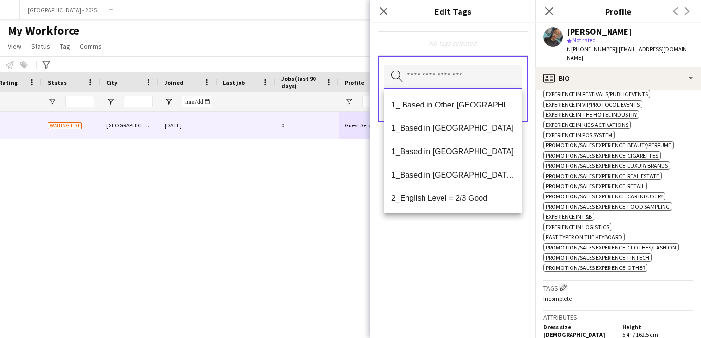
click at [447, 81] on input "text" at bounding box center [453, 77] width 138 height 24
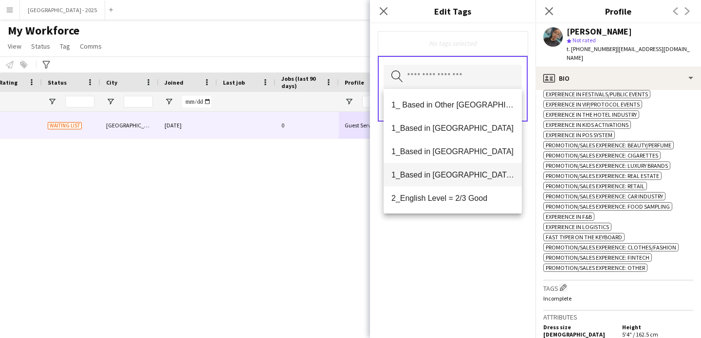
click at [462, 178] on span "1_Based in [GEOGRAPHIC_DATA]/[GEOGRAPHIC_DATA]/Ajman" at bounding box center [452, 174] width 123 height 9
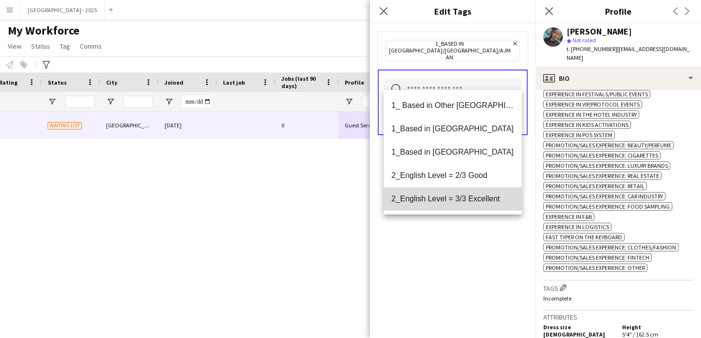
click at [469, 191] on mat-option "2_English Level = 3/3 Excellent" at bounding box center [453, 198] width 138 height 23
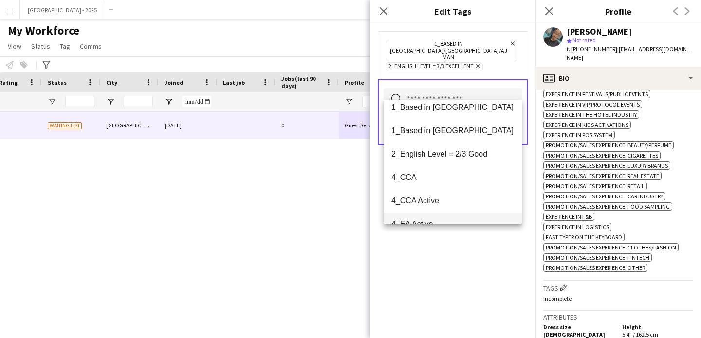
scroll to position [83, 0]
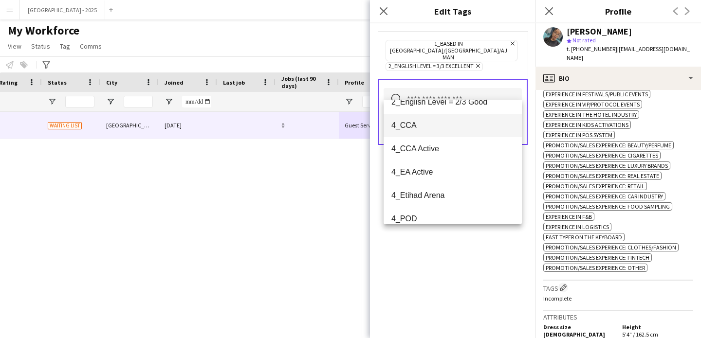
click at [416, 125] on span "4_CCA" at bounding box center [452, 125] width 123 height 9
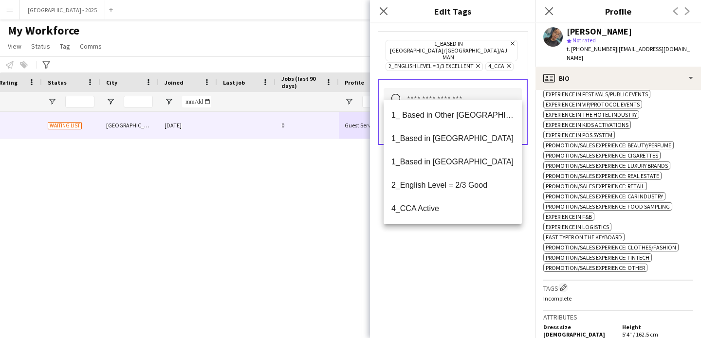
click at [462, 251] on div "1_Based in [GEOGRAPHIC_DATA]/[GEOGRAPHIC_DATA]/Ajman Remove 2_English Level = 3…" at bounding box center [452, 180] width 165 height 315
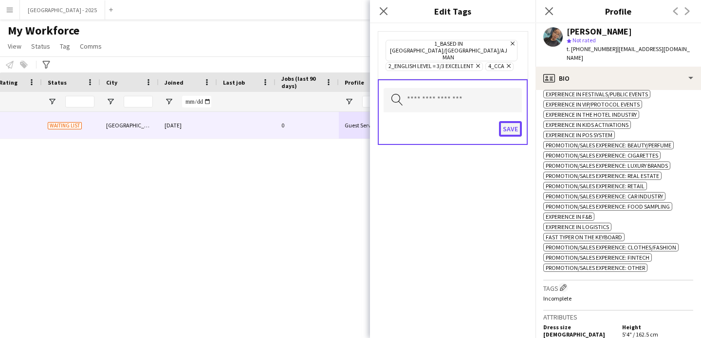
click at [505, 121] on button "Save" at bounding box center [510, 129] width 23 height 16
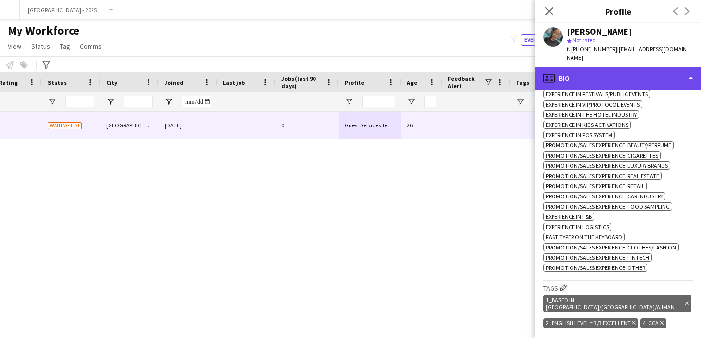
click at [582, 67] on div "profile Bio" at bounding box center [617, 78] width 165 height 23
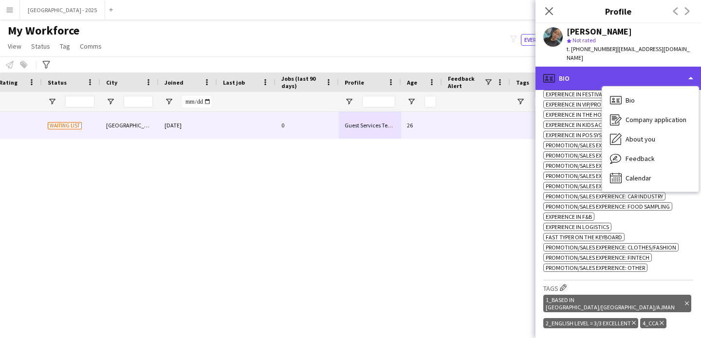
click at [588, 72] on div "profile Bio" at bounding box center [617, 78] width 165 height 23
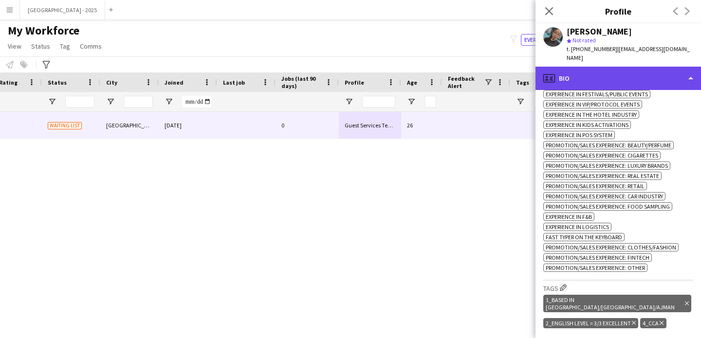
click at [602, 80] on div "profile Bio" at bounding box center [617, 78] width 165 height 23
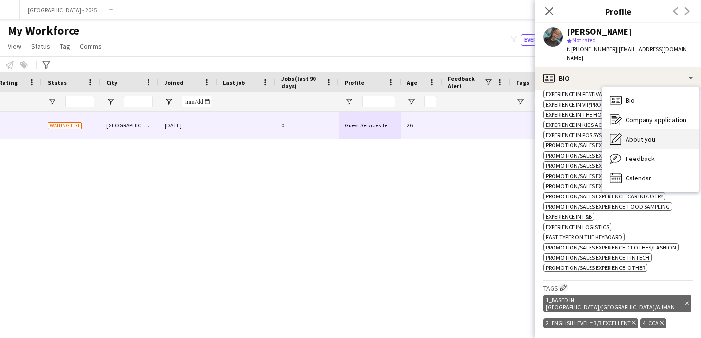
click at [641, 135] on span "About you" at bounding box center [640, 139] width 30 height 9
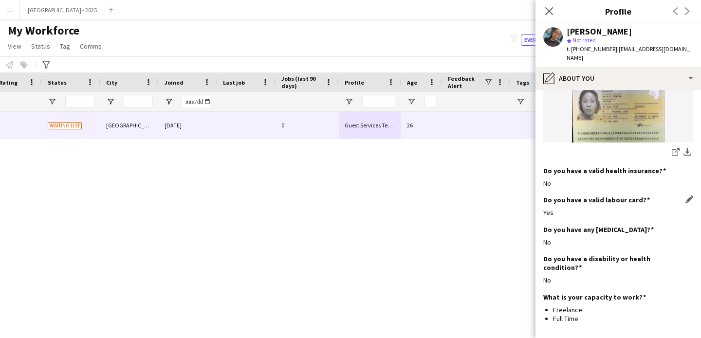
scroll to position [1091, 0]
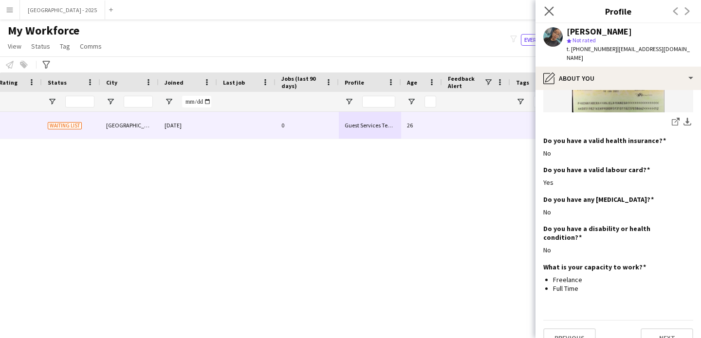
click at [553, 12] on icon "Close pop-in" at bounding box center [548, 10] width 9 height 9
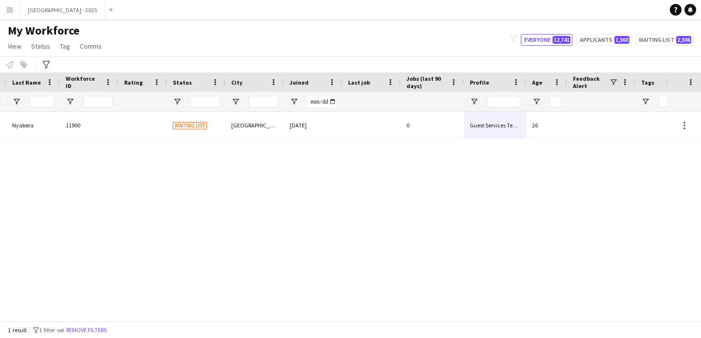
scroll to position [0, 4]
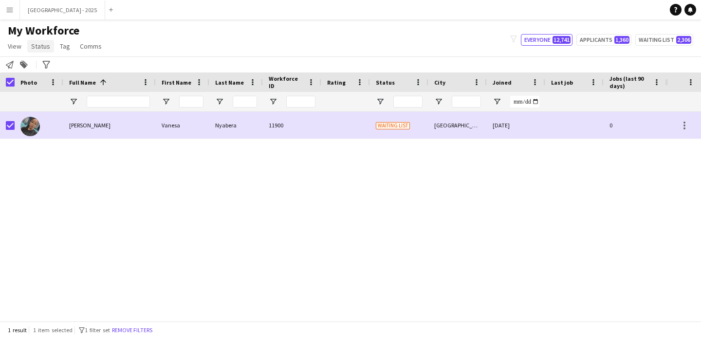
click at [37, 43] on span "Status" at bounding box center [40, 46] width 19 height 9
click at [52, 66] on link "Edit" at bounding box center [62, 67] width 68 height 20
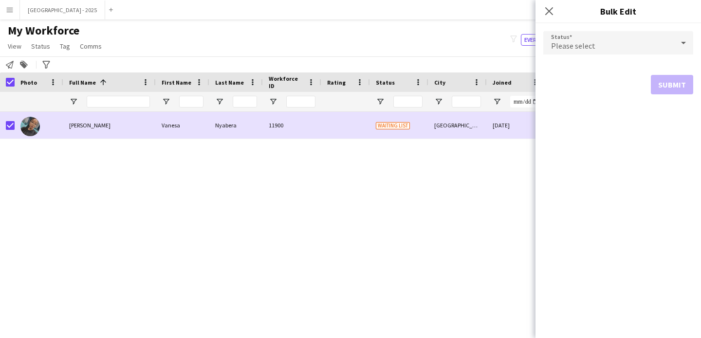
click at [610, 45] on div "Please select" at bounding box center [608, 42] width 130 height 23
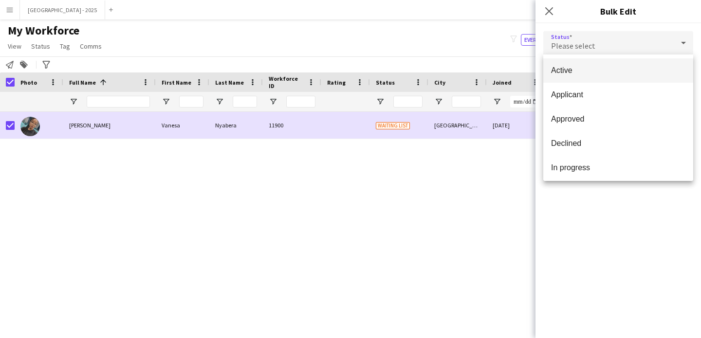
click at [601, 64] on mat-option "Active" at bounding box center [618, 70] width 150 height 24
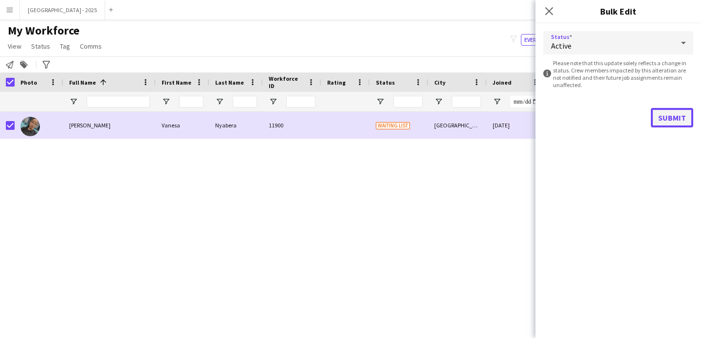
click at [661, 108] on button "Submit" at bounding box center [672, 117] width 42 height 19
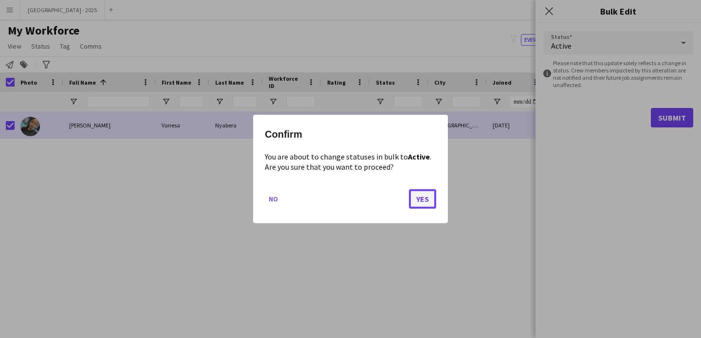
click at [417, 201] on button "Yes" at bounding box center [422, 198] width 27 height 19
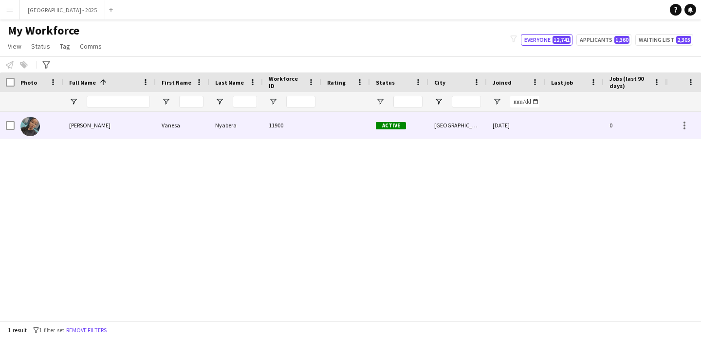
click at [51, 127] on div at bounding box center [39, 125] width 49 height 27
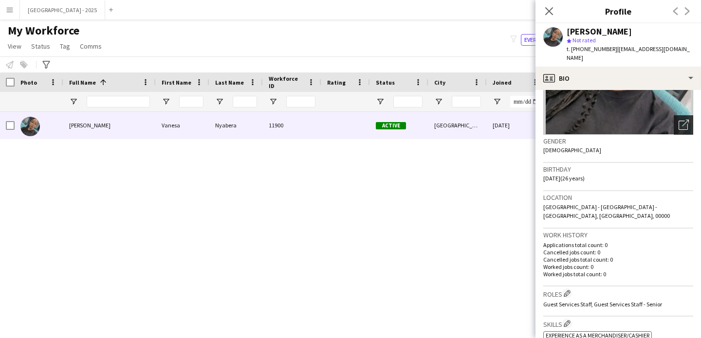
click at [679, 121] on div "Open photos pop-in" at bounding box center [683, 124] width 19 height 19
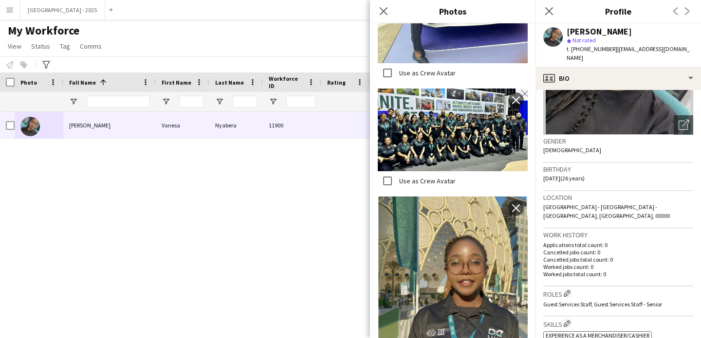
click at [555, 10] on div "Close pop-in" at bounding box center [548, 11] width 27 height 22
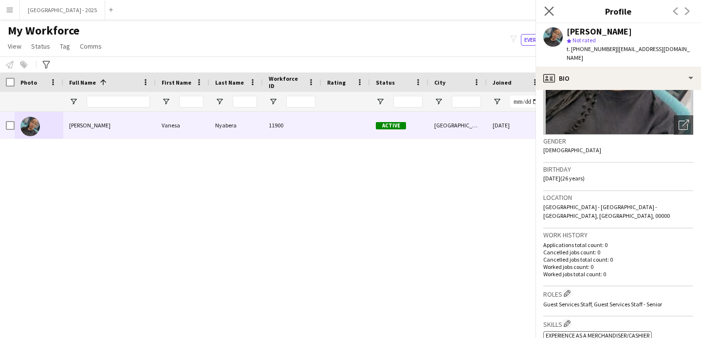
click at [553, 11] on icon "Close pop-in" at bounding box center [548, 10] width 9 height 9
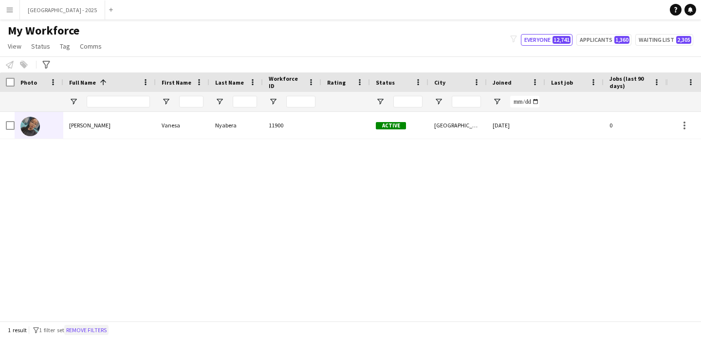
click at [98, 329] on button "Remove filters" at bounding box center [86, 330] width 44 height 11
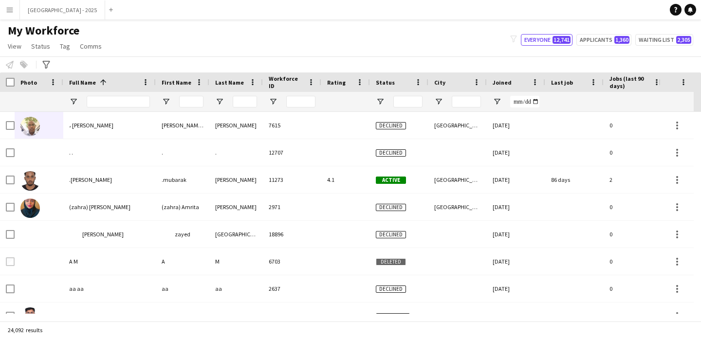
scroll to position [0, 335]
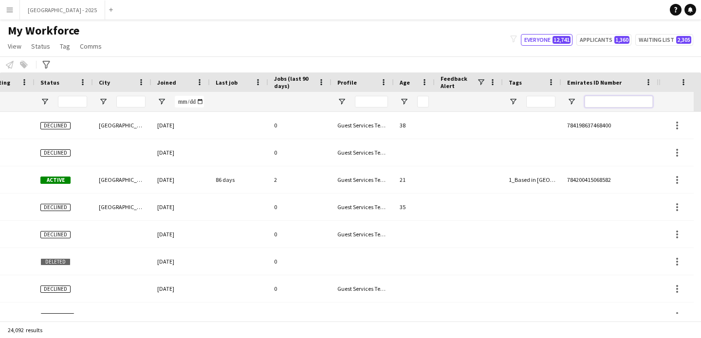
click at [630, 97] on input "Emirates ID Number Filter Input" at bounding box center [619, 102] width 68 height 12
paste input "*******"
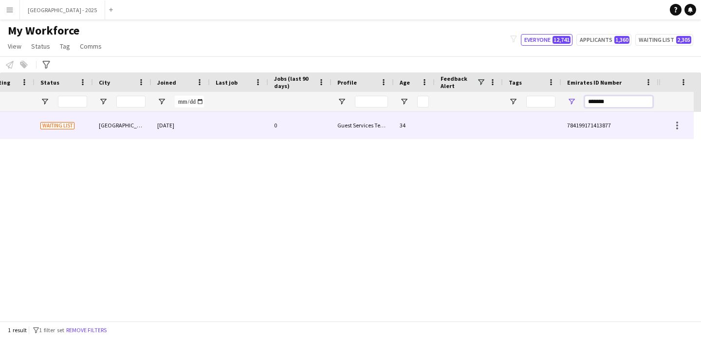
scroll to position [0, 328]
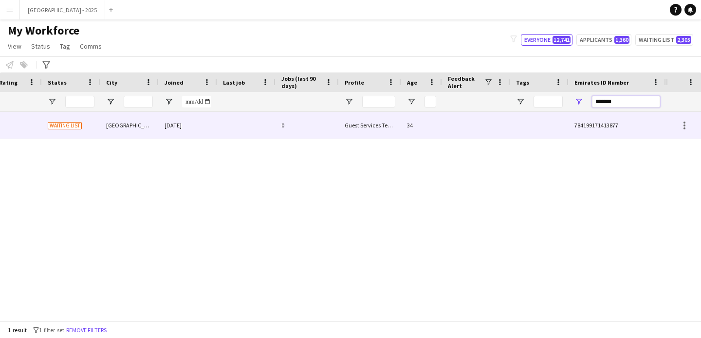
type input "*******"
click at [268, 128] on div at bounding box center [246, 125] width 58 height 27
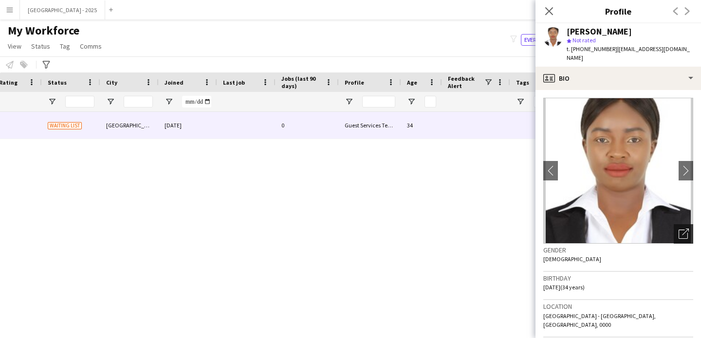
click at [679, 229] on icon "Open photos pop-in" at bounding box center [684, 234] width 10 height 10
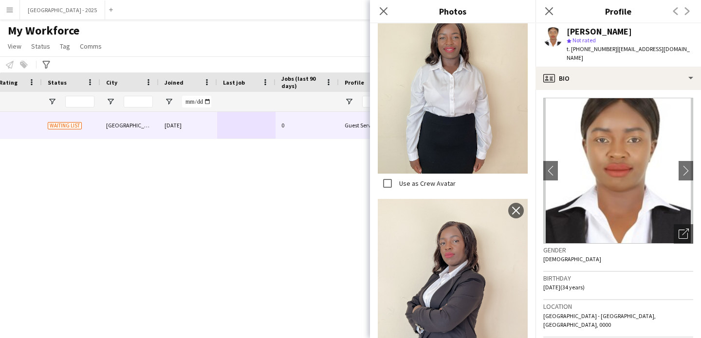
scroll to position [558, 0]
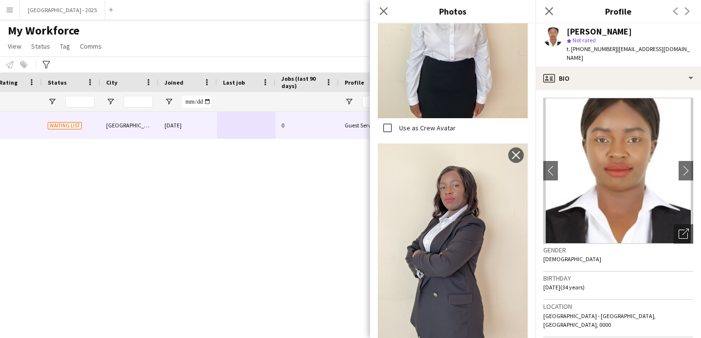
click at [615, 254] on div "Gender Female" at bounding box center [618, 258] width 150 height 28
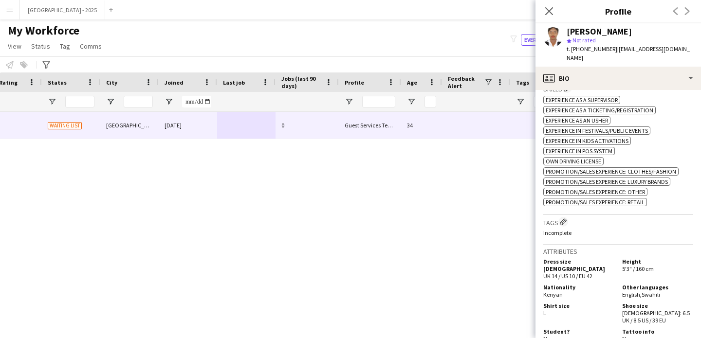
scroll to position [382, 0]
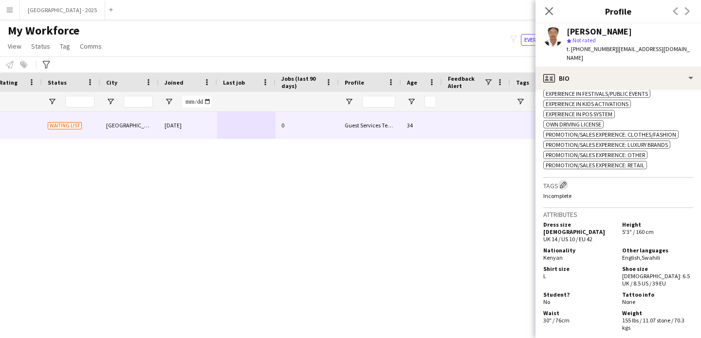
click at [563, 182] on app-icon "Edit crew company tags" at bounding box center [563, 185] width 7 height 7
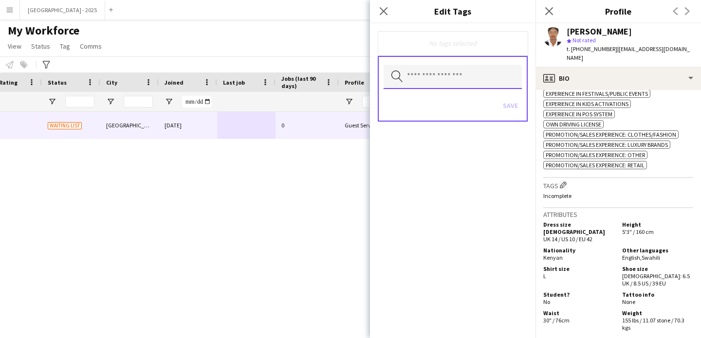
click at [454, 68] on input "text" at bounding box center [453, 77] width 138 height 24
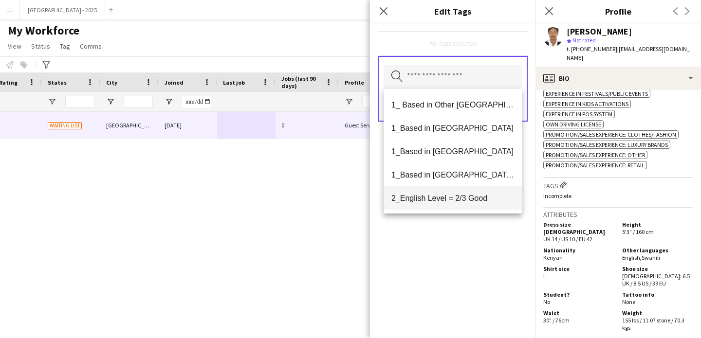
click at [458, 198] on span "2_English Level = 2/3 Good" at bounding box center [452, 198] width 123 height 9
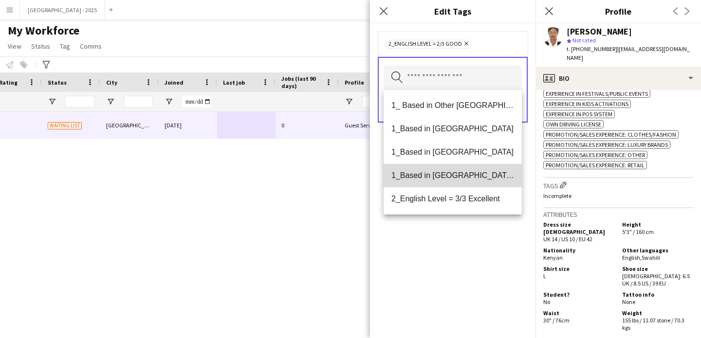
click at [461, 182] on mat-option "1_Based in [GEOGRAPHIC_DATA]/[GEOGRAPHIC_DATA]/Ajman" at bounding box center [453, 175] width 138 height 23
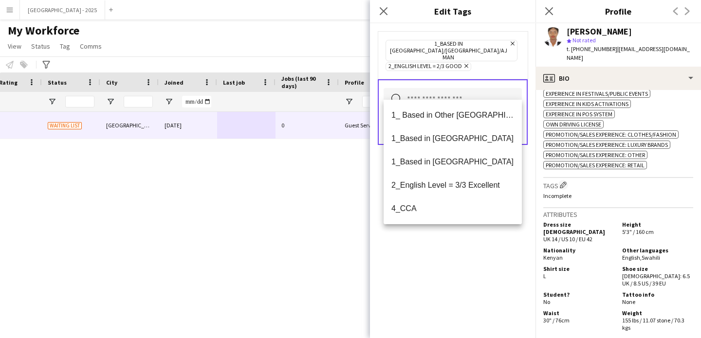
click at [485, 253] on div "1_Based in [GEOGRAPHIC_DATA]/[GEOGRAPHIC_DATA]/Ajman Remove 2_English Level = 2…" at bounding box center [452, 180] width 165 height 315
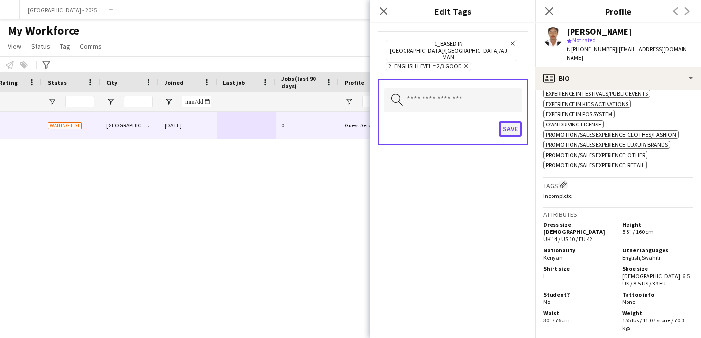
click at [502, 121] on button "Save" at bounding box center [510, 129] width 23 height 16
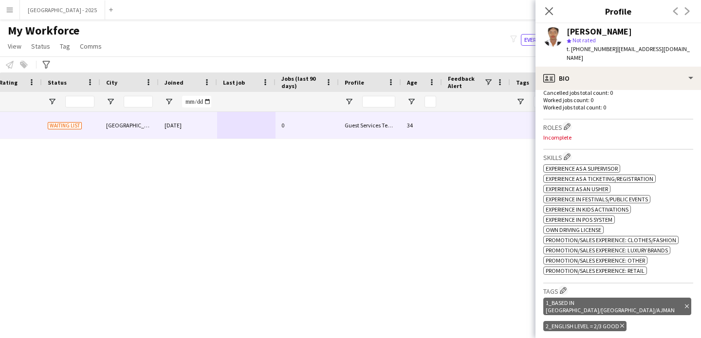
scroll to position [275, 0]
click at [569, 123] on h3 "Roles Edit crew company roles" at bounding box center [618, 128] width 150 height 10
click at [566, 124] on app-icon "Edit crew company roles" at bounding box center [567, 127] width 7 height 7
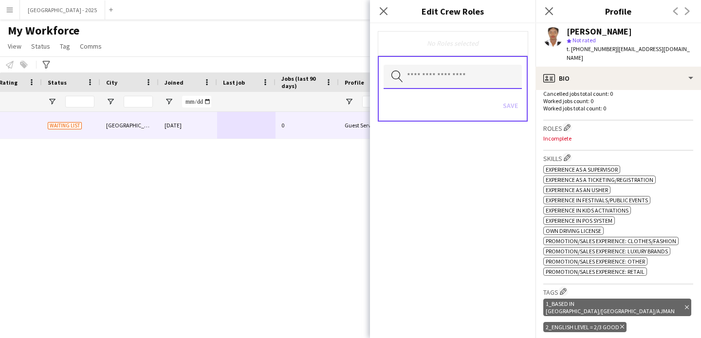
click at [444, 84] on input "text" at bounding box center [453, 77] width 138 height 24
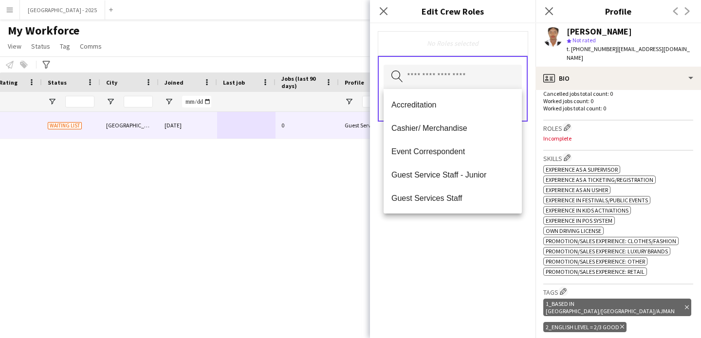
click at [506, 247] on div "No Roles selected Search by role type Save" at bounding box center [452, 180] width 165 height 315
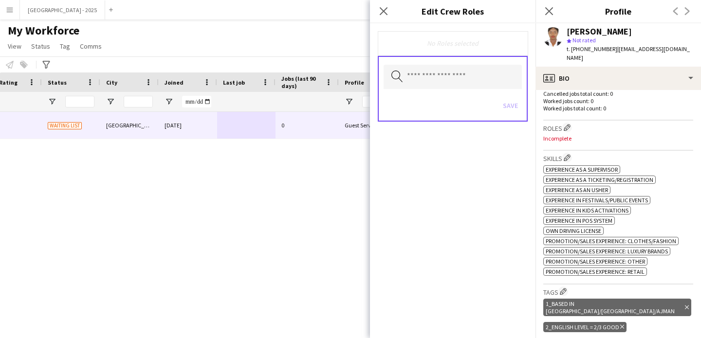
scroll to position [257, 0]
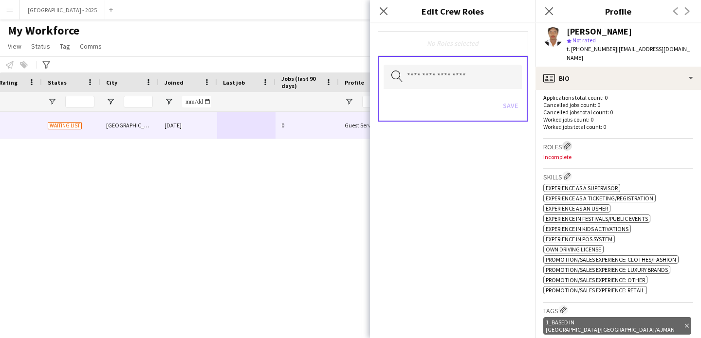
click at [570, 143] on app-icon "Edit crew company roles" at bounding box center [567, 146] width 7 height 7
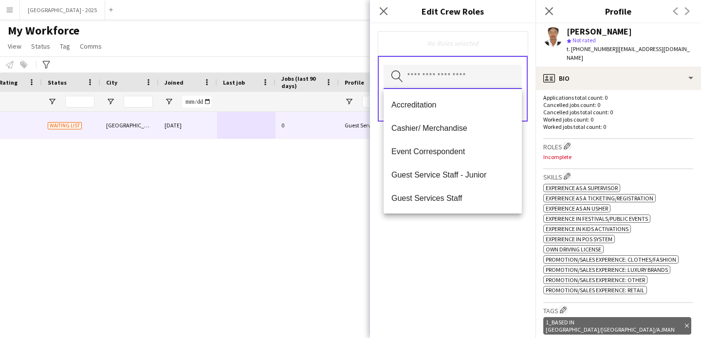
click at [421, 84] on input "text" at bounding box center [453, 77] width 138 height 24
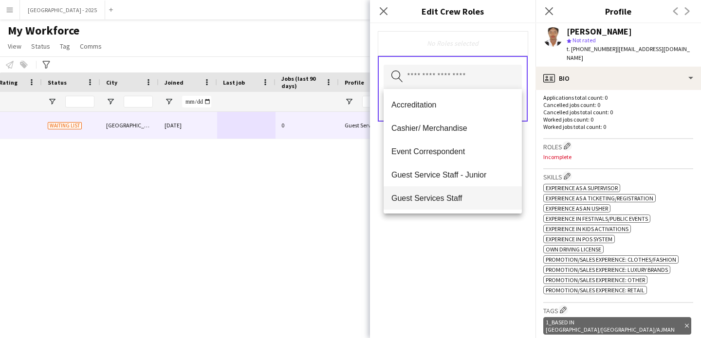
click at [472, 204] on mat-option "Guest Services Staff" at bounding box center [453, 197] width 138 height 23
click at [473, 226] on div "Guest Services Staff Remove Search by role type Save" at bounding box center [452, 180] width 165 height 315
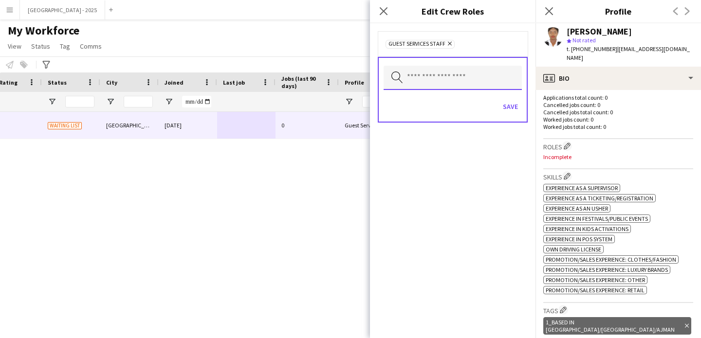
click at [485, 86] on input "text" at bounding box center [453, 78] width 138 height 24
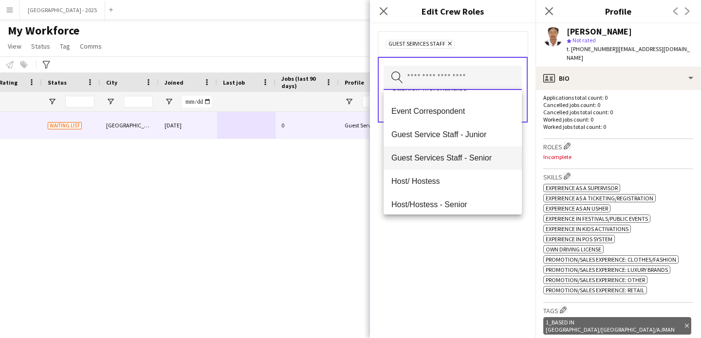
scroll to position [46, 0]
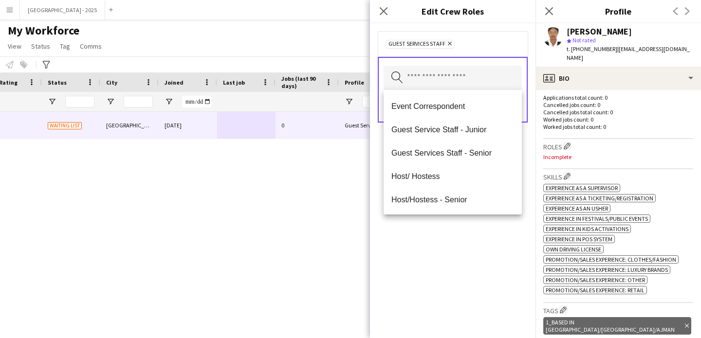
drag, startPoint x: 474, startPoint y: 239, endPoint x: 496, endPoint y: 148, distance: 92.7
click at [473, 239] on div "Guest Services Staff Remove Search by role type Save" at bounding box center [452, 180] width 165 height 315
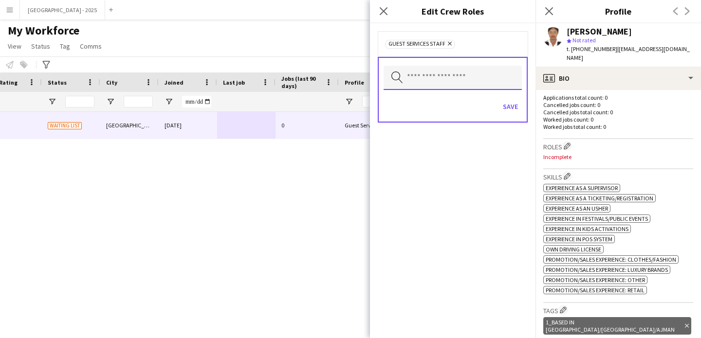
click at [471, 73] on input "text" at bounding box center [453, 78] width 138 height 24
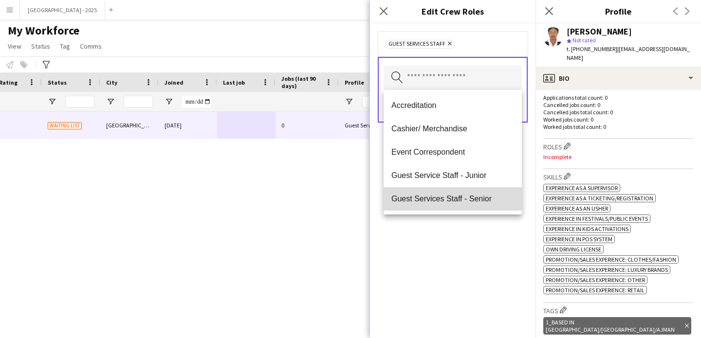
click at [460, 190] on mat-option "Guest Services Staff - Senior" at bounding box center [453, 198] width 138 height 23
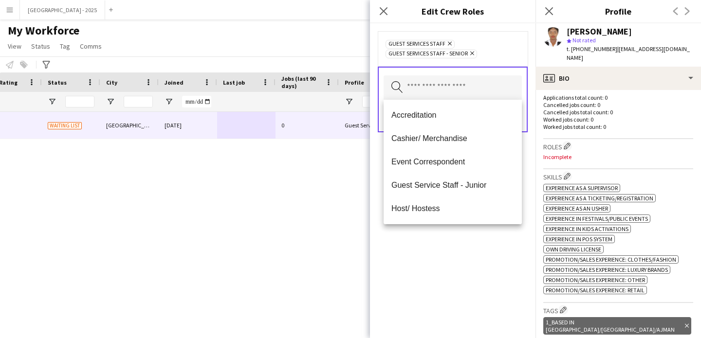
click at [469, 278] on div "Guest Services Staff Remove Guest Services Staff - Senior Remove Search by role…" at bounding box center [452, 180] width 165 height 315
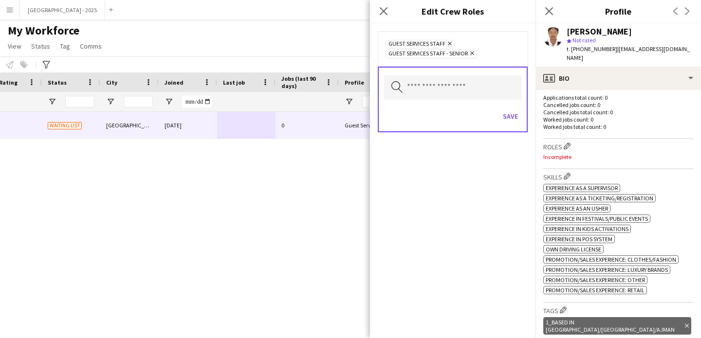
click at [514, 125] on div "Save" at bounding box center [453, 118] width 138 height 28
click at [514, 122] on button "Save" at bounding box center [510, 117] width 23 height 16
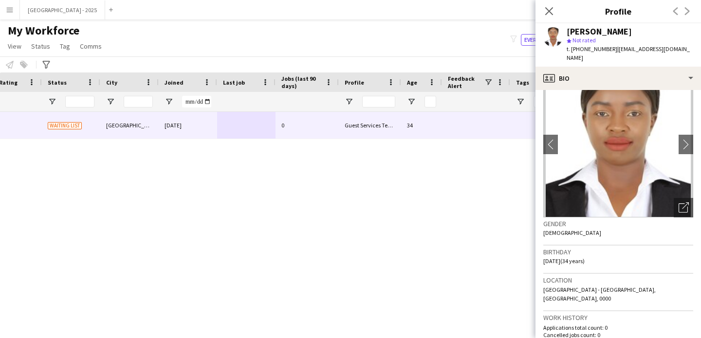
scroll to position [0, 0]
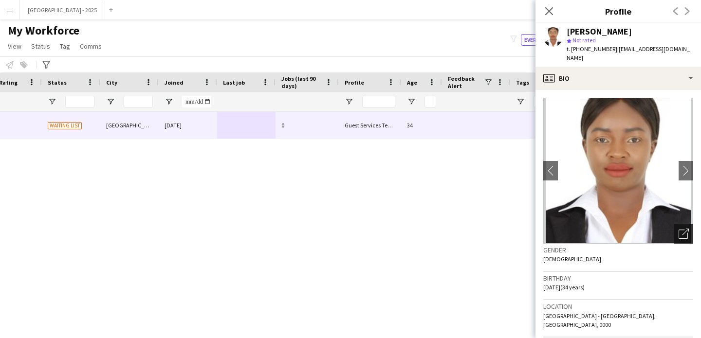
click at [680, 229] on icon "Open photos pop-in" at bounding box center [684, 234] width 10 height 10
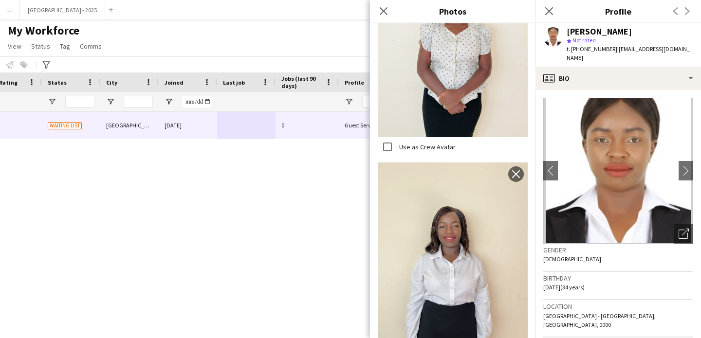
scroll to position [558, 0]
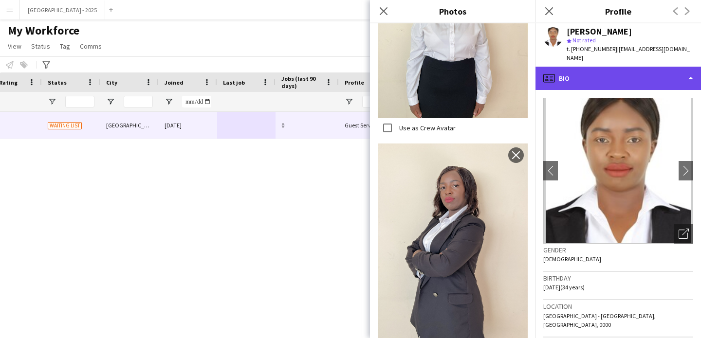
click at [568, 68] on div "profile Bio" at bounding box center [617, 78] width 165 height 23
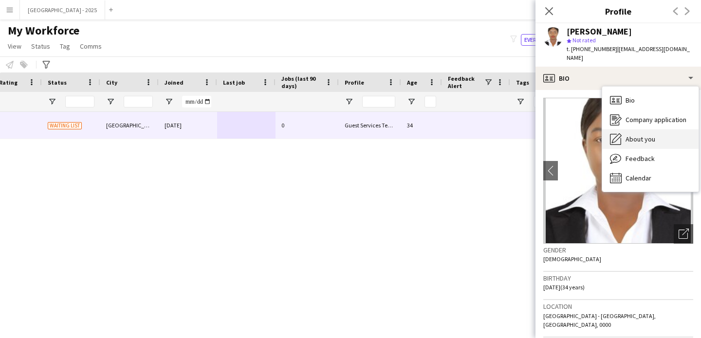
click at [628, 135] on span "About you" at bounding box center [640, 139] width 30 height 9
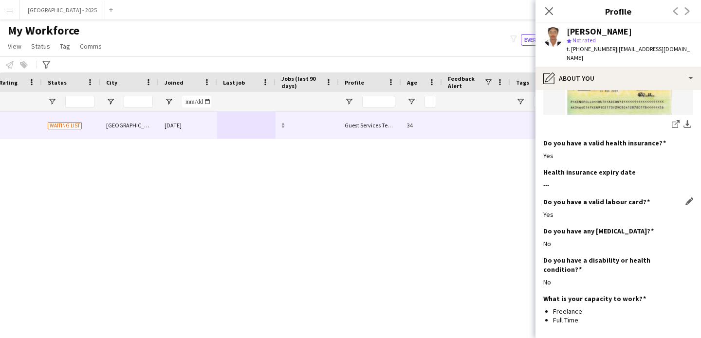
scroll to position [801, 0]
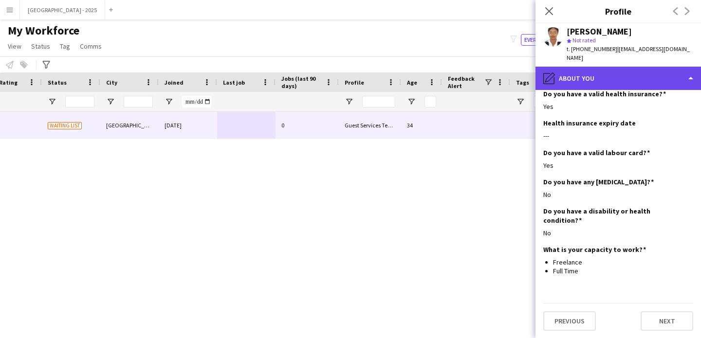
click at [581, 78] on div "pencil4 About you" at bounding box center [617, 78] width 165 height 23
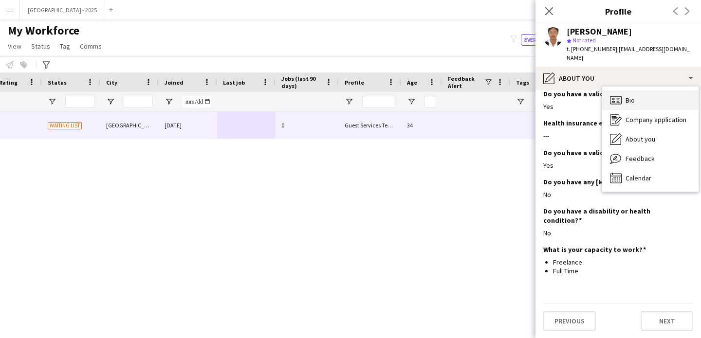
click at [623, 97] on div "Bio Bio" at bounding box center [650, 100] width 96 height 19
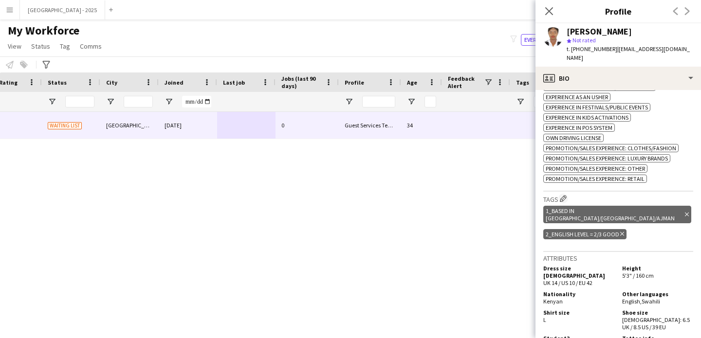
scroll to position [0, 0]
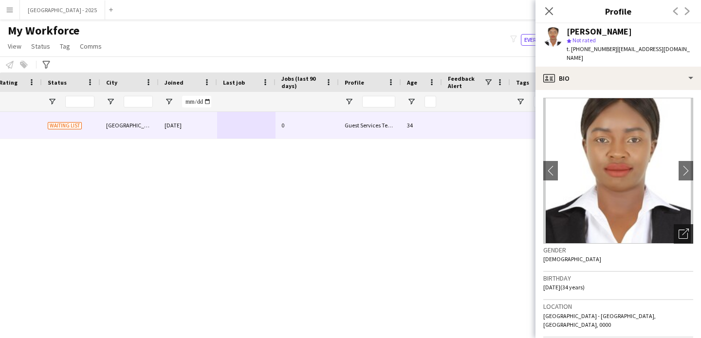
click at [679, 229] on icon "Open photos pop-in" at bounding box center [684, 234] width 10 height 10
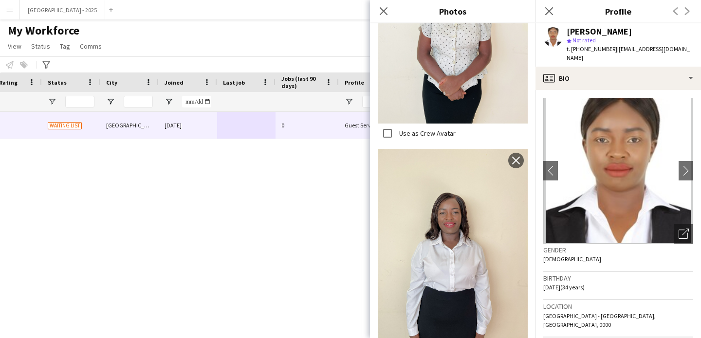
scroll to position [344, 0]
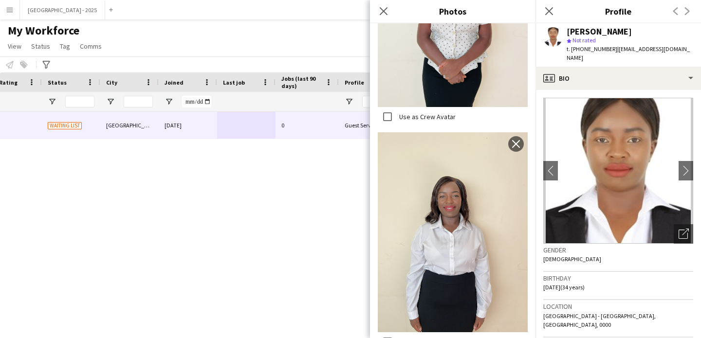
drag, startPoint x: 593, startPoint y: 278, endPoint x: 581, endPoint y: 275, distance: 12.4
click at [585, 284] on span "17-02-1991 (34 years)" at bounding box center [563, 287] width 41 height 7
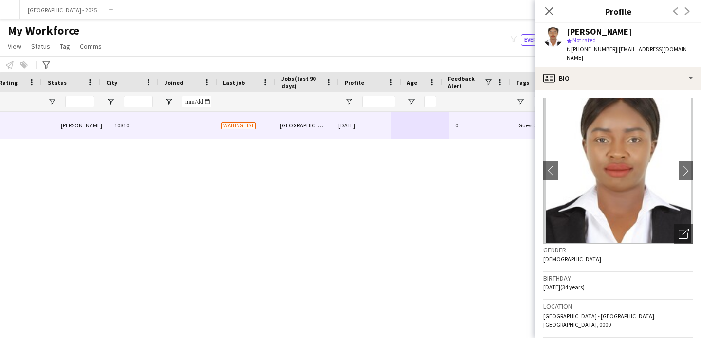
scroll to position [0, 0]
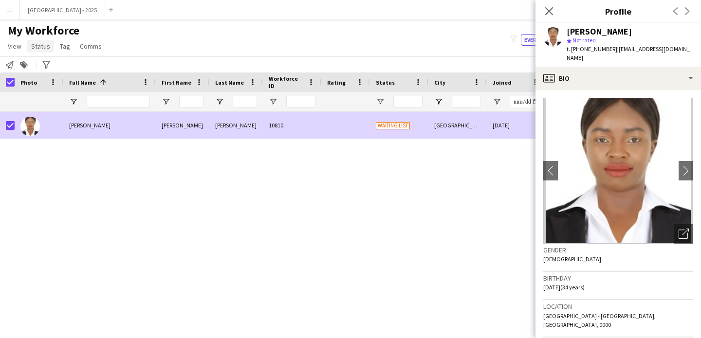
click at [33, 43] on span "Status" at bounding box center [40, 46] width 19 height 9
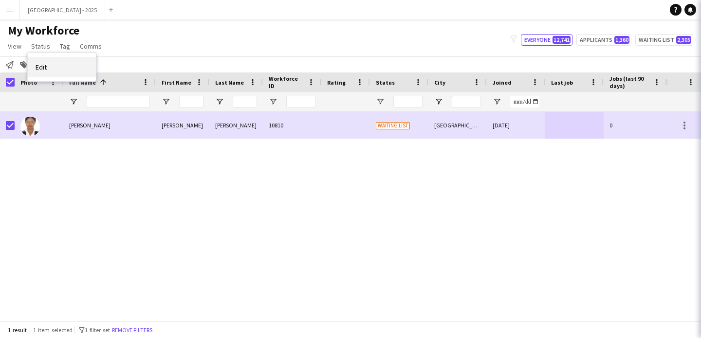
click at [55, 69] on link "Edit" at bounding box center [62, 67] width 68 height 20
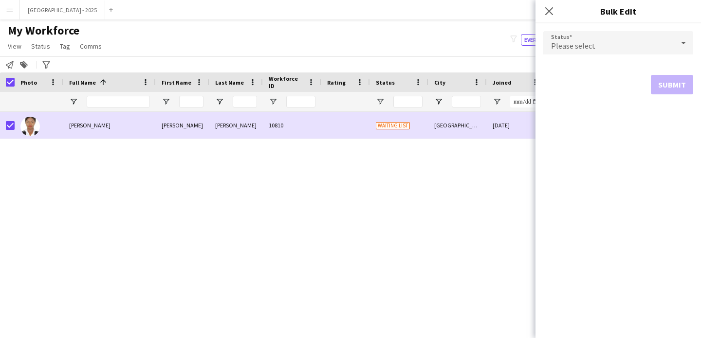
click at [621, 40] on div "Please select" at bounding box center [608, 42] width 130 height 23
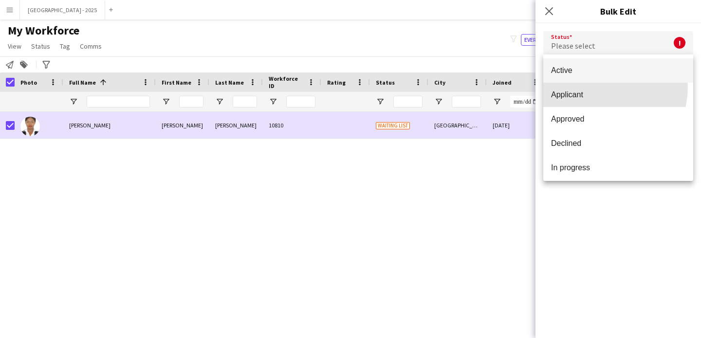
click at [600, 88] on mat-option "Applicant" at bounding box center [618, 95] width 150 height 24
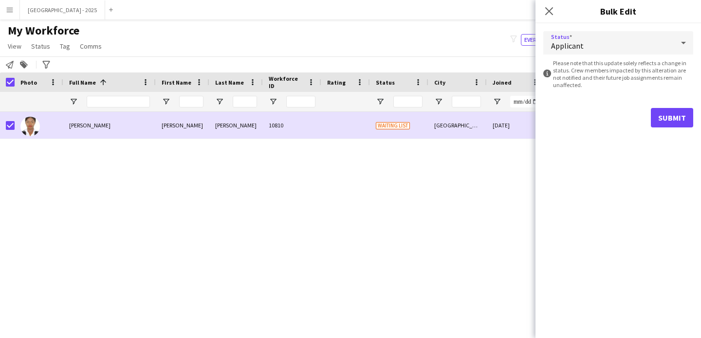
click at [587, 45] on div "Applicant" at bounding box center [608, 42] width 130 height 23
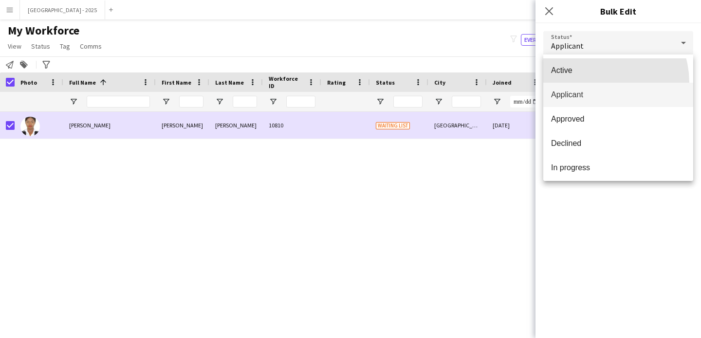
click at [599, 82] on mat-option "Active" at bounding box center [618, 70] width 150 height 24
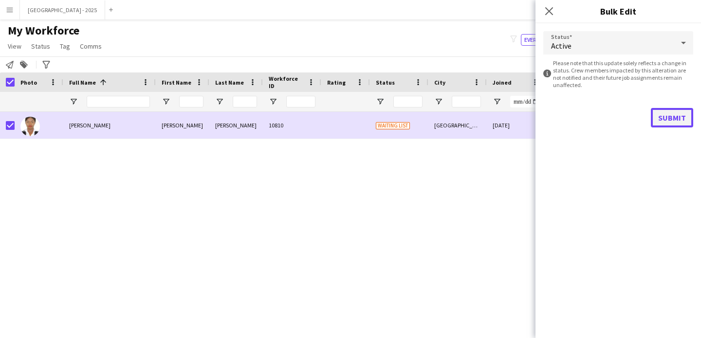
click at [673, 111] on button "Submit" at bounding box center [672, 117] width 42 height 19
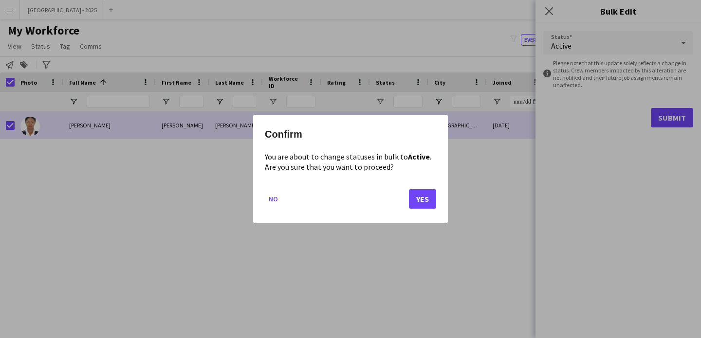
click at [437, 202] on div "Confirm You are about to change statuses in bulk to Active . Are you sure that …" at bounding box center [350, 169] width 195 height 109
drag, startPoint x: 448, startPoint y: 200, endPoint x: 440, endPoint y: 200, distance: 7.8
click at [445, 201] on div "Confirm You are about to change statuses in bulk to Active . Are you sure that …" at bounding box center [350, 169] width 701 height 338
drag, startPoint x: 438, startPoint y: 200, endPoint x: 430, endPoint y: 199, distance: 8.3
click at [438, 200] on div "Confirm You are about to change statuses in bulk to Active . Are you sure that …" at bounding box center [350, 169] width 195 height 109
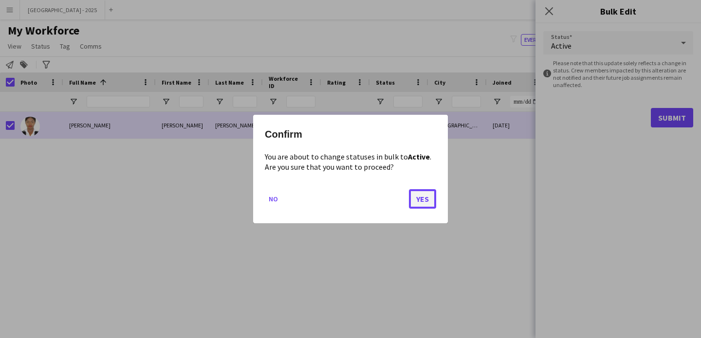
click at [430, 199] on button "Yes" at bounding box center [422, 198] width 27 height 19
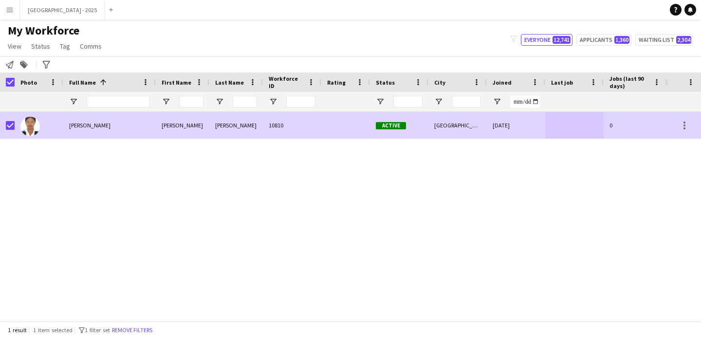
click at [31, 127] on img at bounding box center [29, 126] width 19 height 19
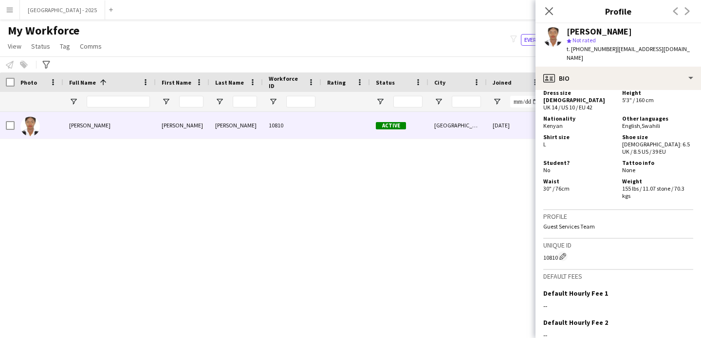
scroll to position [529, 0]
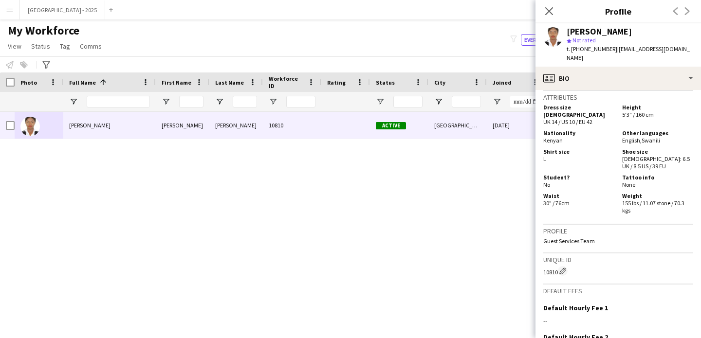
click at [443, 196] on div "Opollo 10810 Active Dubai 14-08-2024 0 Guest Services Team 34 Ruth Ruth Opollo" at bounding box center [333, 213] width 666 height 202
click at [550, 9] on icon "Close pop-in" at bounding box center [548, 10] width 9 height 9
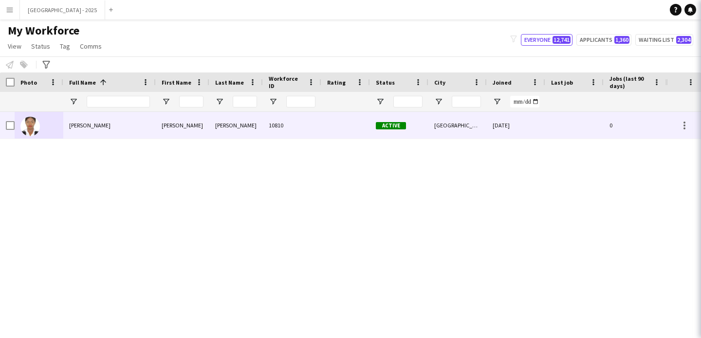
click at [700, 9] on icon "Close pop-in" at bounding box center [714, 10] width 9 height 9
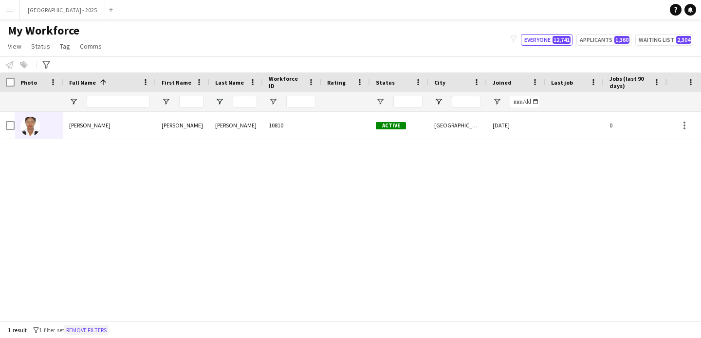
click at [92, 330] on button "Remove filters" at bounding box center [86, 330] width 44 height 11
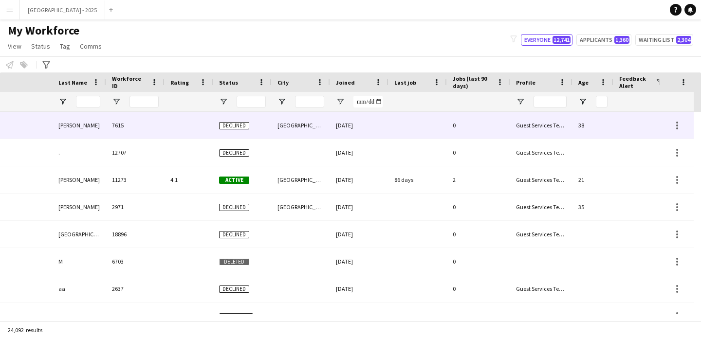
scroll to position [0, 335]
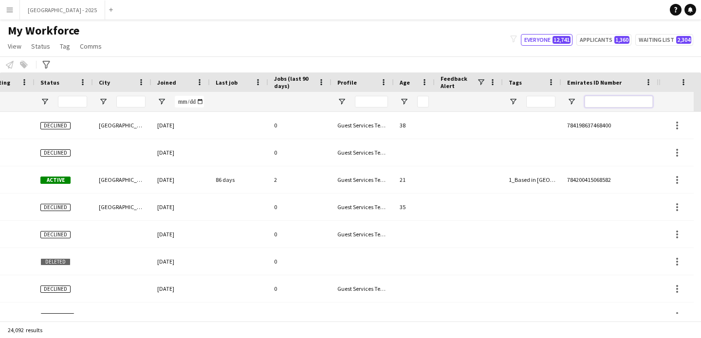
click at [625, 106] on input "Emirates ID Number Filter Input" at bounding box center [619, 102] width 68 height 12
paste input "*******"
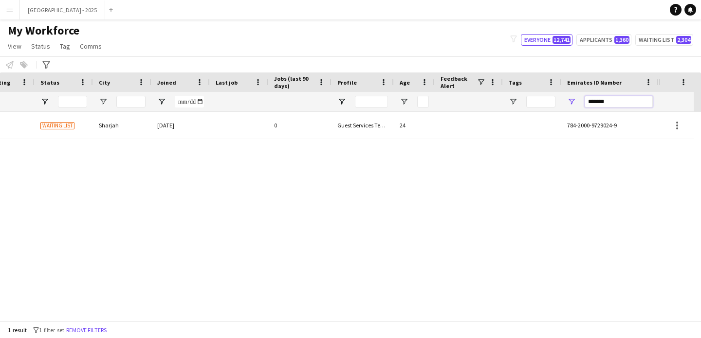
scroll to position [0, 328]
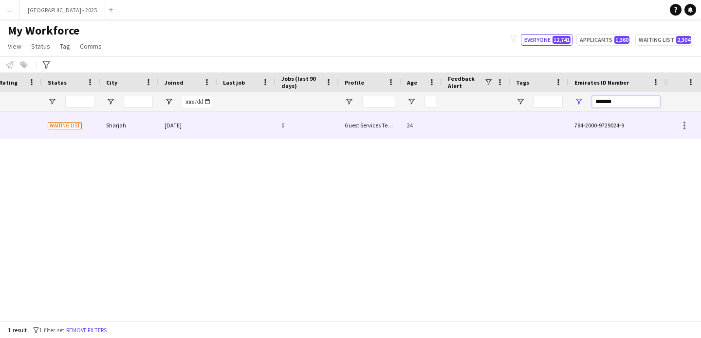
type input "*******"
click at [422, 123] on div "24" at bounding box center [421, 125] width 41 height 27
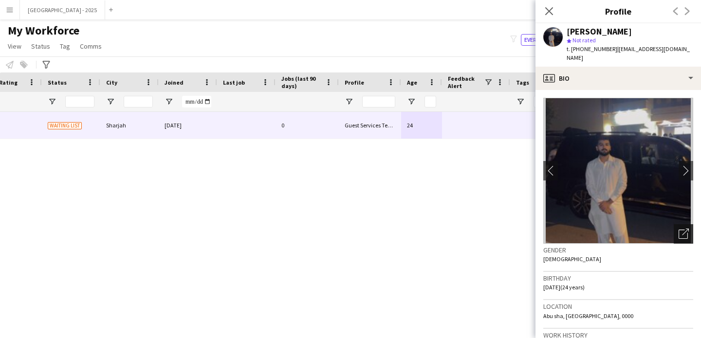
click at [679, 229] on icon "Open photos pop-in" at bounding box center [684, 234] width 10 height 10
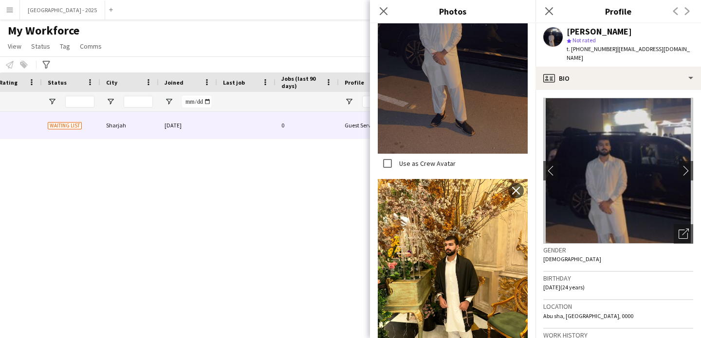
scroll to position [384, 0]
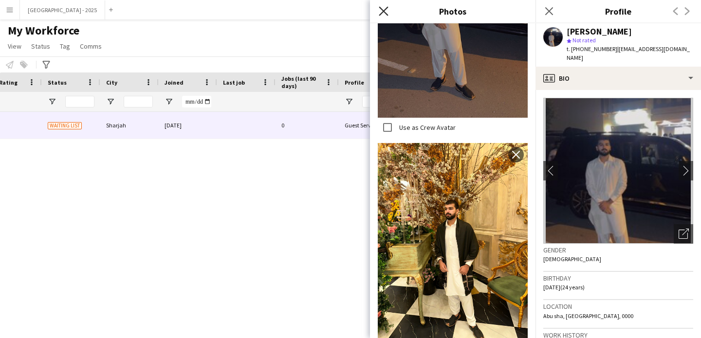
click at [385, 11] on icon "Close pop-in" at bounding box center [383, 10] width 9 height 9
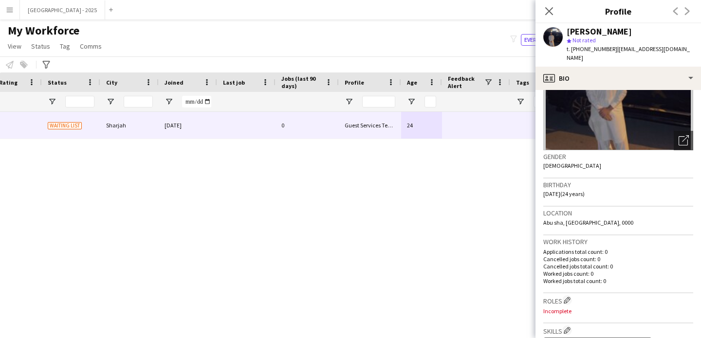
scroll to position [147, 0]
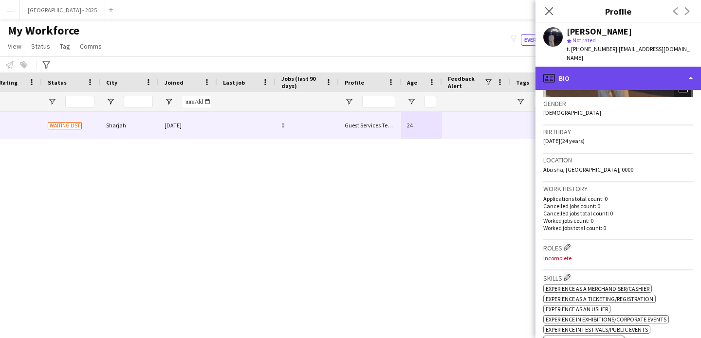
click at [604, 74] on div "profile Bio" at bounding box center [617, 78] width 165 height 23
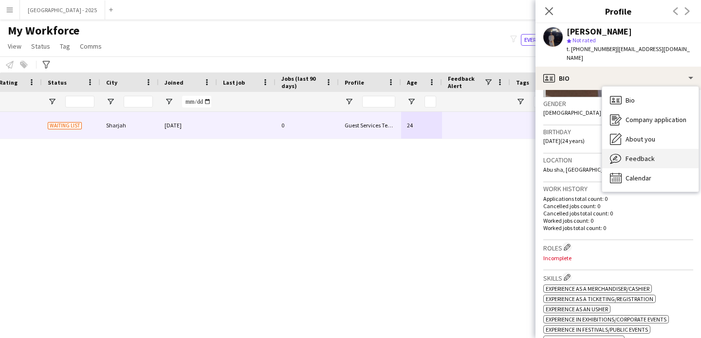
click at [633, 155] on div "Feedback Feedback" at bounding box center [650, 158] width 96 height 19
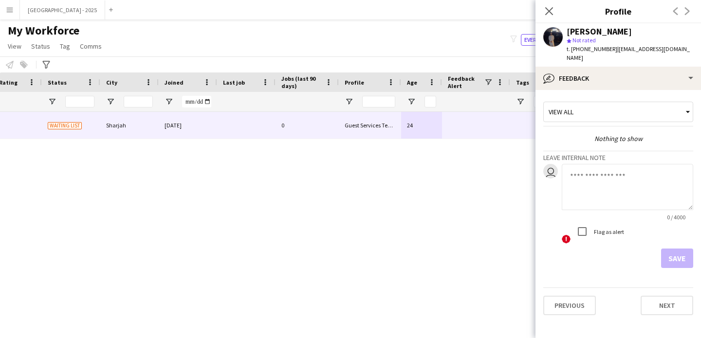
click at [618, 180] on textarea at bounding box center [627, 187] width 131 height 46
type textarea "**********"
click at [597, 164] on textarea "**********" at bounding box center [627, 187] width 131 height 46
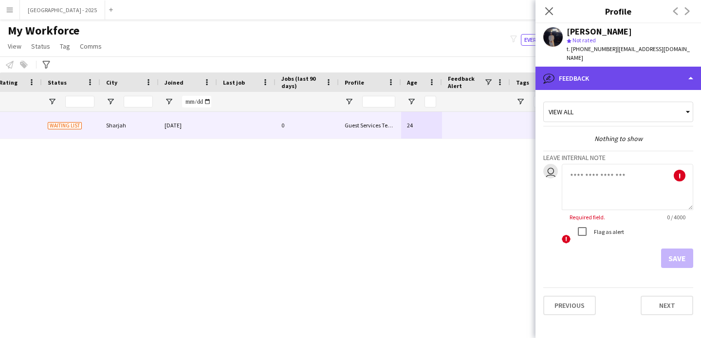
click at [588, 73] on div "bubble-pencil Feedback" at bounding box center [617, 78] width 165 height 23
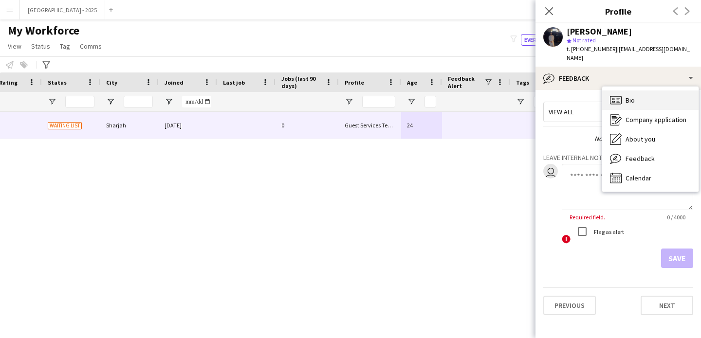
click at [622, 93] on div "Bio Bio" at bounding box center [650, 100] width 96 height 19
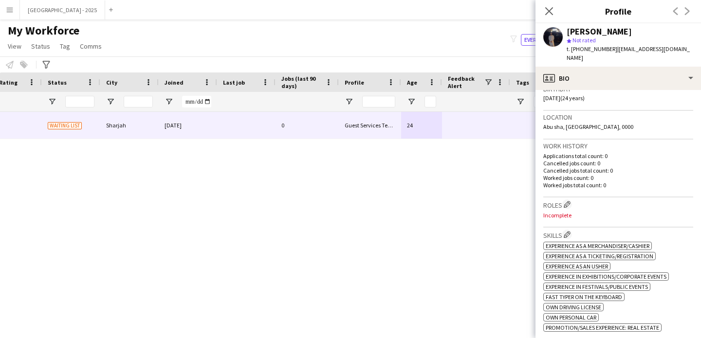
scroll to position [332, 0]
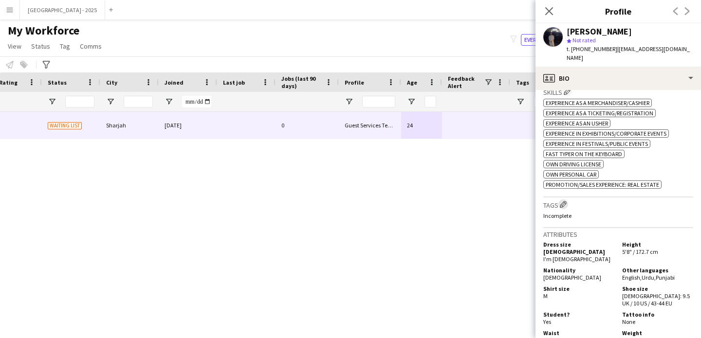
click at [568, 200] on button "Edit crew company tags" at bounding box center [563, 205] width 10 height 10
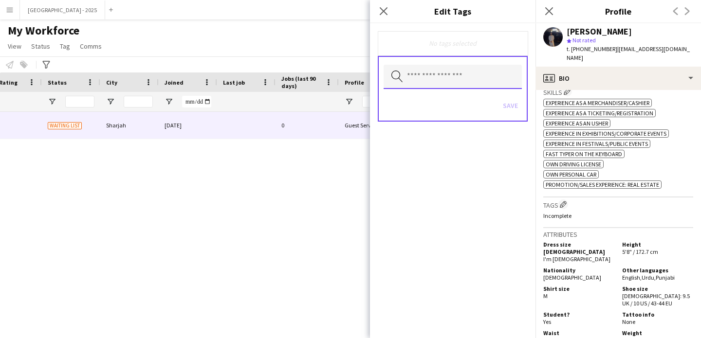
click at [468, 75] on input "text" at bounding box center [453, 77] width 138 height 24
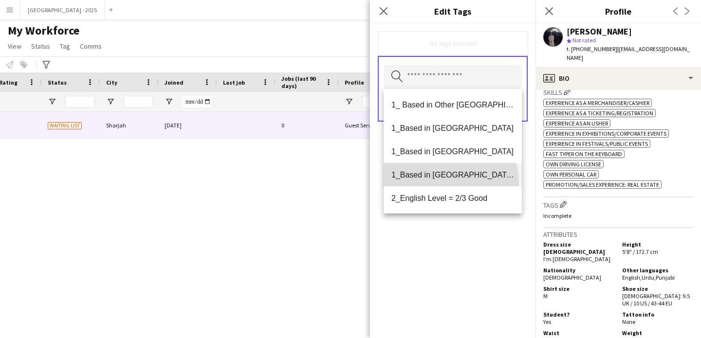
click at [450, 183] on mat-option "1_Based in [GEOGRAPHIC_DATA]/[GEOGRAPHIC_DATA]/Ajman" at bounding box center [453, 174] width 138 height 23
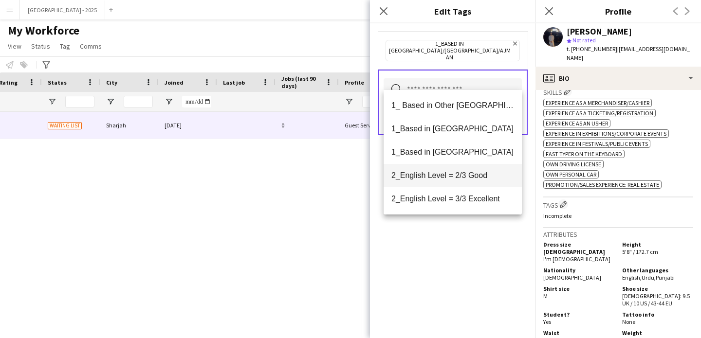
click at [449, 185] on mat-option "2_English Level = 2/3 Good" at bounding box center [453, 175] width 138 height 23
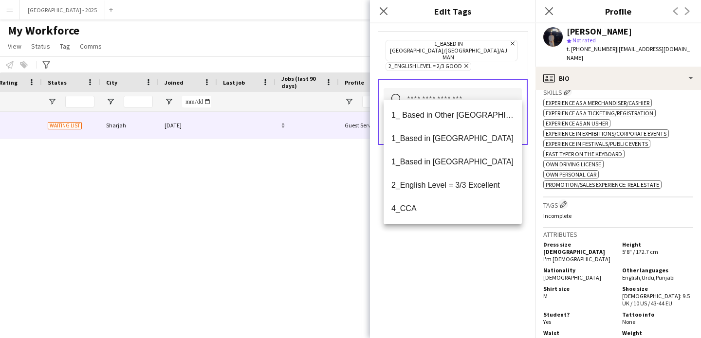
click at [459, 258] on div "1_Based in [GEOGRAPHIC_DATA]/[GEOGRAPHIC_DATA]/Ajman Remove 2_English Level = 2…" at bounding box center [452, 180] width 165 height 315
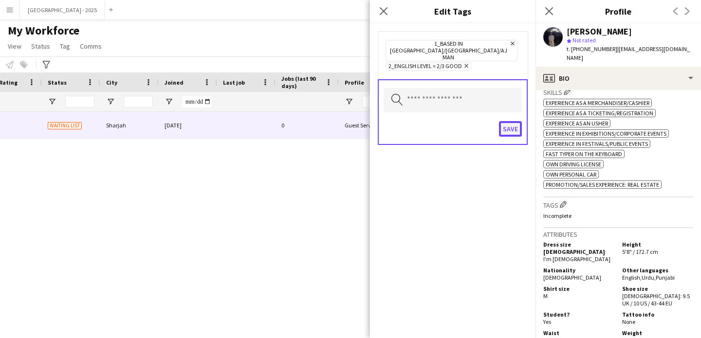
click at [505, 121] on button "Save" at bounding box center [510, 129] width 23 height 16
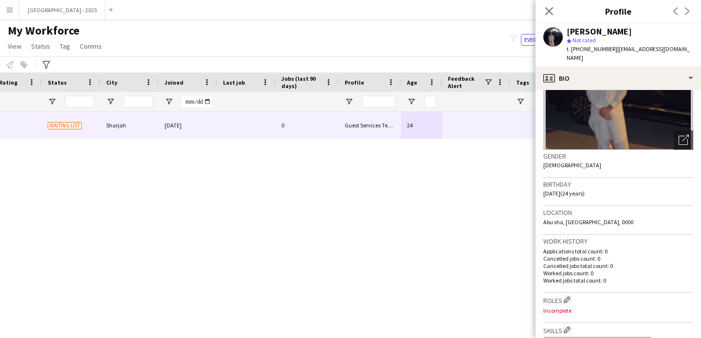
scroll to position [147, 0]
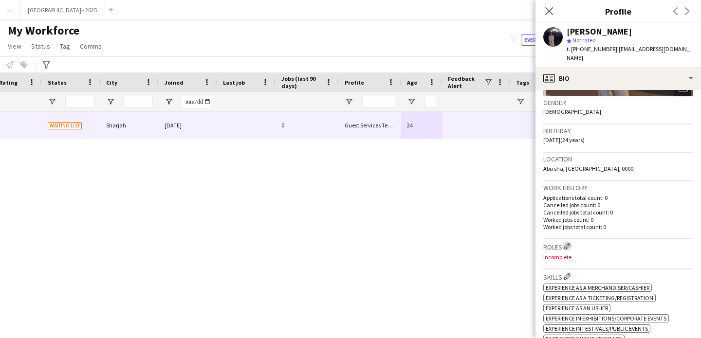
click at [570, 243] on app-icon "Edit crew company roles" at bounding box center [567, 246] width 7 height 7
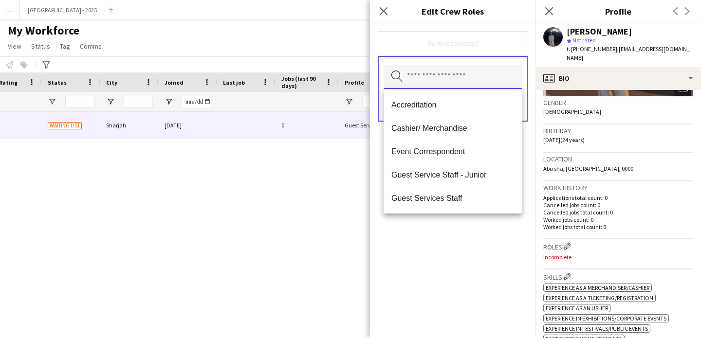
click at [454, 77] on input "text" at bounding box center [453, 77] width 138 height 24
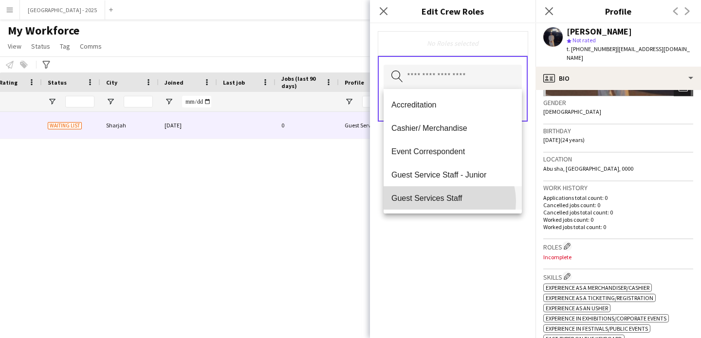
click at [449, 202] on span "Guest Services Staff" at bounding box center [452, 198] width 123 height 9
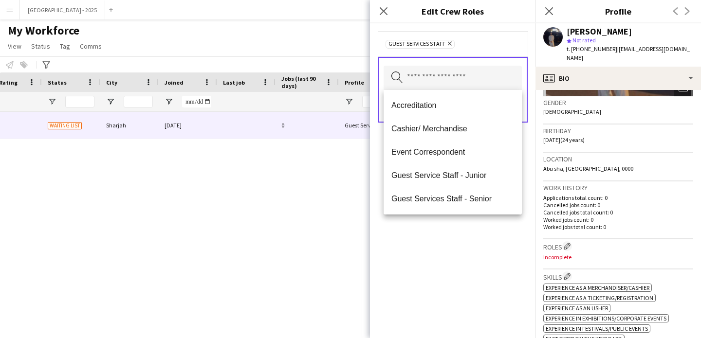
click at [457, 223] on div "Guest Services Staff Remove Search by role type Save" at bounding box center [452, 180] width 165 height 315
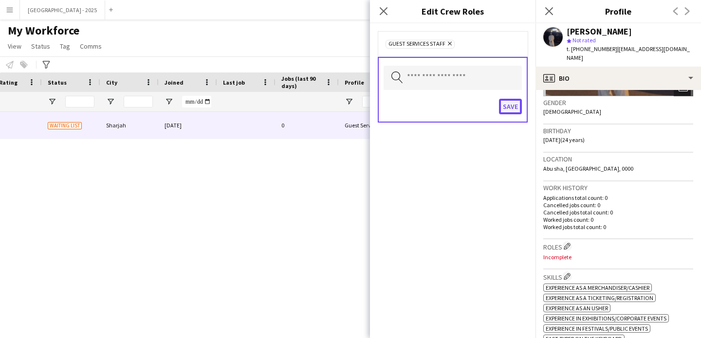
click at [517, 107] on button "Save" at bounding box center [510, 107] width 23 height 16
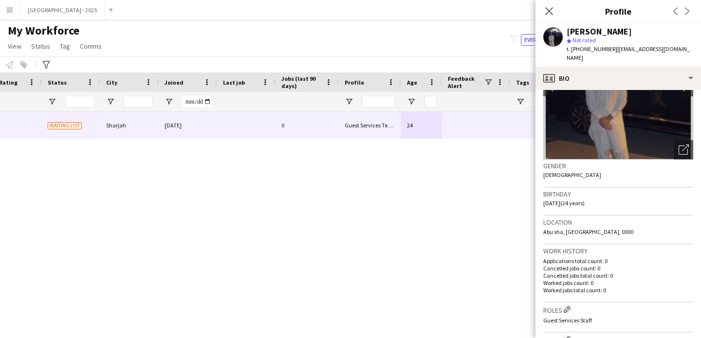
scroll to position [61, 0]
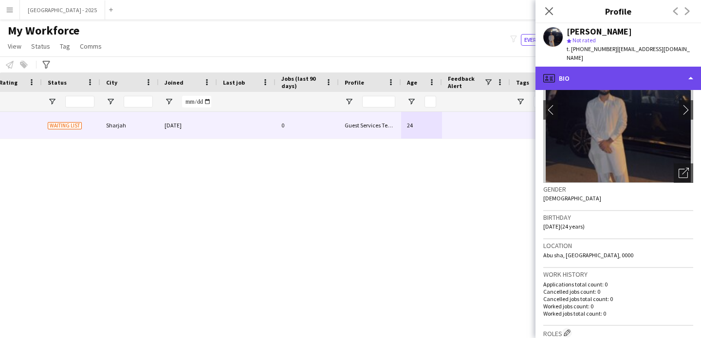
click at [653, 76] on div "profile Bio" at bounding box center [617, 78] width 165 height 23
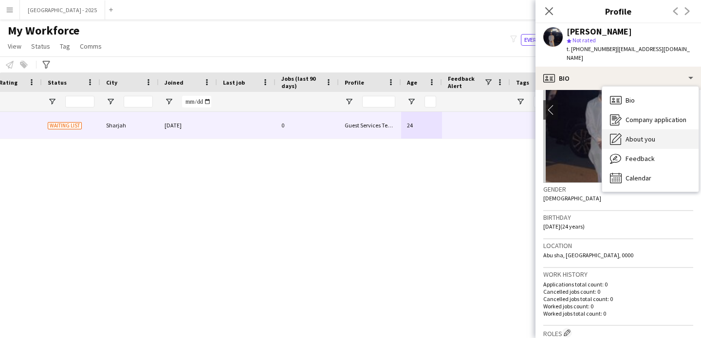
click at [651, 135] on span "About you" at bounding box center [640, 139] width 30 height 9
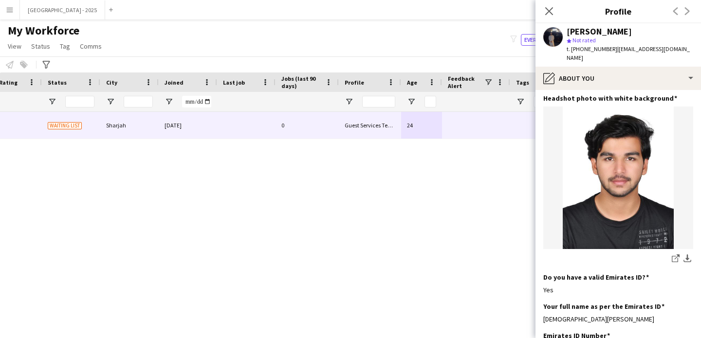
scroll to position [0, 0]
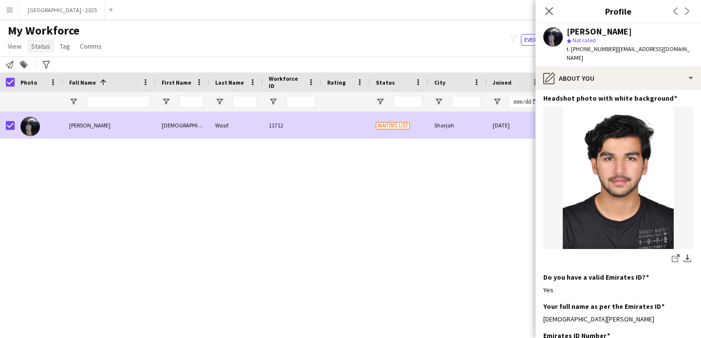
click at [30, 48] on link "Status" at bounding box center [40, 46] width 27 height 13
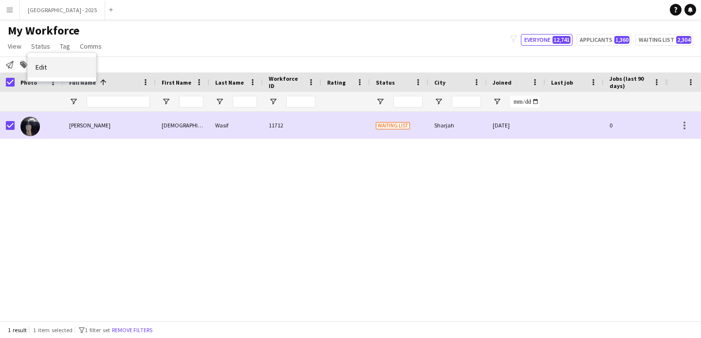
click at [59, 73] on link "Edit" at bounding box center [62, 67] width 68 height 20
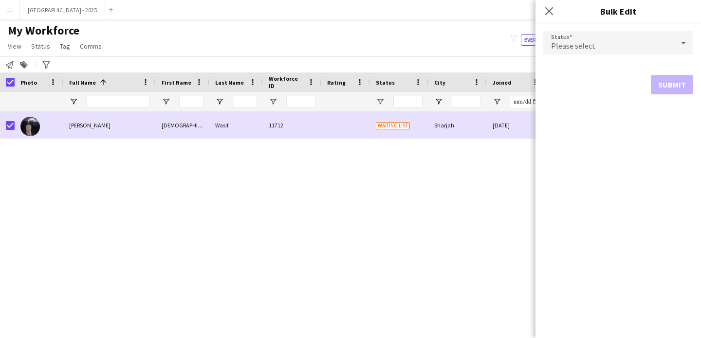
click at [638, 41] on div "Please select" at bounding box center [608, 42] width 130 height 23
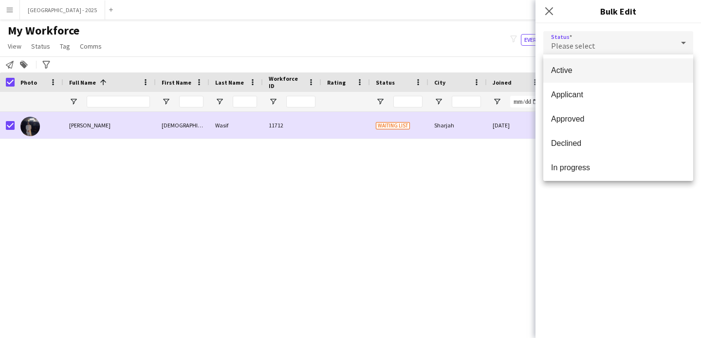
click at [629, 74] on span "Active" at bounding box center [618, 70] width 134 height 9
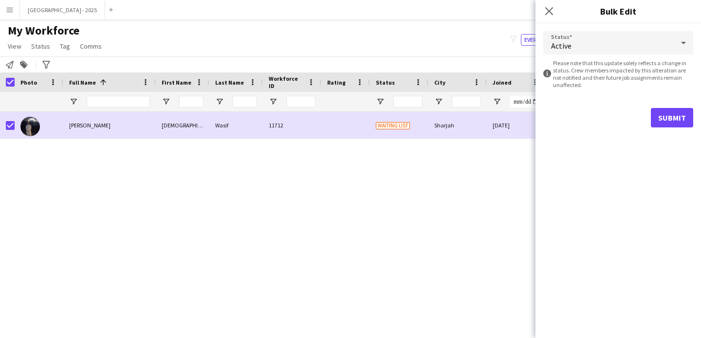
click at [694, 109] on div "Status Active information-circle Please note that this update solely reflects a…" at bounding box center [617, 79] width 165 height 112
click at [663, 120] on button "Submit" at bounding box center [672, 117] width 42 height 19
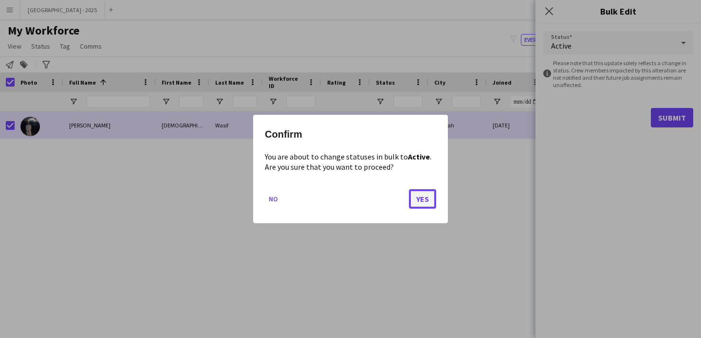
click at [418, 192] on button "Yes" at bounding box center [422, 198] width 27 height 19
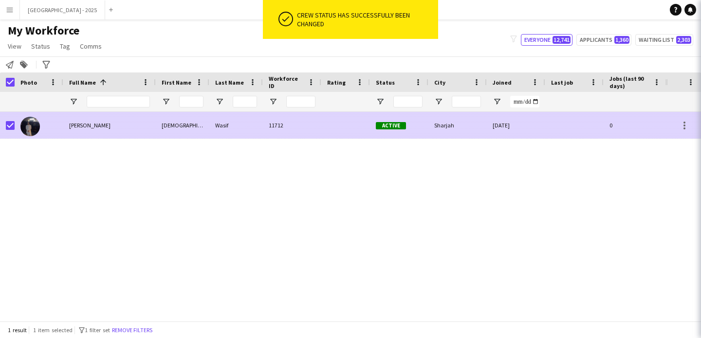
click at [152, 136] on div "Muhammad Wasif" at bounding box center [109, 125] width 92 height 27
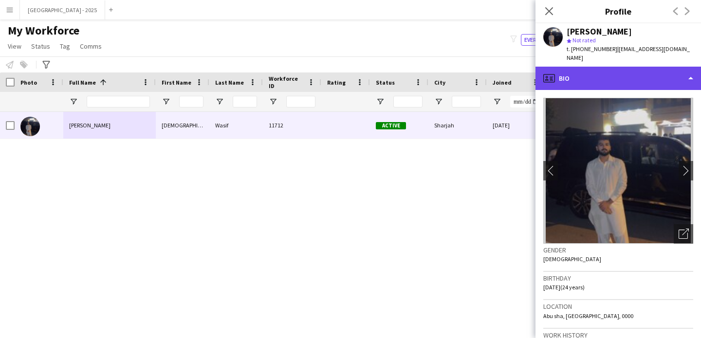
click at [612, 79] on div "profile Bio" at bounding box center [617, 78] width 165 height 23
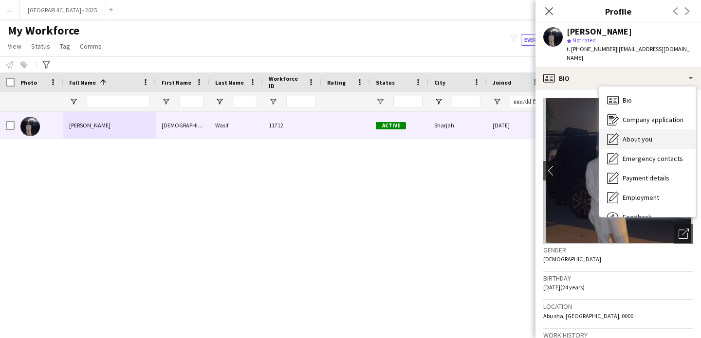
click at [632, 135] on span "About you" at bounding box center [638, 139] width 30 height 9
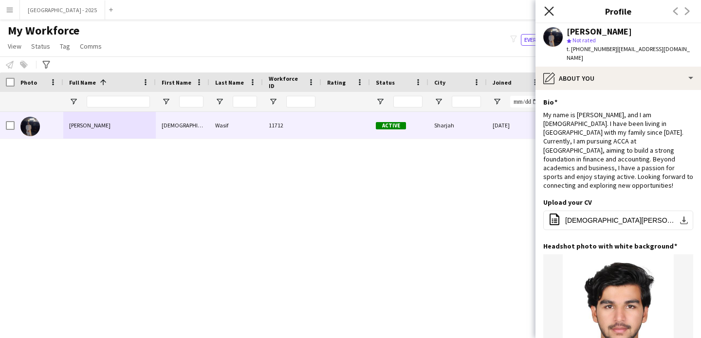
click at [547, 9] on icon at bounding box center [548, 10] width 9 height 9
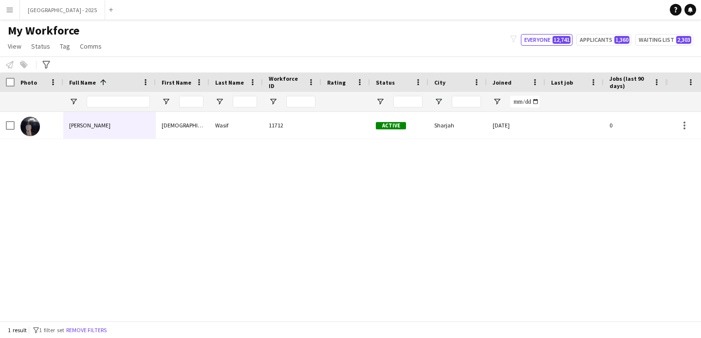
click at [100, 329] on button "Remove filters" at bounding box center [86, 330] width 44 height 11
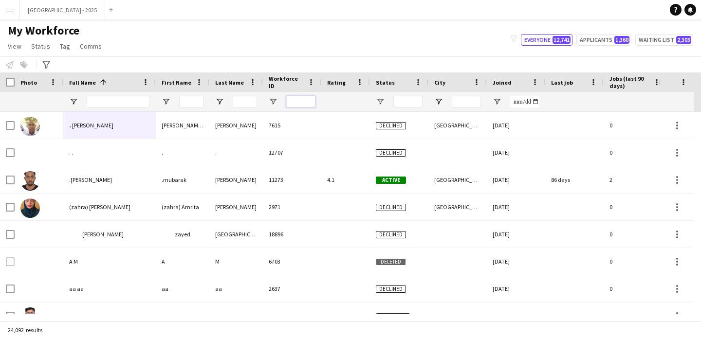
click at [304, 104] on input "Workforce ID Filter Input" at bounding box center [300, 102] width 29 height 12
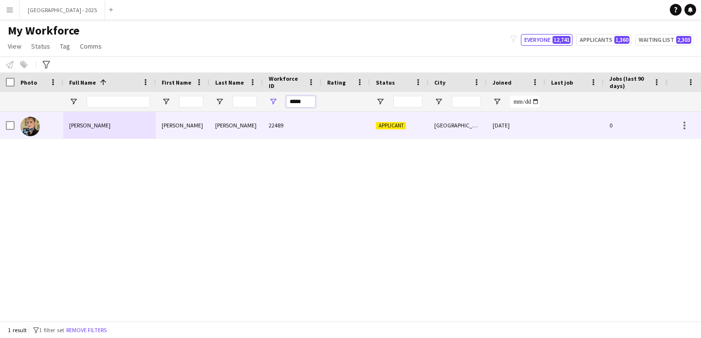
type input "*****"
click at [257, 119] on div "Anaya-Redman" at bounding box center [236, 125] width 54 height 27
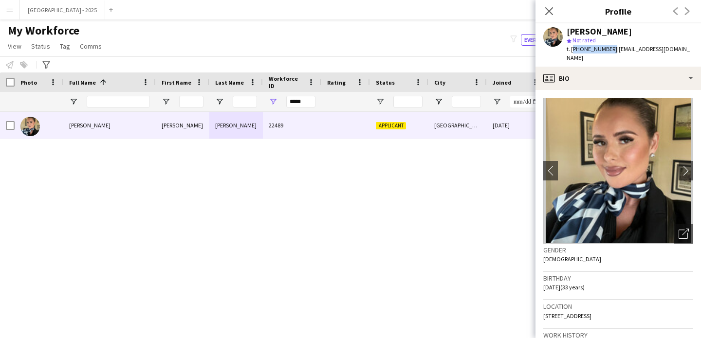
drag, startPoint x: 572, startPoint y: 49, endPoint x: 609, endPoint y: 51, distance: 37.0
click at [609, 51] on span "t. +447817873696" at bounding box center [592, 48] width 51 height 7
copy span "+447817873696"
click at [683, 227] on div "Open photos pop-in" at bounding box center [683, 233] width 19 height 19
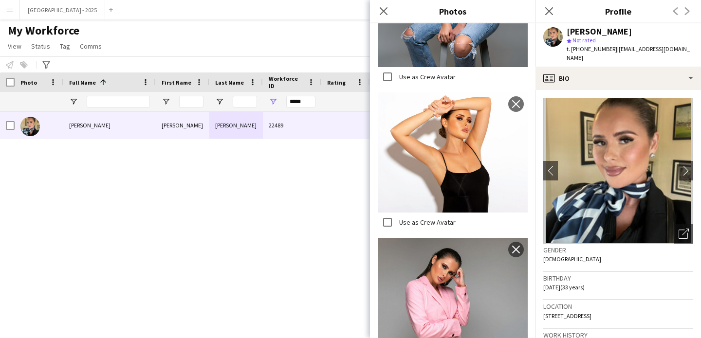
scroll to position [1014, 0]
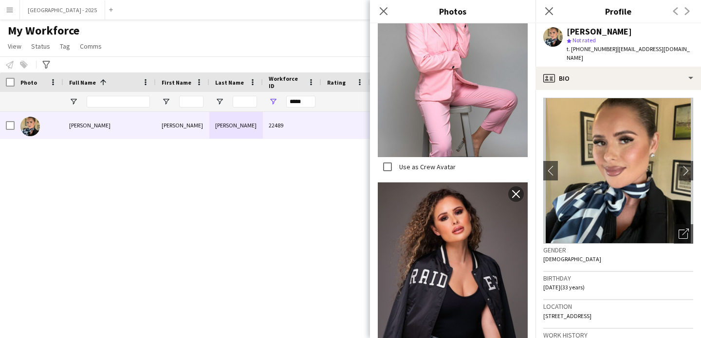
click at [585, 284] on span "07-02-1992 (33 years)" at bounding box center [563, 287] width 41 height 7
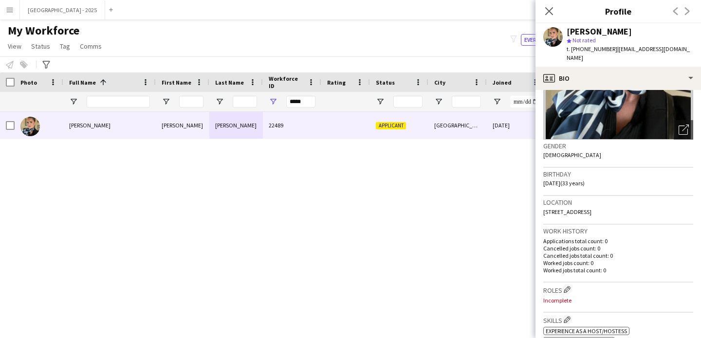
scroll to position [0, 0]
